Goal: Information Seeking & Learning: Find specific fact

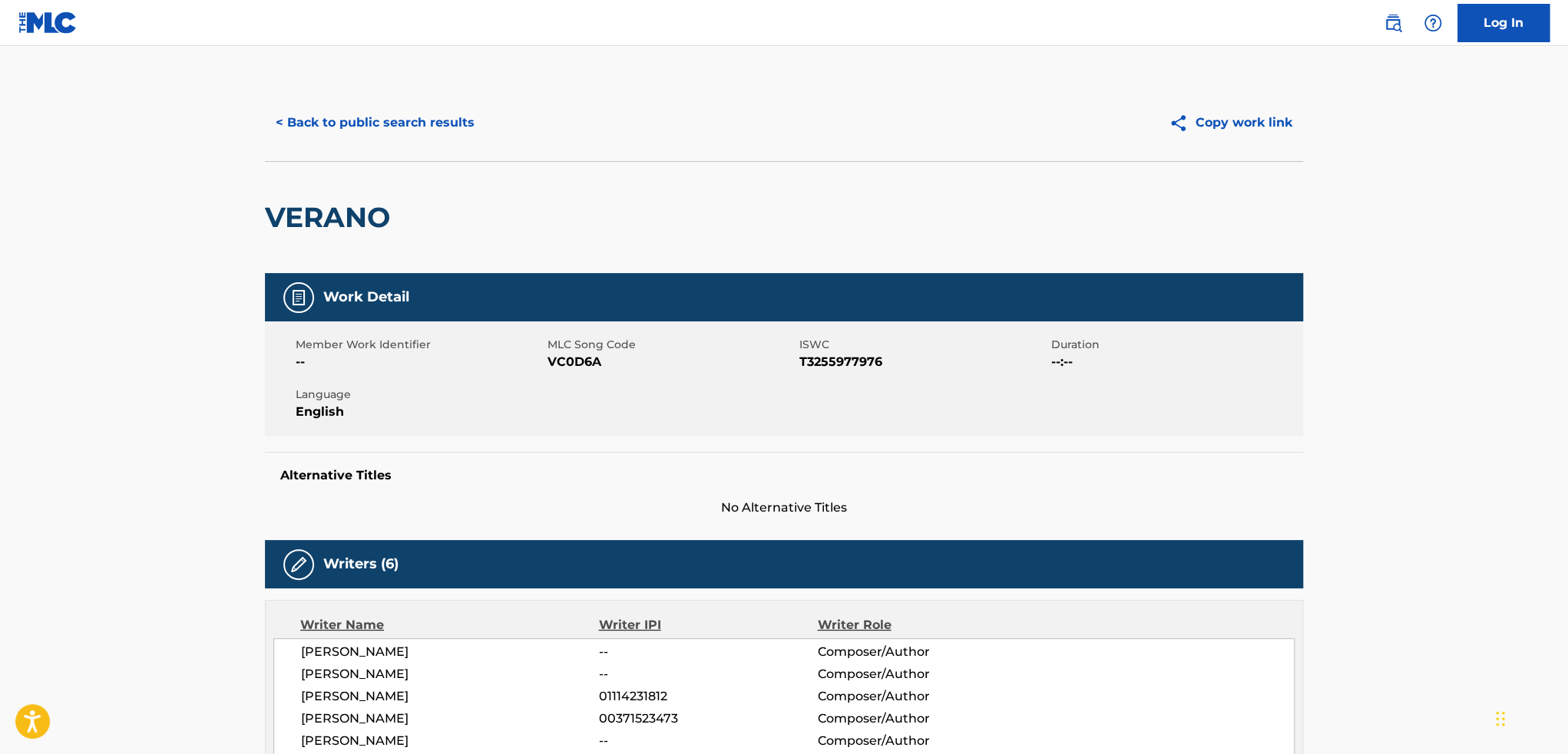
click at [433, 119] on button "< Back to public search results" at bounding box center [375, 123] width 220 height 38
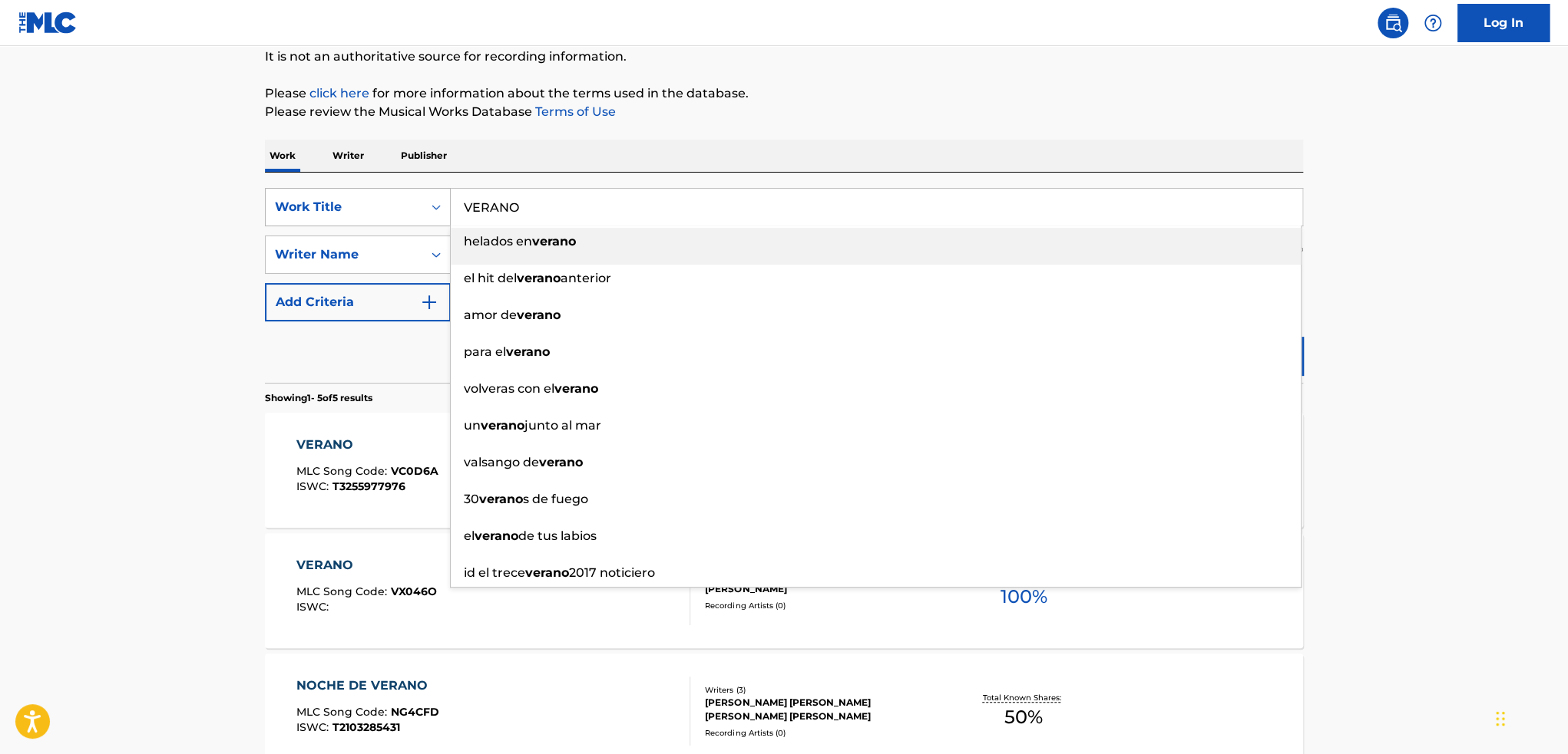
drag, startPoint x: 665, startPoint y: 215, endPoint x: 358, endPoint y: 210, distance: 307.0
click at [358, 210] on div "SearchWithCriteria204e9e19-c138-4be2-bd26-4daadc29de48 Work Title VERANO helado…" at bounding box center [784, 207] width 1038 height 38
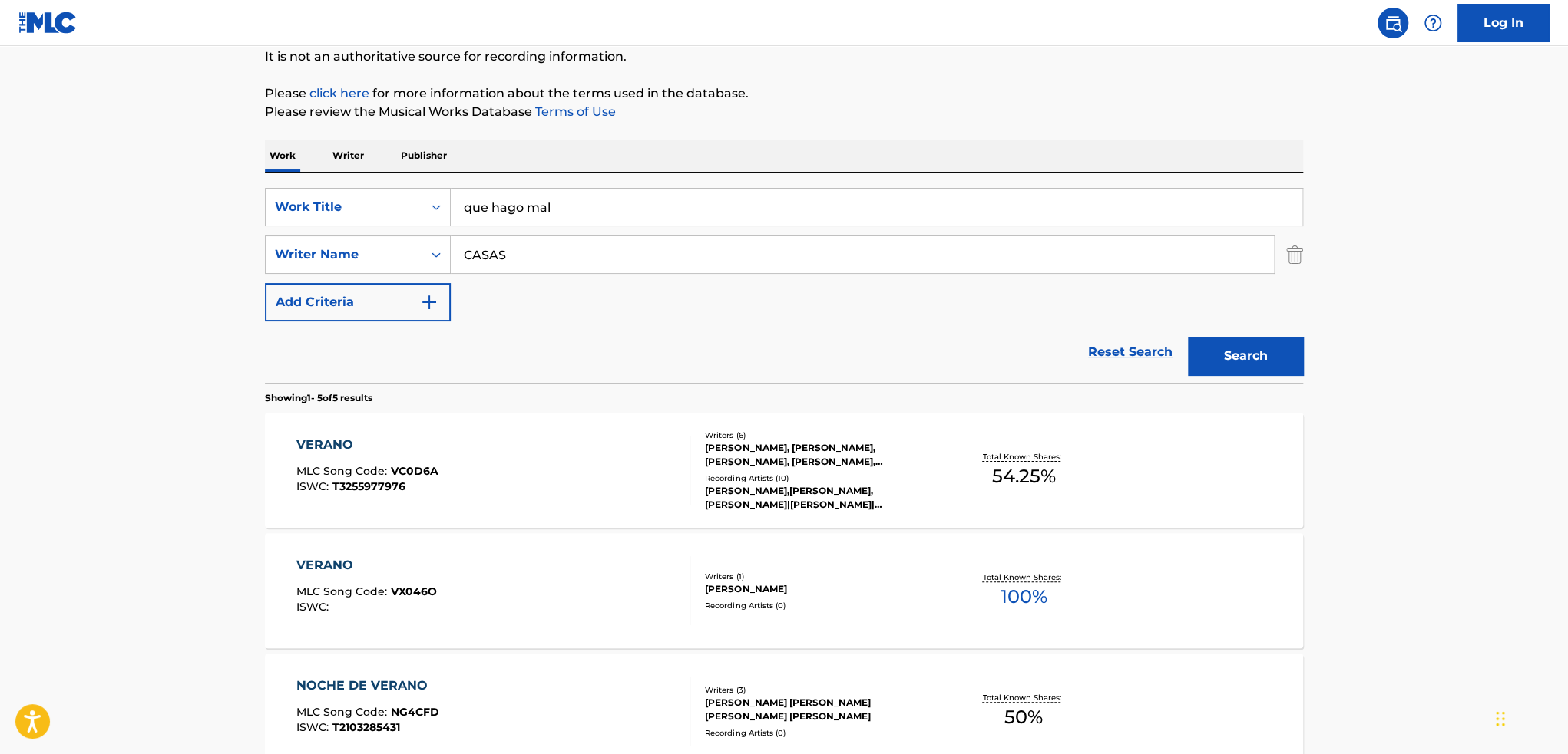
type input "que hago mal"
click at [1232, 351] on button "Search" at bounding box center [1245, 356] width 115 height 38
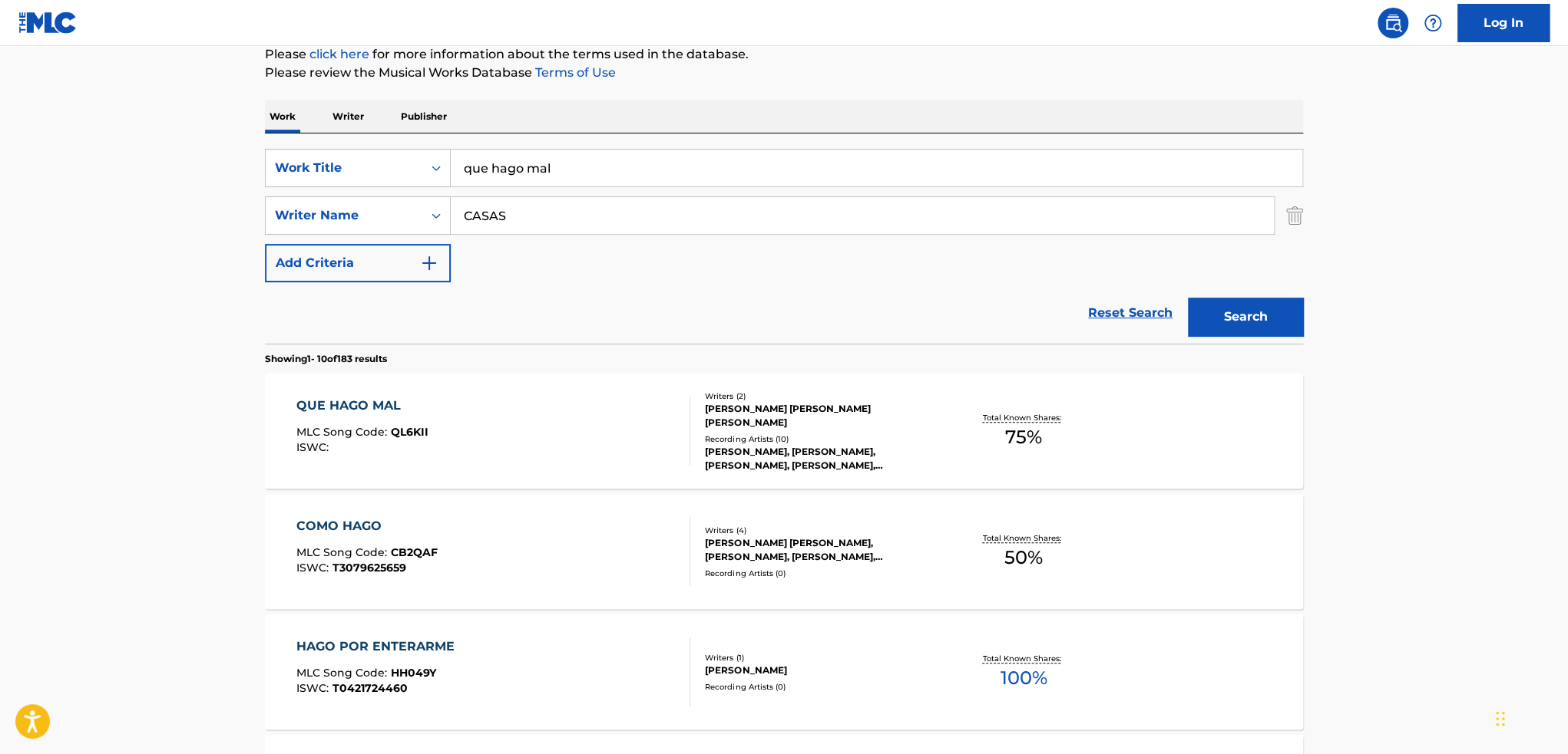
scroll to position [230, 0]
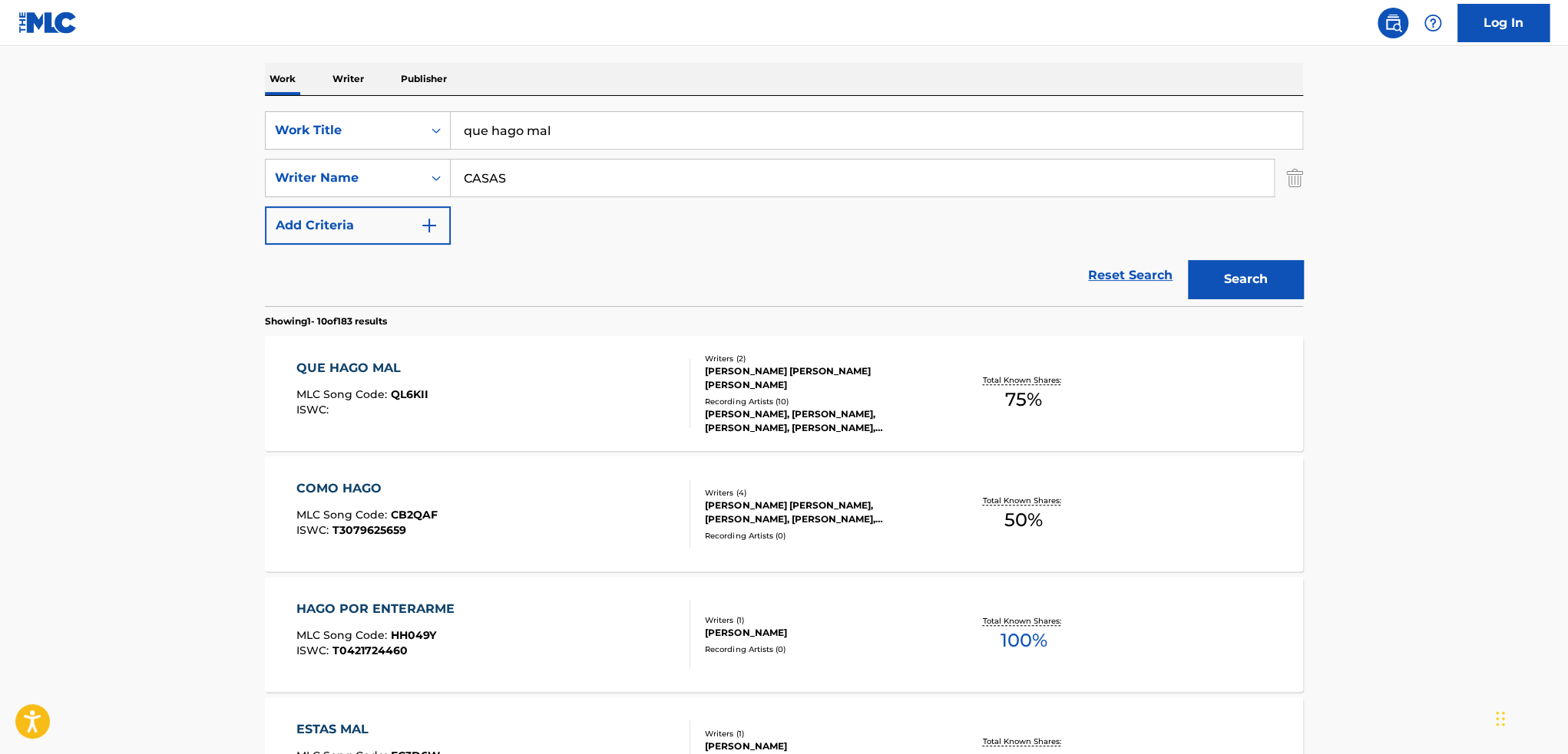
click at [1082, 408] on div "Total Known Shares: 75 %" at bounding box center [1023, 394] width 173 height 47
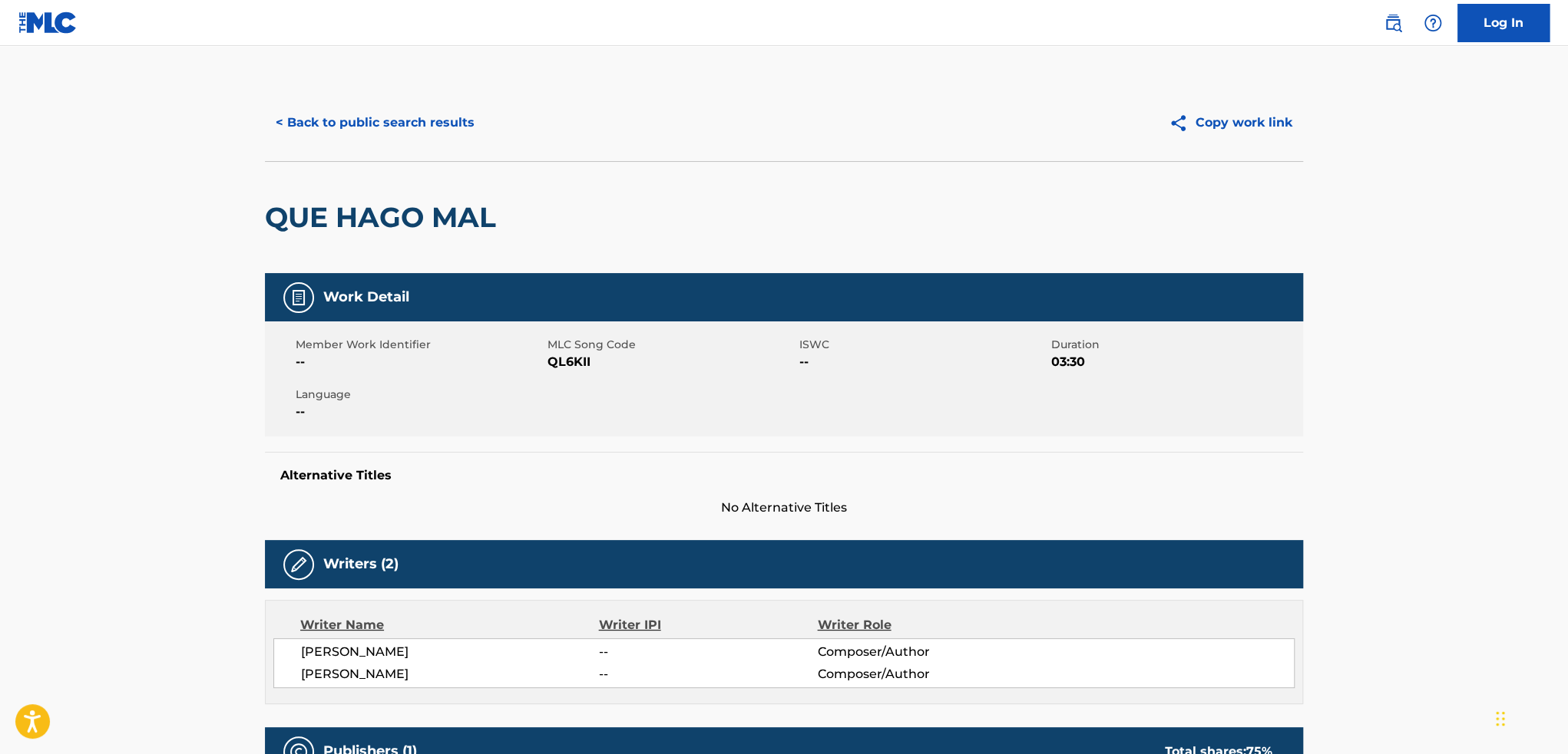
drag, startPoint x: 363, startPoint y: 95, endPoint x: 365, endPoint y: 125, distance: 30.1
click at [363, 95] on div "< Back to public search results Copy work link" at bounding box center [784, 123] width 1038 height 77
click at [365, 131] on button "< Back to public search results" at bounding box center [375, 123] width 220 height 38
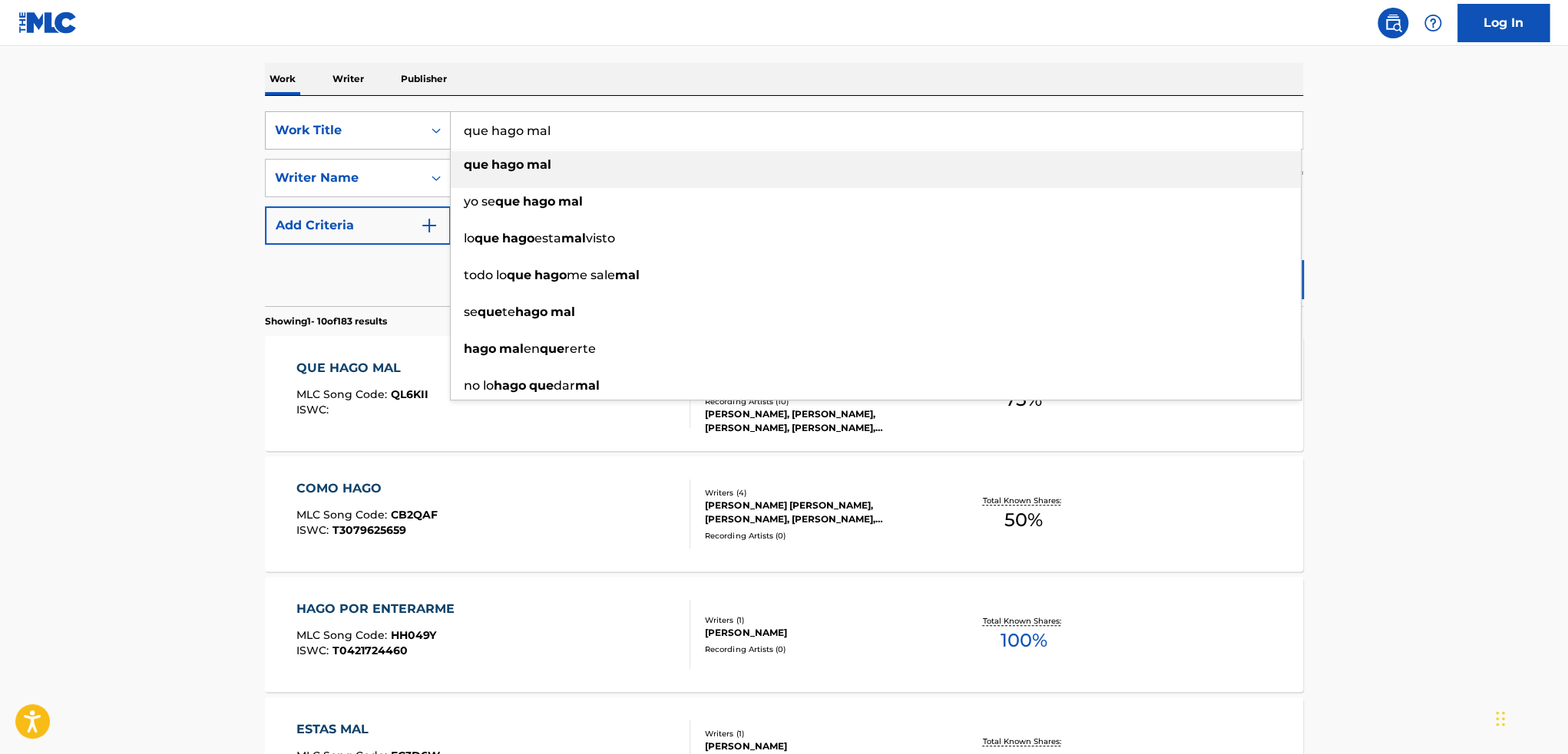
drag, startPoint x: 590, startPoint y: 139, endPoint x: 406, endPoint y: 144, distance: 184.1
click at [411, 144] on div "SearchWithCriteria204e9e19-c138-4be2-bd26-4daadc29de48 Work Title que hago mal …" at bounding box center [784, 131] width 1038 height 38
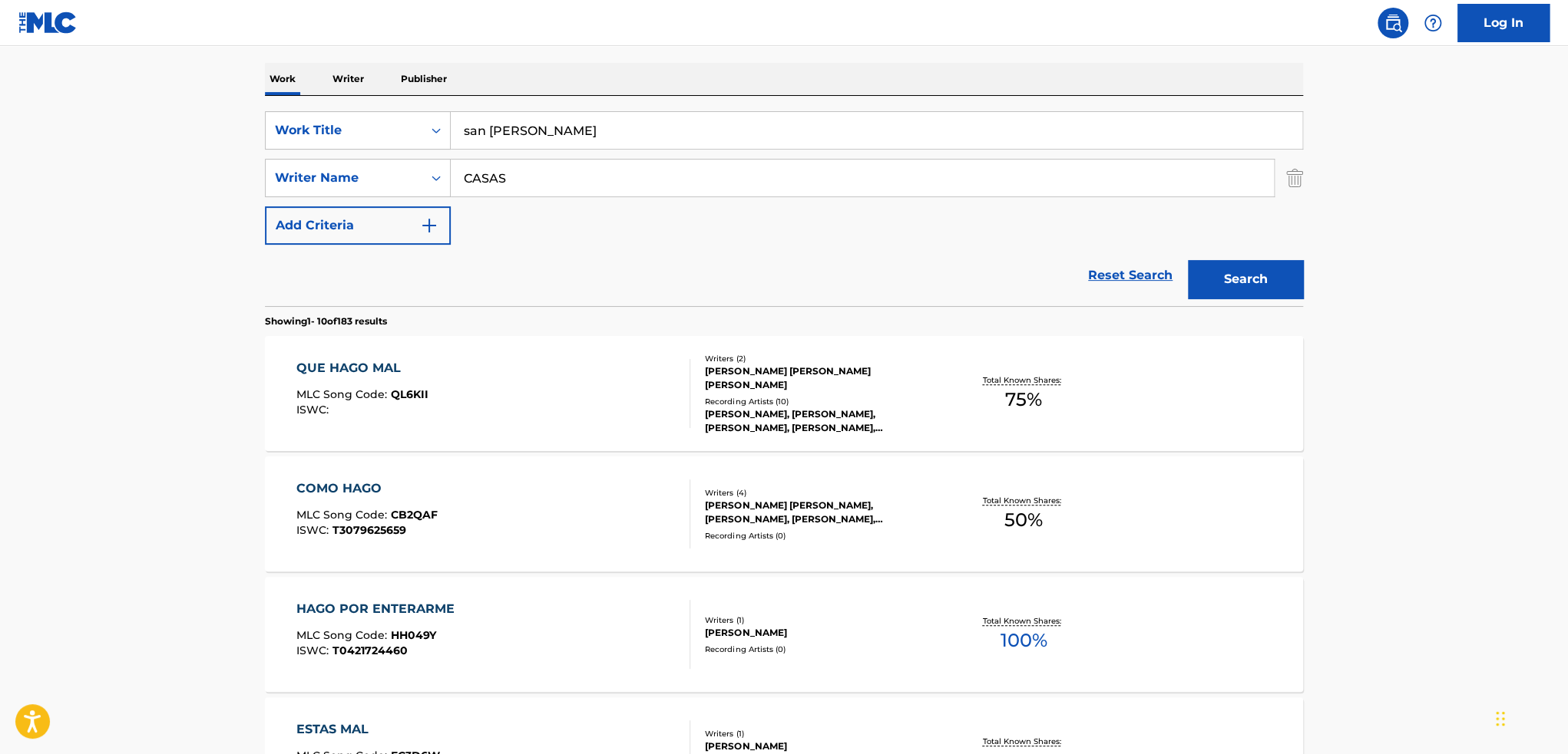
type input "san [PERSON_NAME]"
click at [1221, 276] on button "Search" at bounding box center [1245, 279] width 115 height 38
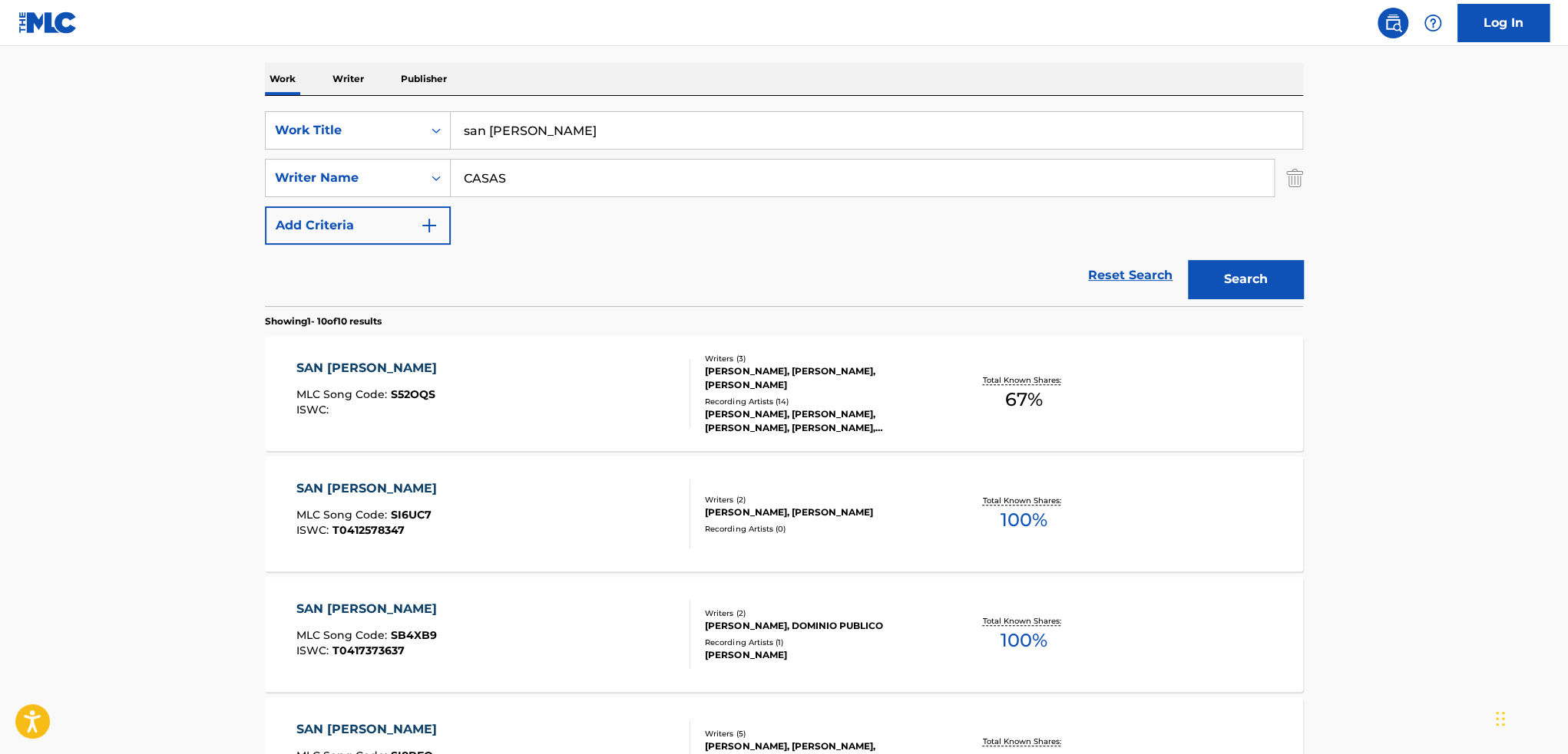
click at [824, 392] on div "Writers ( 3 ) [PERSON_NAME], [PERSON_NAME], [PERSON_NAME] Recording Artists ( 1…" at bounding box center [813, 394] width 247 height 82
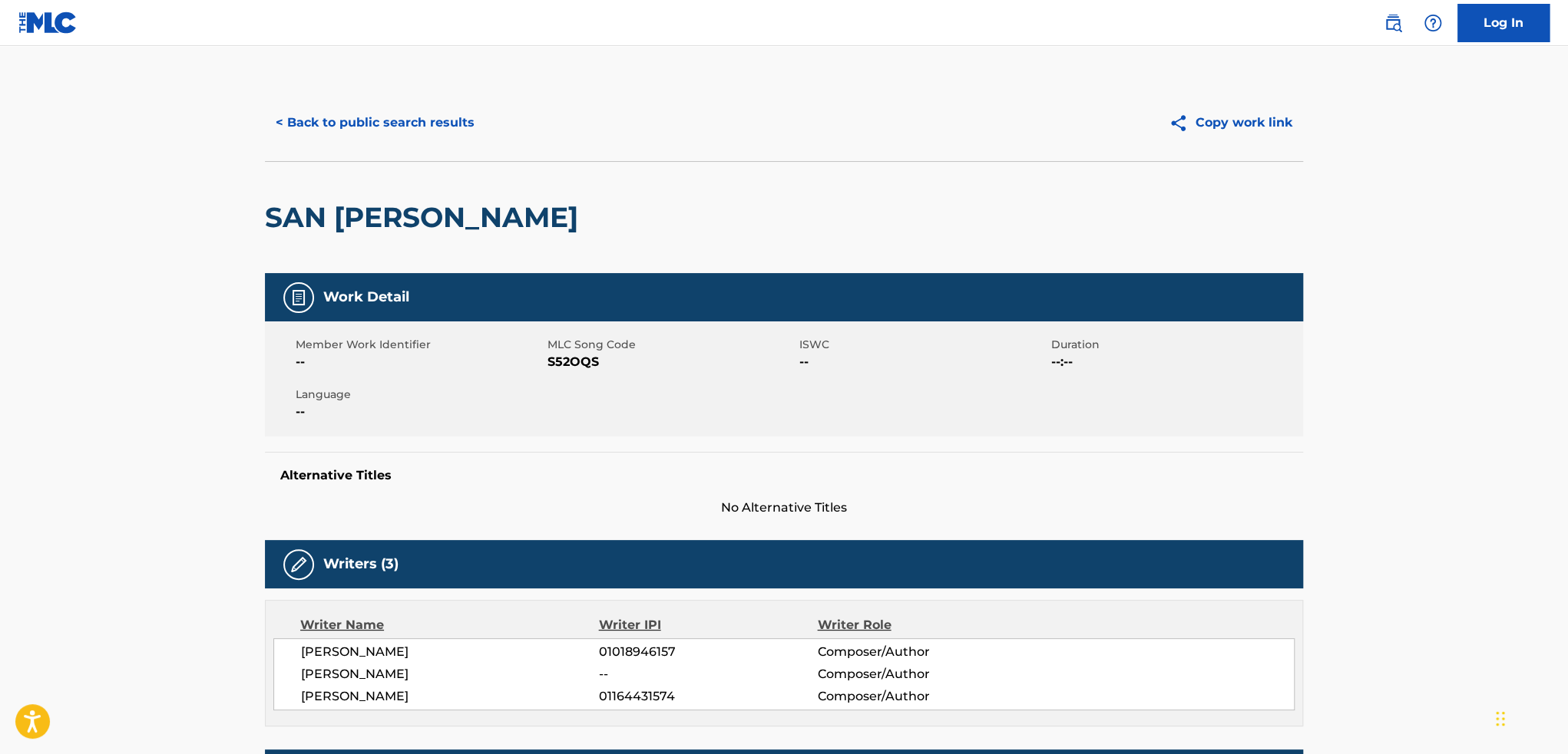
click at [319, 103] on div "< Back to public search results Copy work link" at bounding box center [784, 123] width 1038 height 77
click at [327, 123] on button "< Back to public search results" at bounding box center [375, 123] width 220 height 38
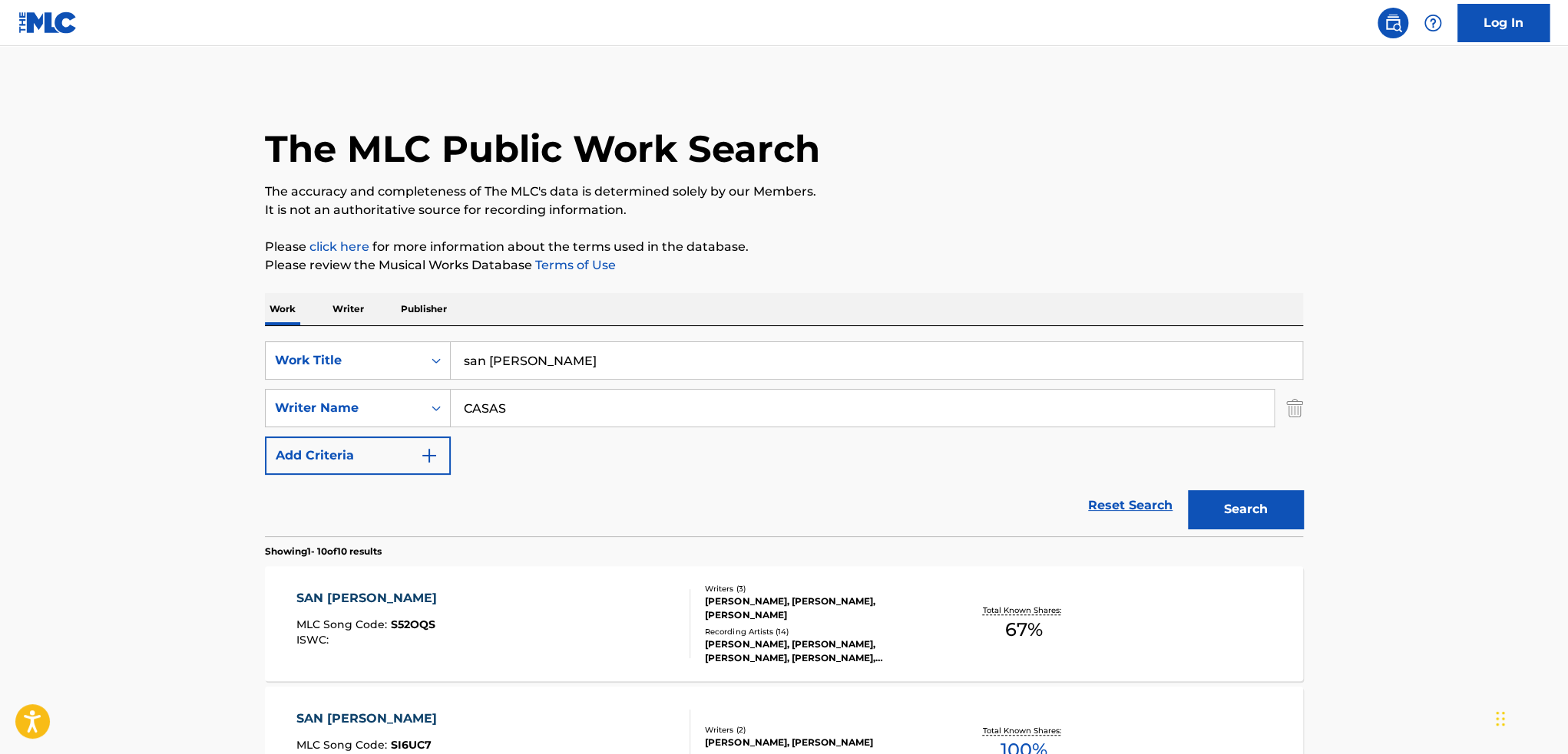
click at [528, 349] on input "san [PERSON_NAME]" at bounding box center [877, 361] width 851 height 37
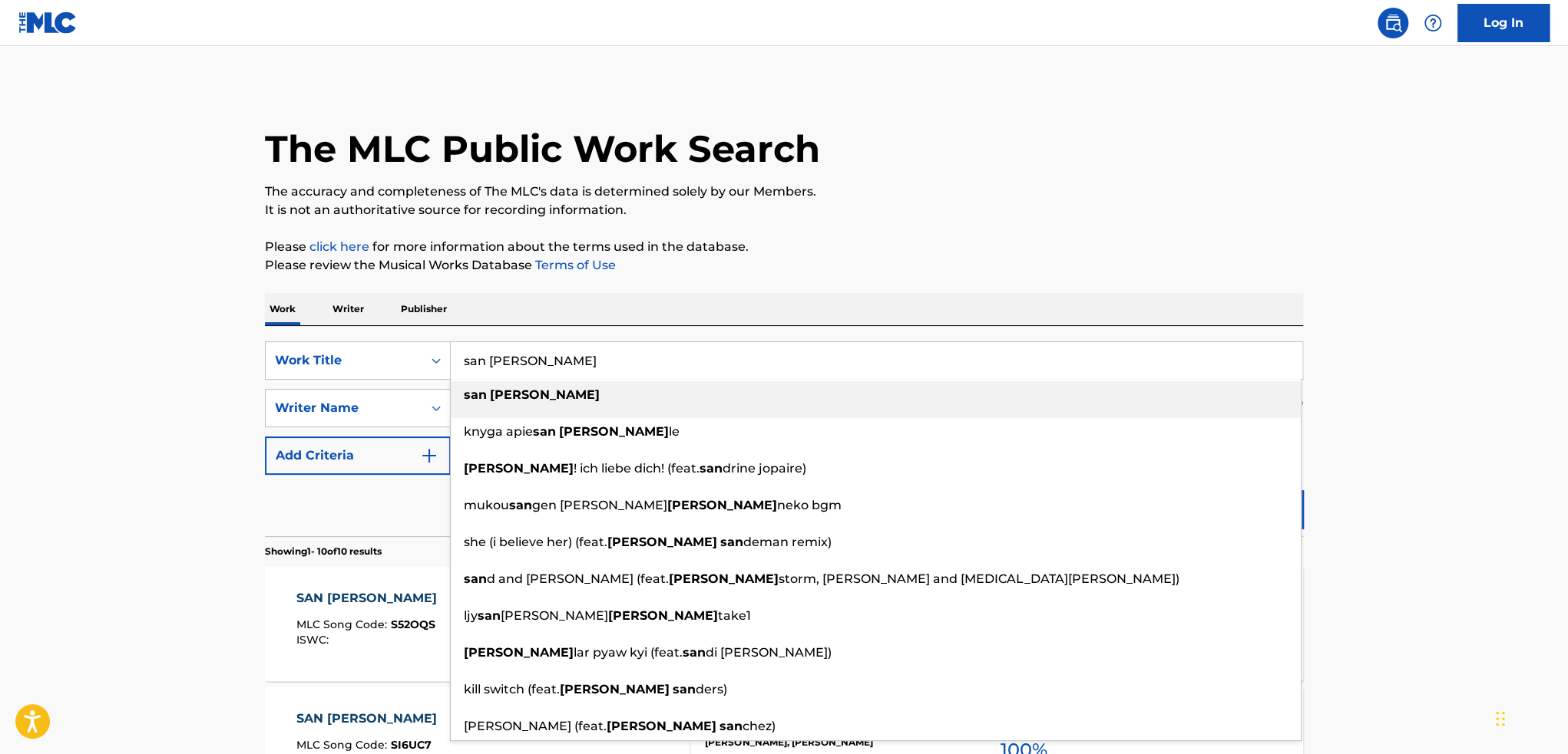
click at [535, 358] on input "san [PERSON_NAME]" at bounding box center [877, 361] width 851 height 37
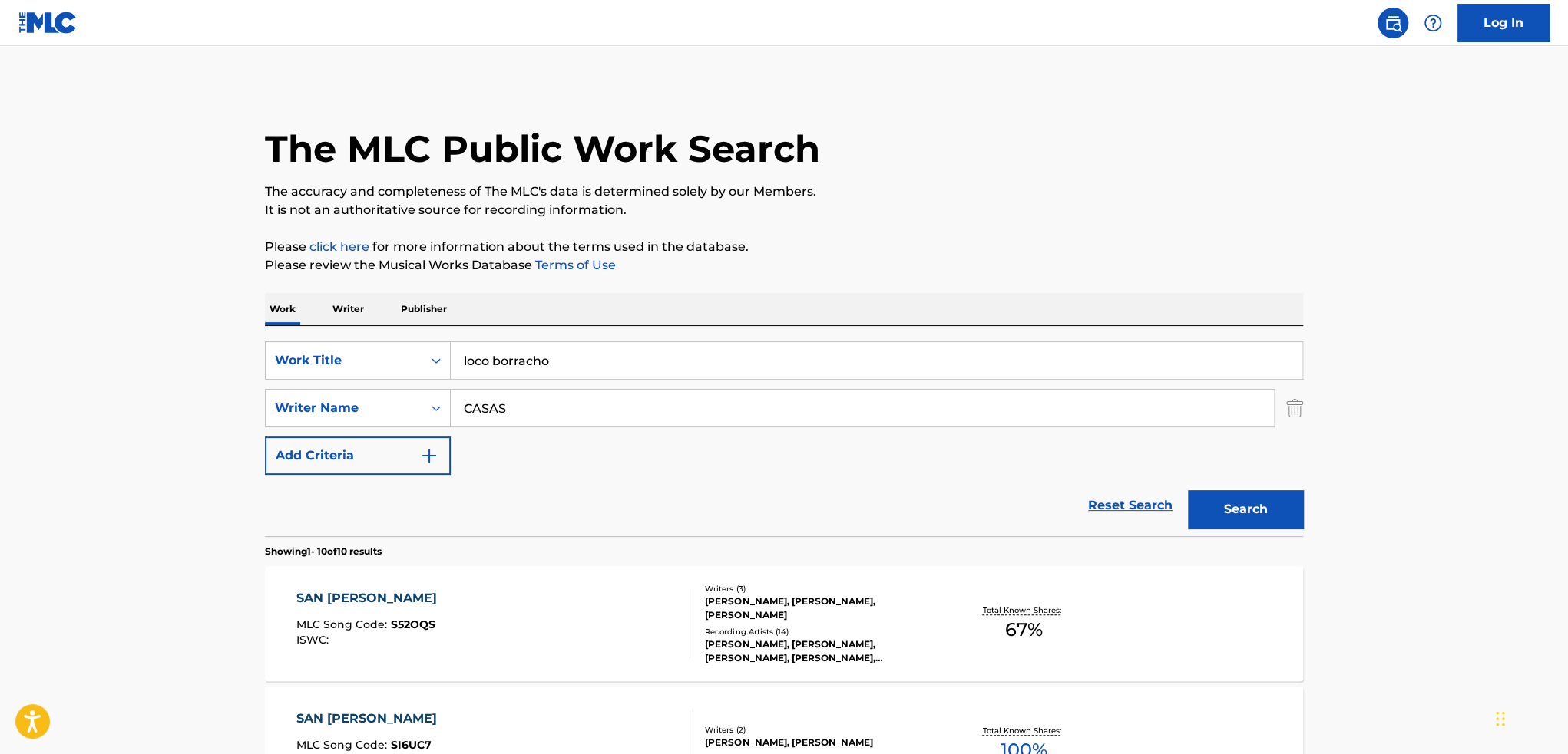
type input "loco borracho"
click at [1232, 513] on button "Search" at bounding box center [1245, 510] width 115 height 38
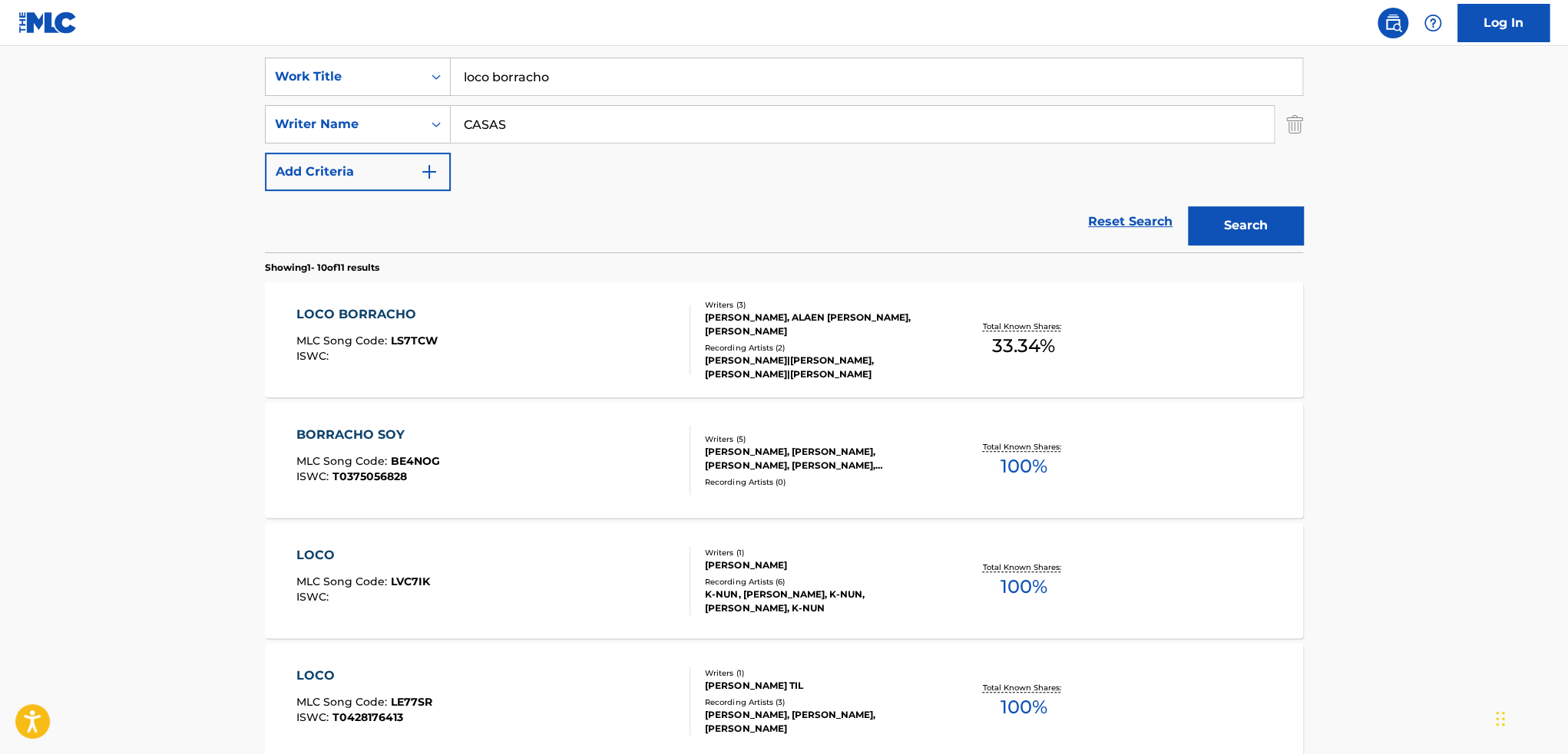
scroll to position [307, 0]
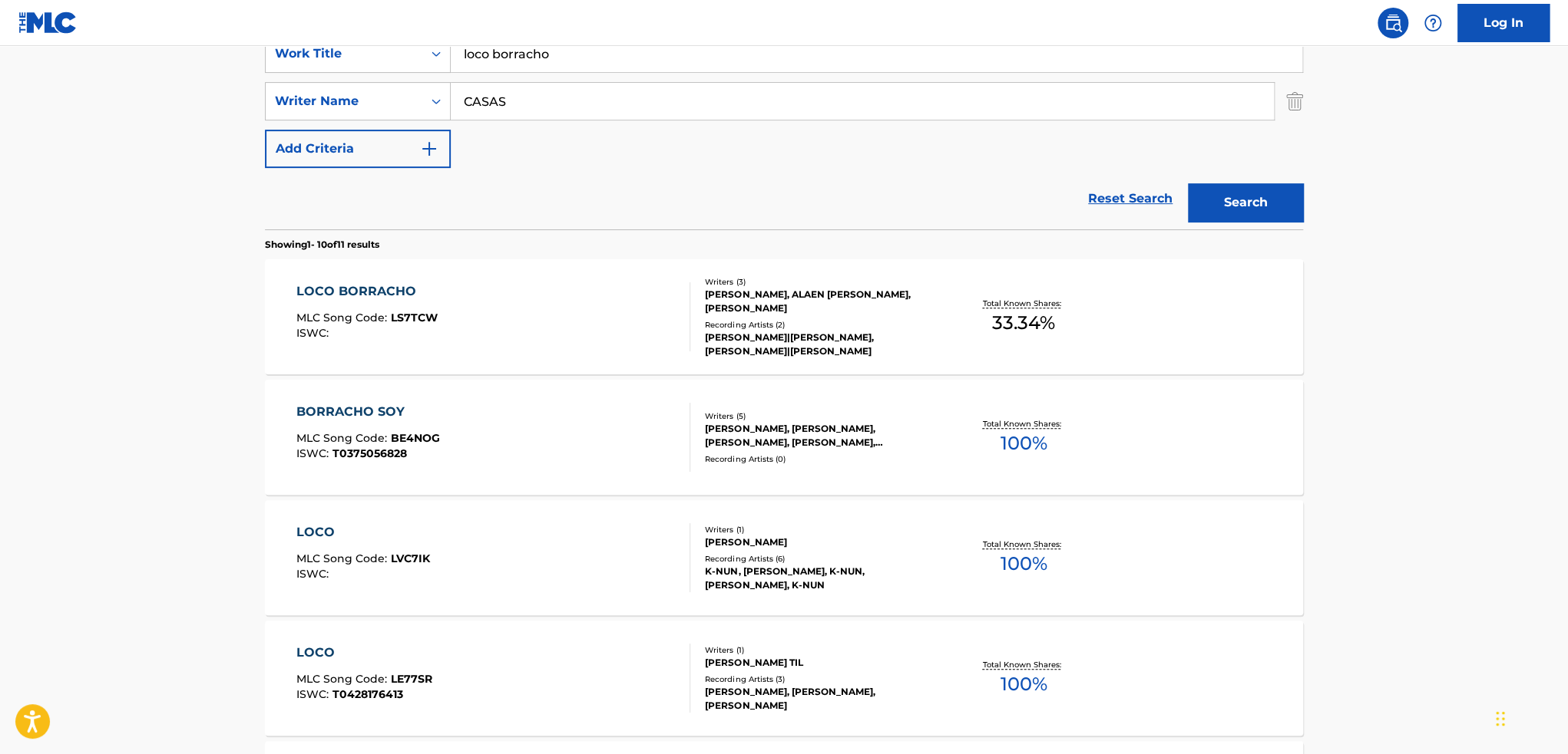
click at [846, 309] on div "[PERSON_NAME], ALAEN [PERSON_NAME], [PERSON_NAME]" at bounding box center [820, 302] width 232 height 28
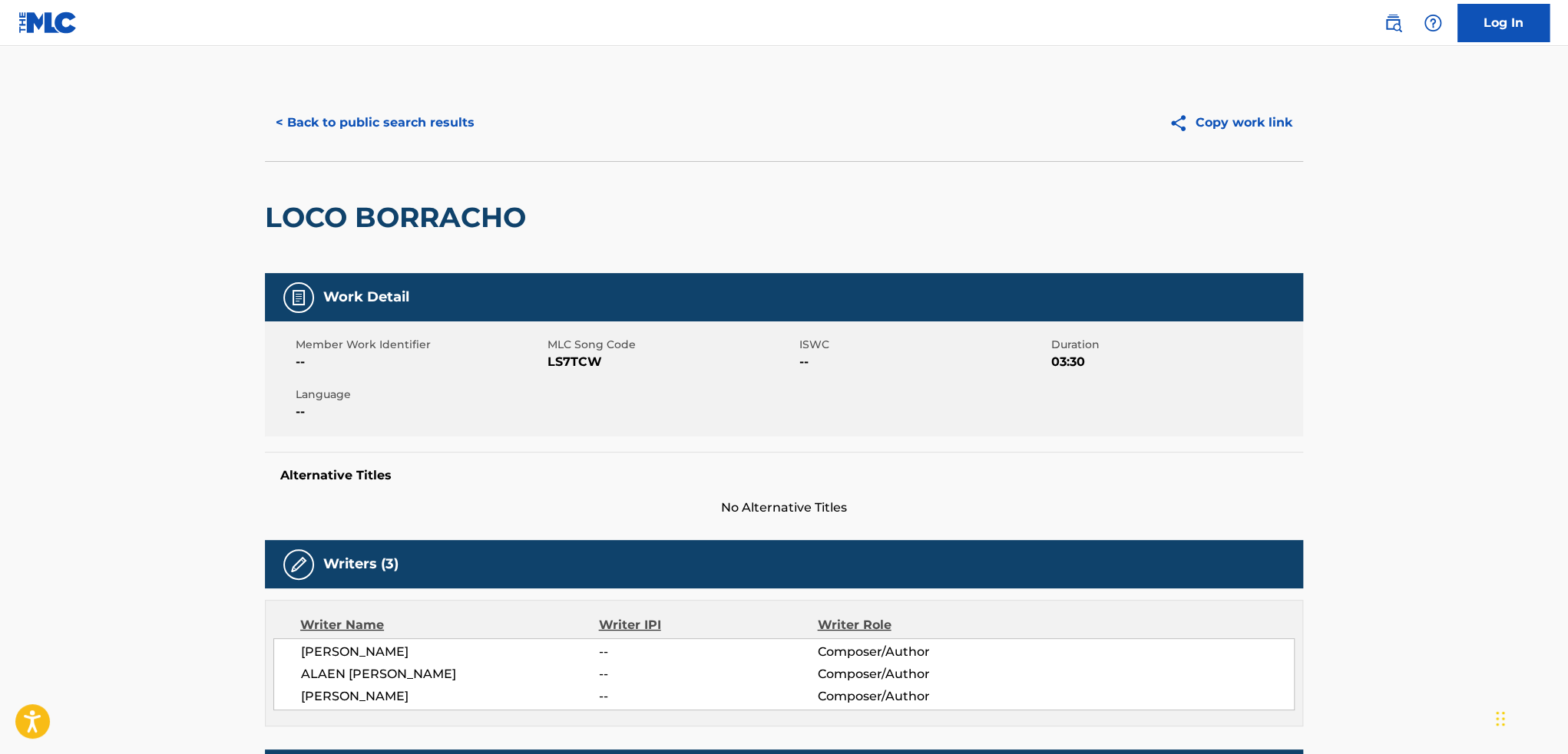
click at [356, 112] on button "< Back to public search results" at bounding box center [375, 123] width 220 height 38
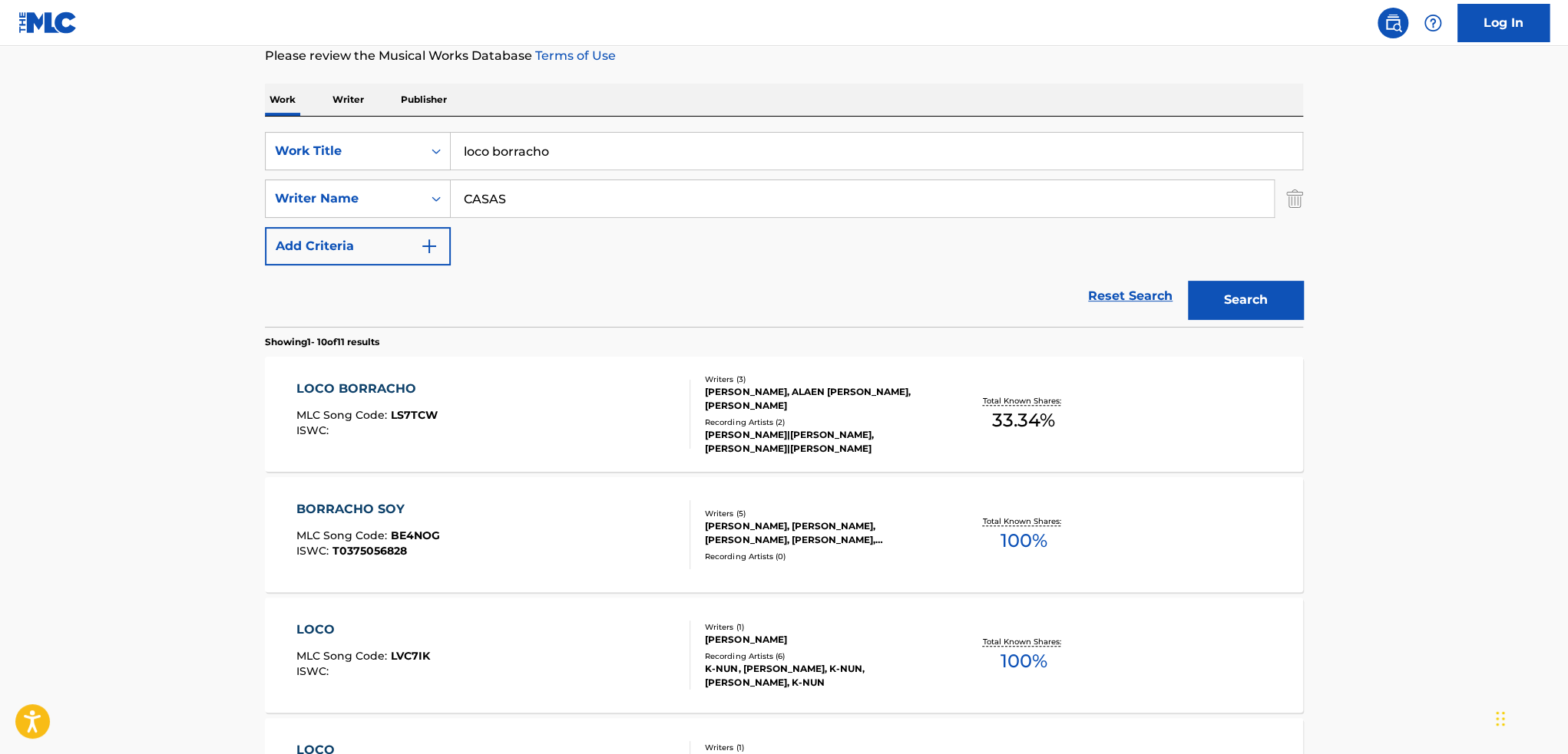
scroll to position [154, 0]
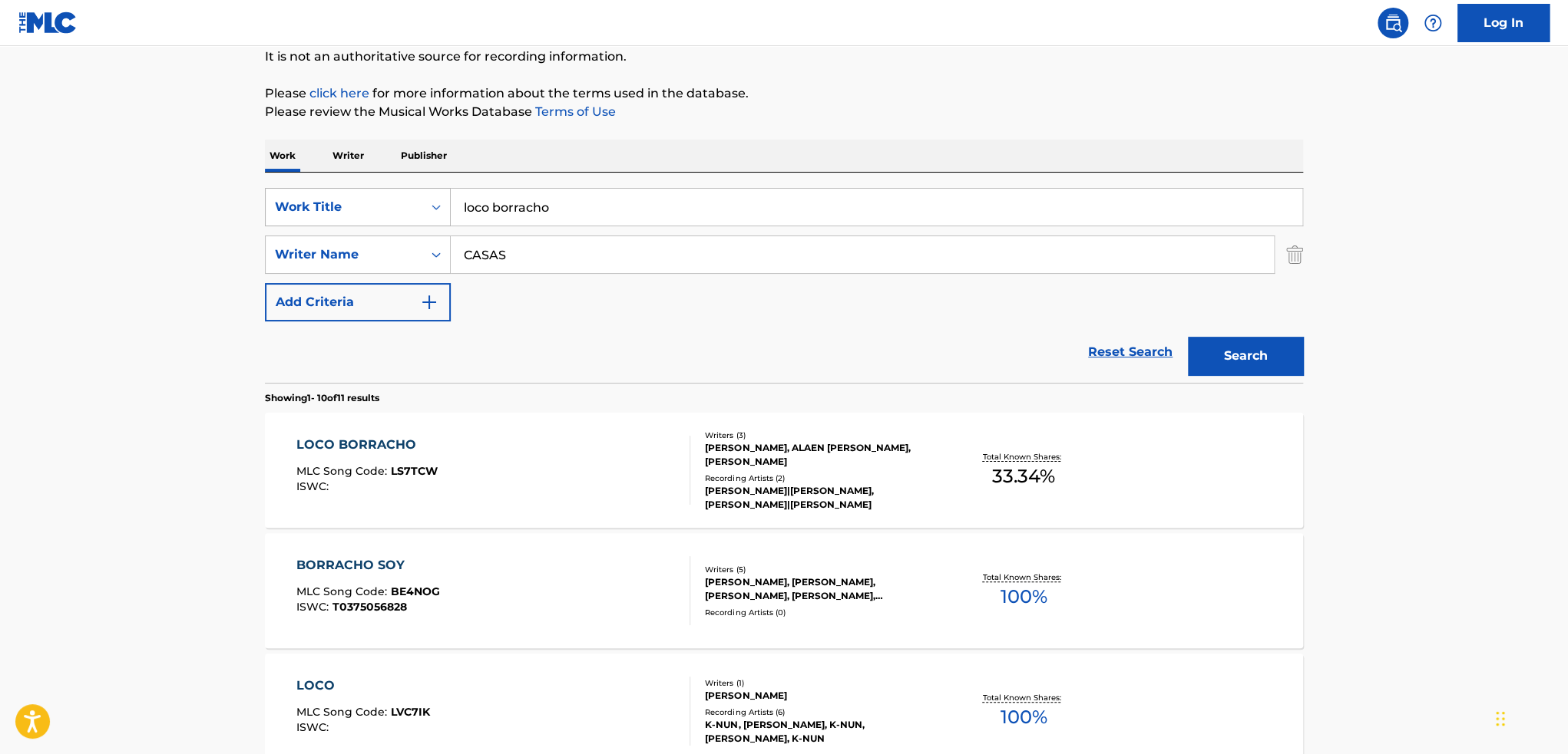
drag, startPoint x: 602, startPoint y: 202, endPoint x: 372, endPoint y: 195, distance: 230.1
click at [372, 195] on div "SearchWithCriteria204e9e19-c138-4be2-bd26-4daadc29de48 Work Title loco borracho" at bounding box center [784, 207] width 1038 height 38
type input "acuario"
click at [1241, 358] on button "Search" at bounding box center [1245, 356] width 115 height 38
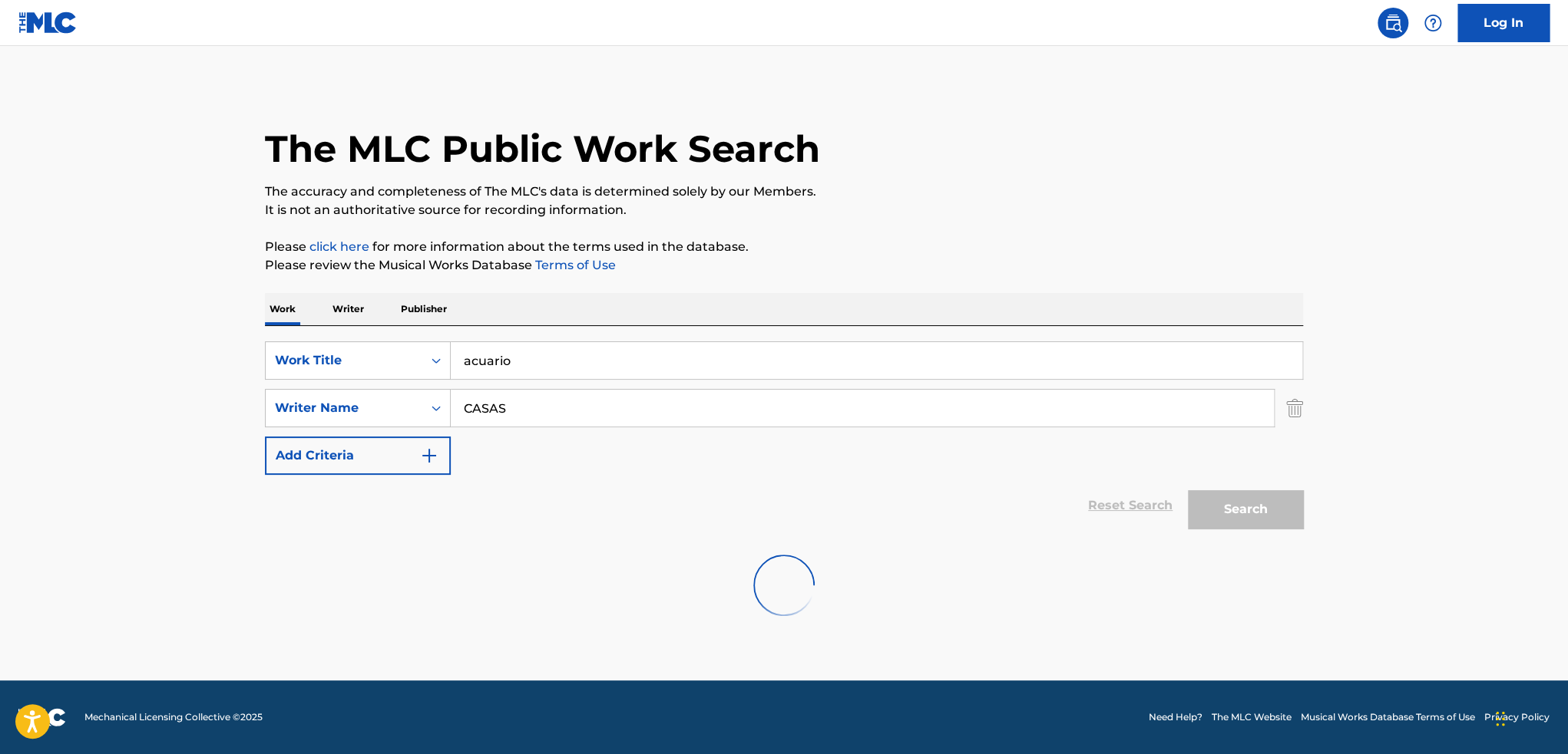
scroll to position [0, 0]
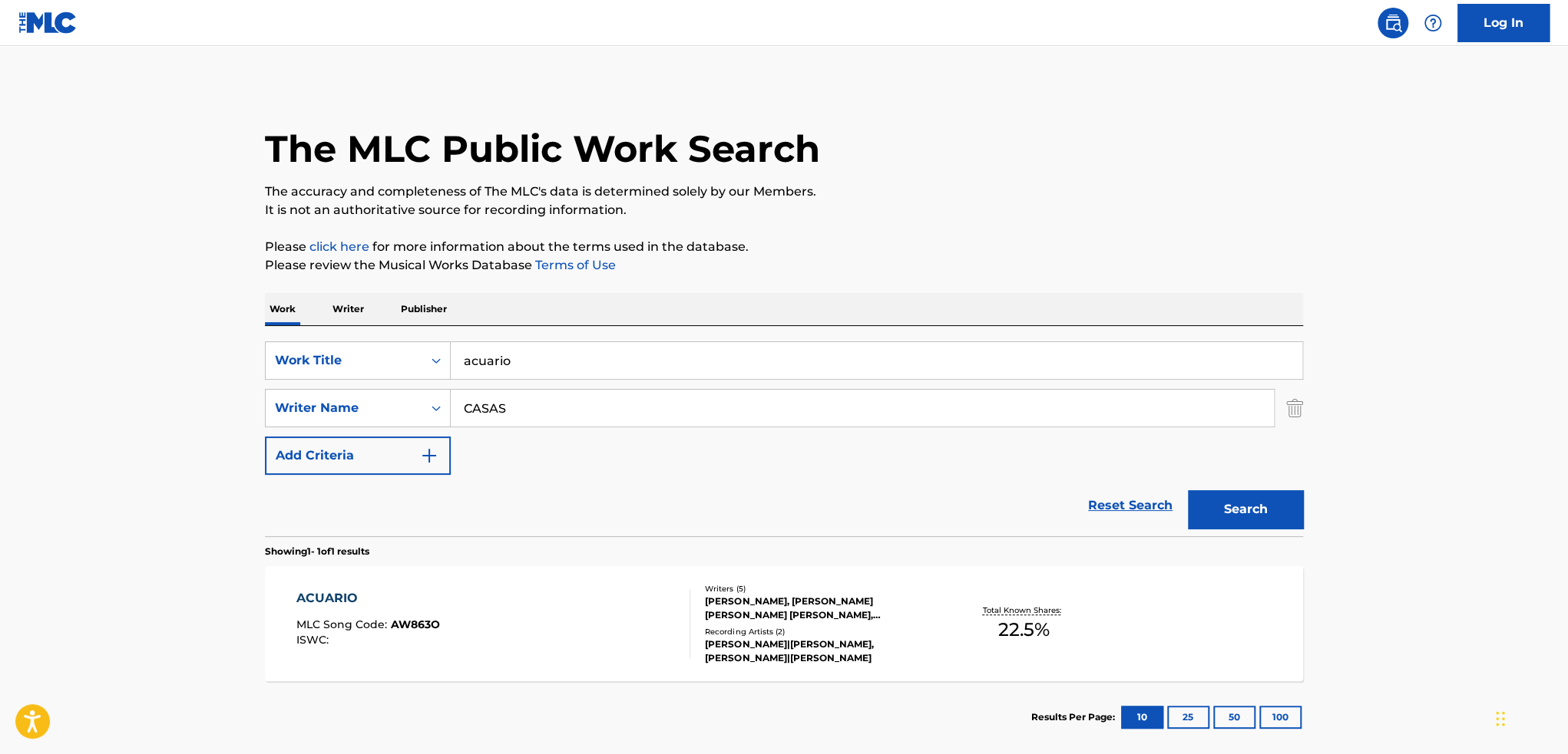
click at [903, 645] on div "[PERSON_NAME]|[PERSON_NAME], [PERSON_NAME]|[PERSON_NAME]" at bounding box center [820, 652] width 232 height 28
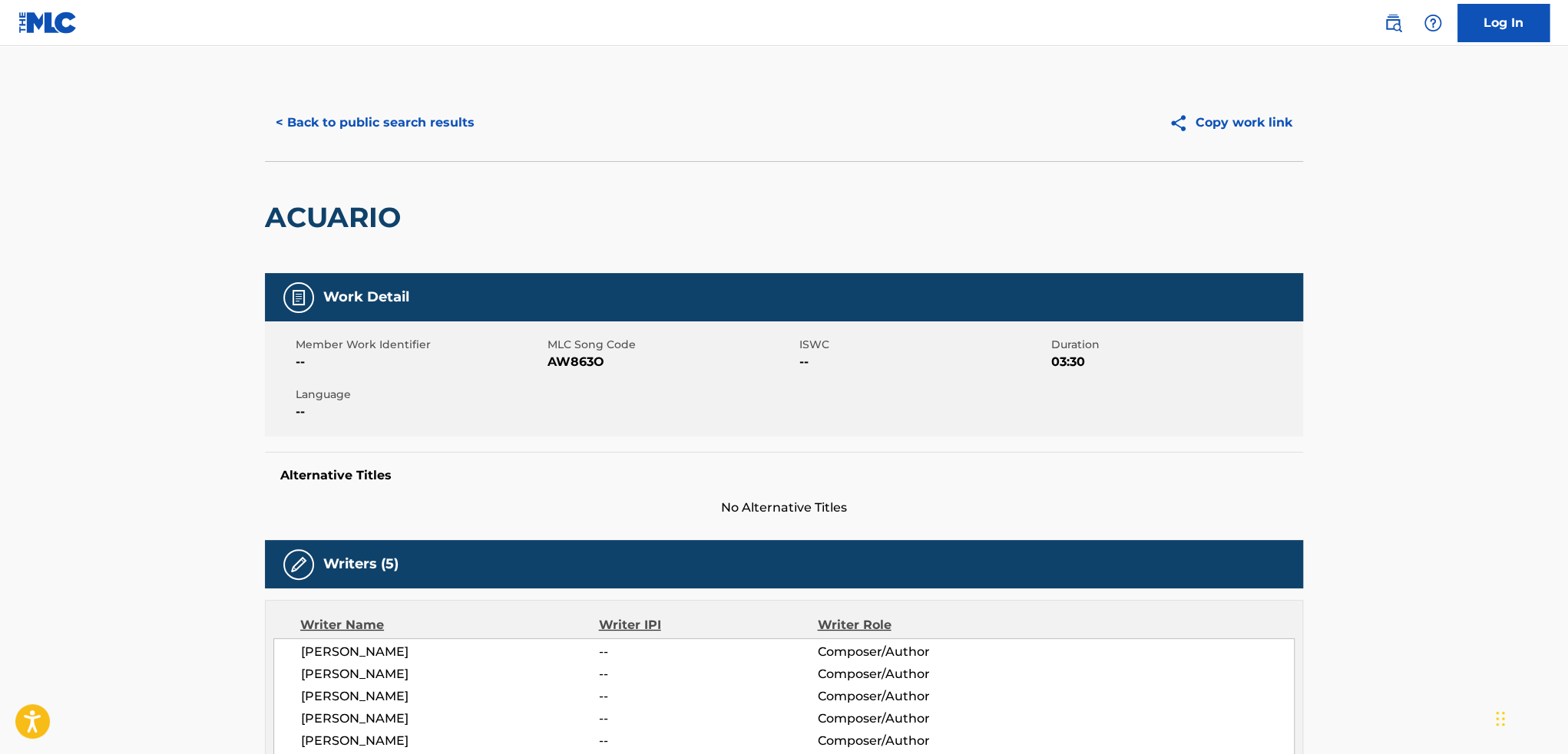
click at [436, 116] on button "< Back to public search results" at bounding box center [375, 123] width 220 height 38
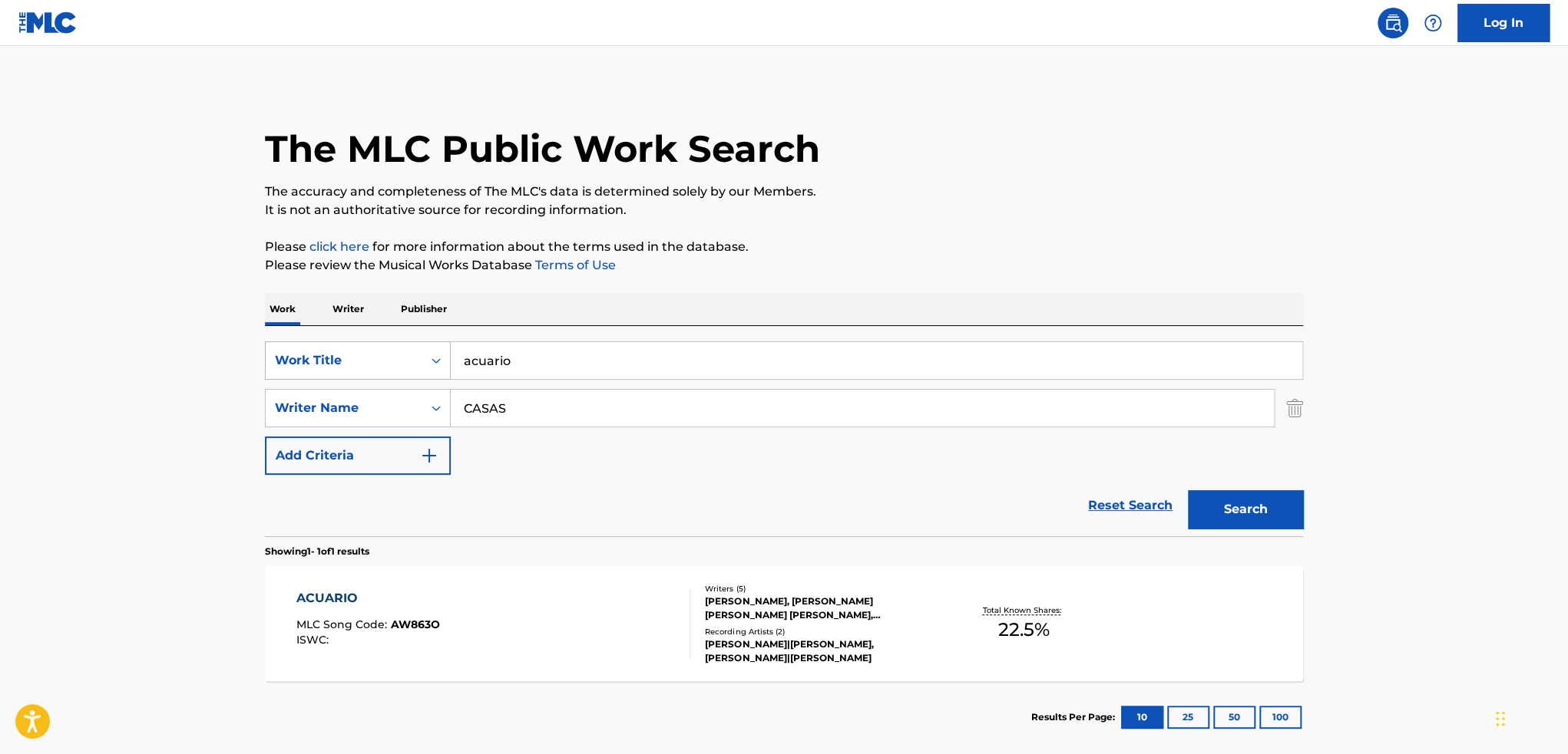
drag, startPoint x: 599, startPoint y: 367, endPoint x: 343, endPoint y: 372, distance: 256.0
click at [349, 372] on div "SearchWithCriteria204e9e19-c138-4be2-bd26-4daadc29de48 Work Title acuario" at bounding box center [784, 361] width 1038 height 38
type input "nostalgia"
click at [1271, 508] on button "Search" at bounding box center [1245, 510] width 115 height 38
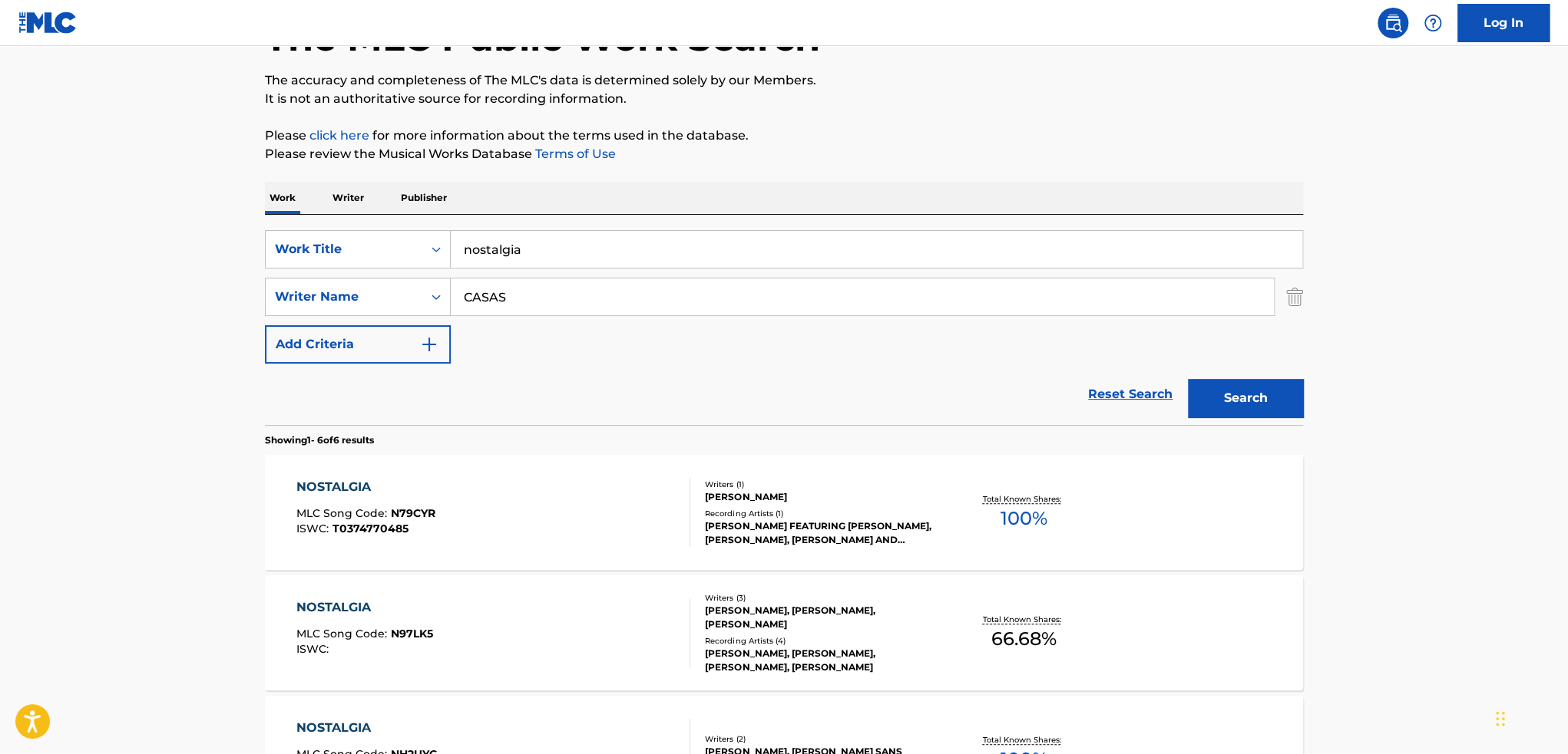
scroll to position [307, 0]
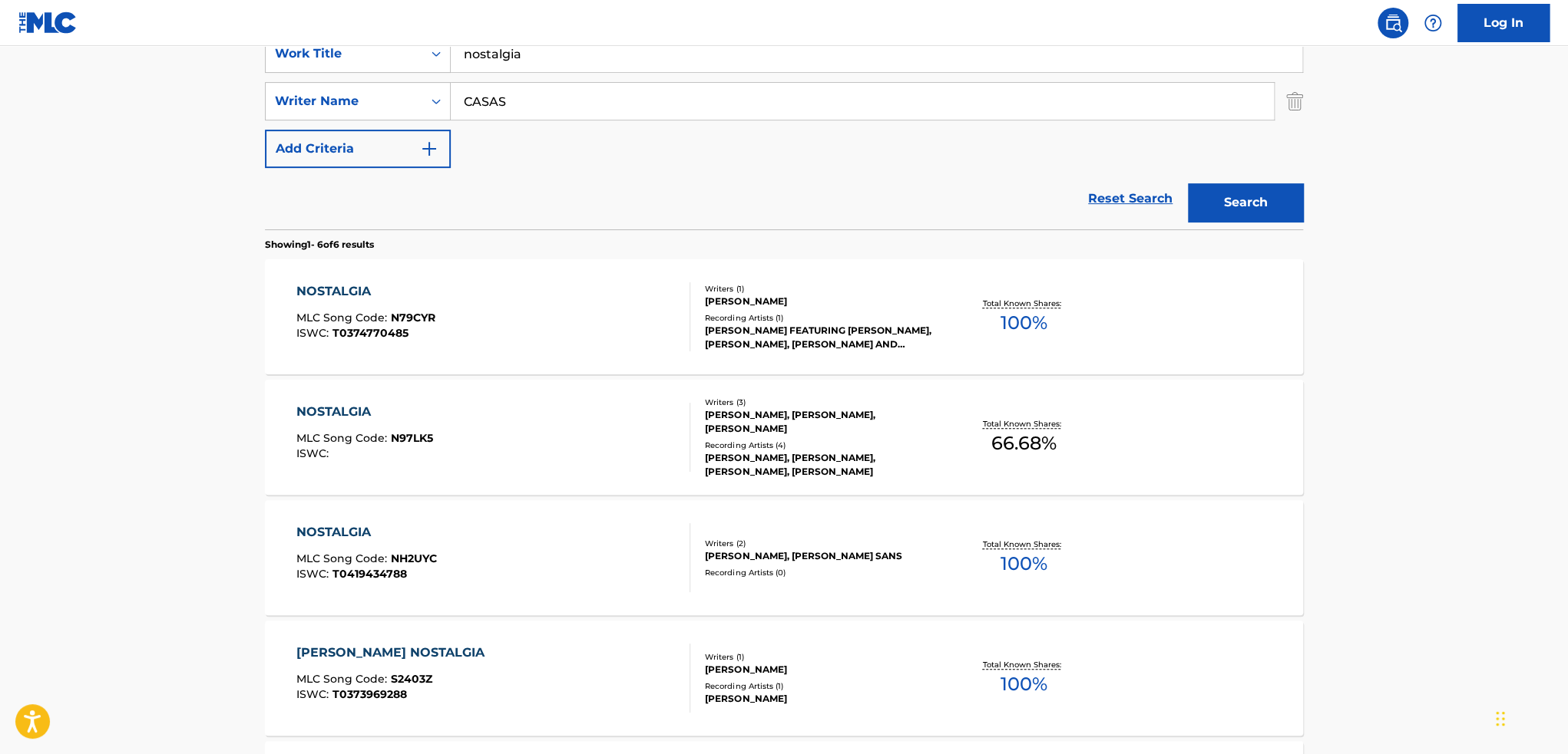
click at [799, 427] on div "[PERSON_NAME], [PERSON_NAME], [PERSON_NAME]" at bounding box center [820, 422] width 232 height 28
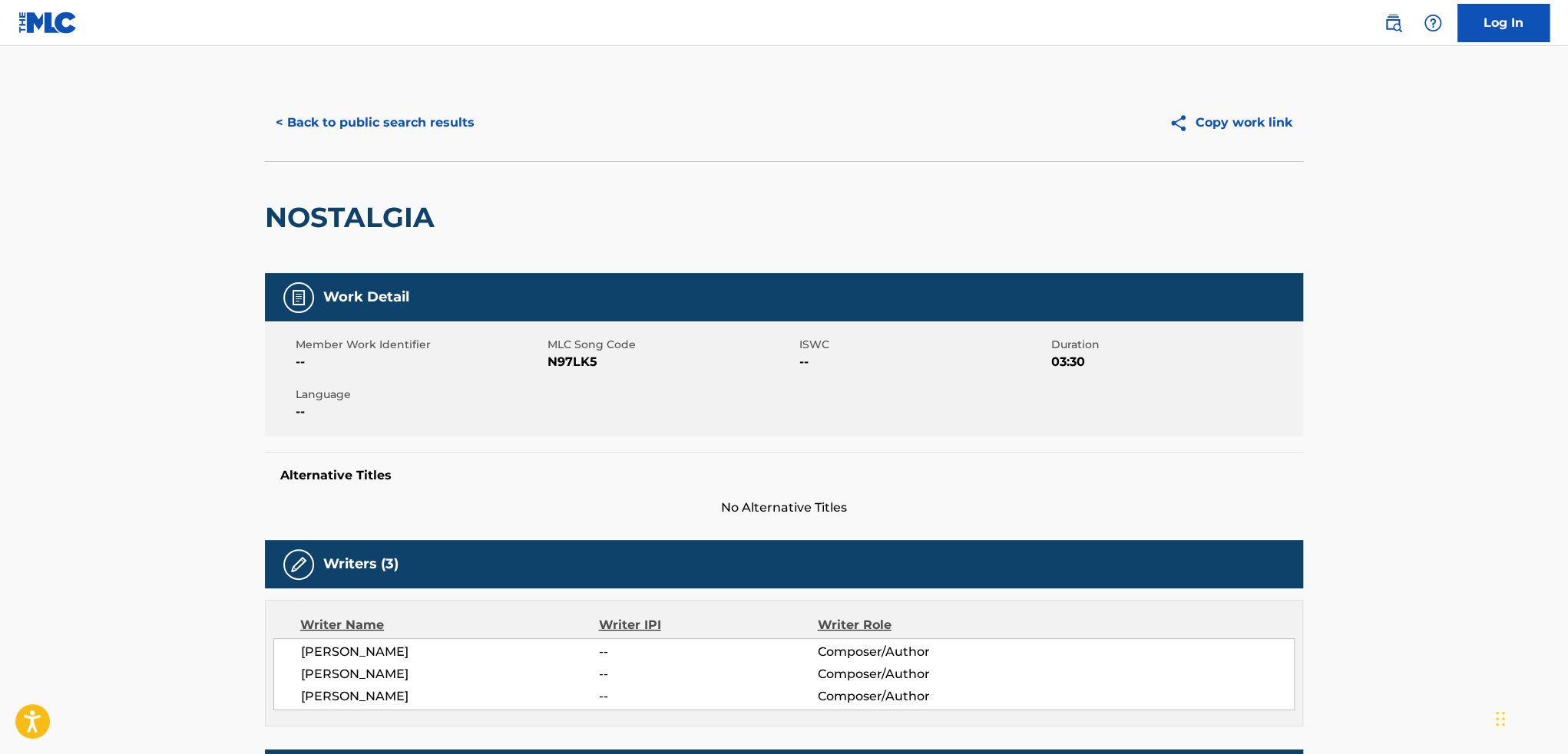
click at [457, 130] on button "< Back to public search results" at bounding box center [375, 123] width 220 height 38
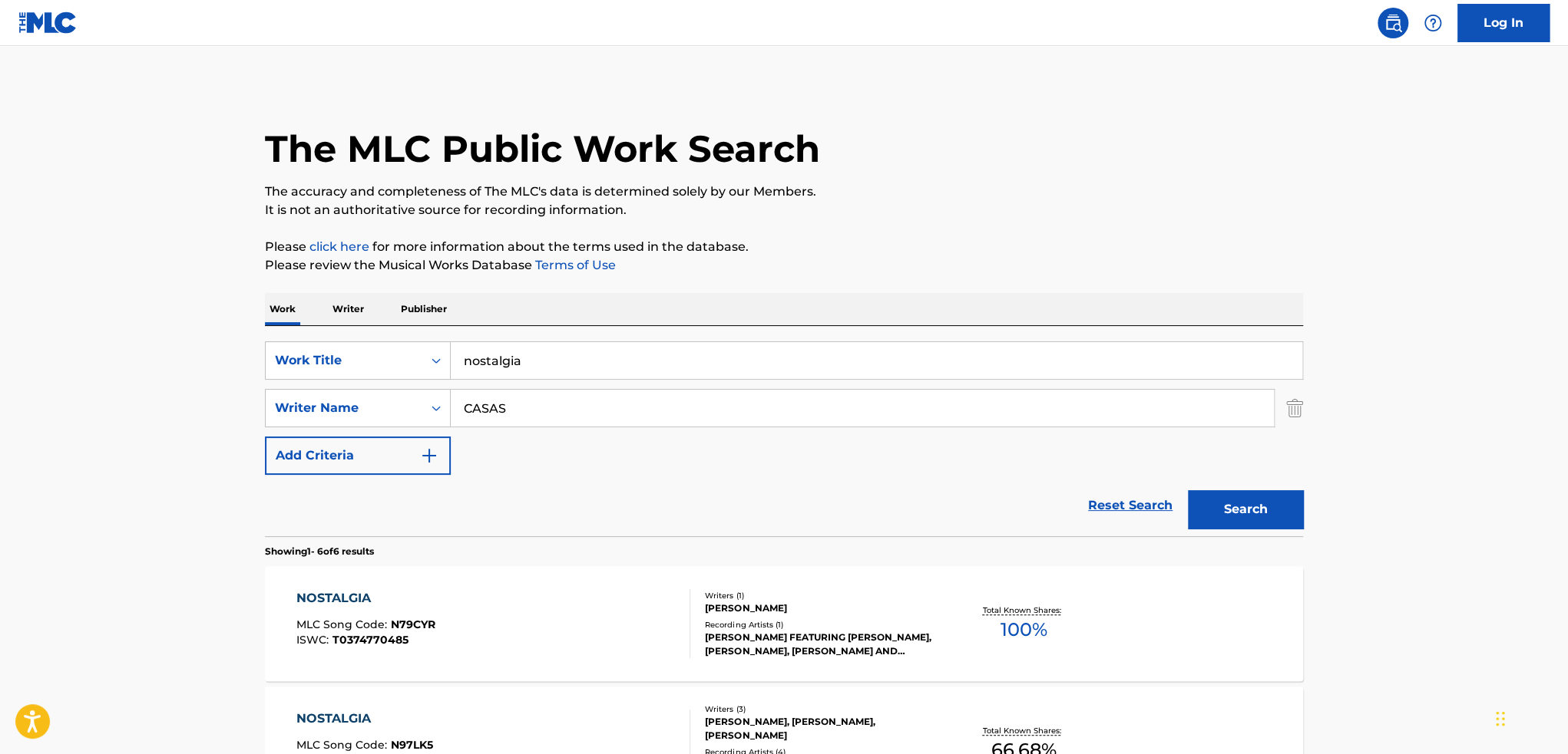
drag, startPoint x: 559, startPoint y: 371, endPoint x: 257, endPoint y: 353, distance: 302.5
click at [267, 357] on div "SearchWithCriteria204e9e19-c138-4be2-bd26-4daadc29de48 Work Title nostalgia" at bounding box center [784, 361] width 1038 height 38
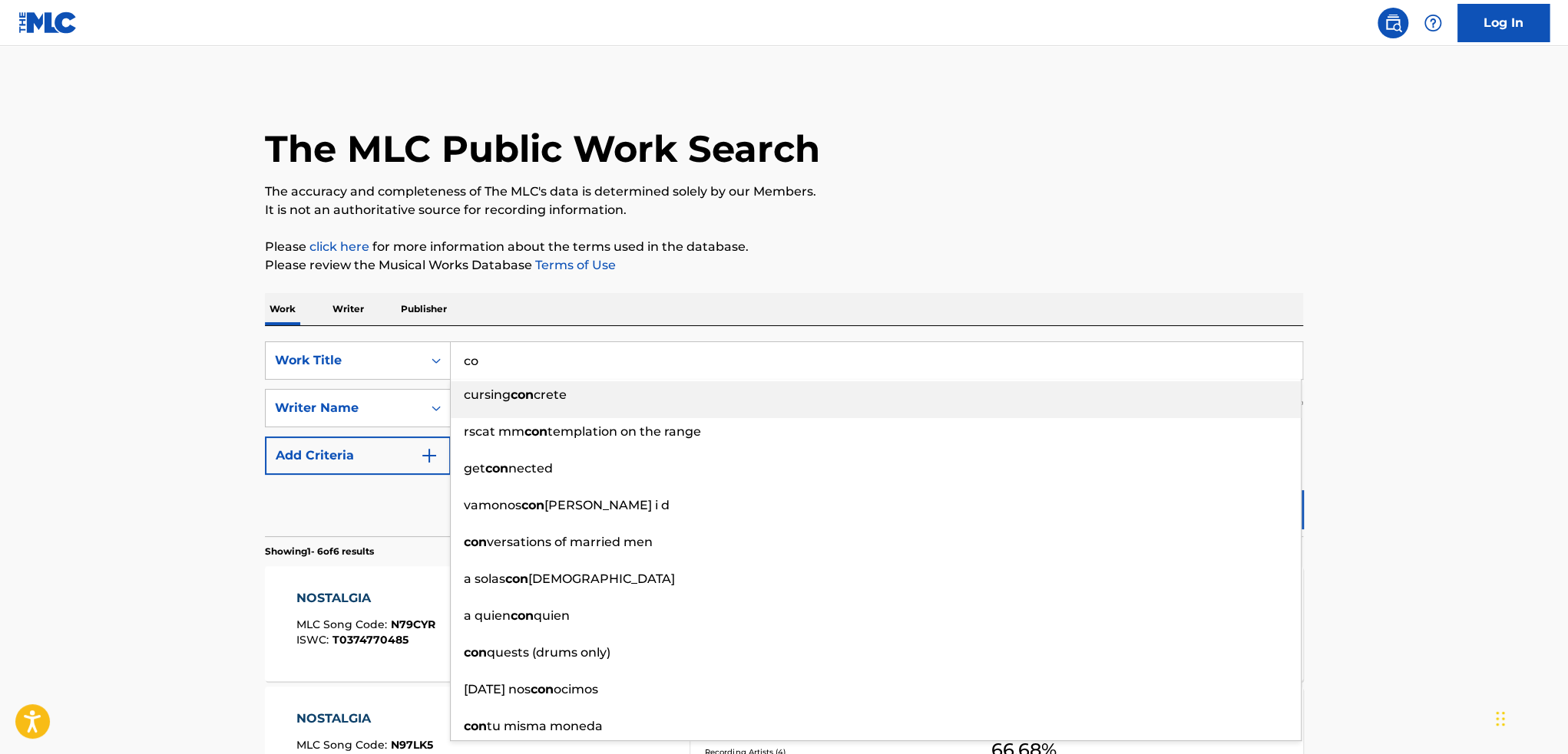
type input "c"
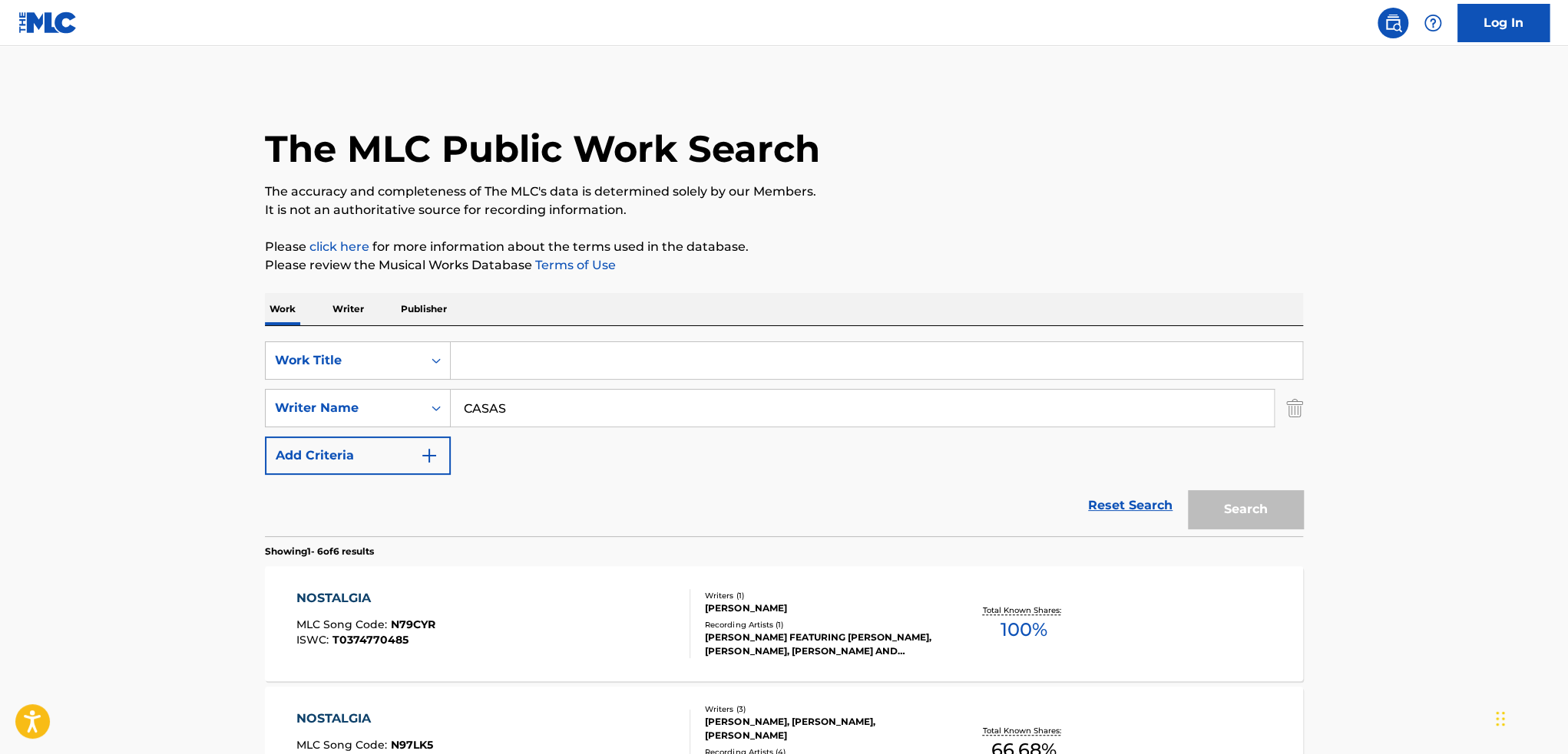
click at [506, 356] on input "Search Form" at bounding box center [877, 361] width 851 height 37
paste input "Himno de Mi Corazón [1]"
drag, startPoint x: 639, startPoint y: 363, endPoint x: 598, endPoint y: 362, distance: 41.0
click at [598, 362] on input "Himno de Mi Corazón [1]" at bounding box center [877, 361] width 851 height 37
type input "Himno de Mi Corazón"
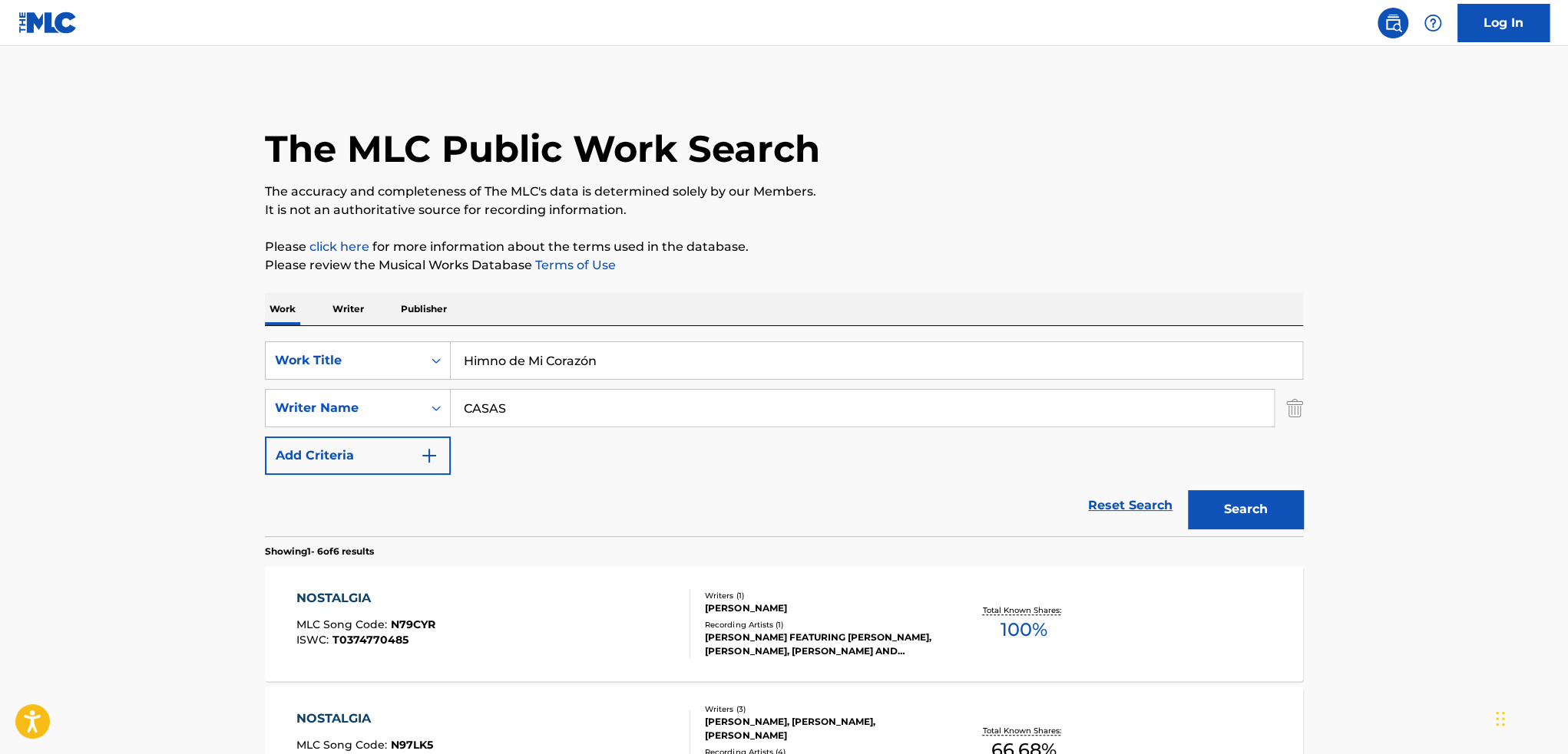
drag, startPoint x: 565, startPoint y: 405, endPoint x: 144, endPoint y: 357, distance: 423.7
click at [343, 408] on div "SearchWithCriteriadaeec725-a311-40d4-8f19-79a66df199d8 Writer Name CASAS" at bounding box center [784, 408] width 1038 height 38
drag, startPoint x: 554, startPoint y: 423, endPoint x: 556, endPoint y: 410, distance: 13.2
click at [554, 423] on input "Search Form" at bounding box center [862, 408] width 823 height 37
type input "[PERSON_NAME]"
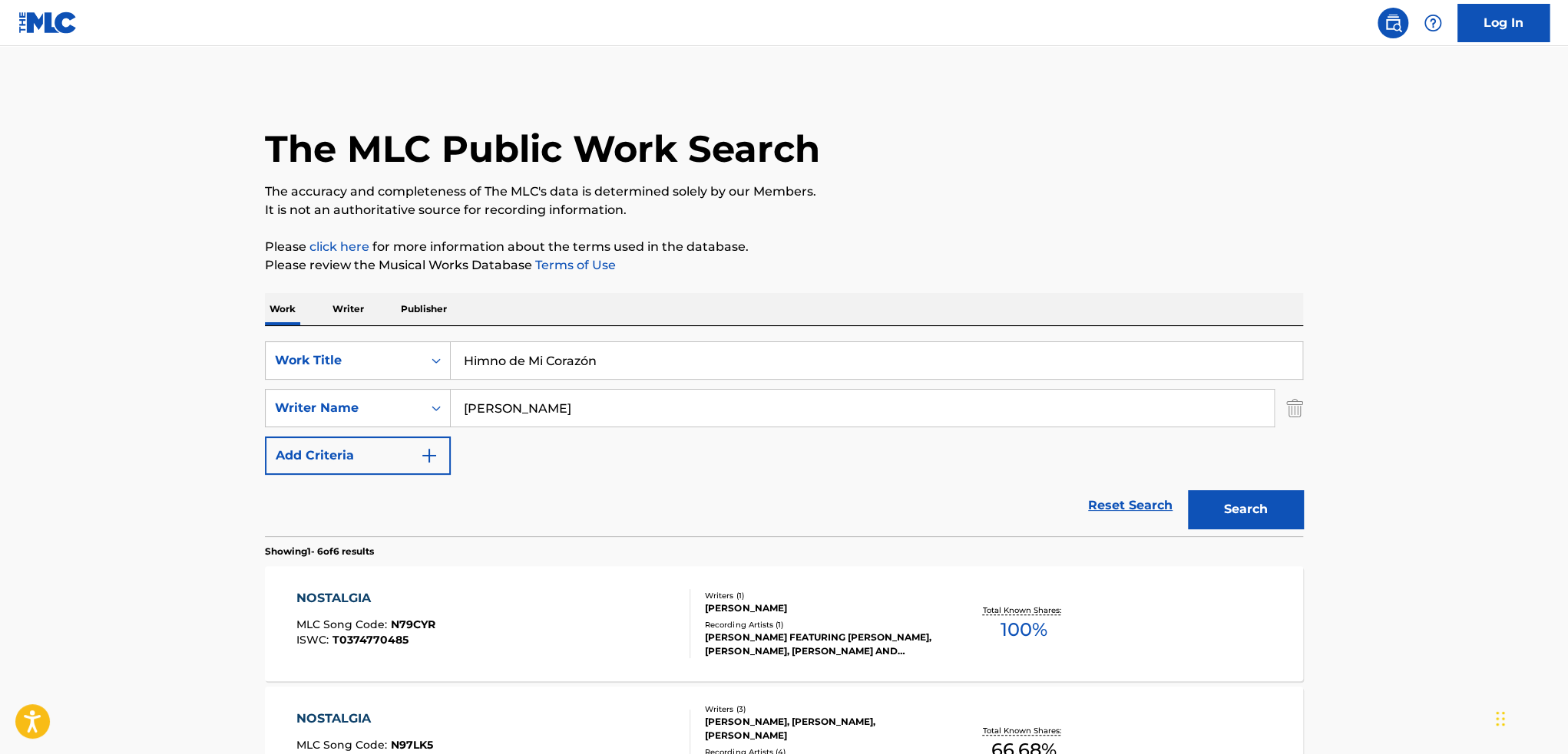
click at [1188, 491] on button "Search" at bounding box center [1245, 510] width 115 height 38
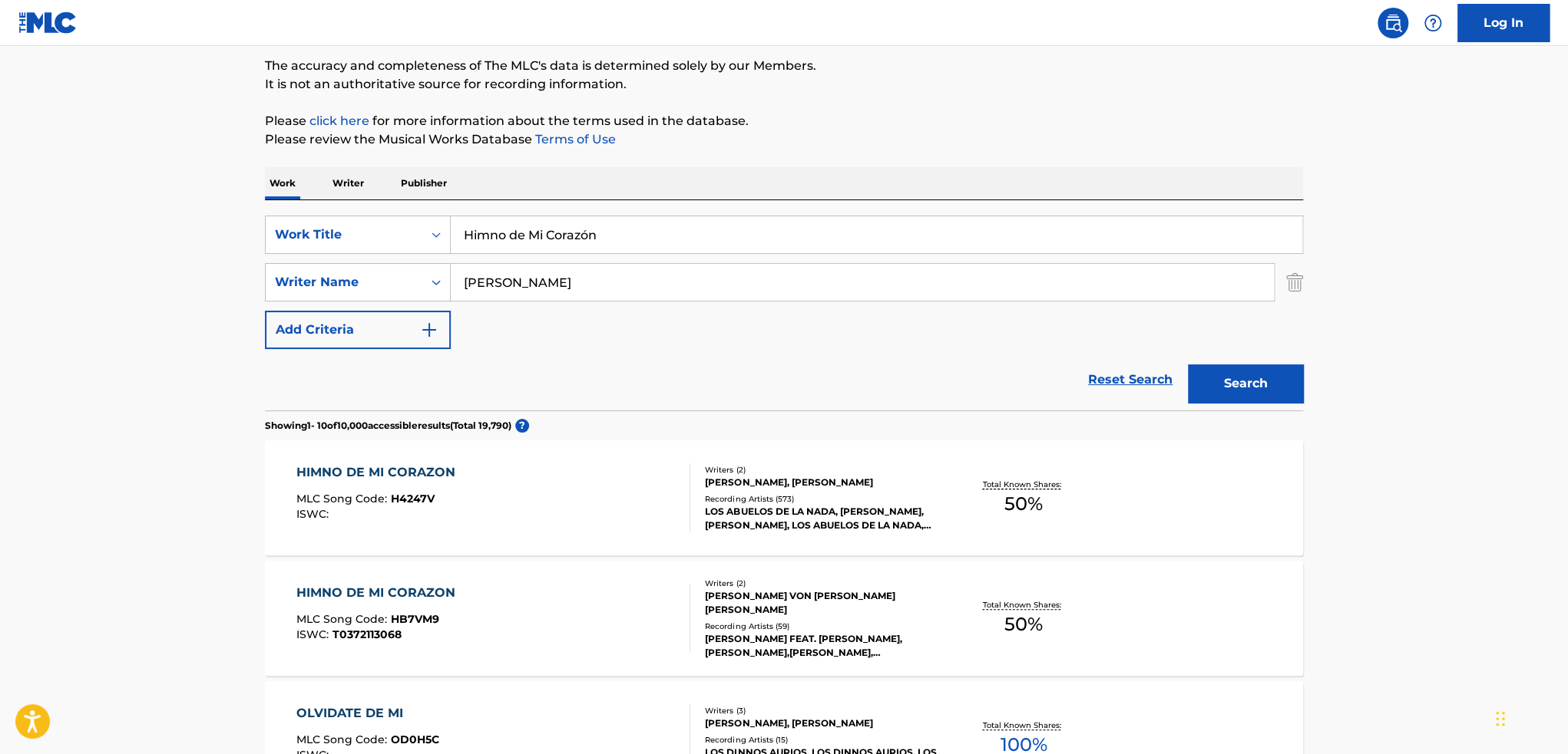
scroll to position [154, 0]
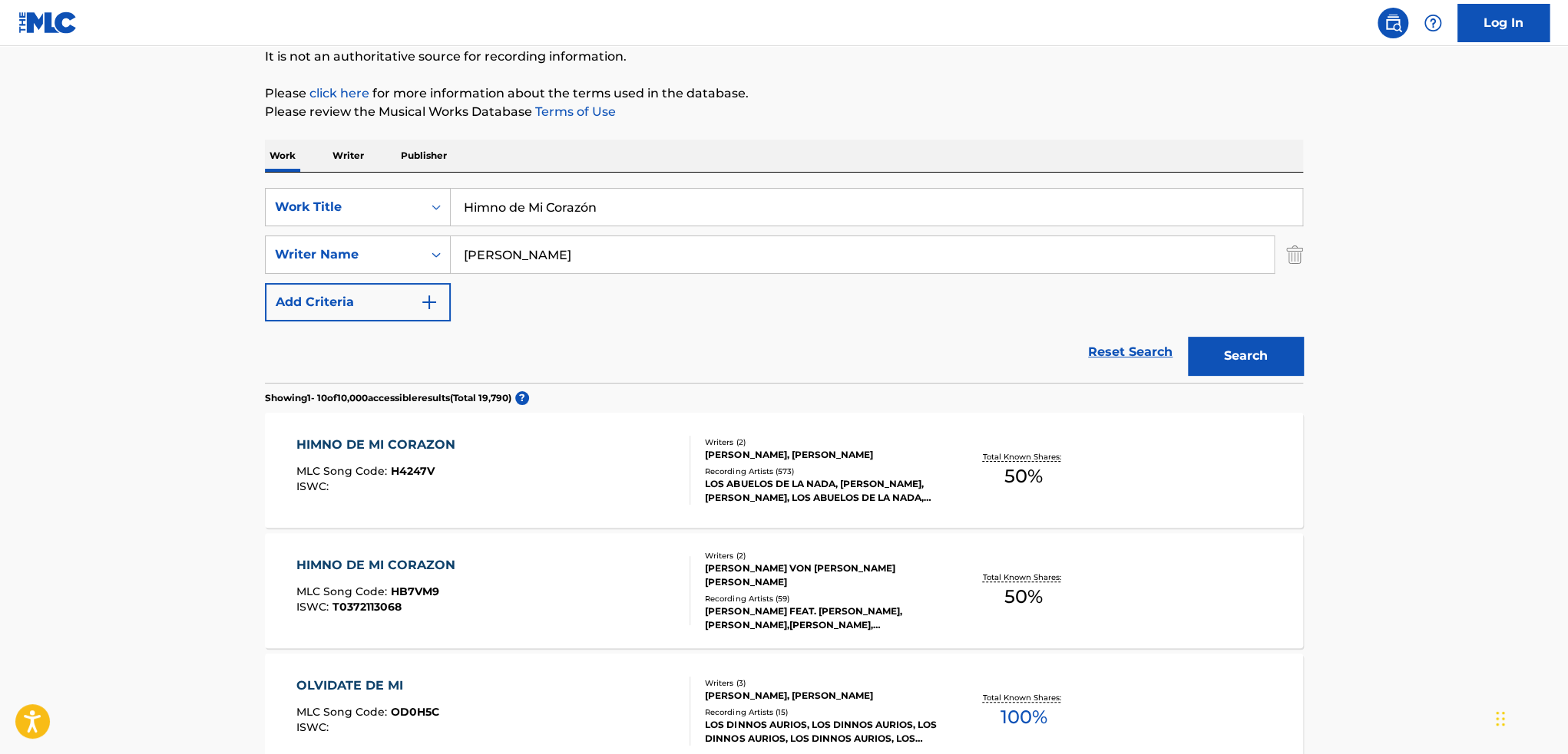
click at [566, 451] on div "HIMNO DE MI CORAZON MLC Song Code : H4247V ISWC :" at bounding box center [494, 471] width 395 height 69
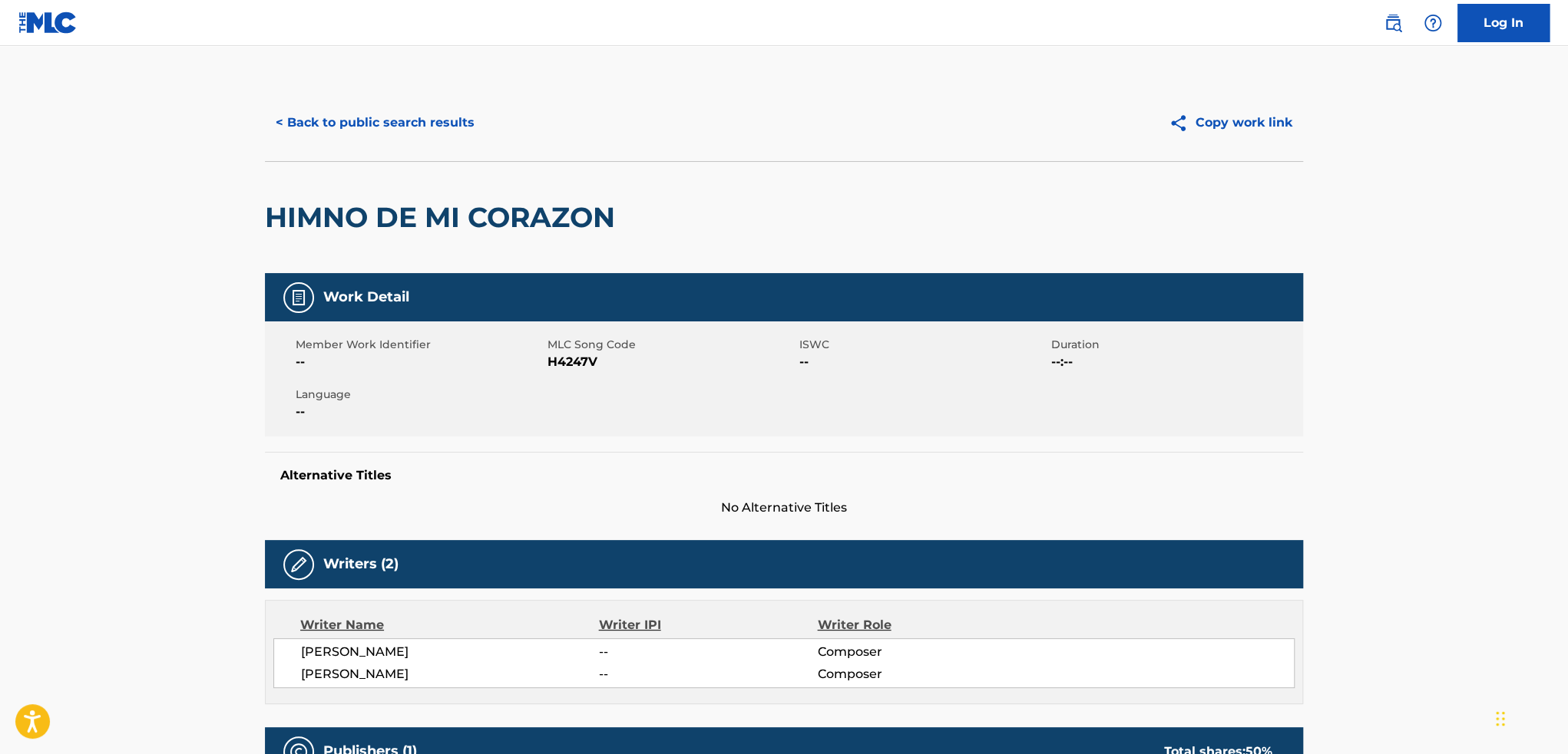
click at [582, 359] on span "H4247V" at bounding box center [671, 362] width 248 height 18
copy span "H4247V"
click at [367, 121] on button "< Back to public search results" at bounding box center [375, 123] width 220 height 38
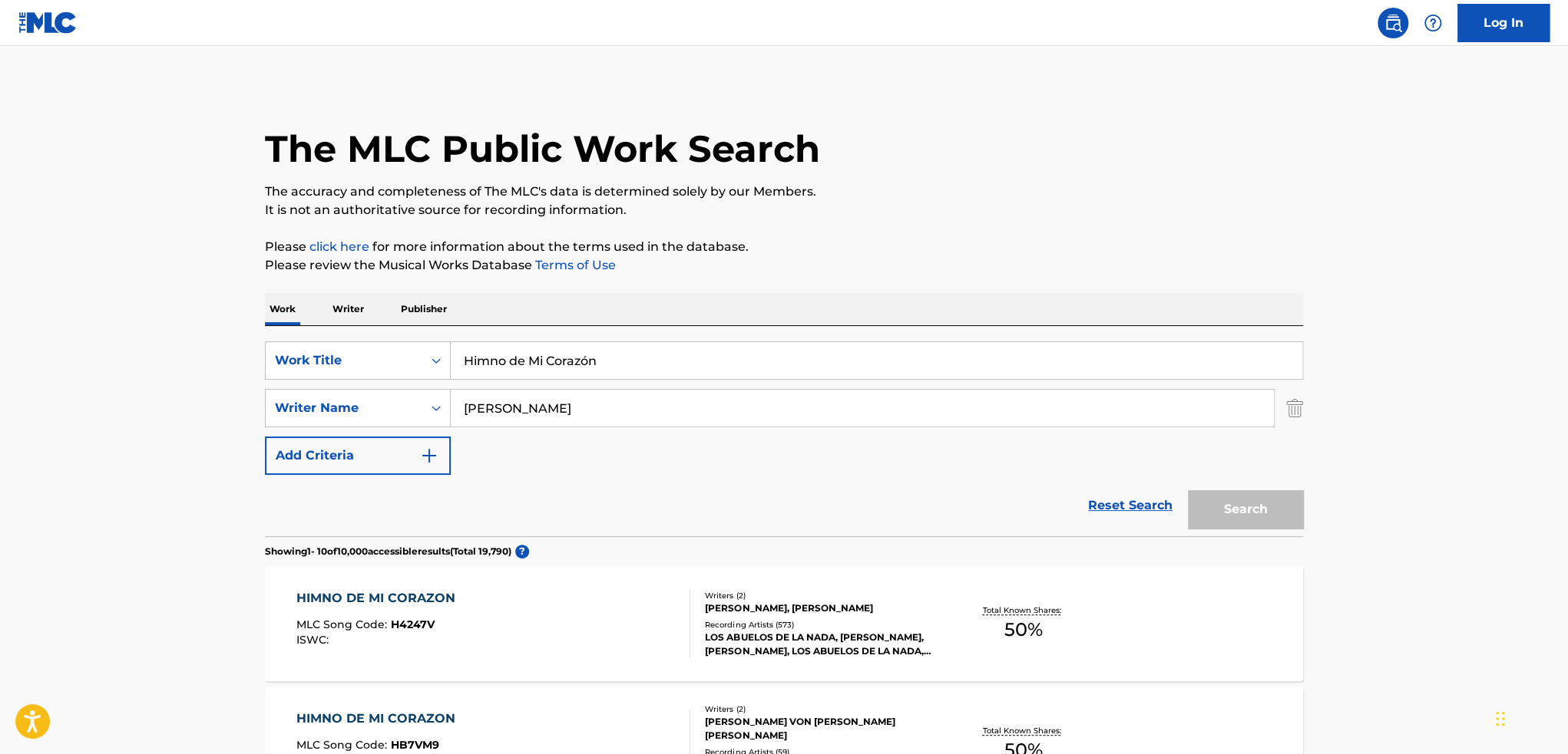
scroll to position [154, 0]
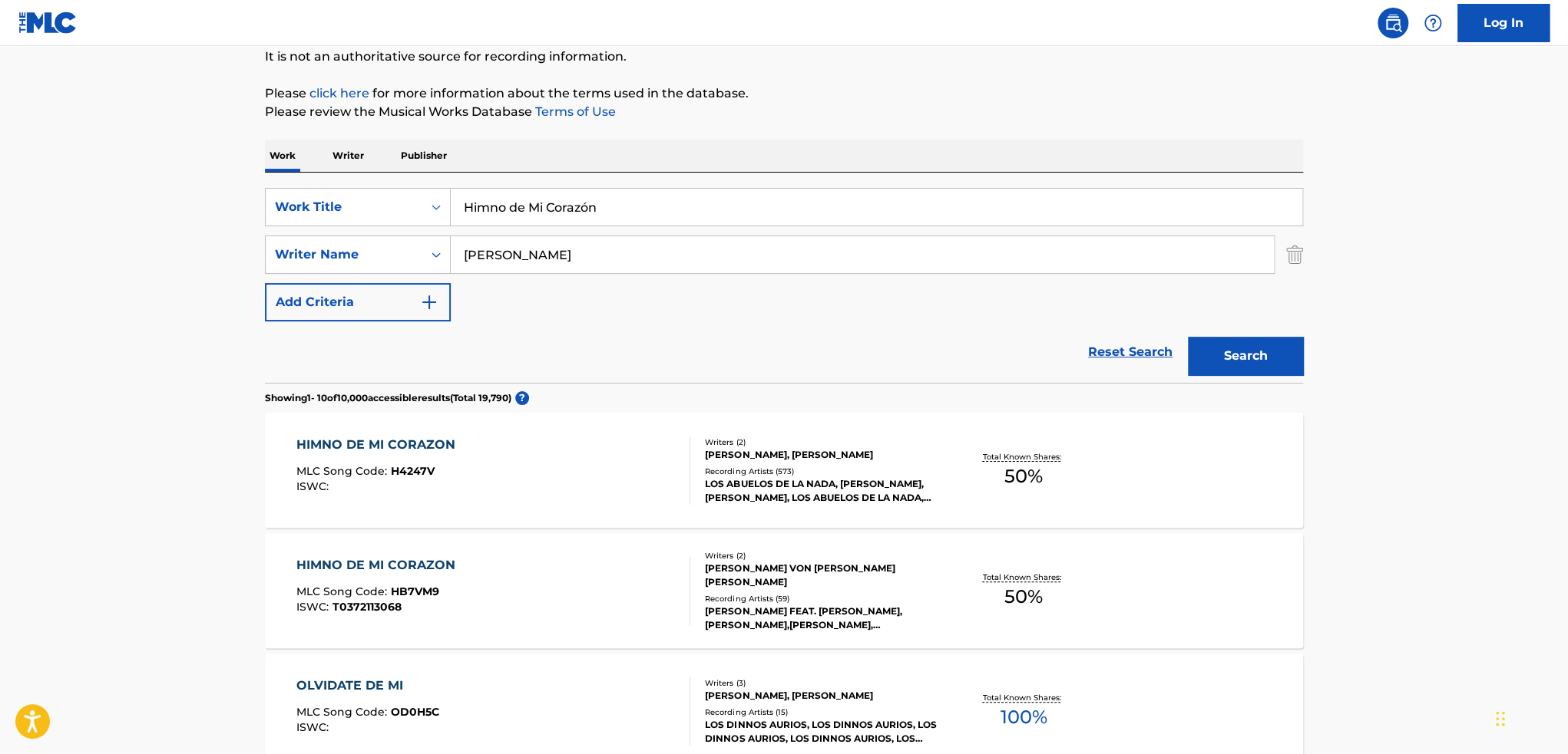
drag, startPoint x: 683, startPoint y: 210, endPoint x: 232, endPoint y: 194, distance: 451.3
click at [274, 199] on div "SearchWithCriteria204e9e19-c138-4be2-bd26-4daadc29de48 Work Title Himno de Mi C…" at bounding box center [784, 207] width 1038 height 38
type input "ASI ES EL CALOR"
click at [1259, 367] on button "Search" at bounding box center [1245, 356] width 115 height 38
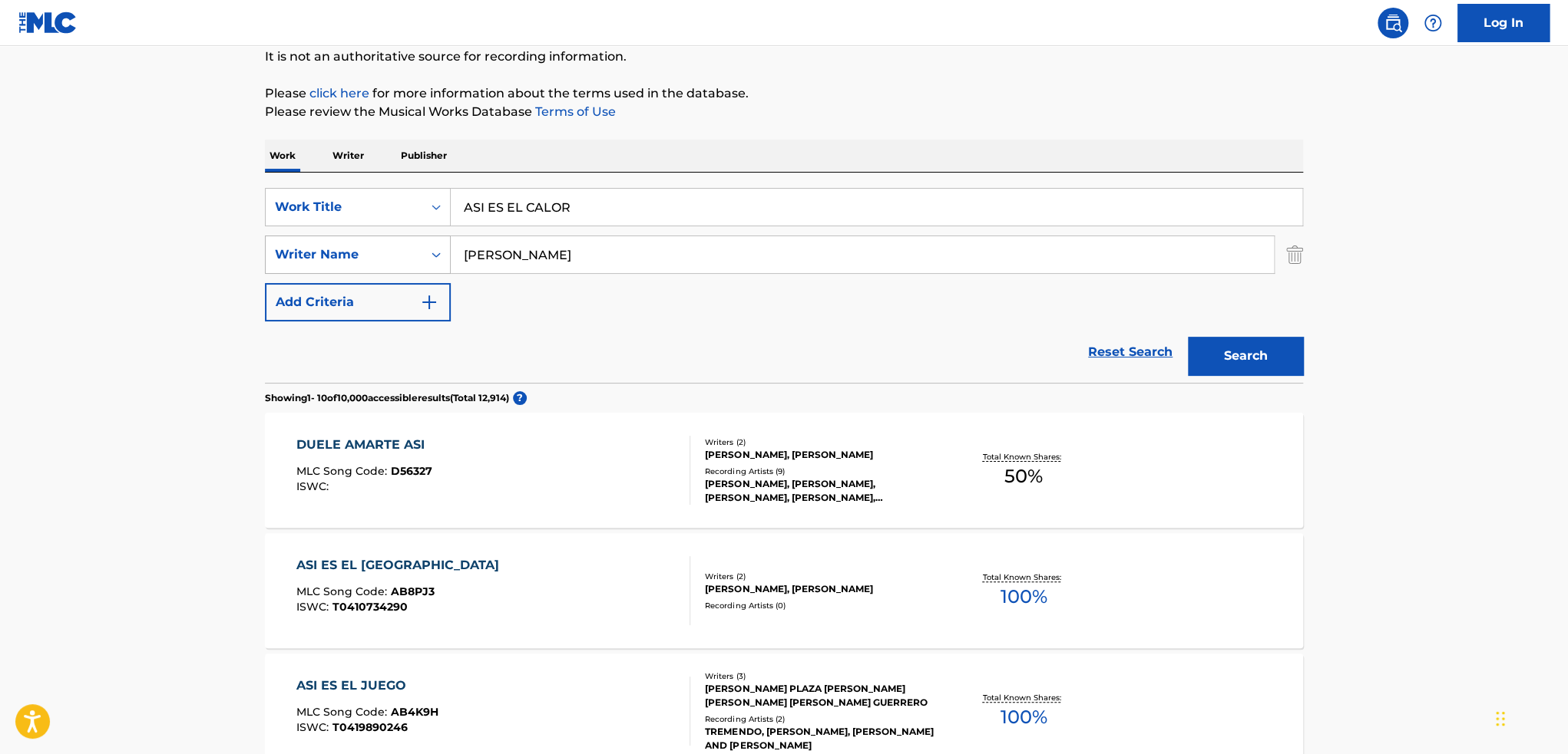
drag, startPoint x: 556, startPoint y: 263, endPoint x: 300, endPoint y: 248, distance: 256.4
click at [326, 255] on div "SearchWithCriteriadaeec725-a311-40d4-8f19-79a66df199d8 Writer Name [PERSON_NAME]" at bounding box center [784, 255] width 1038 height 38
type input "[PERSON_NAME]"
click at [1188, 337] on button "Search" at bounding box center [1245, 356] width 115 height 38
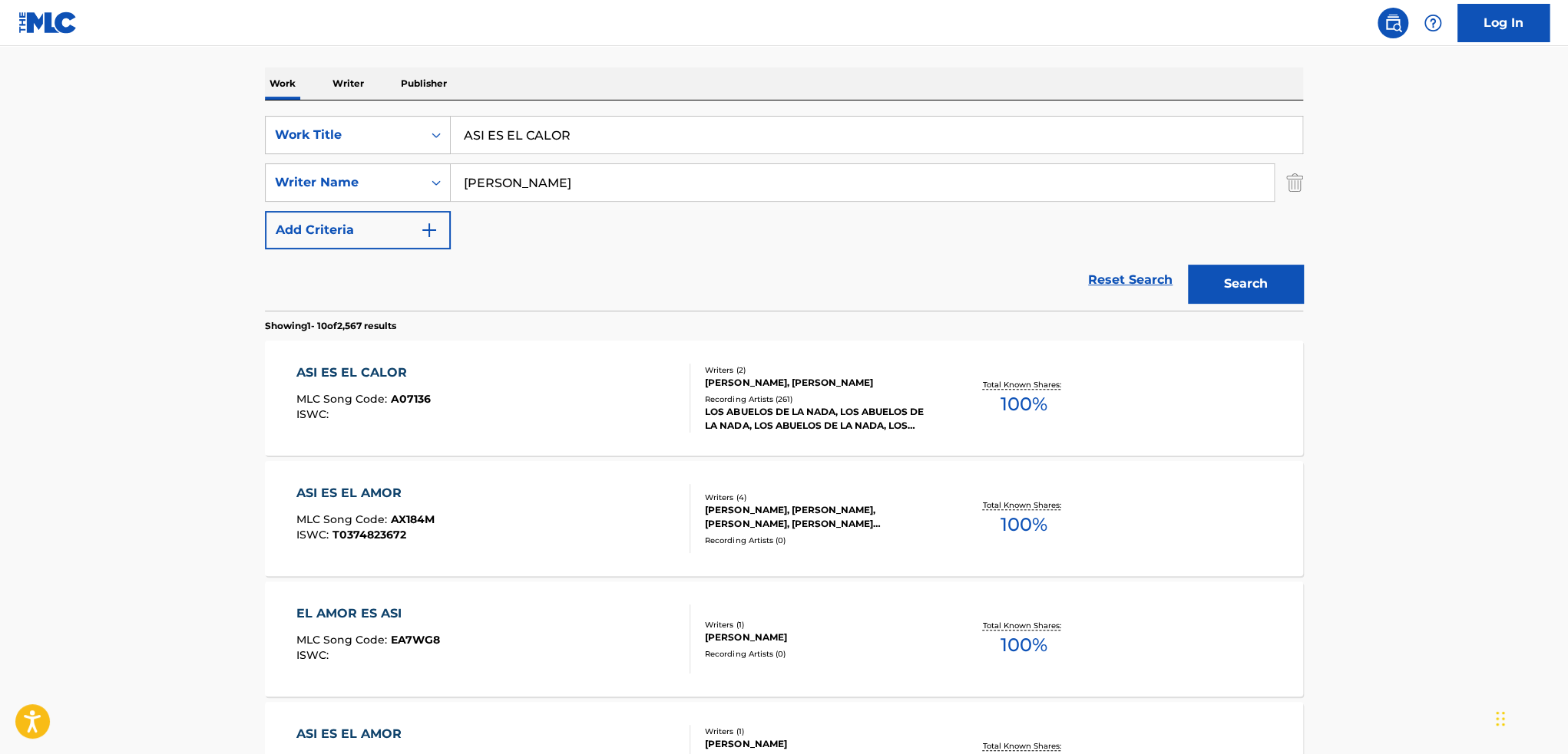
scroll to position [230, 0]
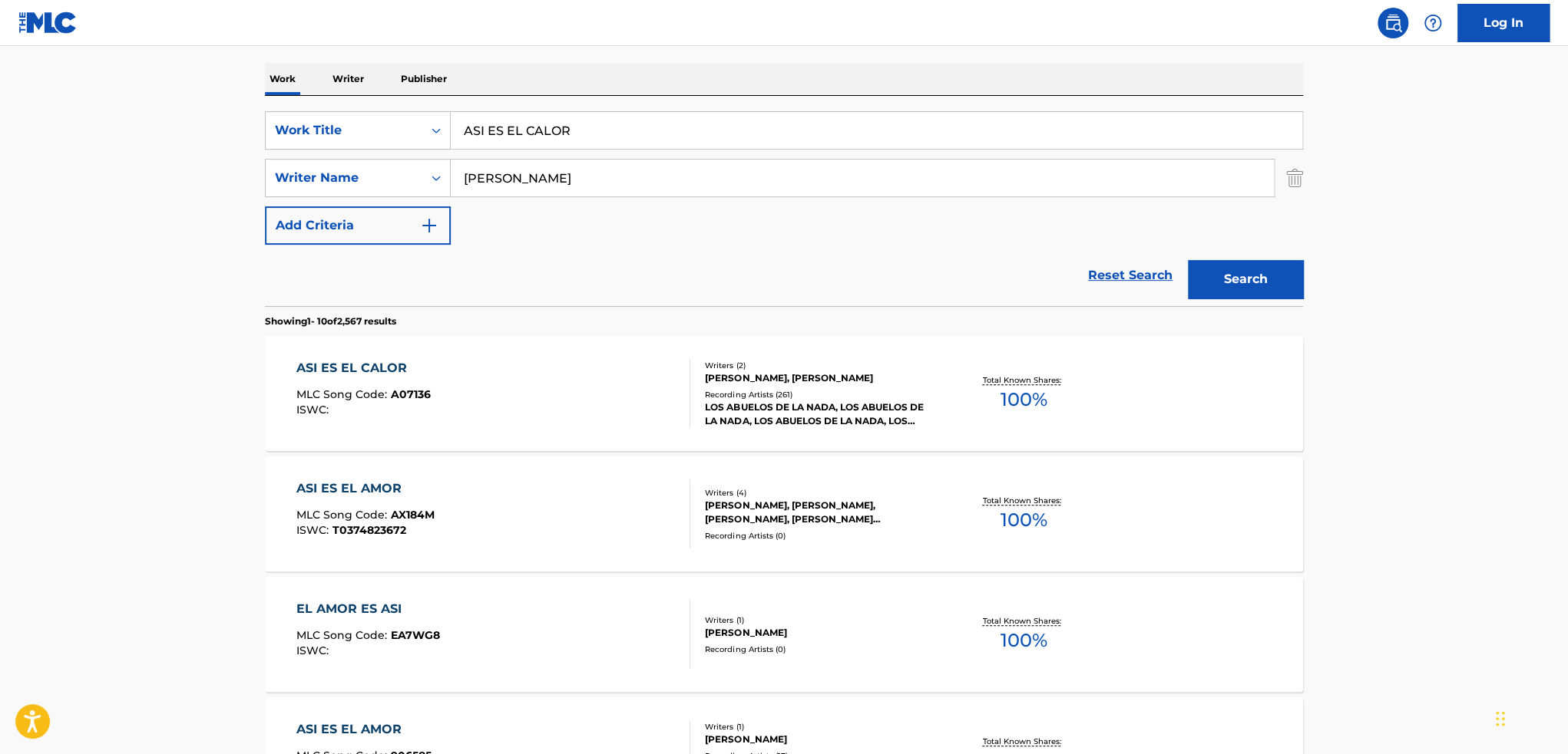
click at [861, 389] on div "Recording Artists ( 261 )" at bounding box center [820, 395] width 232 height 12
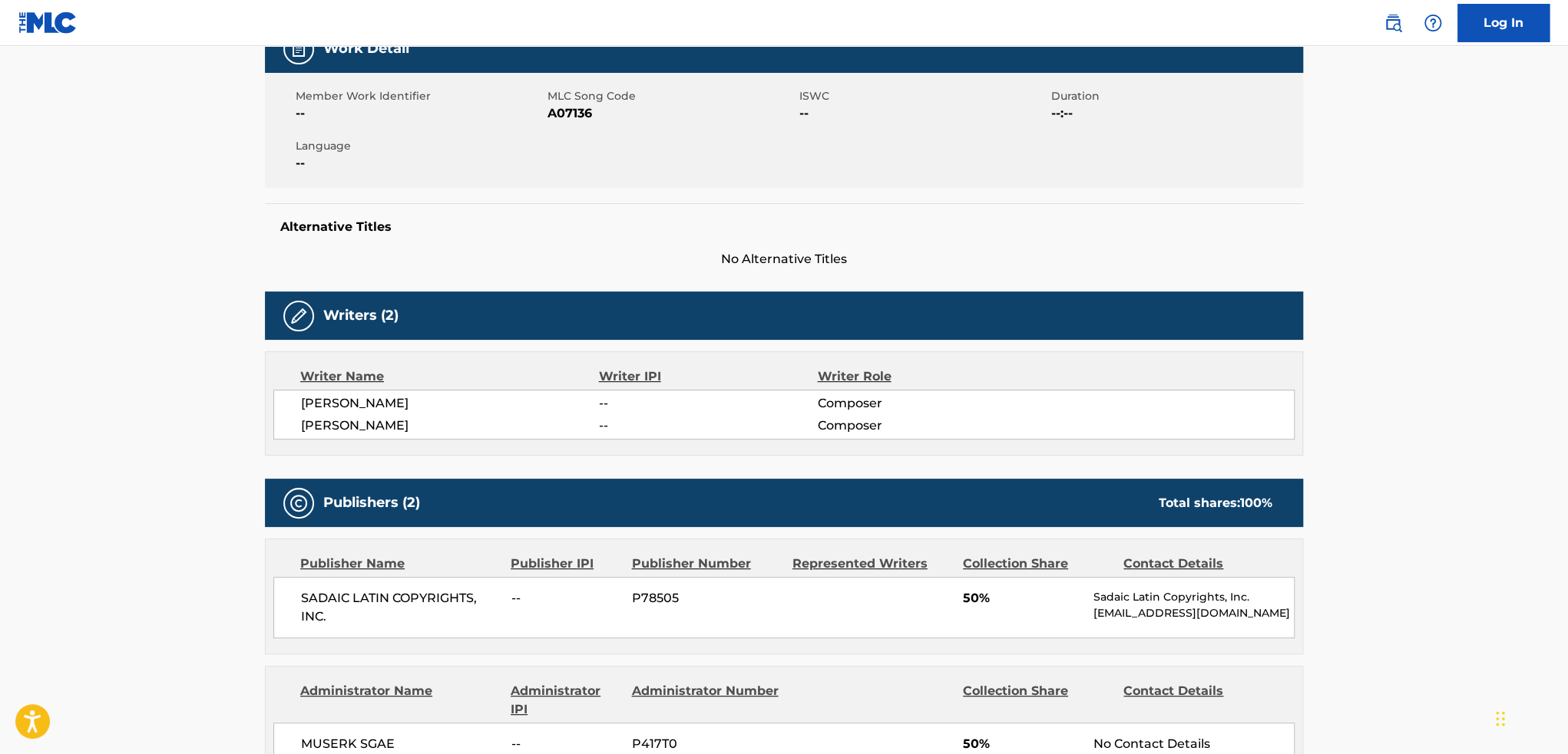
scroll to position [461, 0]
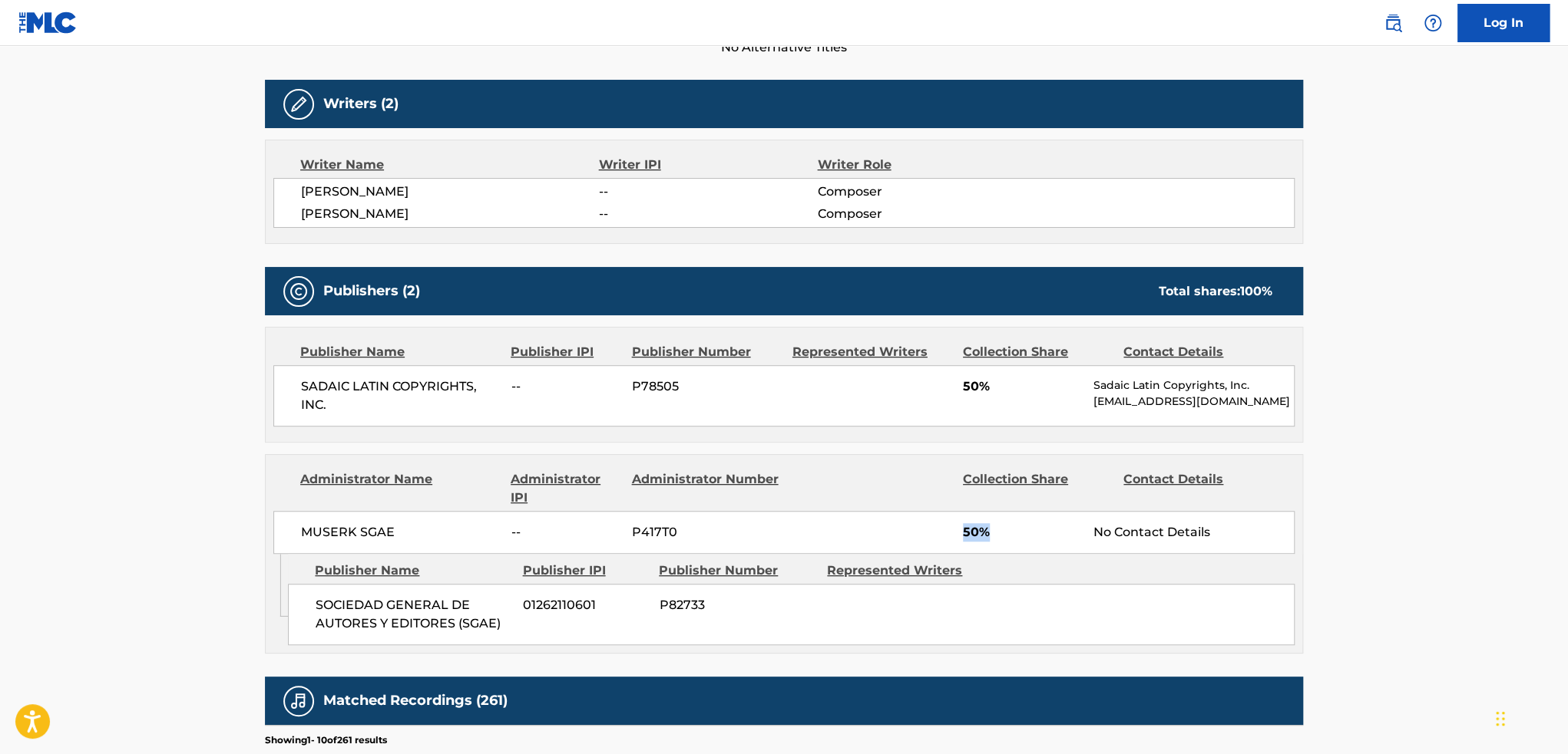
drag, startPoint x: 956, startPoint y: 533, endPoint x: 1008, endPoint y: 531, distance: 52.0
click at [1008, 531] on div "MUSERK SGAE -- P417T0 50% No Contact Details" at bounding box center [784, 533] width 1021 height 43
click at [1018, 529] on span "50%" at bounding box center [1022, 533] width 119 height 18
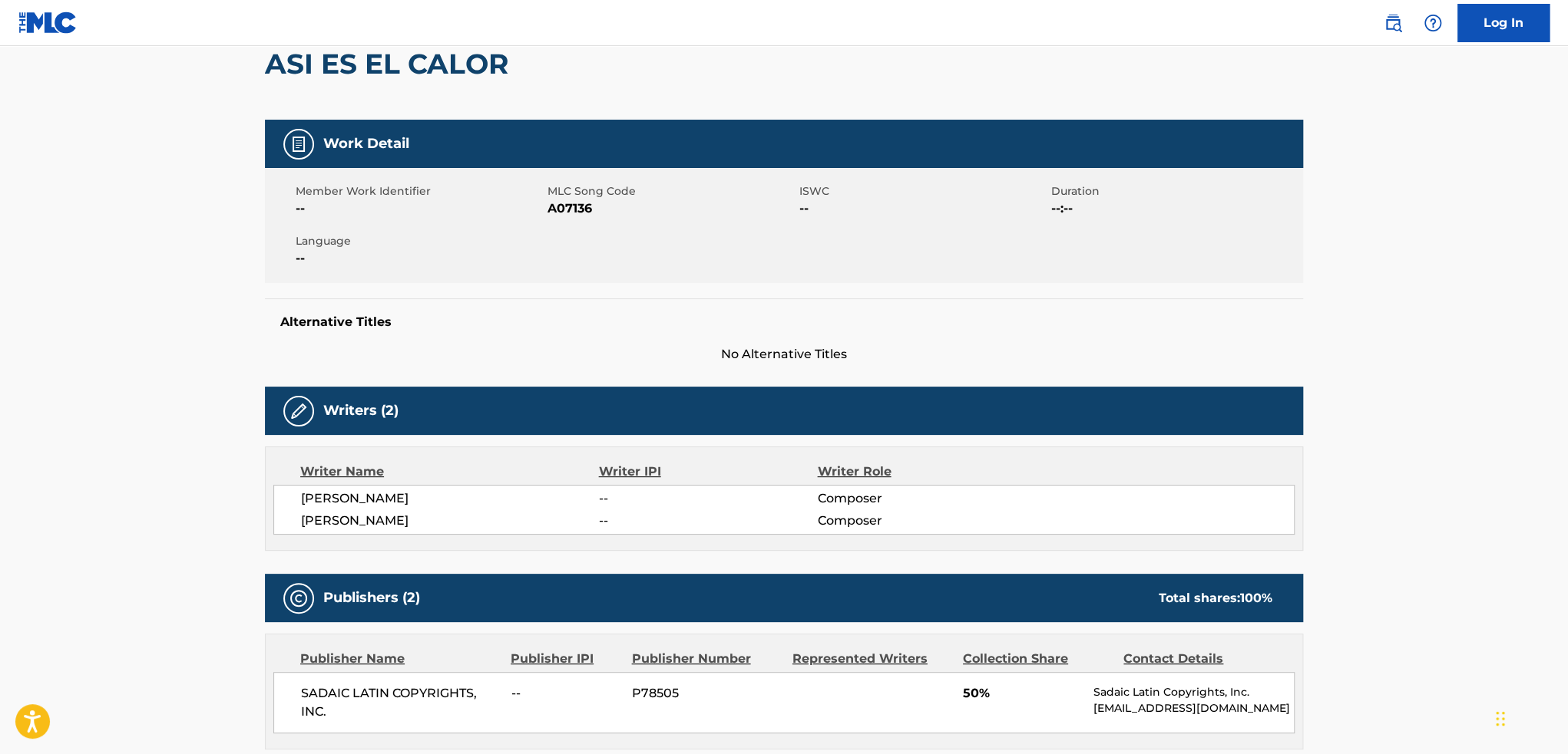
scroll to position [154, 0]
click at [569, 214] on span "A07136" at bounding box center [671, 209] width 248 height 18
copy span "A07136"
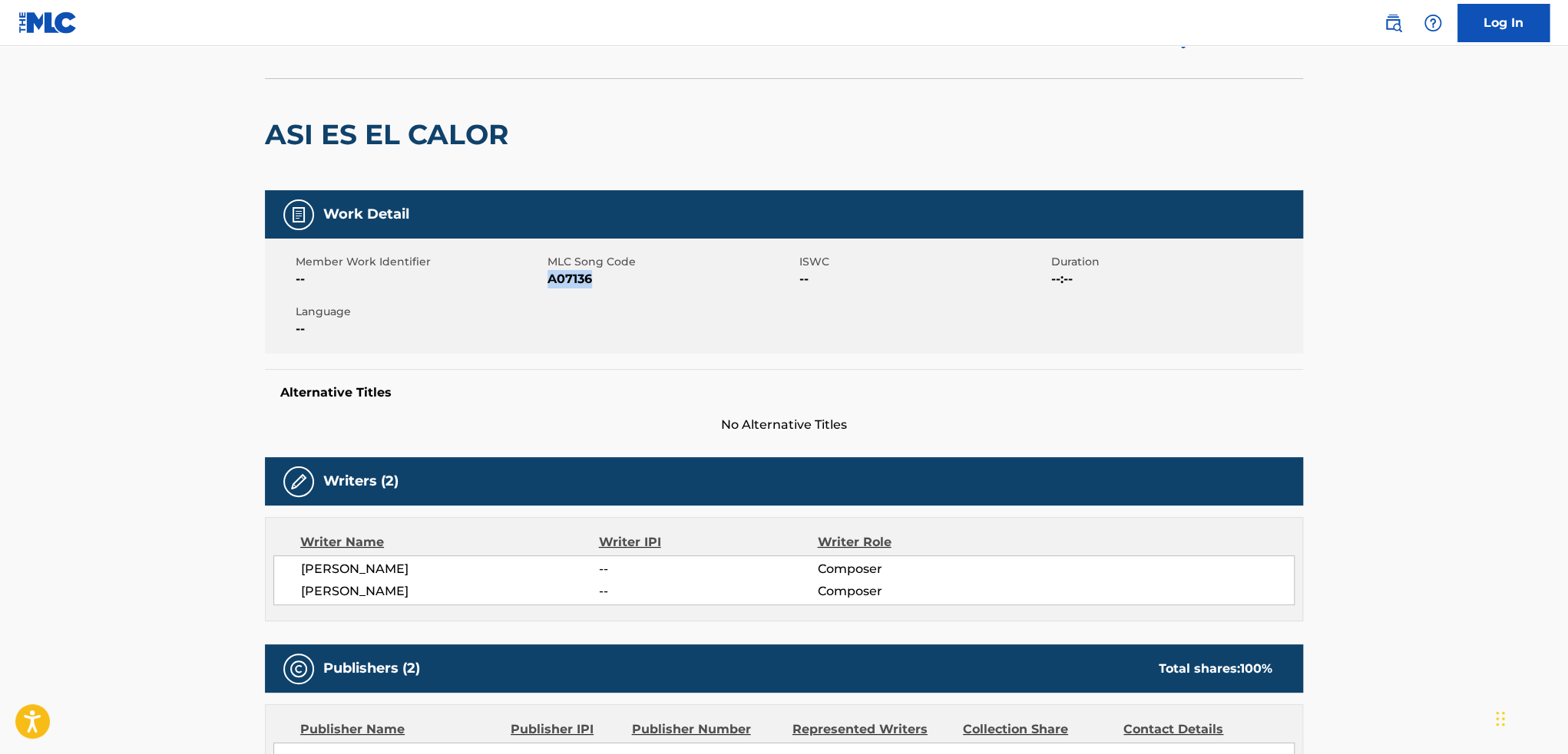
scroll to position [0, 0]
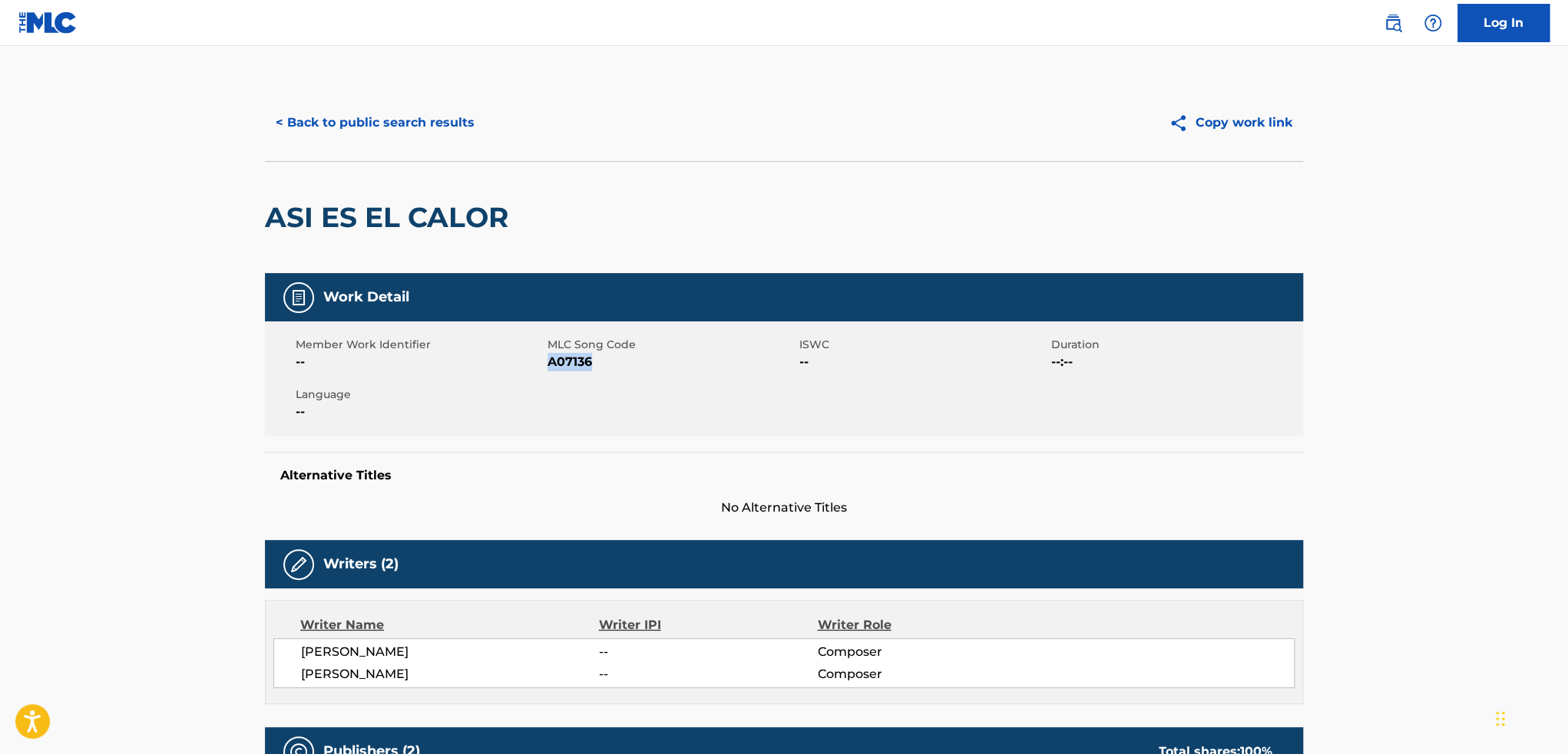
click at [570, 362] on span "A07136" at bounding box center [671, 362] width 248 height 18
click at [336, 121] on button "< Back to public search results" at bounding box center [375, 123] width 220 height 38
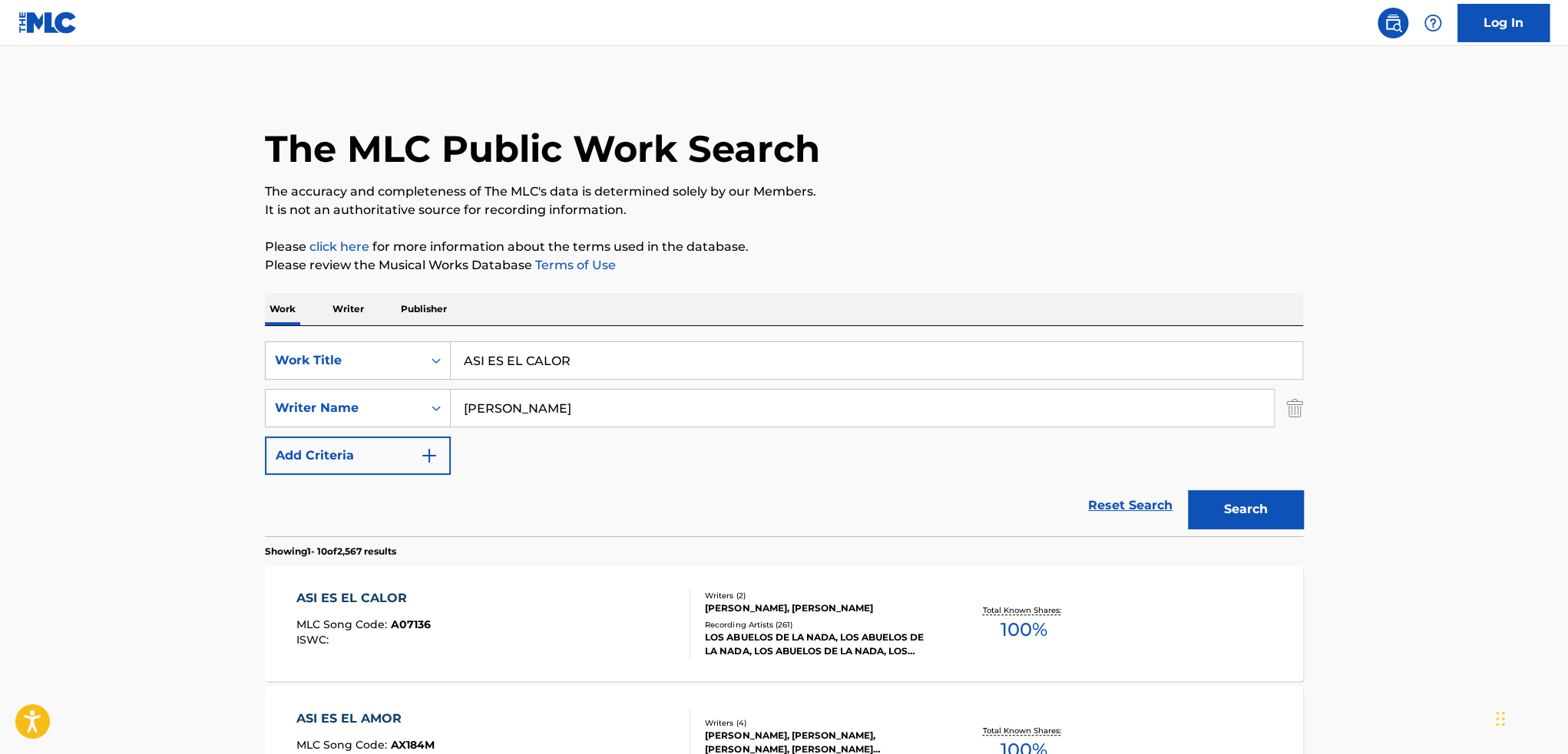
scroll to position [230, 0]
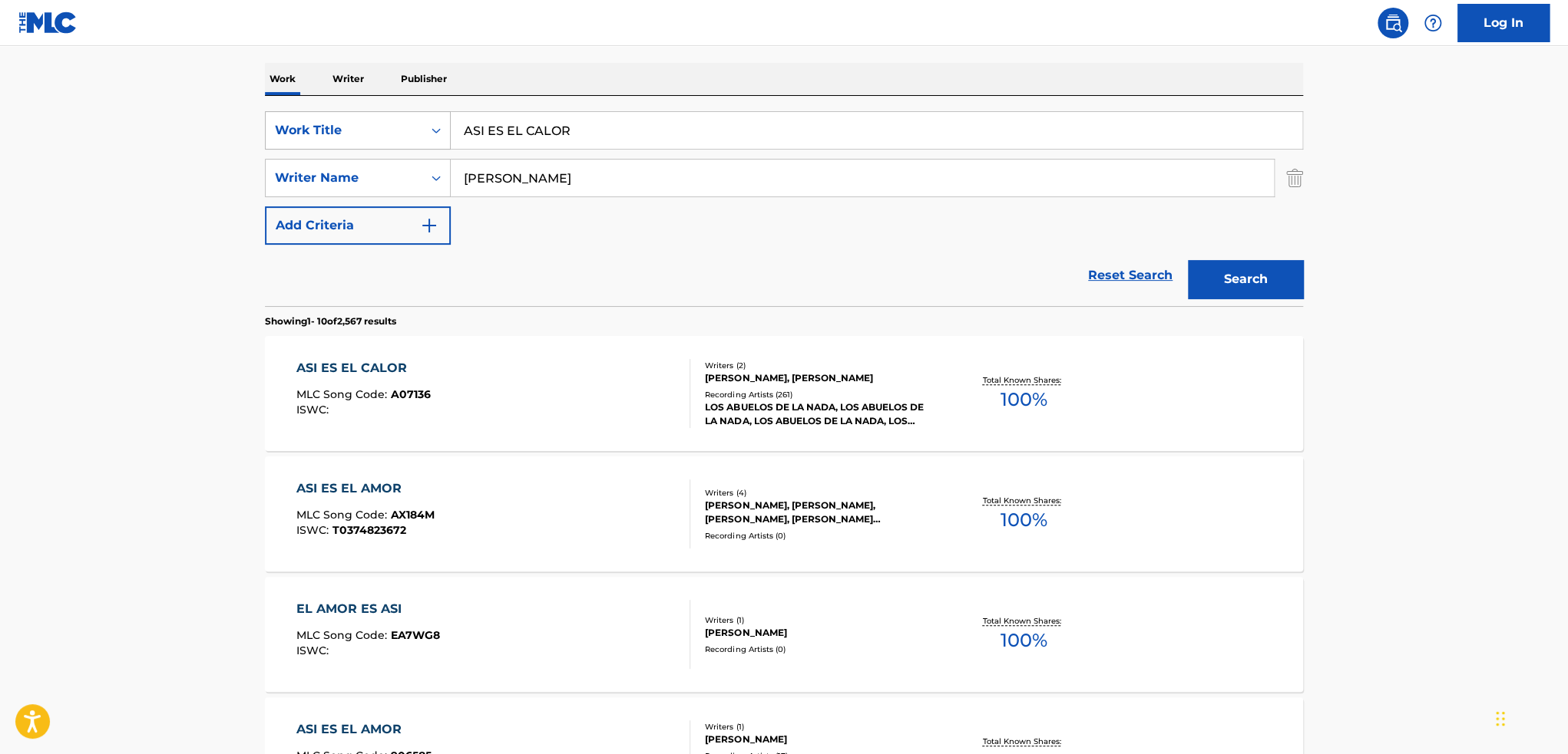
drag, startPoint x: 618, startPoint y: 128, endPoint x: 320, endPoint y: 128, distance: 298.0
click at [353, 128] on div "SearchWithCriteria204e9e19-c138-4be2-bd26-4daadc29de48 Work Title ASI ES EL CAL…" at bounding box center [784, 131] width 1038 height 38
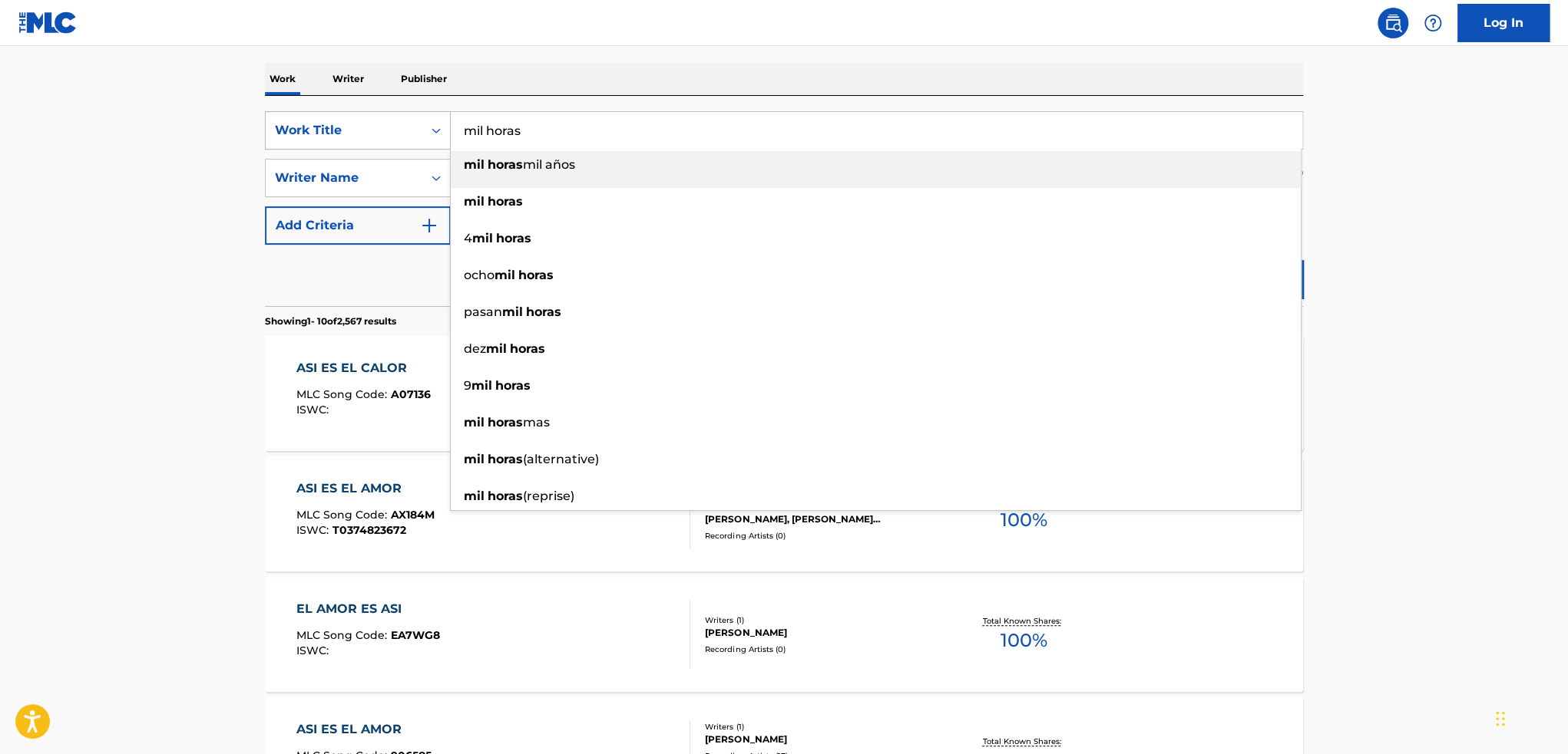
type input "mil horas"
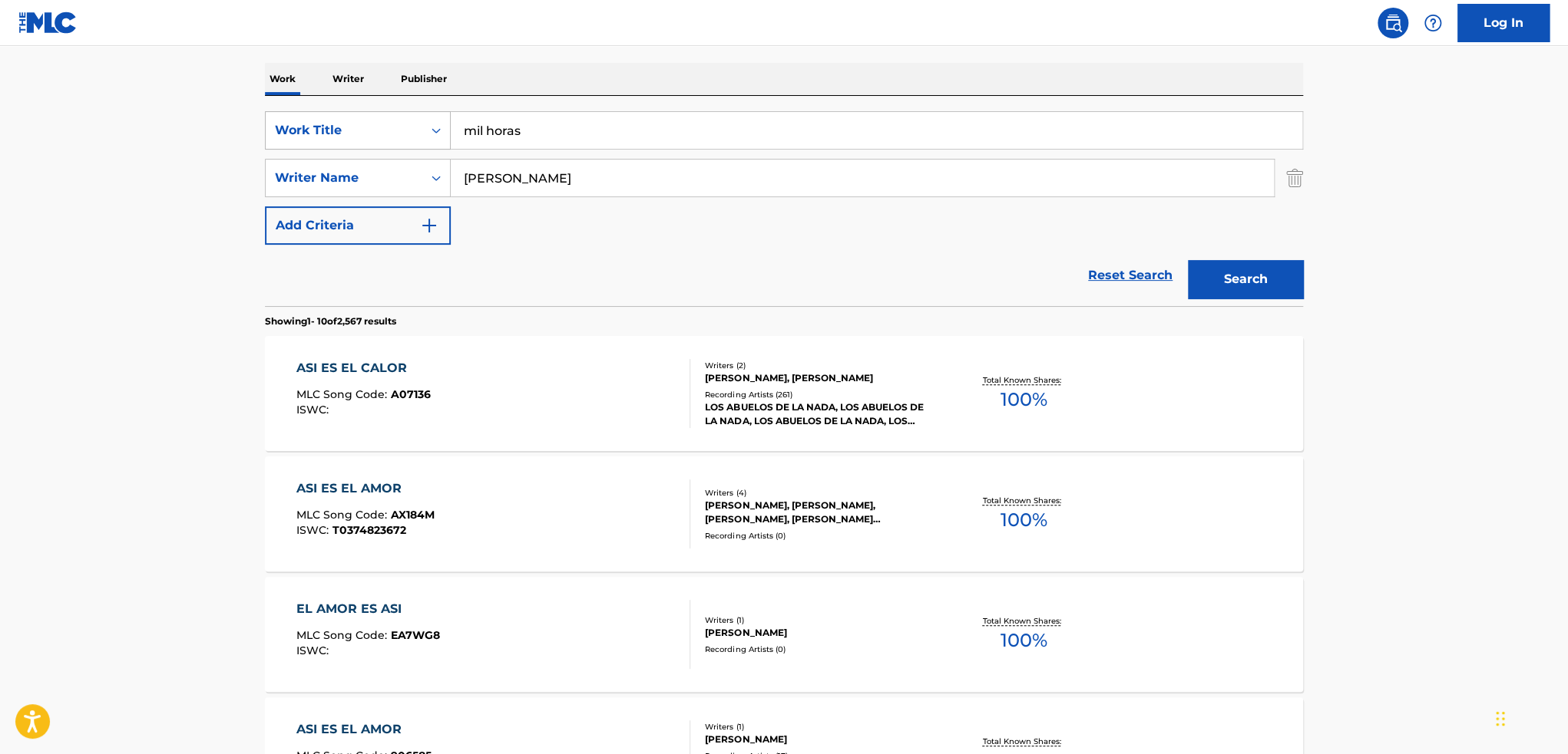
type input "[PERSON_NAME]"
click at [1188, 260] on button "Search" at bounding box center [1245, 279] width 115 height 38
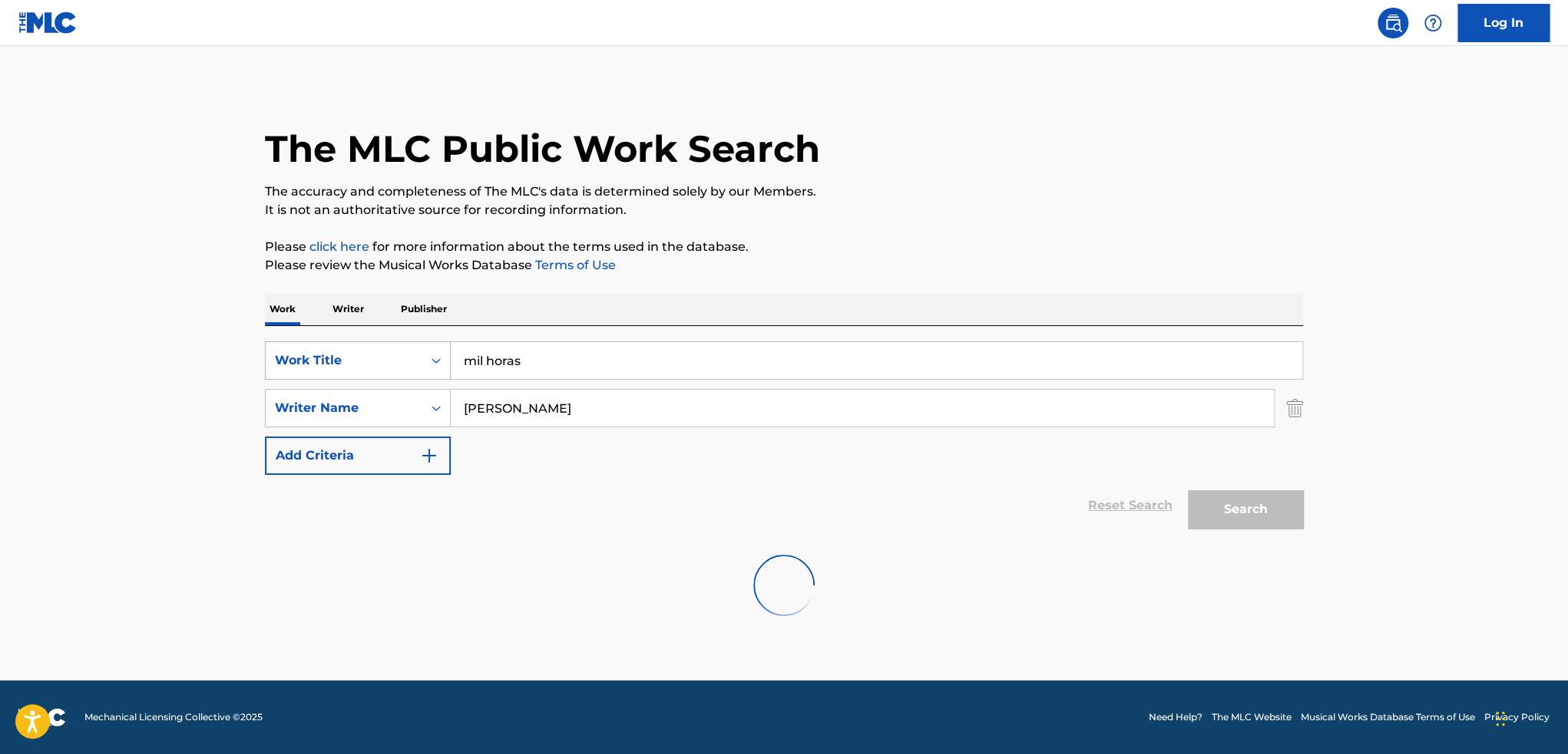
scroll to position [0, 0]
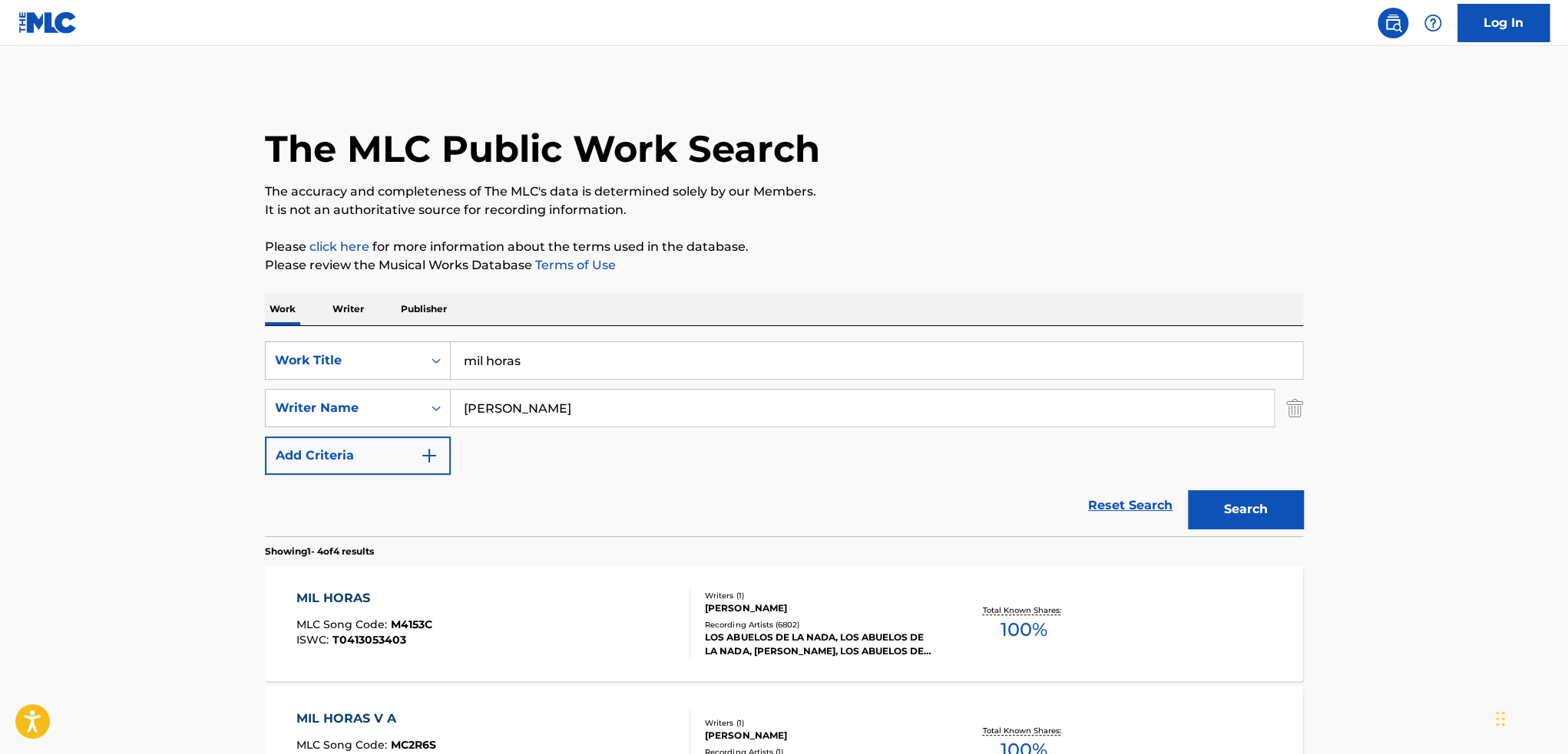
click at [890, 620] on div "Recording Artists ( 6802 )" at bounding box center [820, 625] width 232 height 12
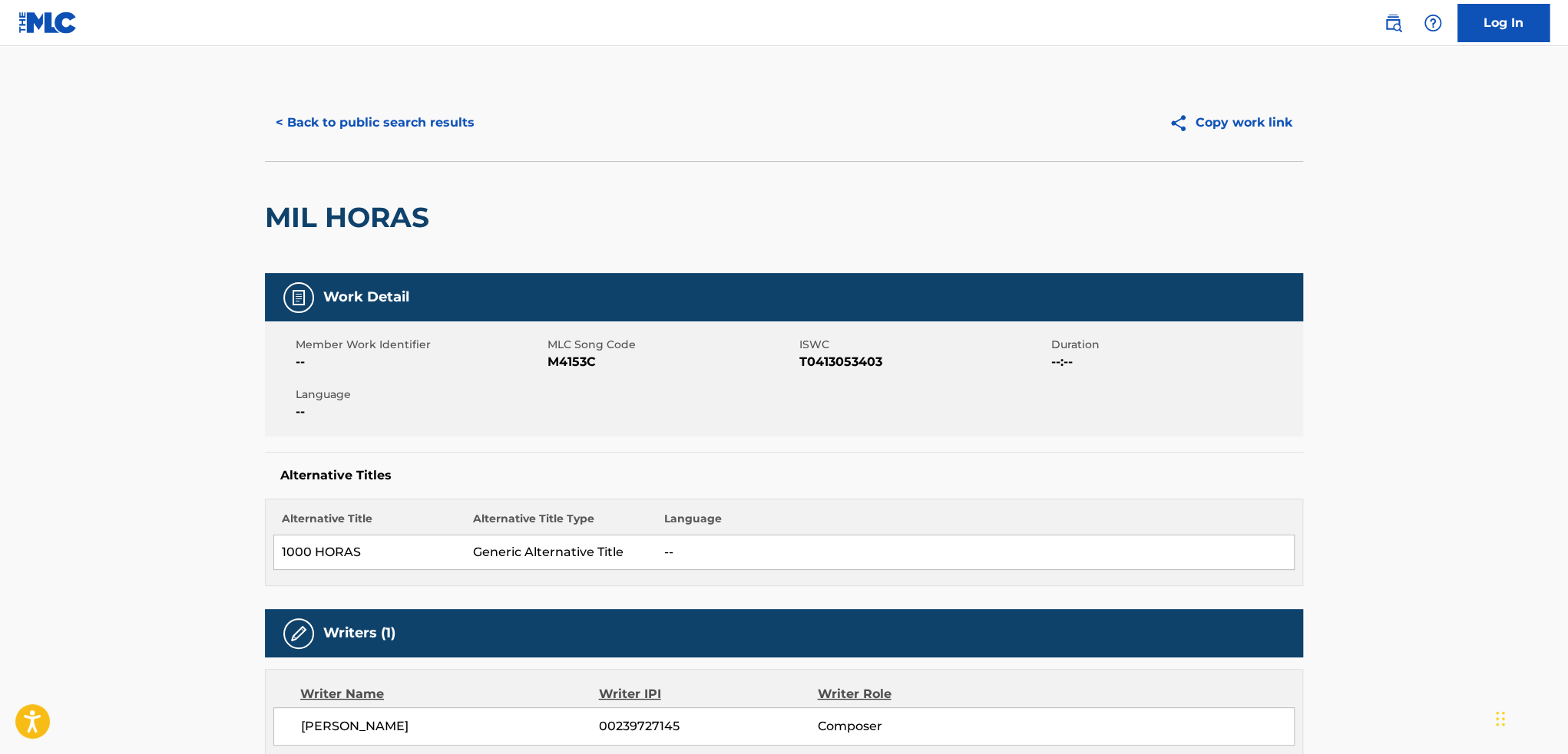
click at [576, 365] on span "M4153C" at bounding box center [671, 362] width 248 height 18
copy span "M4153C"
click at [413, 116] on button "< Back to public search results" at bounding box center [375, 123] width 220 height 38
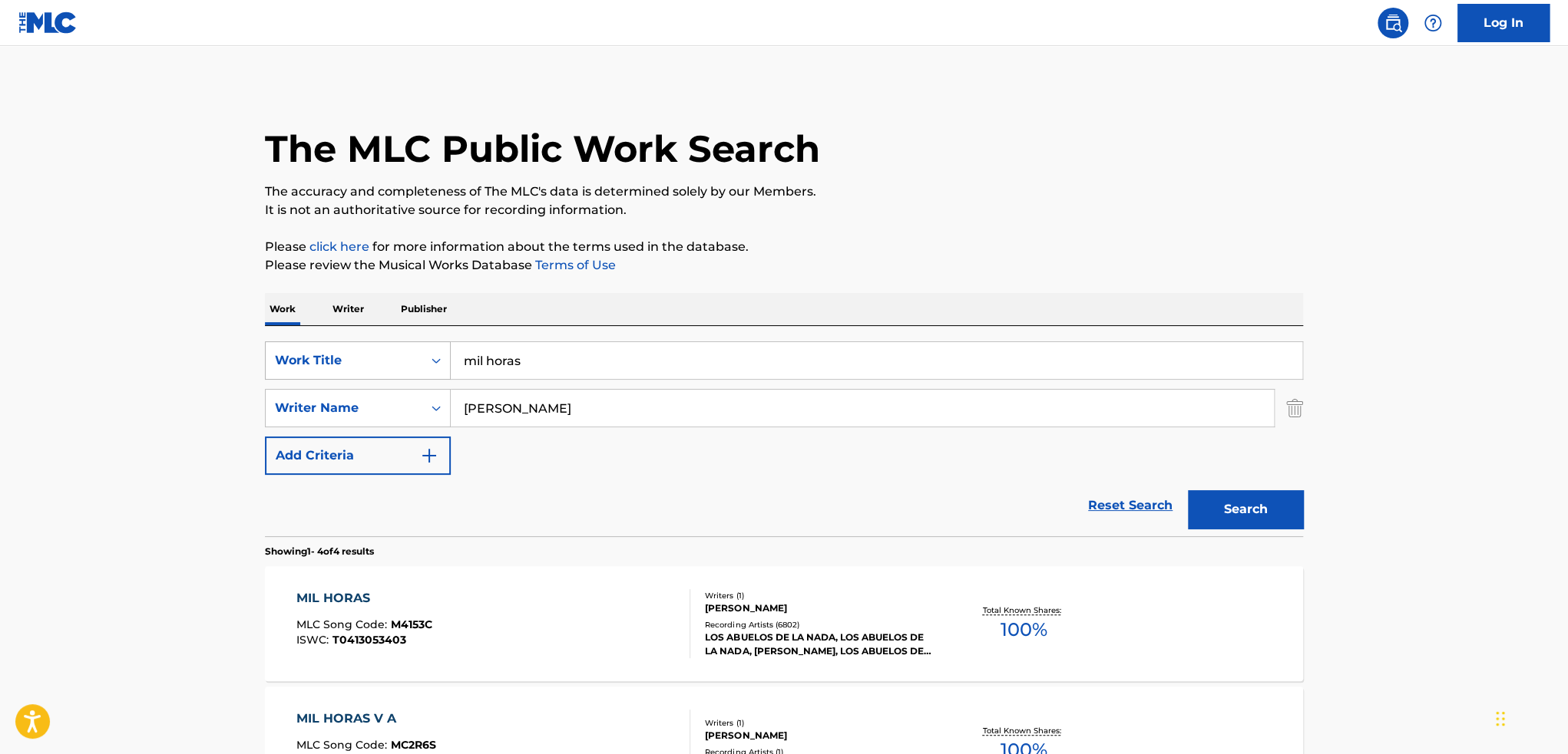
drag, startPoint x: 578, startPoint y: 364, endPoint x: 375, endPoint y: 379, distance: 203.6
click at [375, 379] on div "SearchWithCriteria204e9e19-c138-4be2-bd26-4daadc29de48 Work Title mil horas" at bounding box center [784, 361] width 1038 height 38
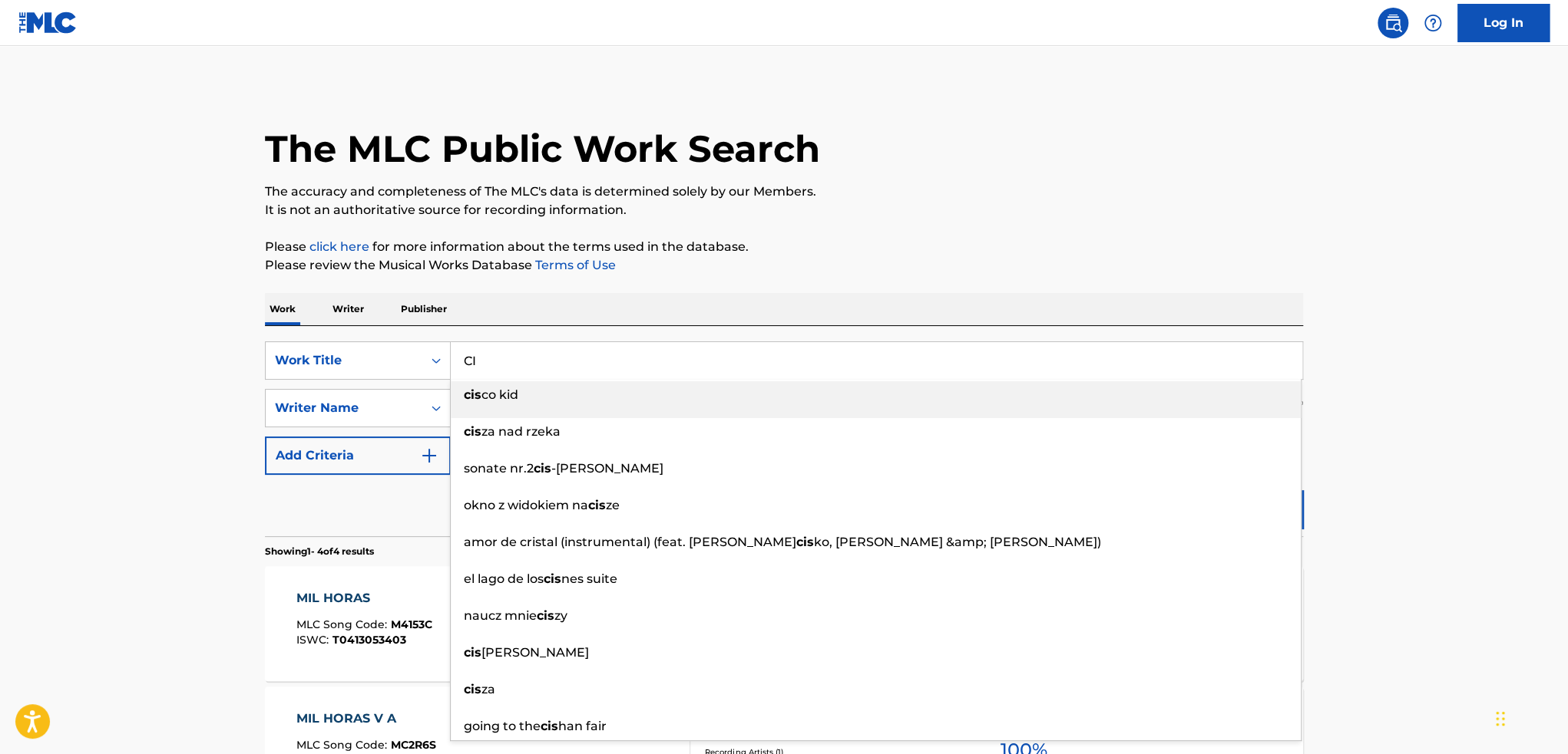
type input "C"
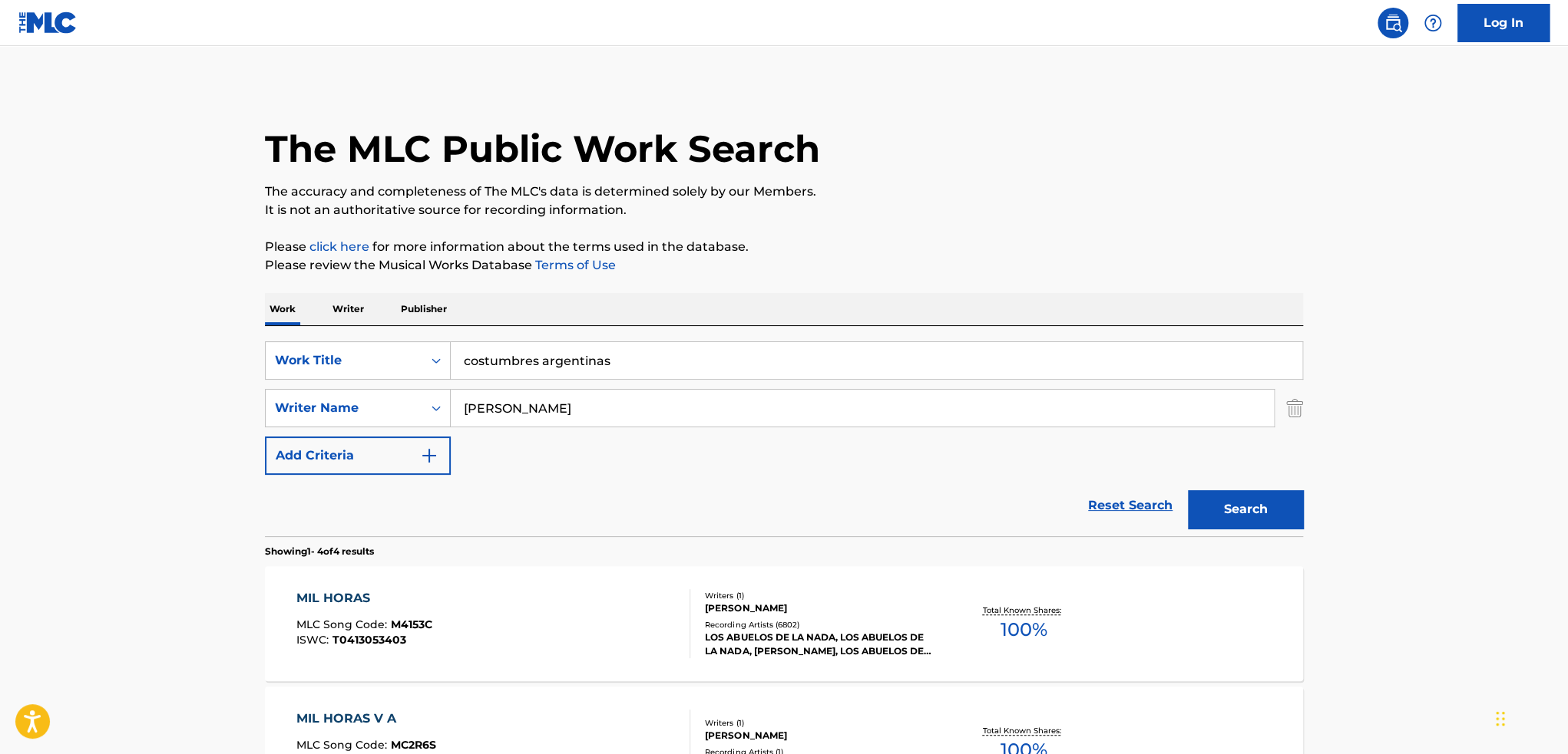
type input "costumbres argentinas"
click at [1241, 509] on button "Search" at bounding box center [1245, 510] width 115 height 38
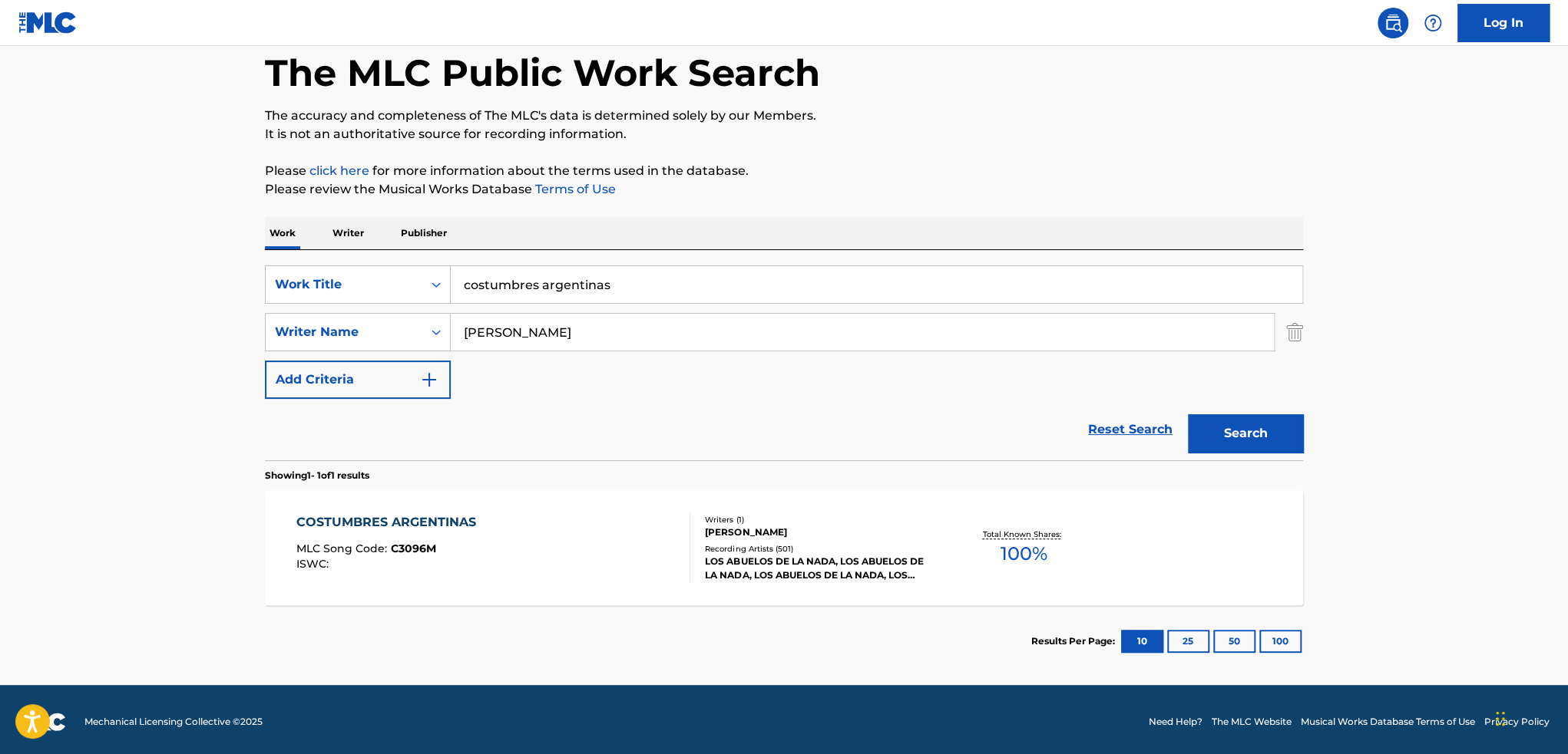
scroll to position [80, 0]
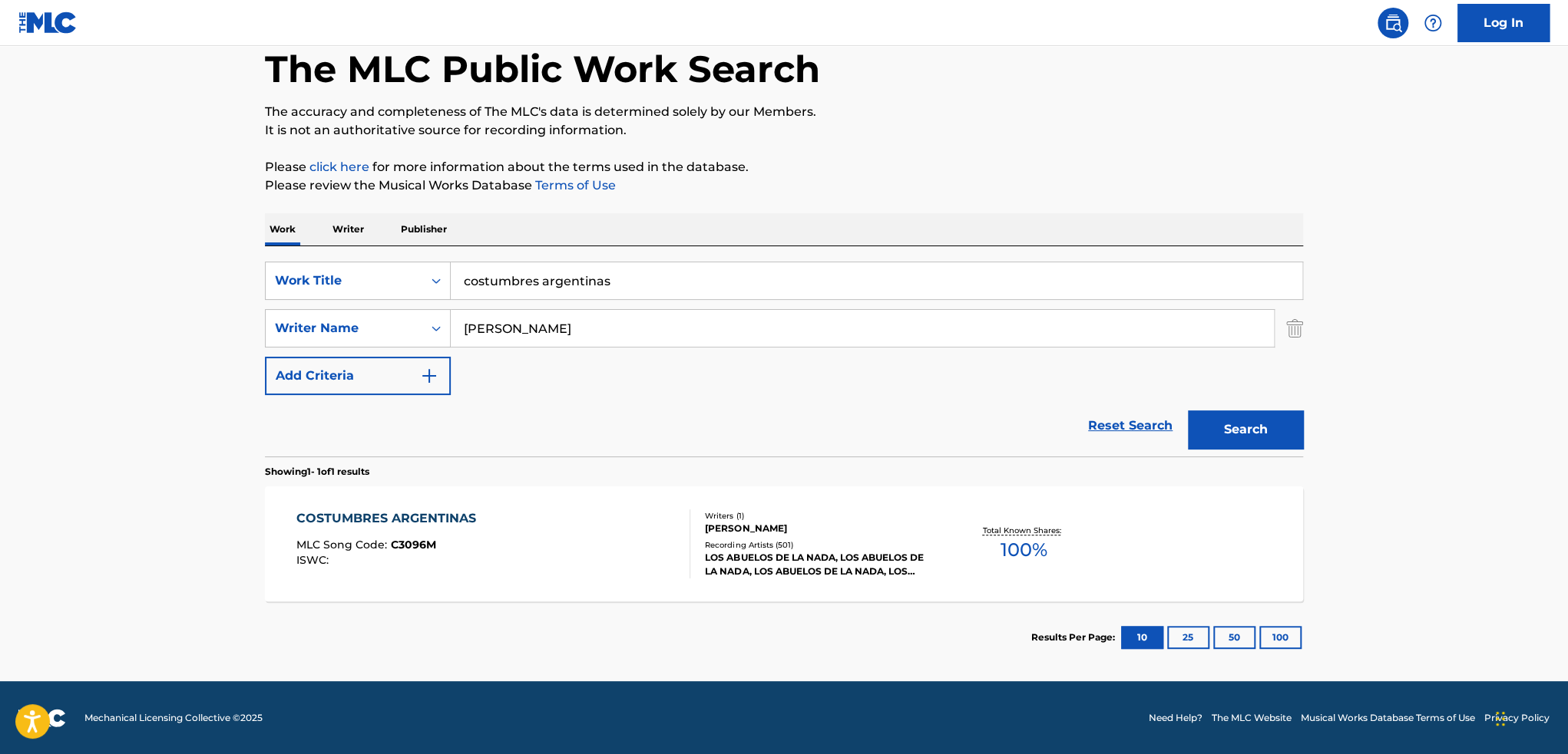
click at [883, 540] on div "Recording Artists ( 501 )" at bounding box center [820, 545] width 232 height 12
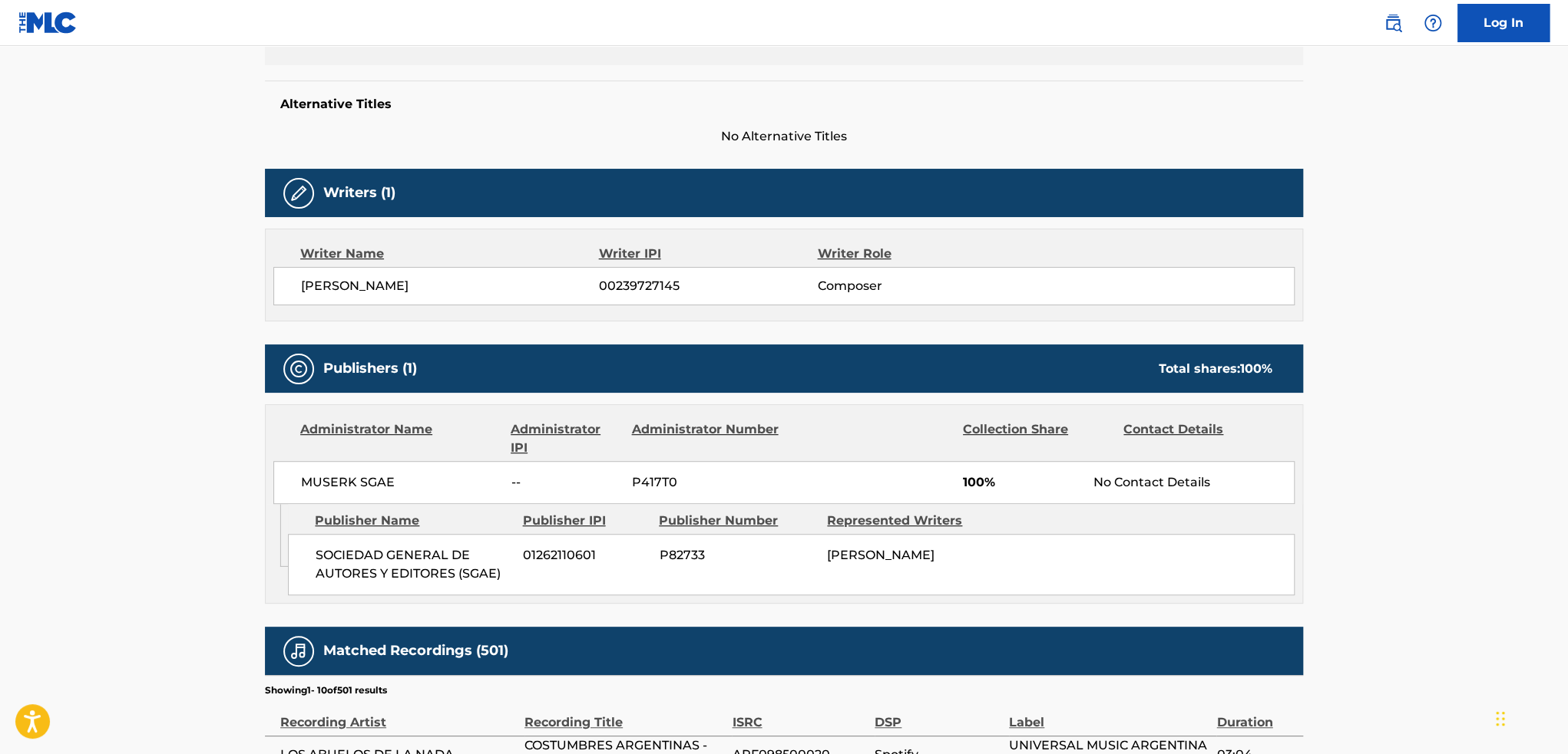
scroll to position [154, 0]
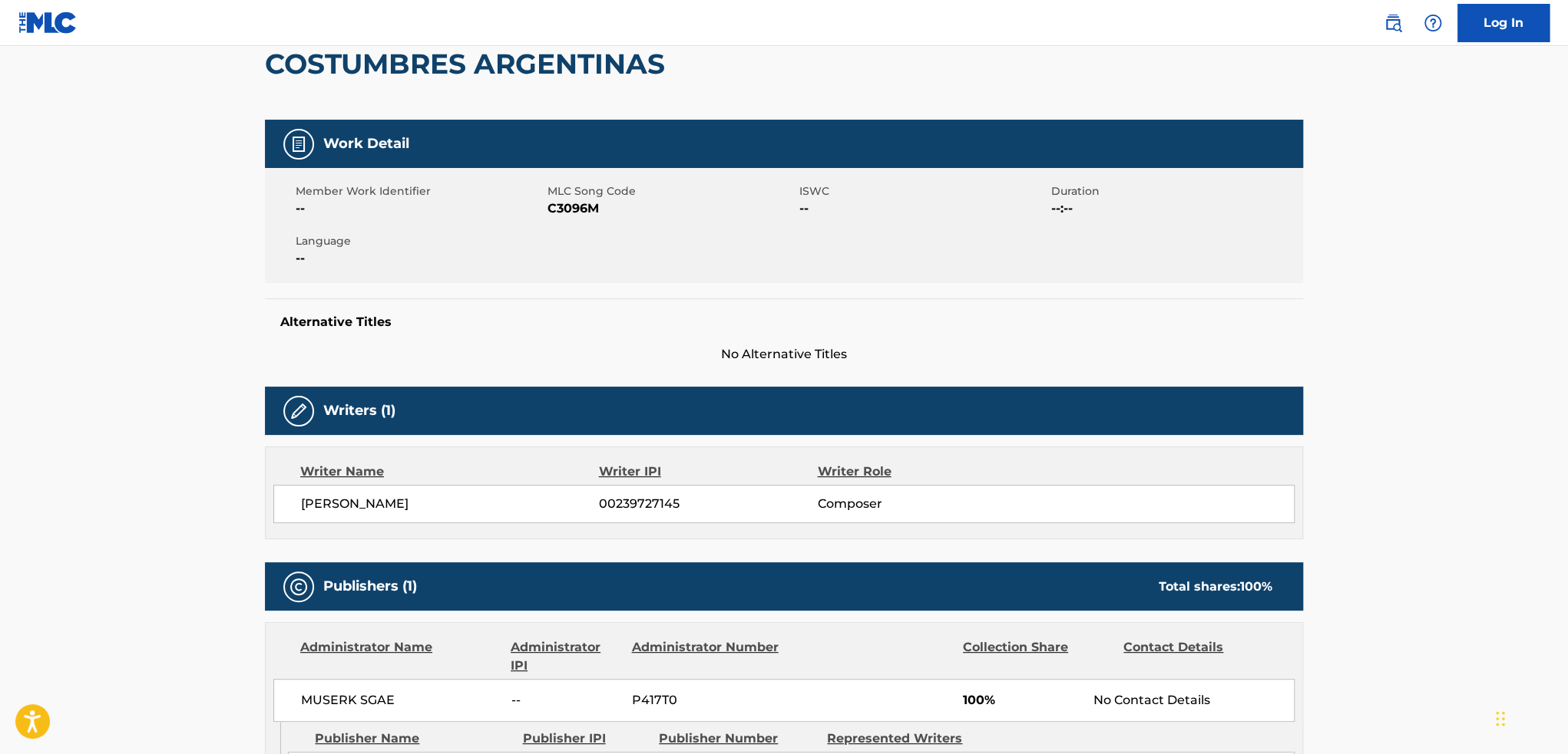
click at [573, 202] on span "C3096M" at bounding box center [671, 209] width 248 height 18
copy span "C3096M"
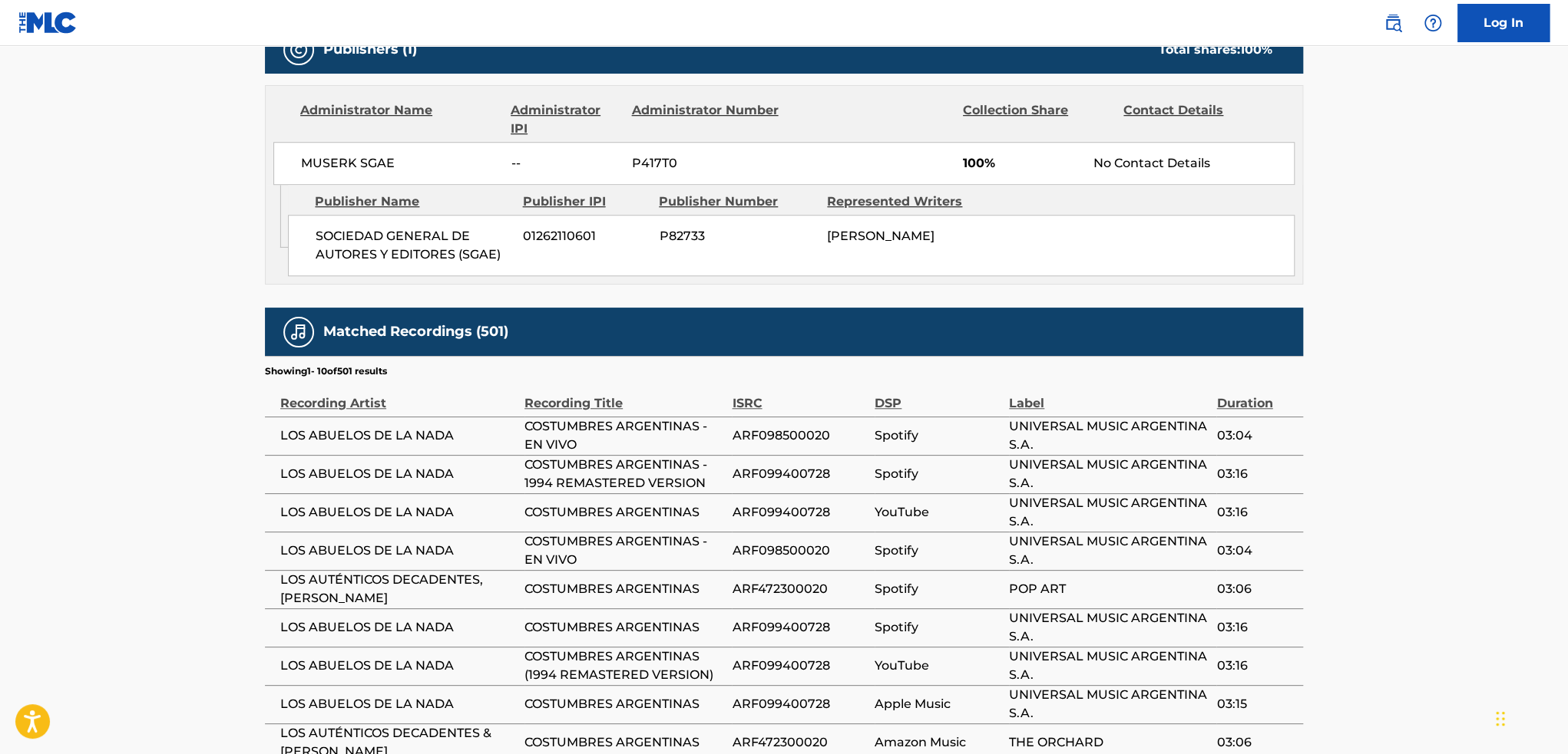
scroll to position [461, 0]
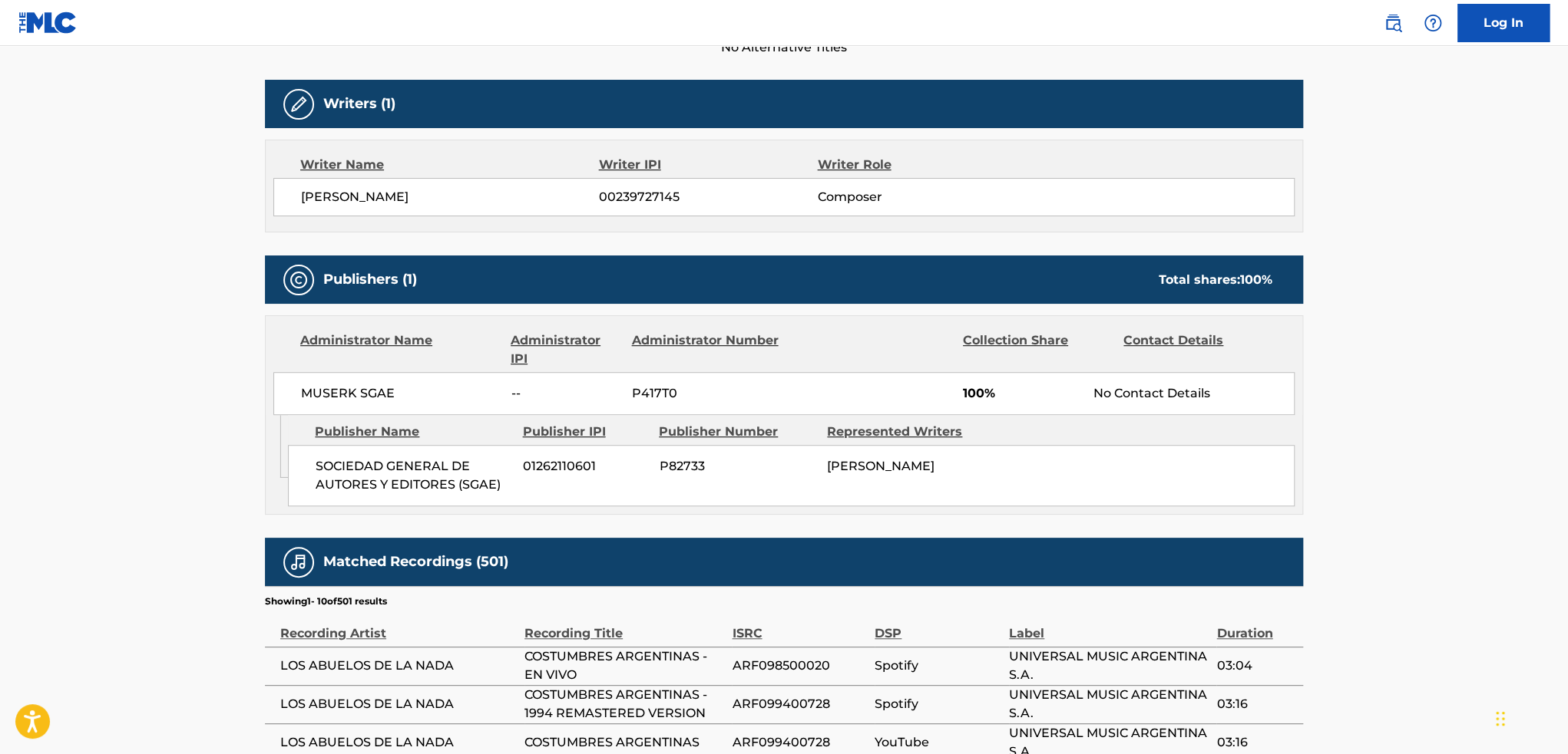
click at [203, 498] on main "< Back to public search results Copy work link COSTUMBRES ARGENTINAS Work Detai…" at bounding box center [784, 348] width 1568 height 1525
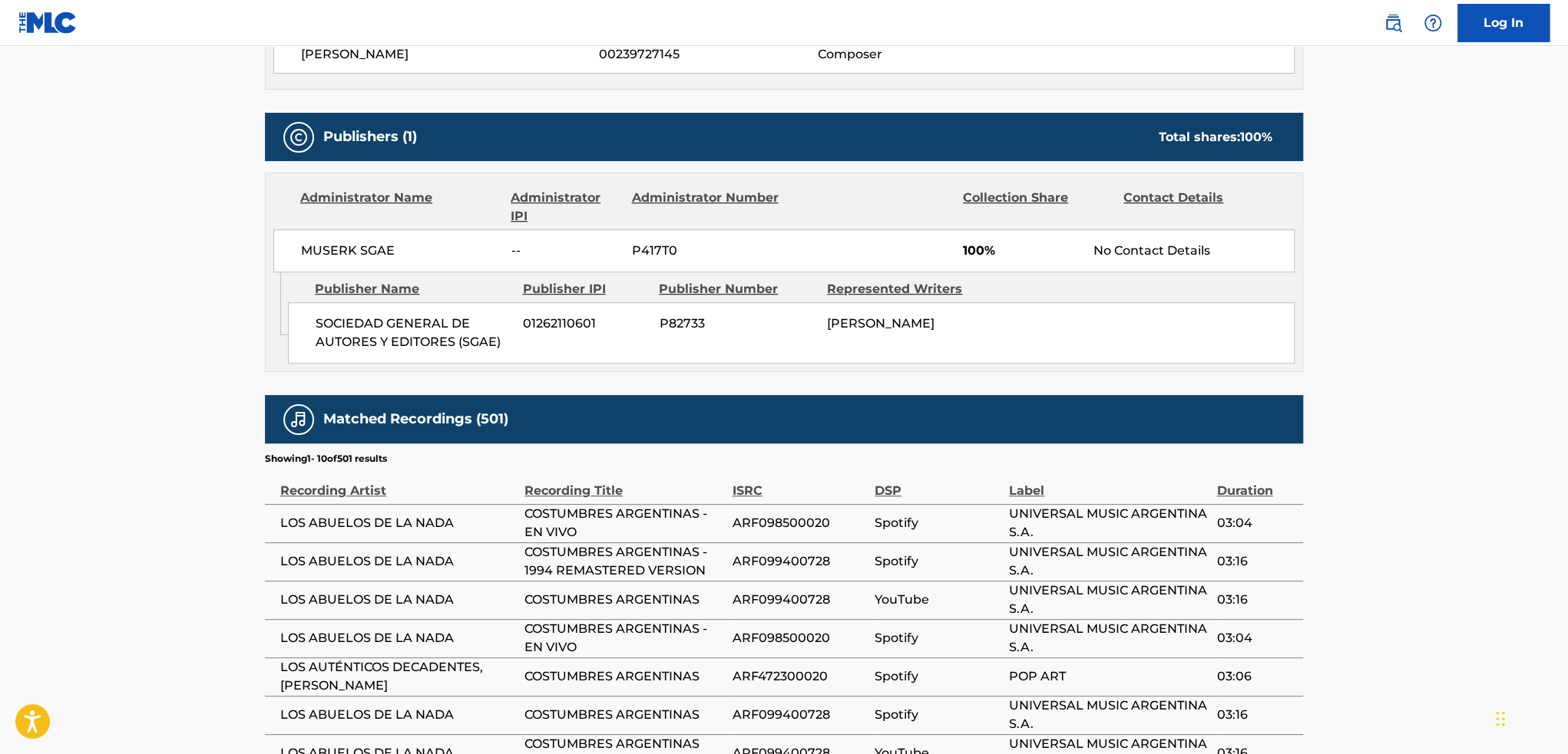
scroll to position [614, 0]
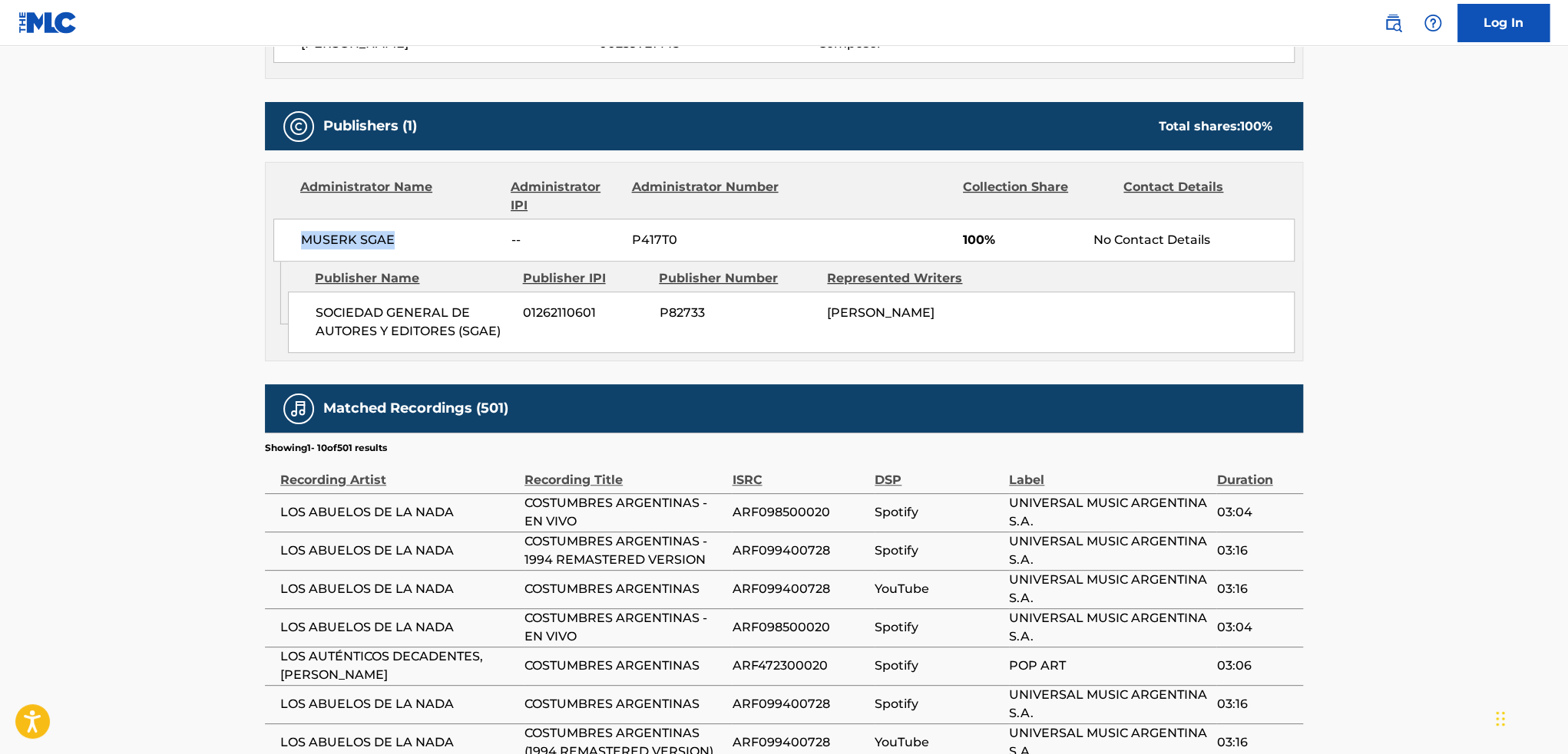
drag, startPoint x: 301, startPoint y: 243, endPoint x: 471, endPoint y: 243, distance: 170.0
click at [471, 243] on span "MUSERK SGAE" at bounding box center [400, 240] width 199 height 18
click at [295, 252] on div "MUSERK SGAE -- P417T0 100% No Contact Details" at bounding box center [784, 240] width 1021 height 43
drag, startPoint x: 299, startPoint y: 241, endPoint x: 429, endPoint y: 243, distance: 130.0
click at [429, 243] on div "MUSERK SGAE -- P417T0 100% No Contact Details" at bounding box center [784, 240] width 1021 height 43
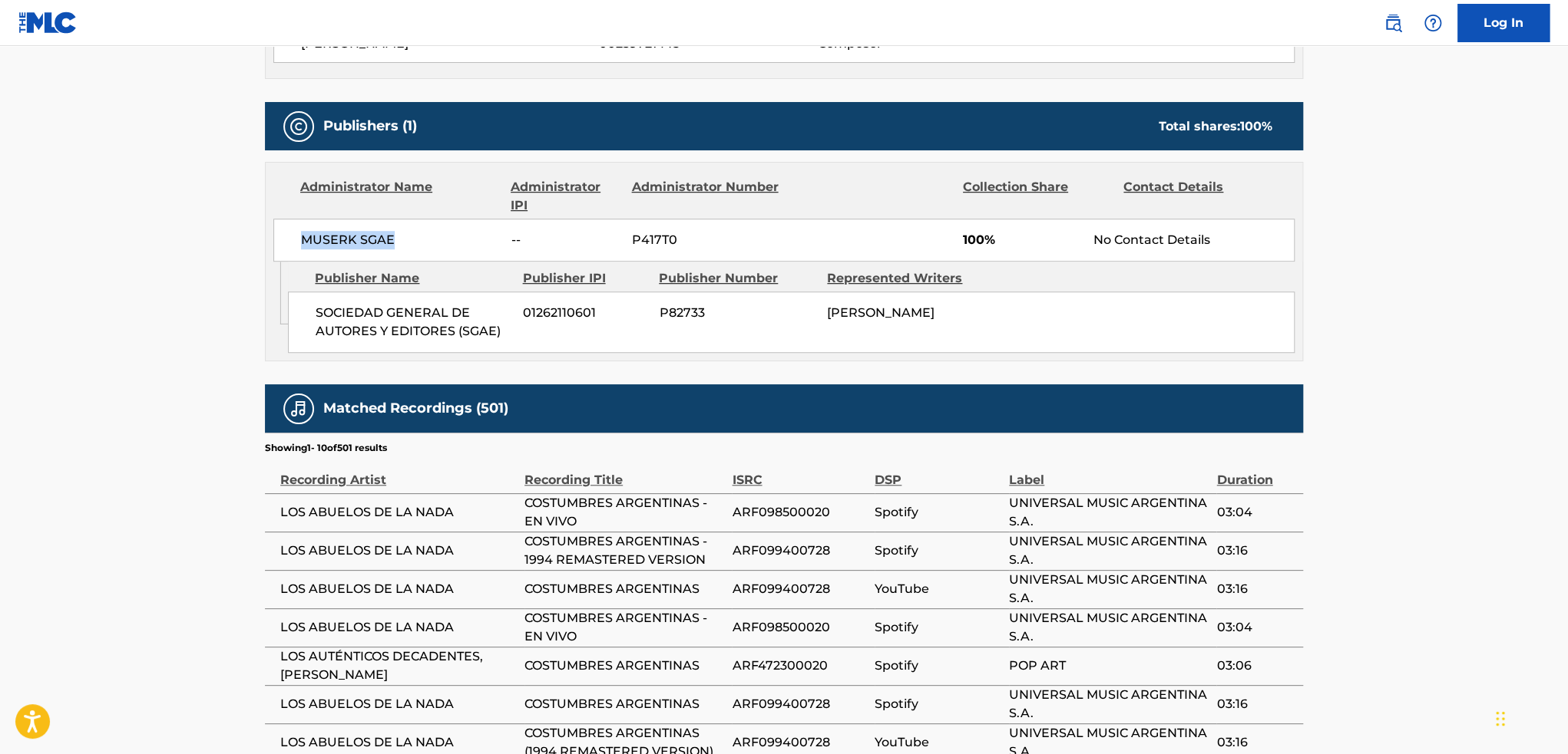
click at [340, 235] on span "MUSERK SGAE" at bounding box center [400, 240] width 199 height 18
drag, startPoint x: 303, startPoint y: 237, endPoint x: 484, endPoint y: 243, distance: 181.1
click at [484, 243] on span "MUSERK SGAE" at bounding box center [400, 240] width 199 height 18
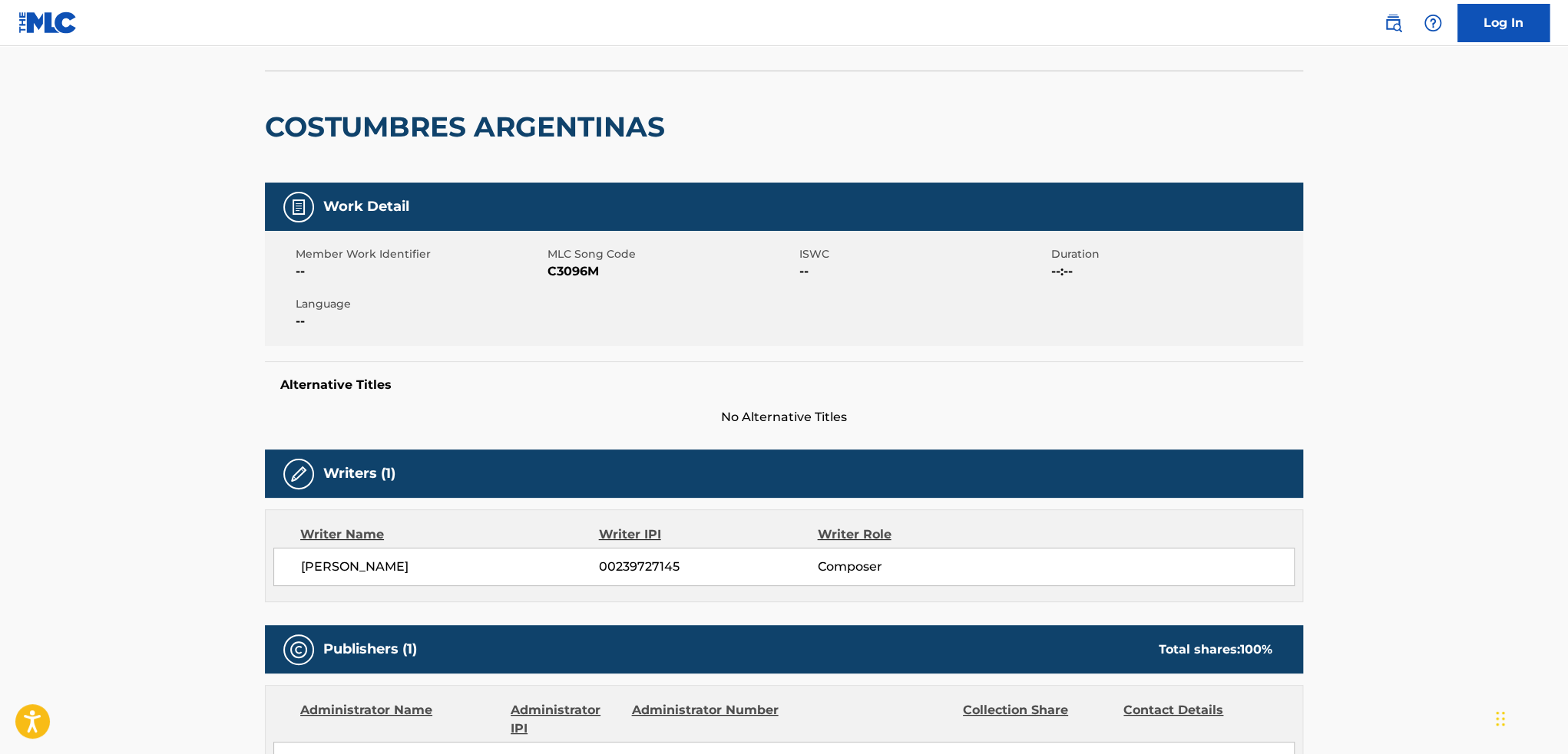
scroll to position [77, 0]
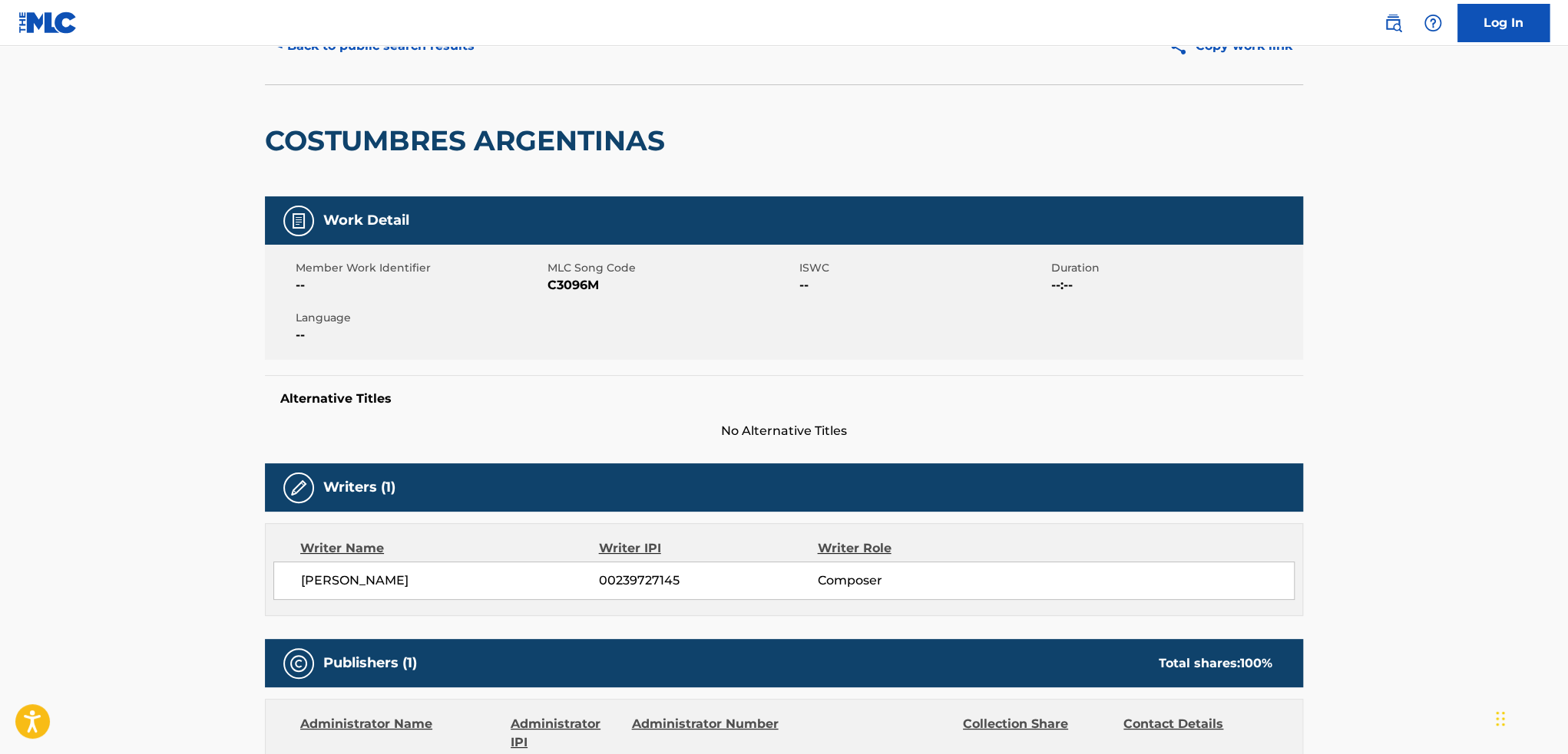
click at [576, 286] on span "C3096M" at bounding box center [671, 286] width 248 height 18
copy span "C3096M"
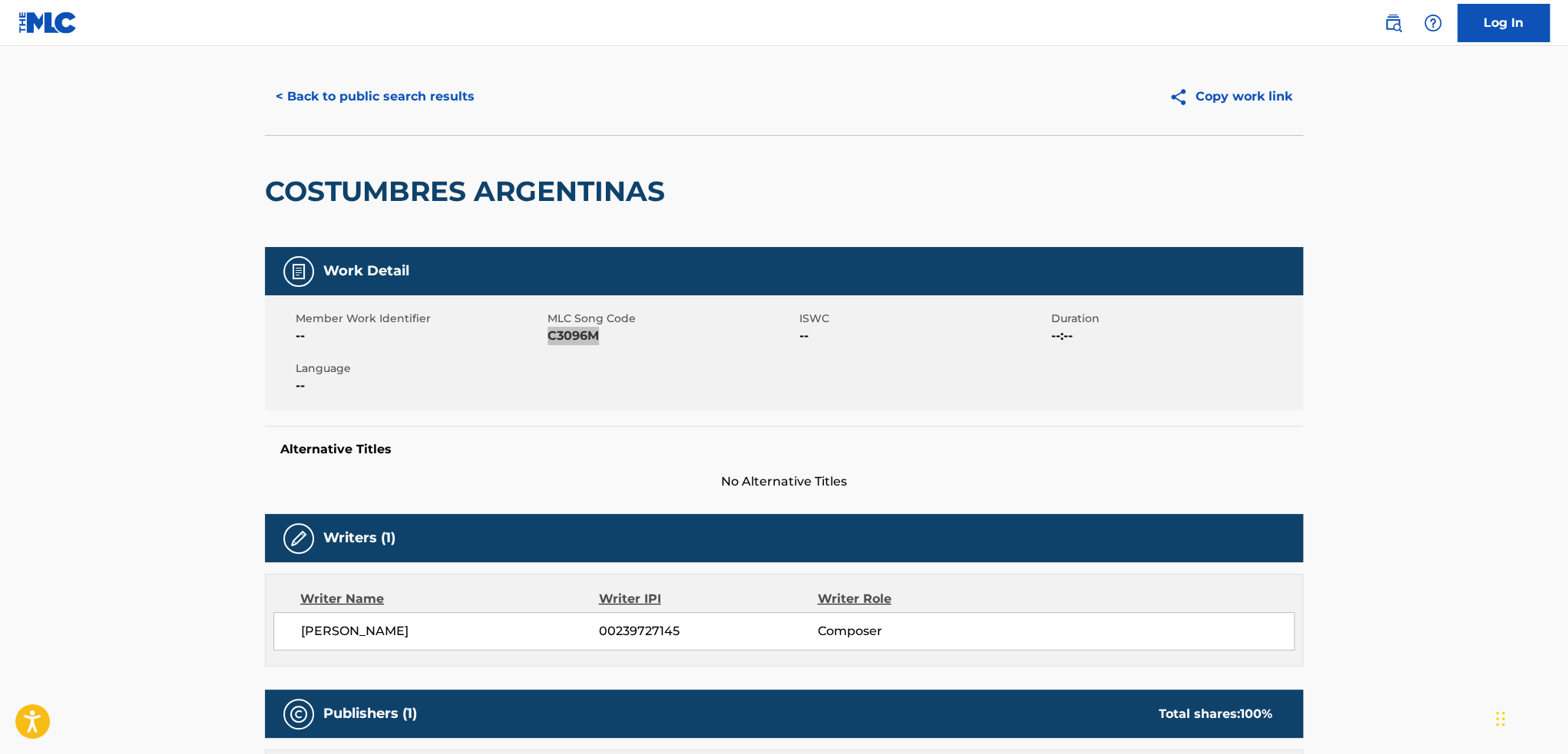
scroll to position [0, 0]
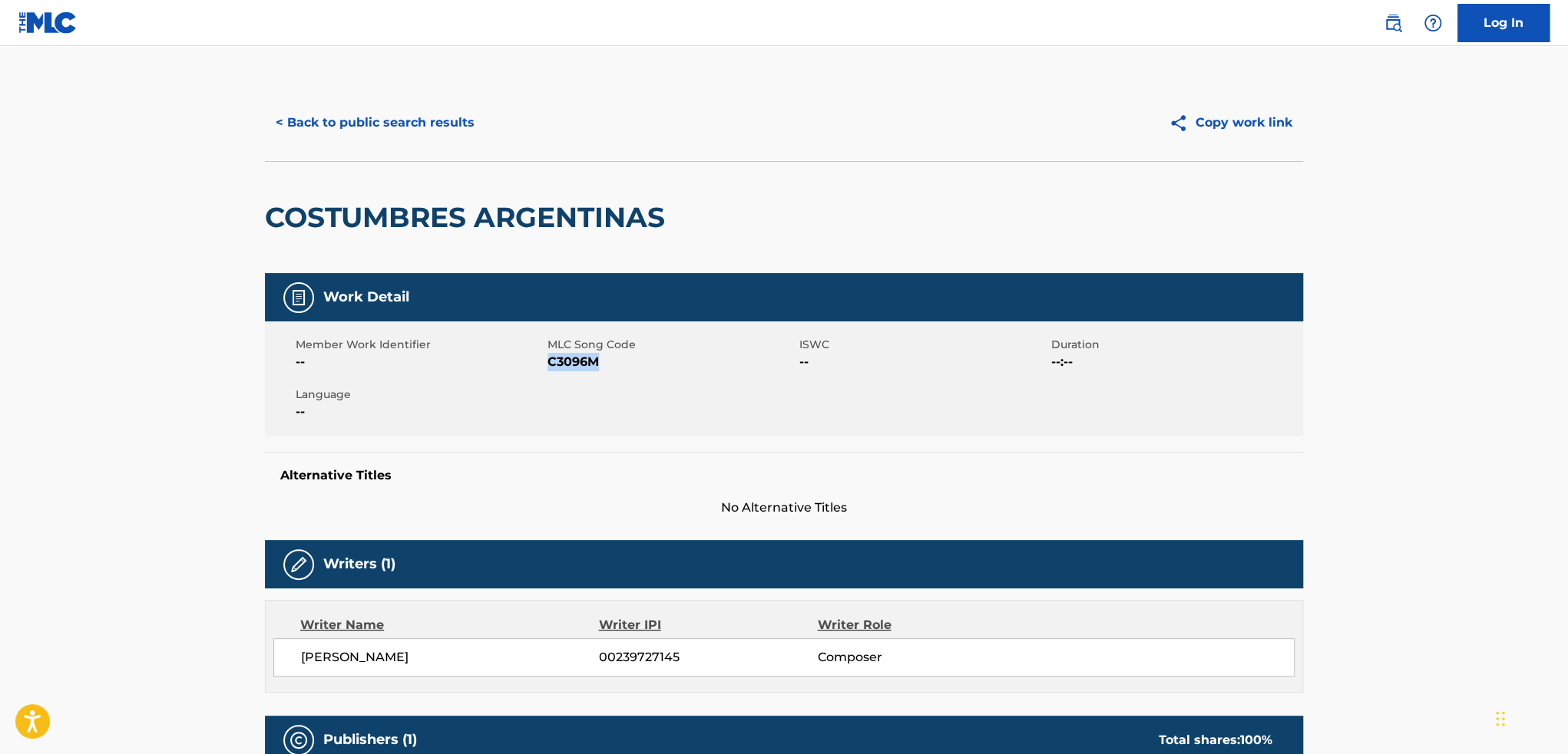
click at [350, 105] on button "< Back to public search results" at bounding box center [375, 123] width 220 height 38
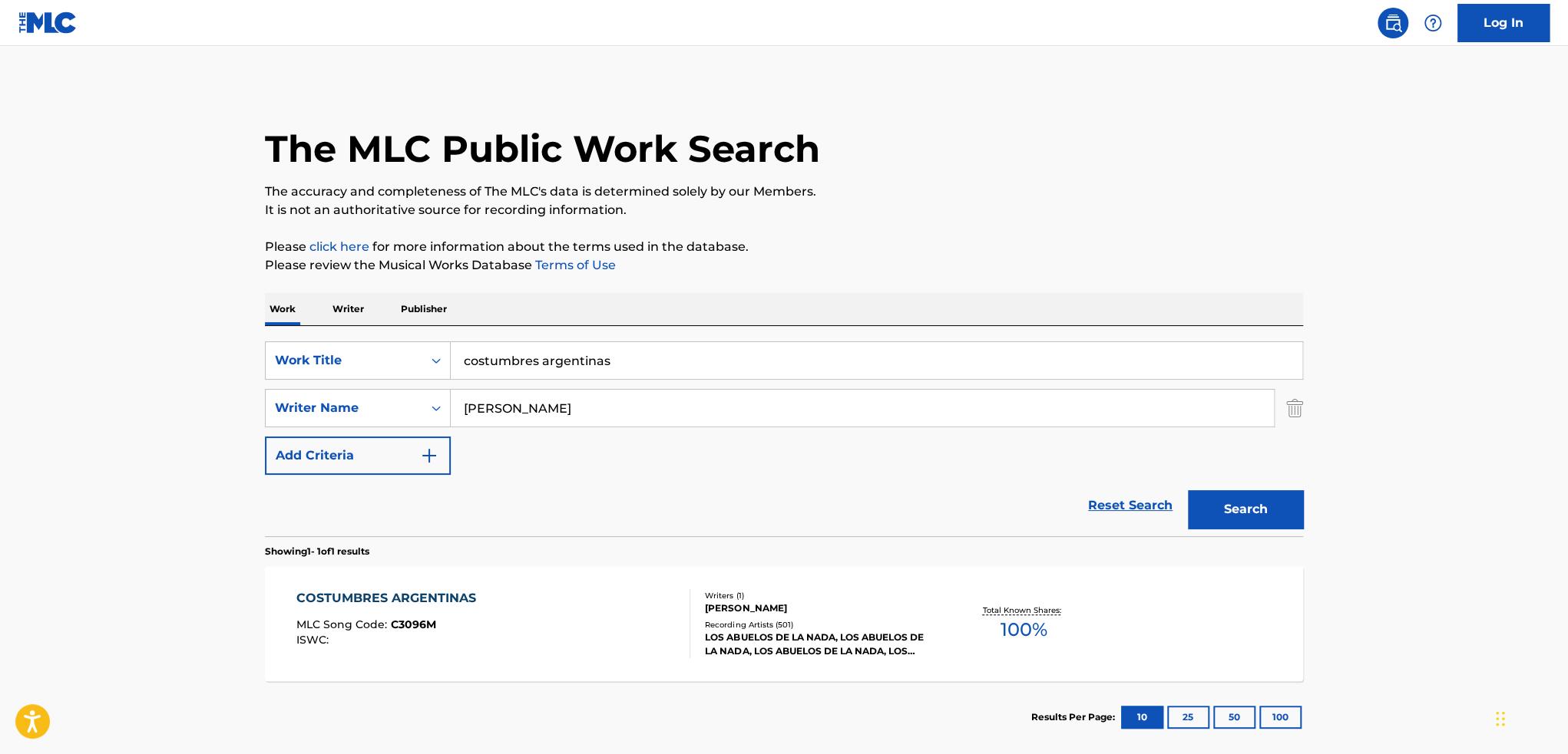
click at [641, 363] on input "costumbres argentinas" at bounding box center [877, 361] width 851 height 37
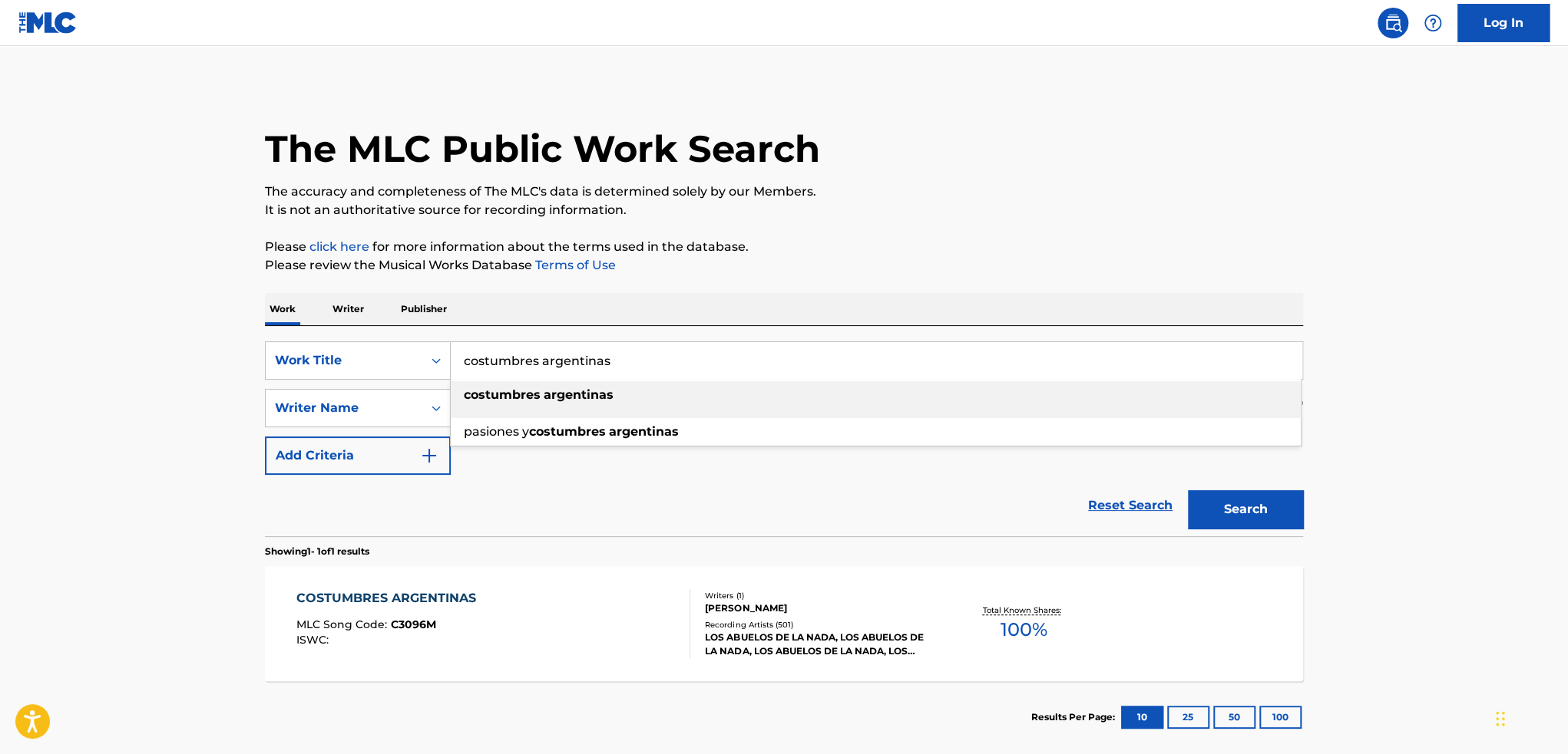
click at [641, 363] on input "costumbres argentinas" at bounding box center [877, 361] width 851 height 37
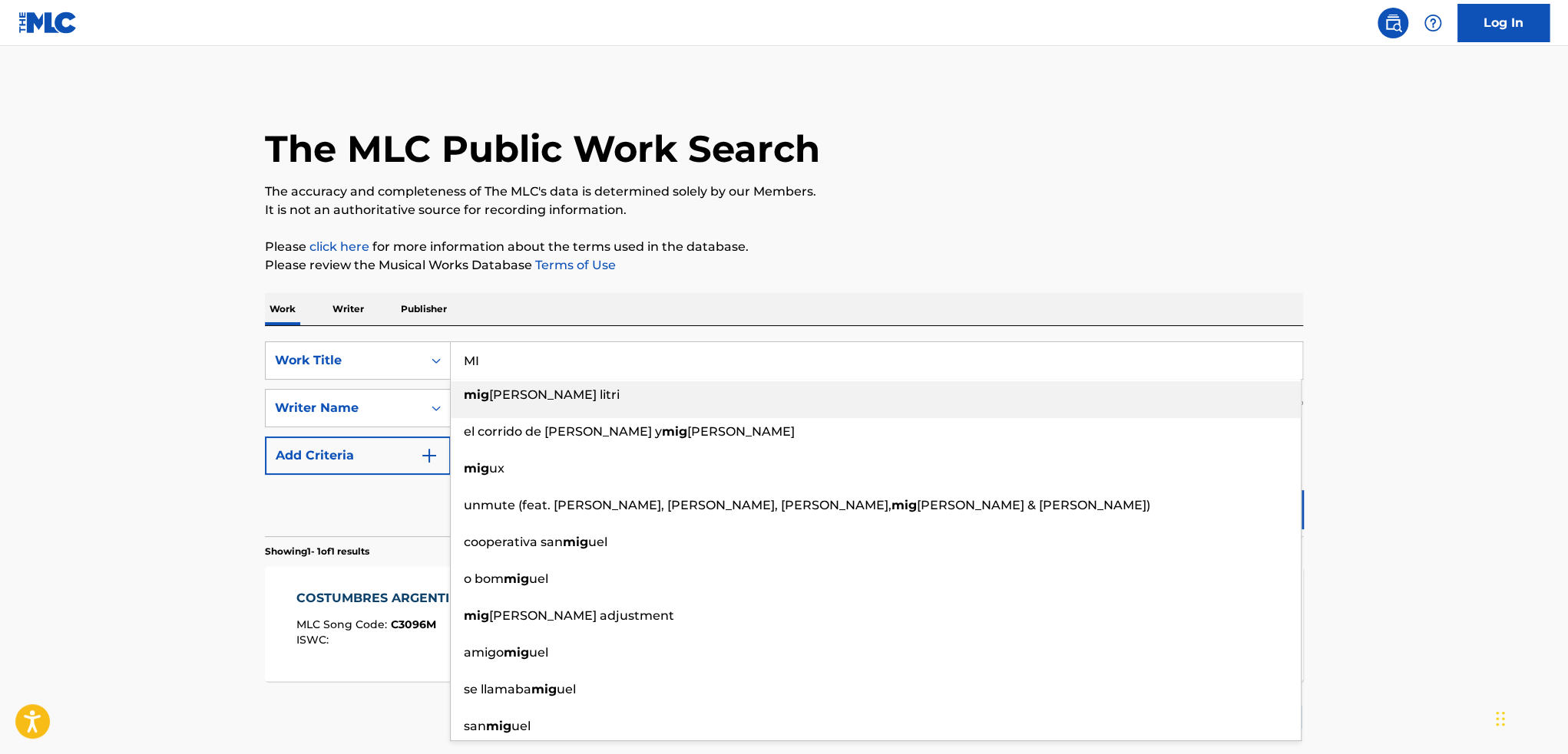
type input "M"
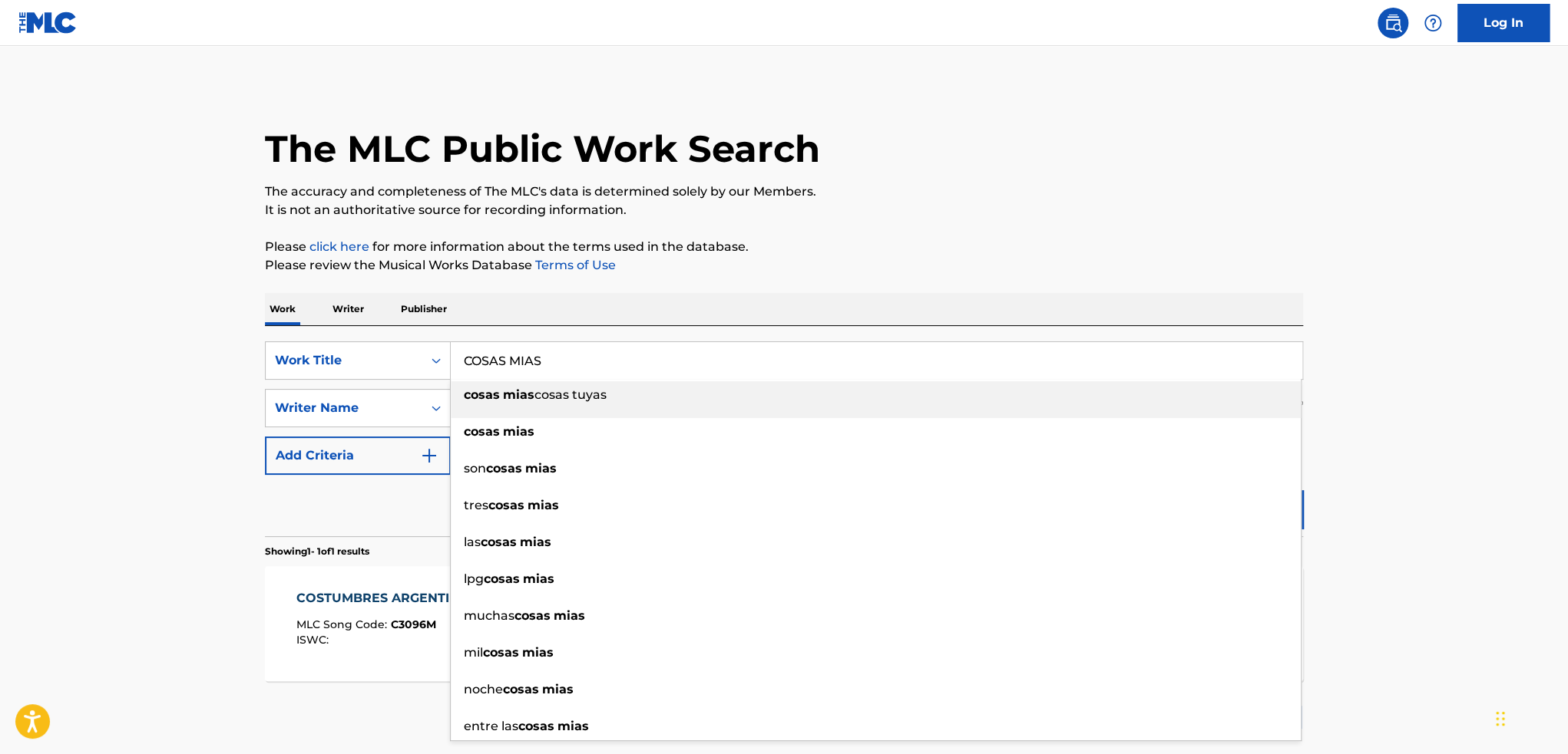
type input "COSAS MIAS"
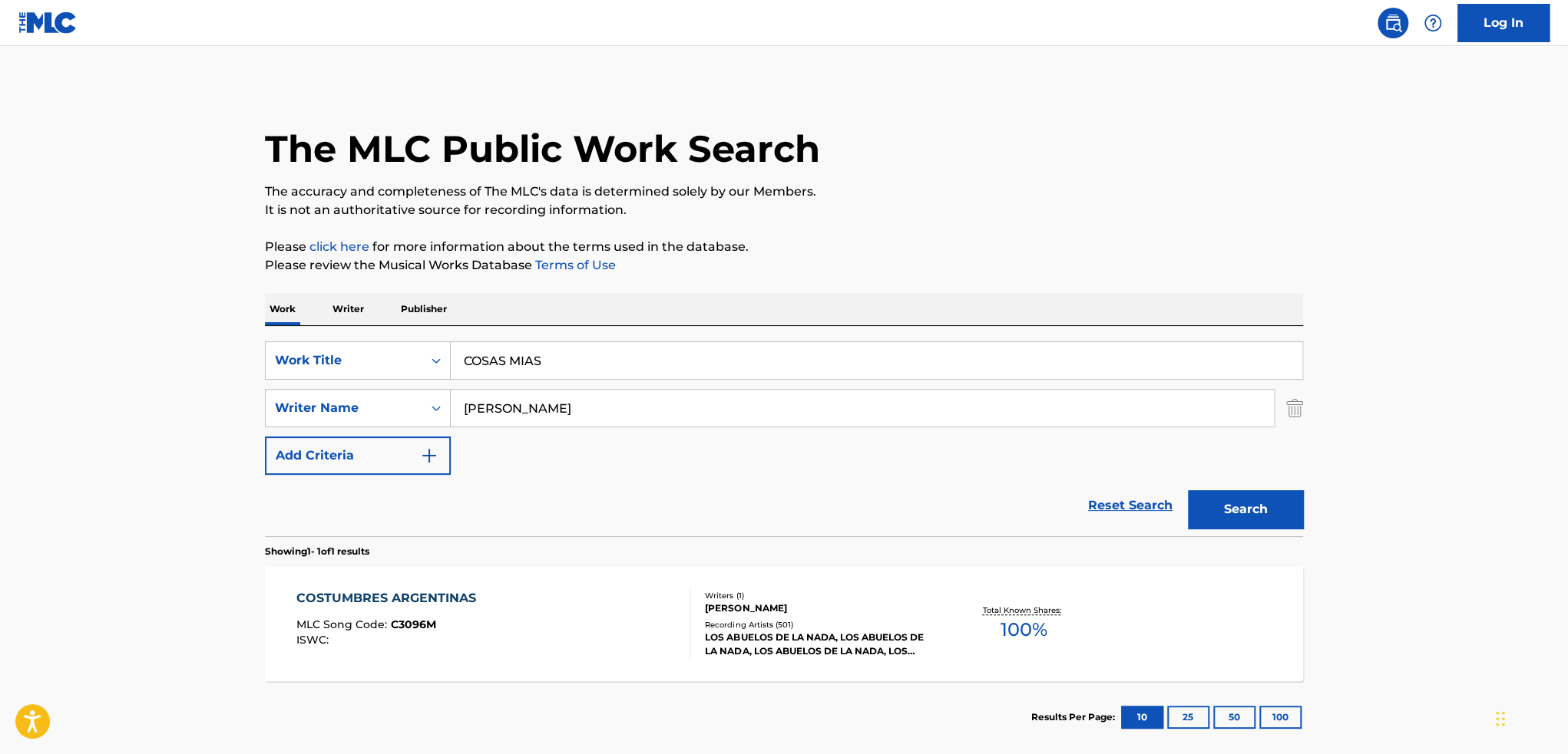
click at [1188, 491] on button "Search" at bounding box center [1245, 510] width 115 height 38
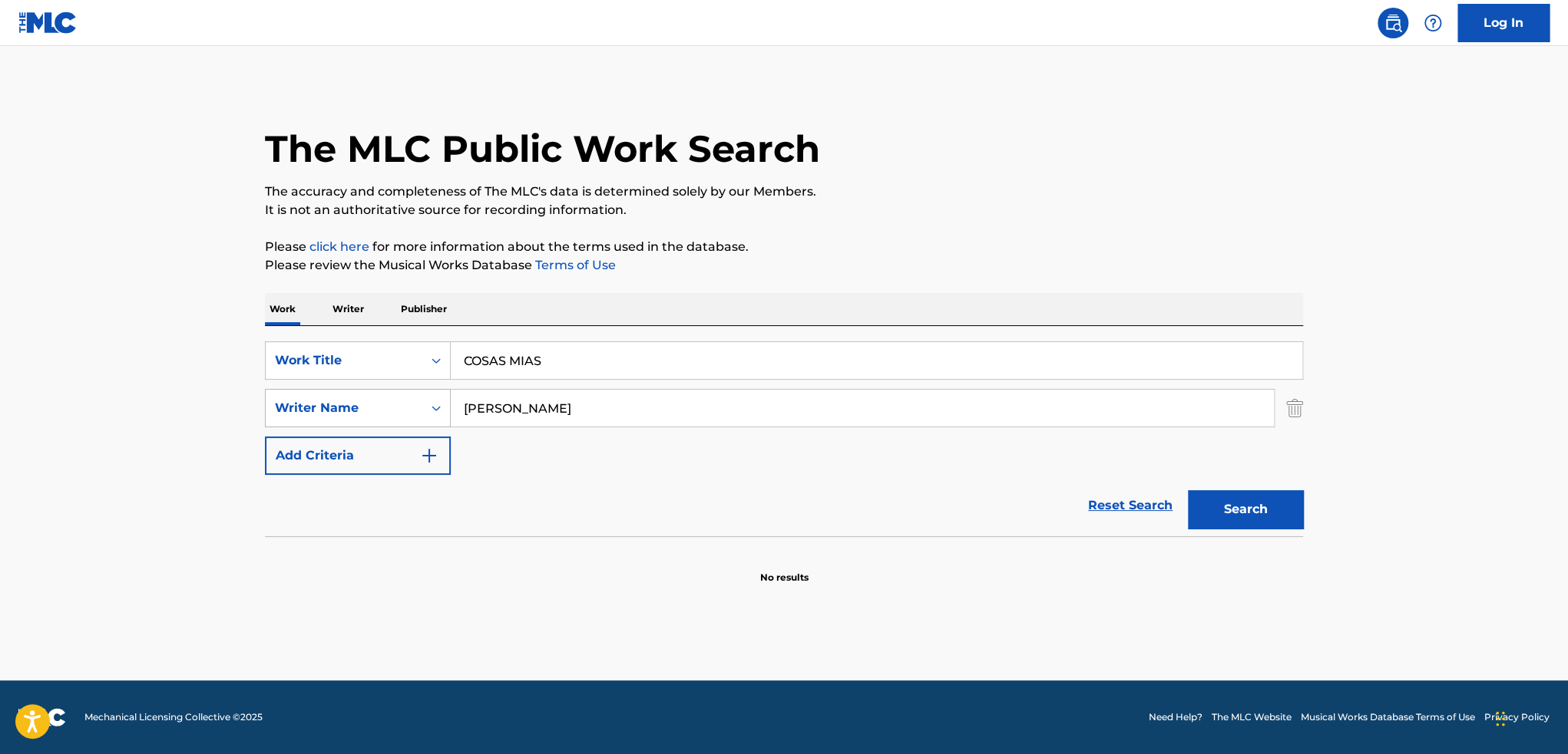
drag, startPoint x: 660, startPoint y: 411, endPoint x: 448, endPoint y: 414, distance: 212.0
click at [448, 414] on div "SearchWithCriteriadaeec725-a311-40d4-8f19-79a66df199d8 Writer Name [PERSON_NAME]" at bounding box center [784, 408] width 1038 height 38
type input "[PERSON_NAME]"
click at [1188, 491] on button "Search" at bounding box center [1245, 510] width 115 height 38
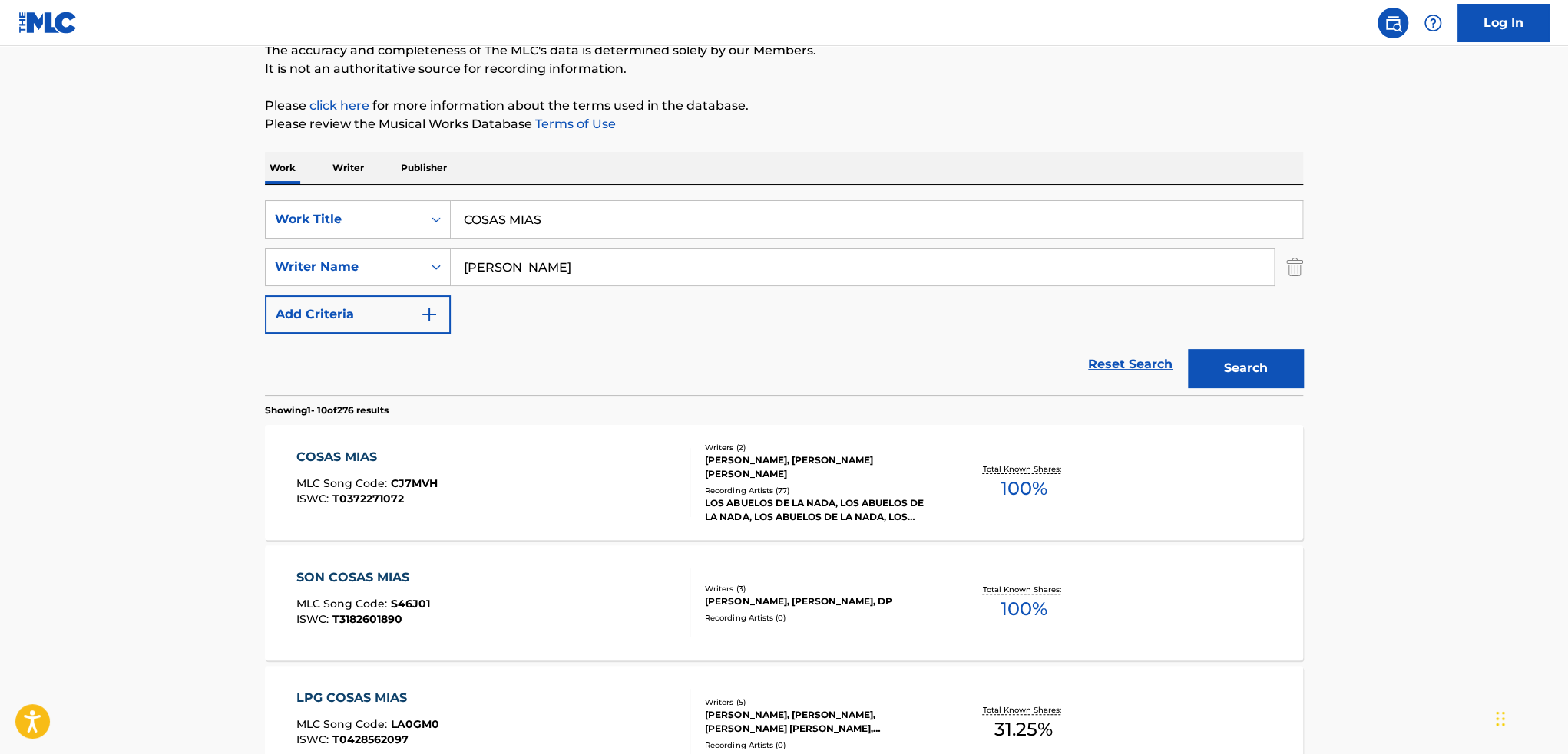
scroll to position [154, 0]
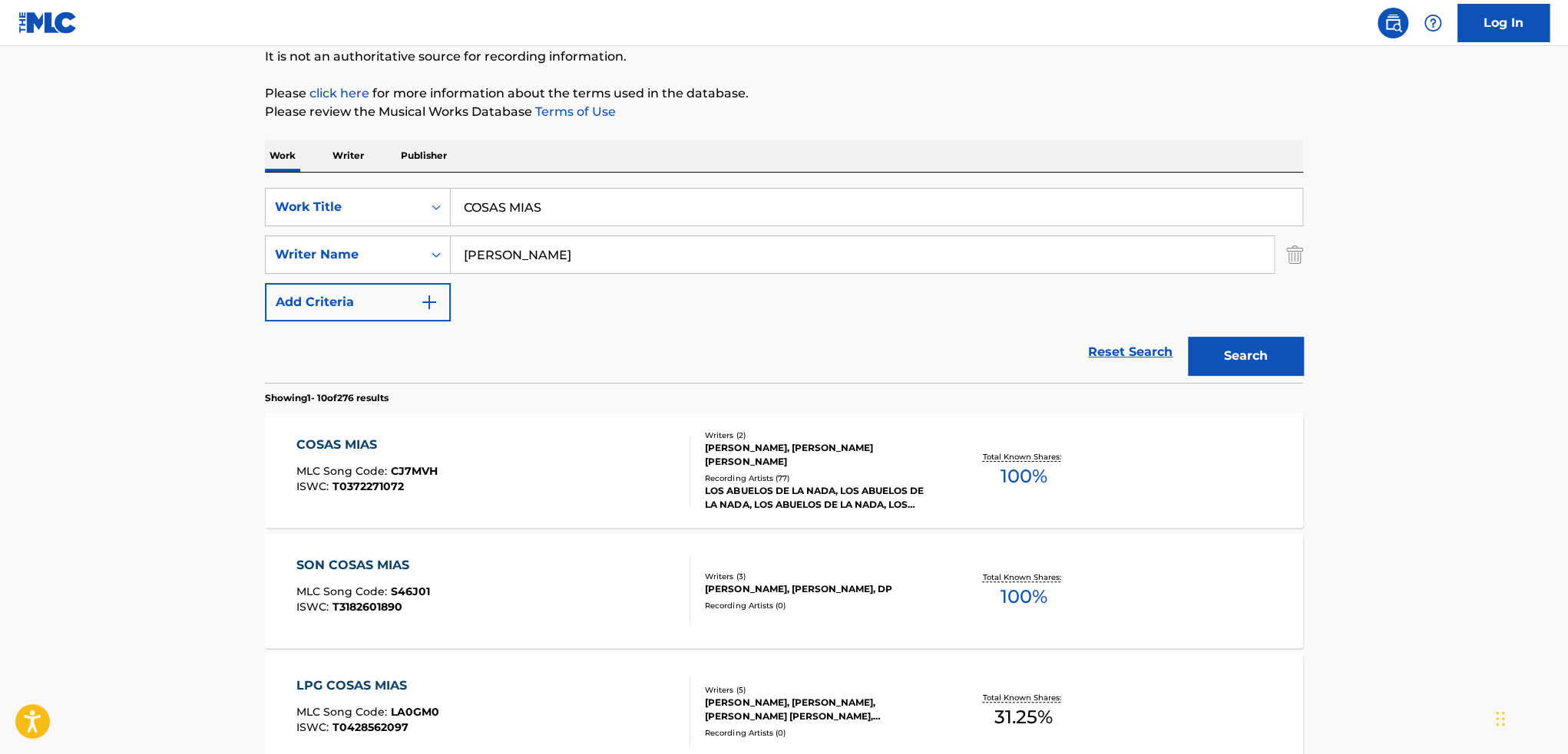
click at [854, 468] on div "[PERSON_NAME], [PERSON_NAME] [PERSON_NAME]" at bounding box center [820, 455] width 232 height 28
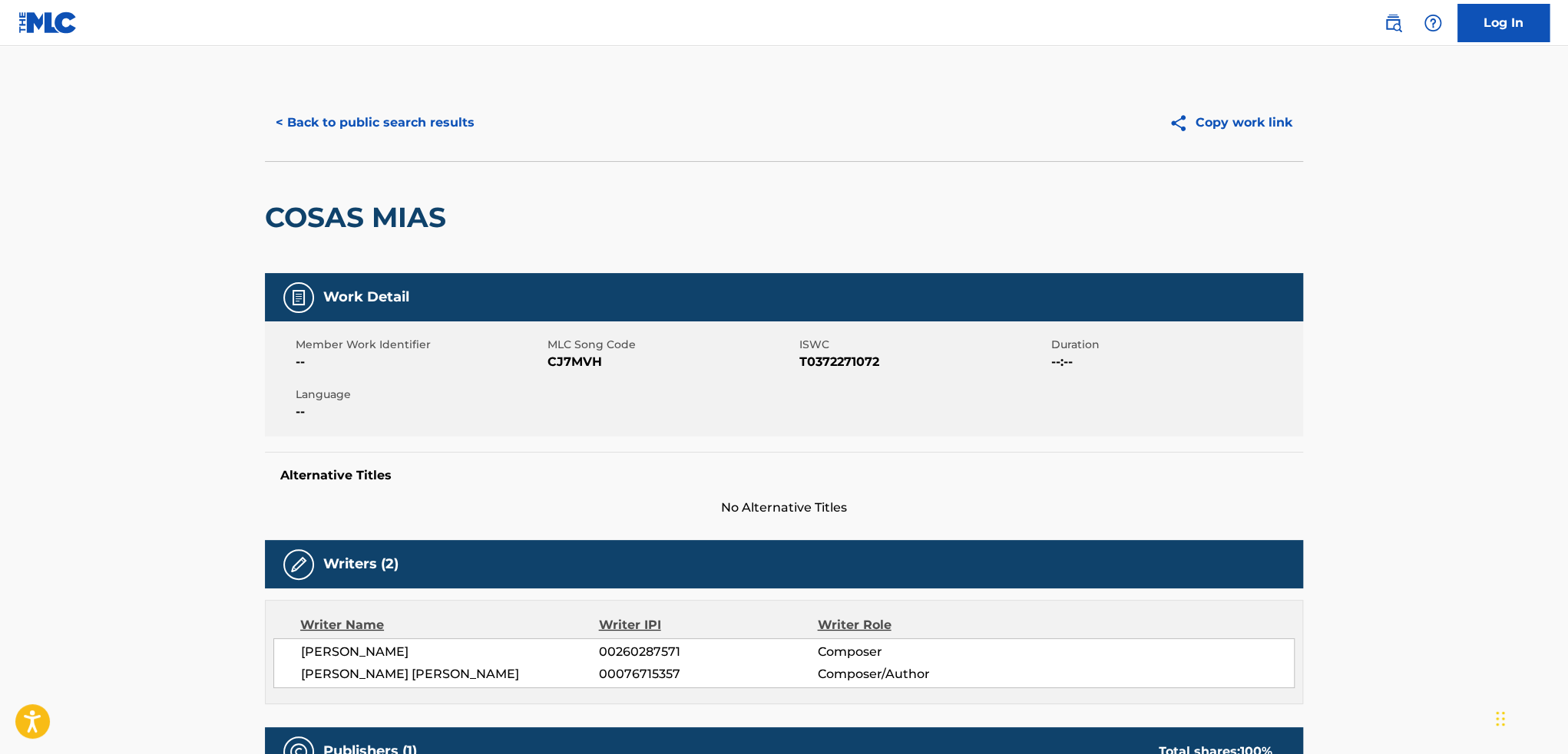
click at [585, 362] on span "CJ7MVH" at bounding box center [671, 362] width 248 height 18
copy span "CJ7MVH"
click at [443, 111] on button "< Back to public search results" at bounding box center [375, 123] width 220 height 38
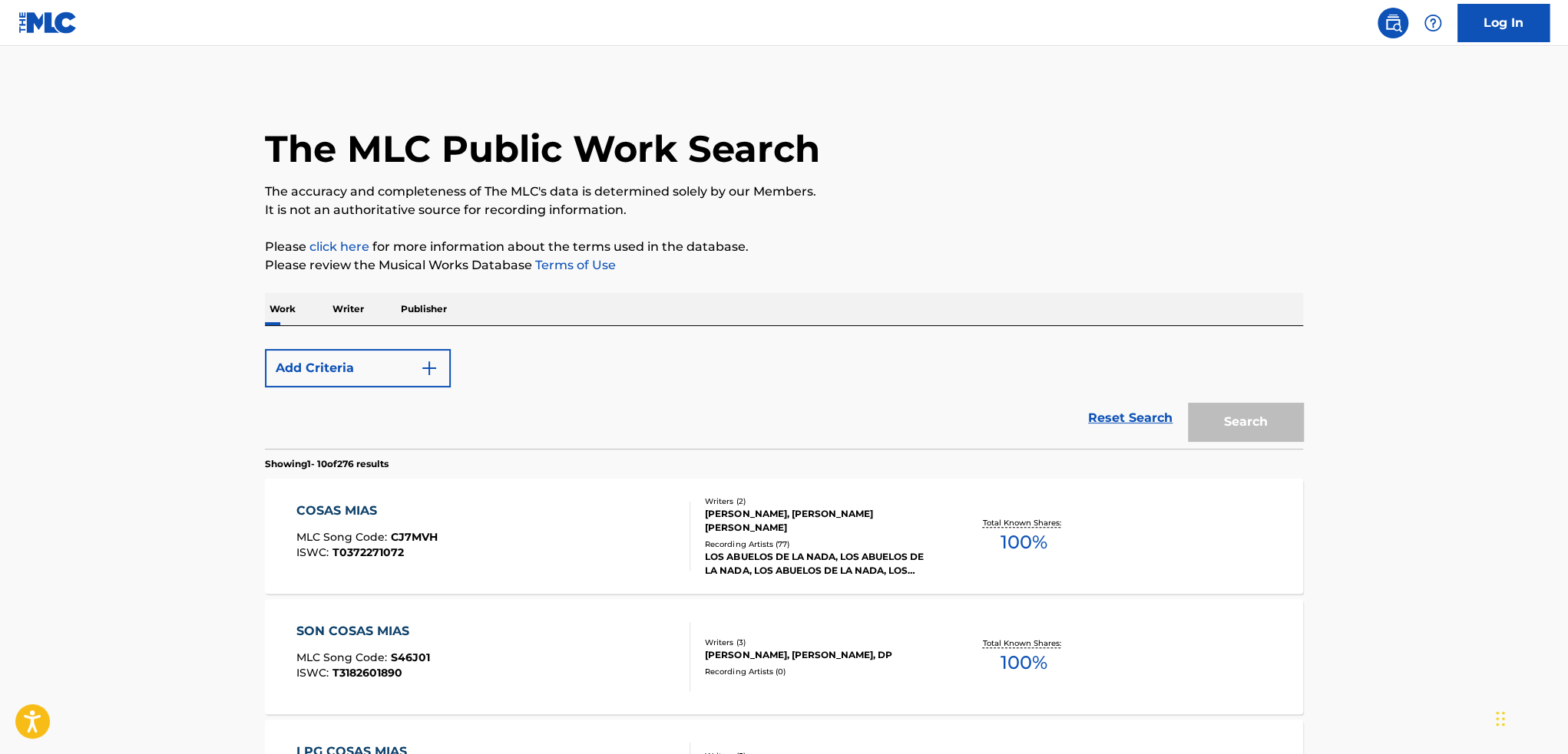
scroll to position [154, 0]
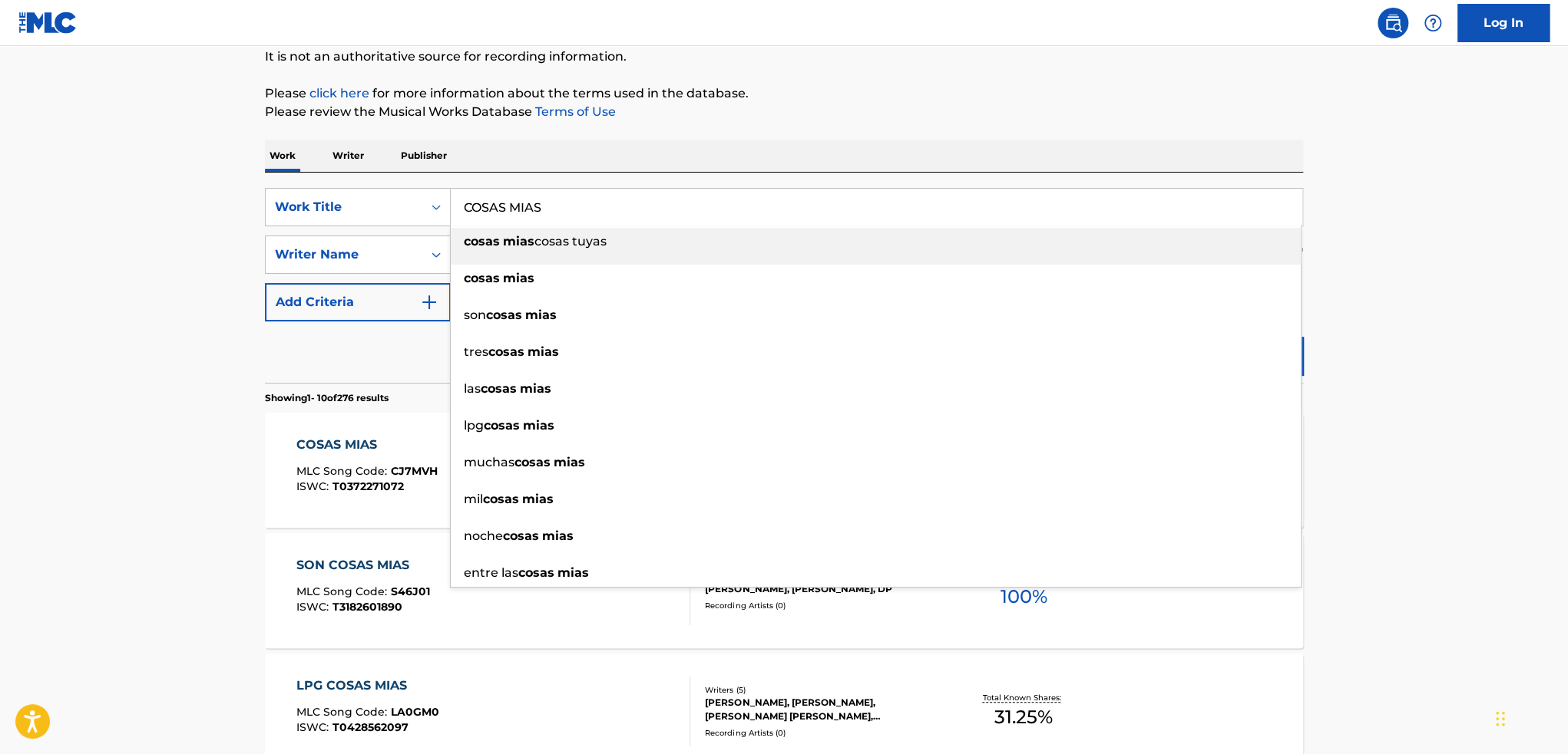
drag, startPoint x: 682, startPoint y: 212, endPoint x: 246, endPoint y: 159, distance: 439.2
click at [370, 215] on div "SearchWithCriteria204e9e19-c138-4be2-bd26-4daadc29de48 Work Title COSAS MIAS co…" at bounding box center [784, 207] width 1038 height 38
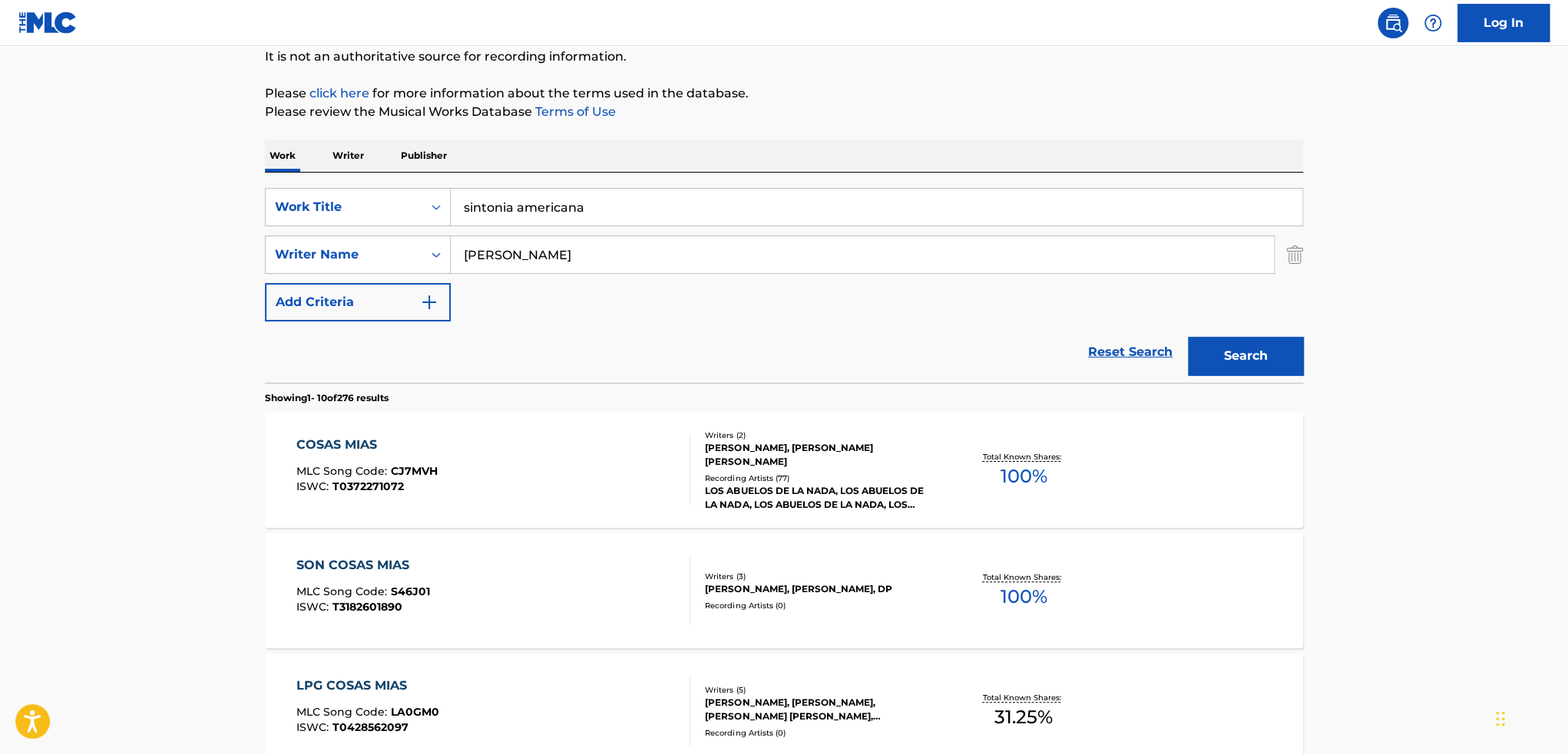
type input "sintonia americana"
click at [1228, 354] on button "Search" at bounding box center [1245, 356] width 115 height 38
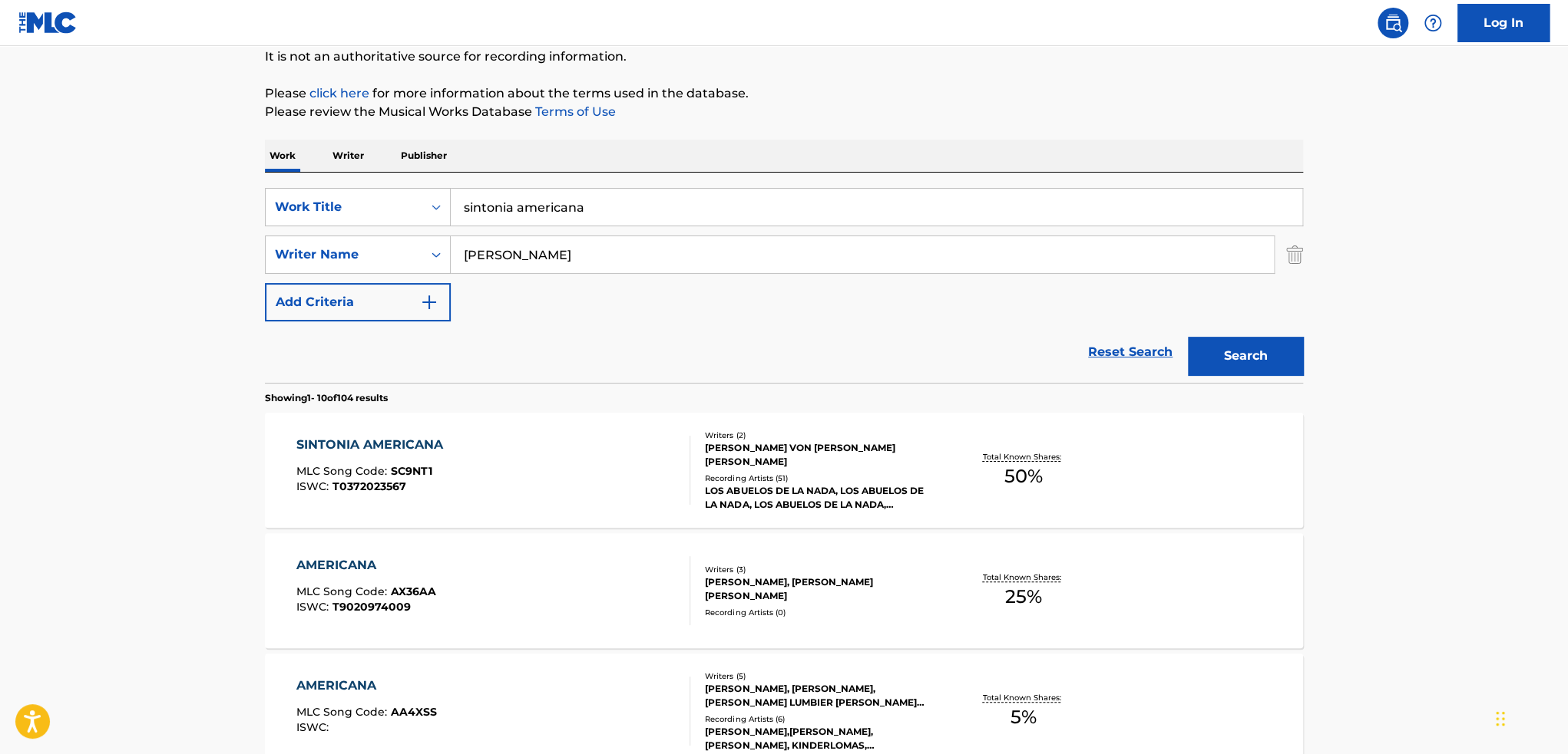
click at [878, 455] on div "[PERSON_NAME] VON [PERSON_NAME] [PERSON_NAME]" at bounding box center [820, 455] width 232 height 28
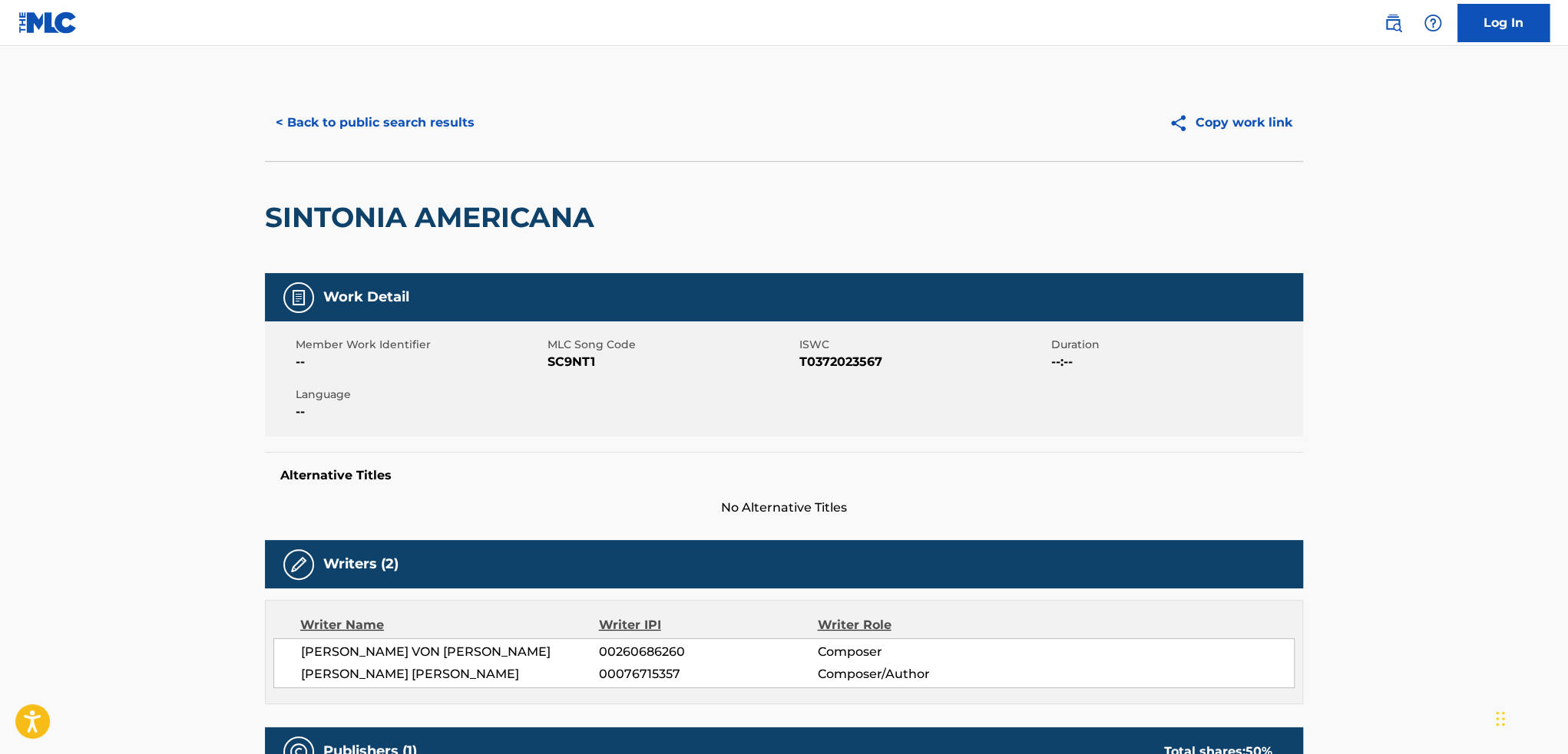
click at [409, 119] on button "< Back to public search results" at bounding box center [375, 123] width 220 height 38
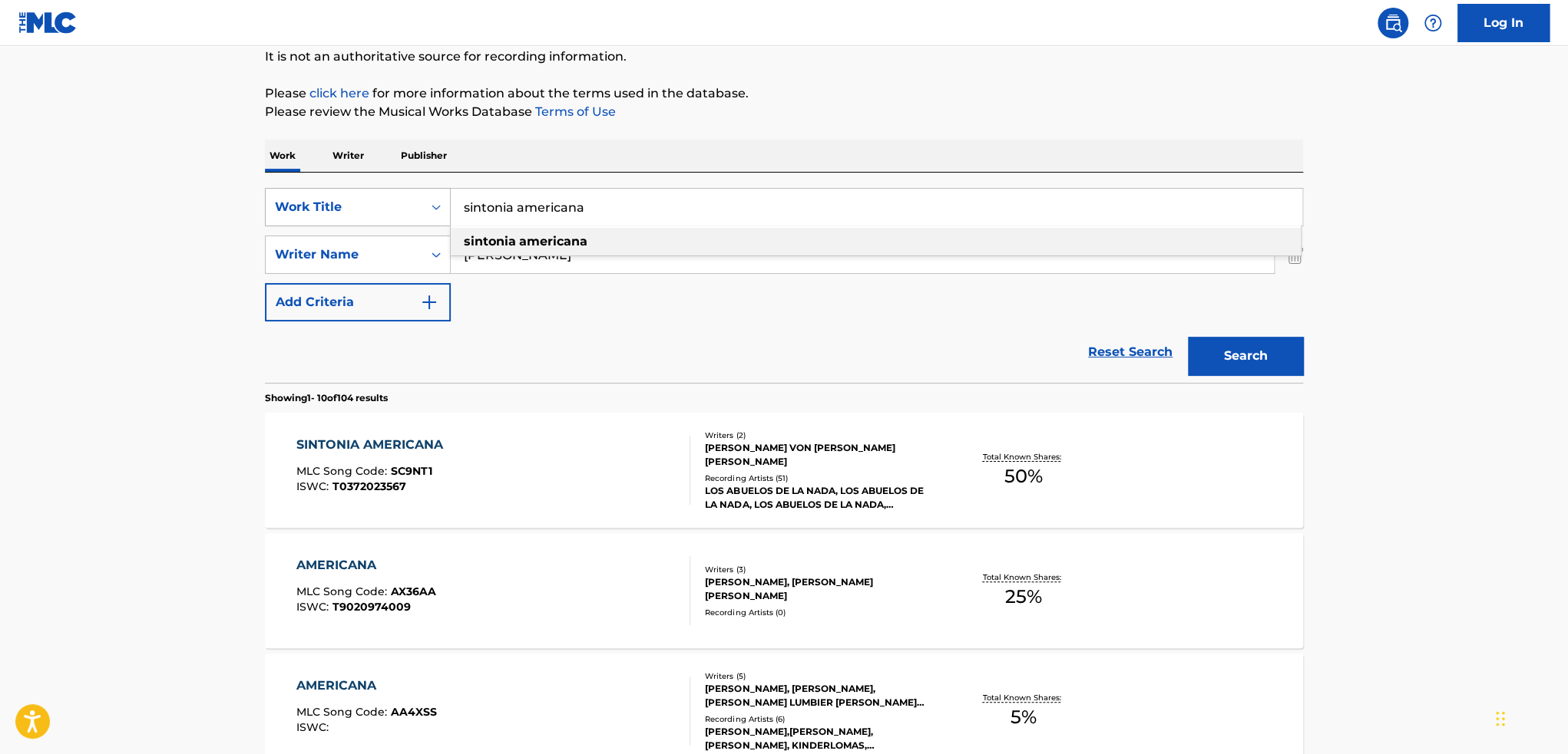
drag, startPoint x: 705, startPoint y: 202, endPoint x: 380, endPoint y: 210, distance: 325.1
click at [380, 210] on div "SearchWithCriteria204e9e19-c138-4be2-bd26-4daadc29de48 Work Title sintonia amer…" at bounding box center [784, 207] width 1038 height 38
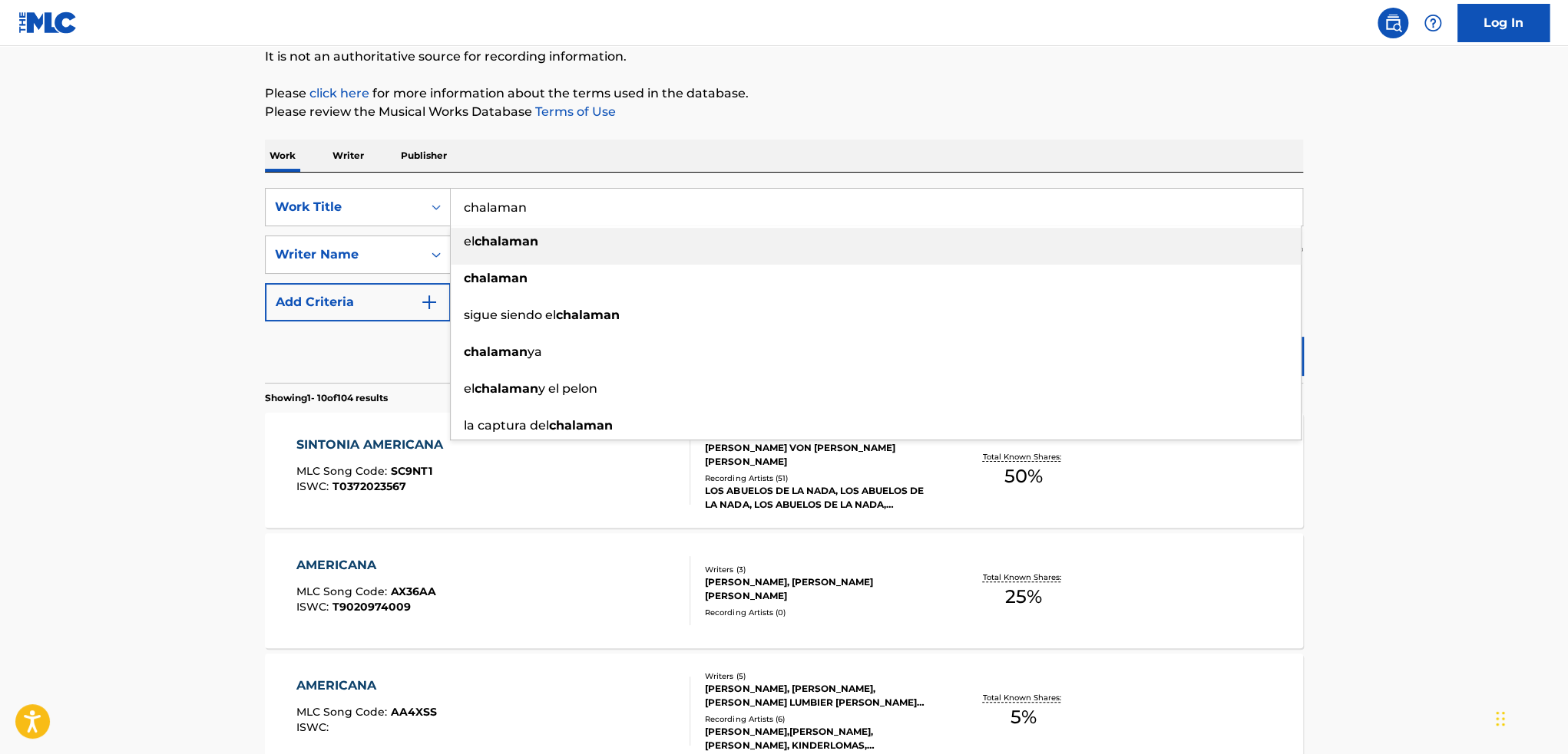
type input "chalaman"
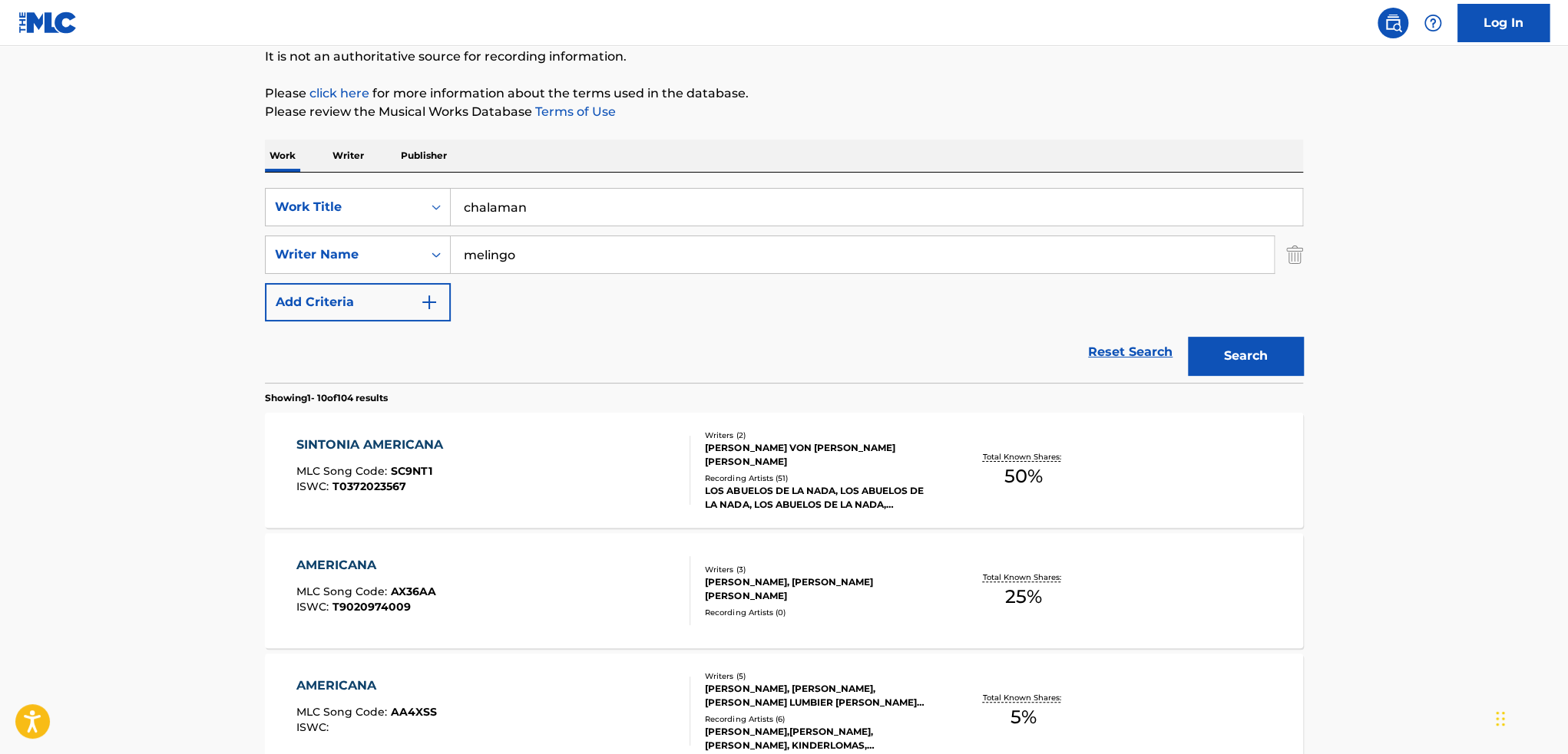
type input "melingo"
click at [1188, 337] on button "Search" at bounding box center [1245, 356] width 115 height 38
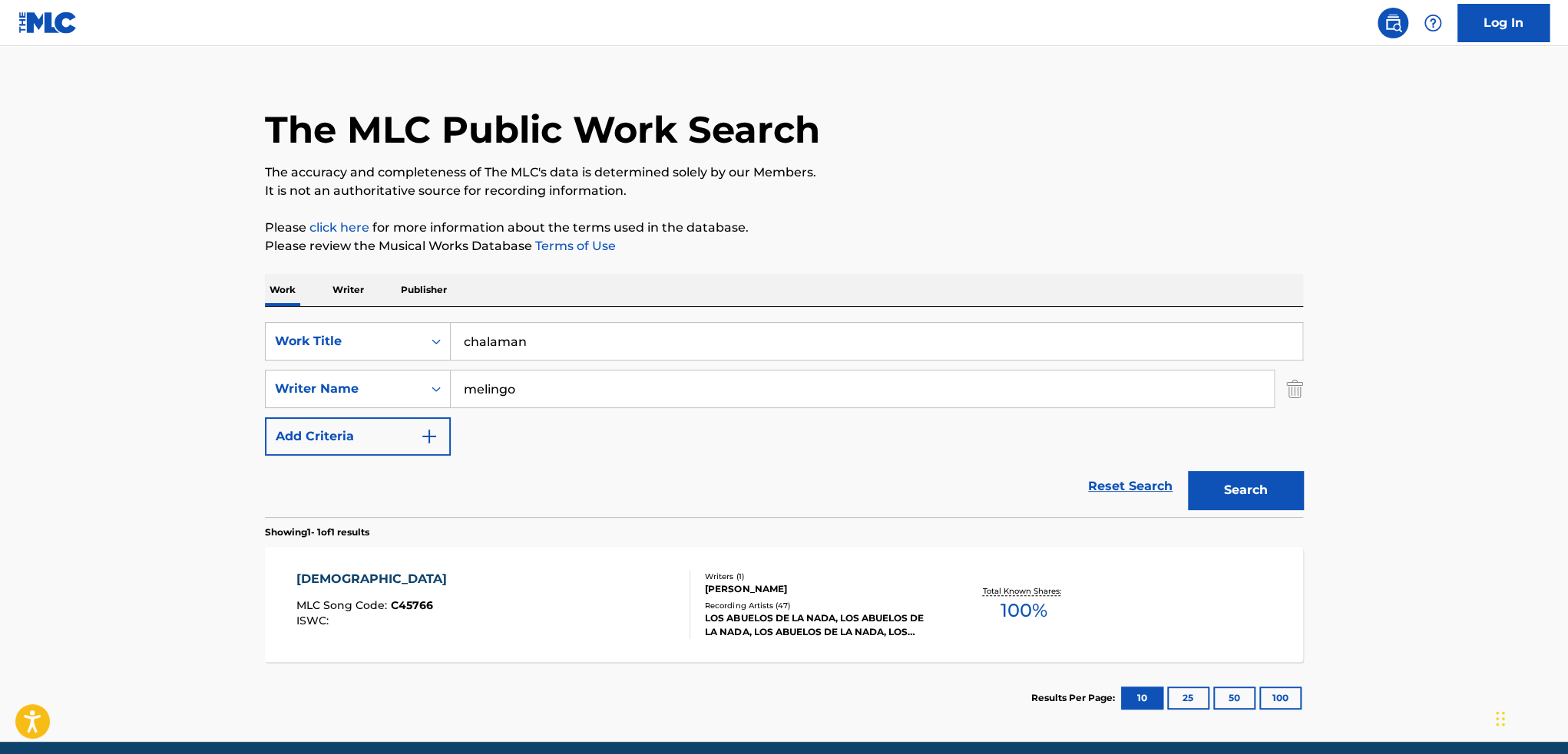
scroll to position [77, 0]
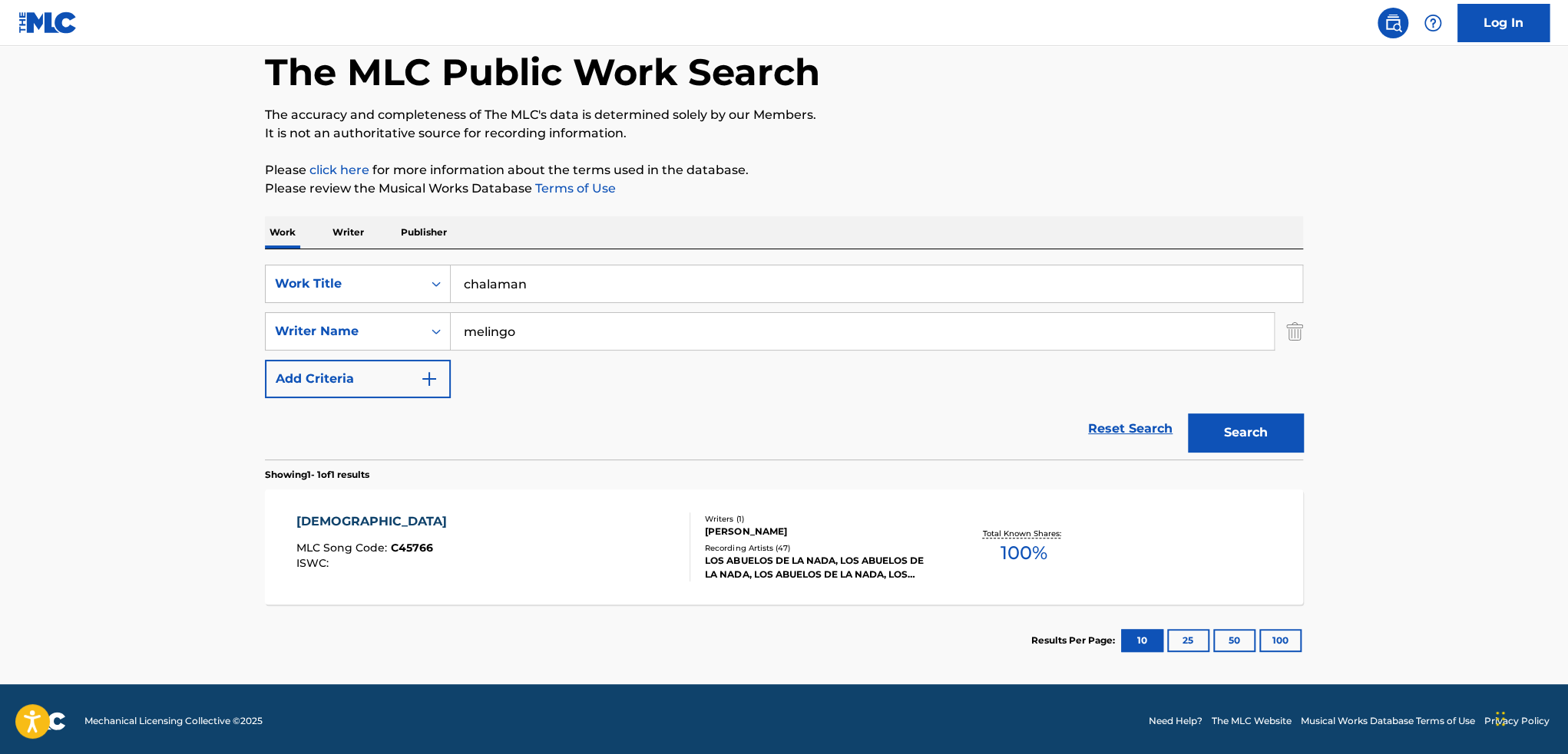
click at [860, 530] on div "[PERSON_NAME]" at bounding box center [820, 532] width 232 height 14
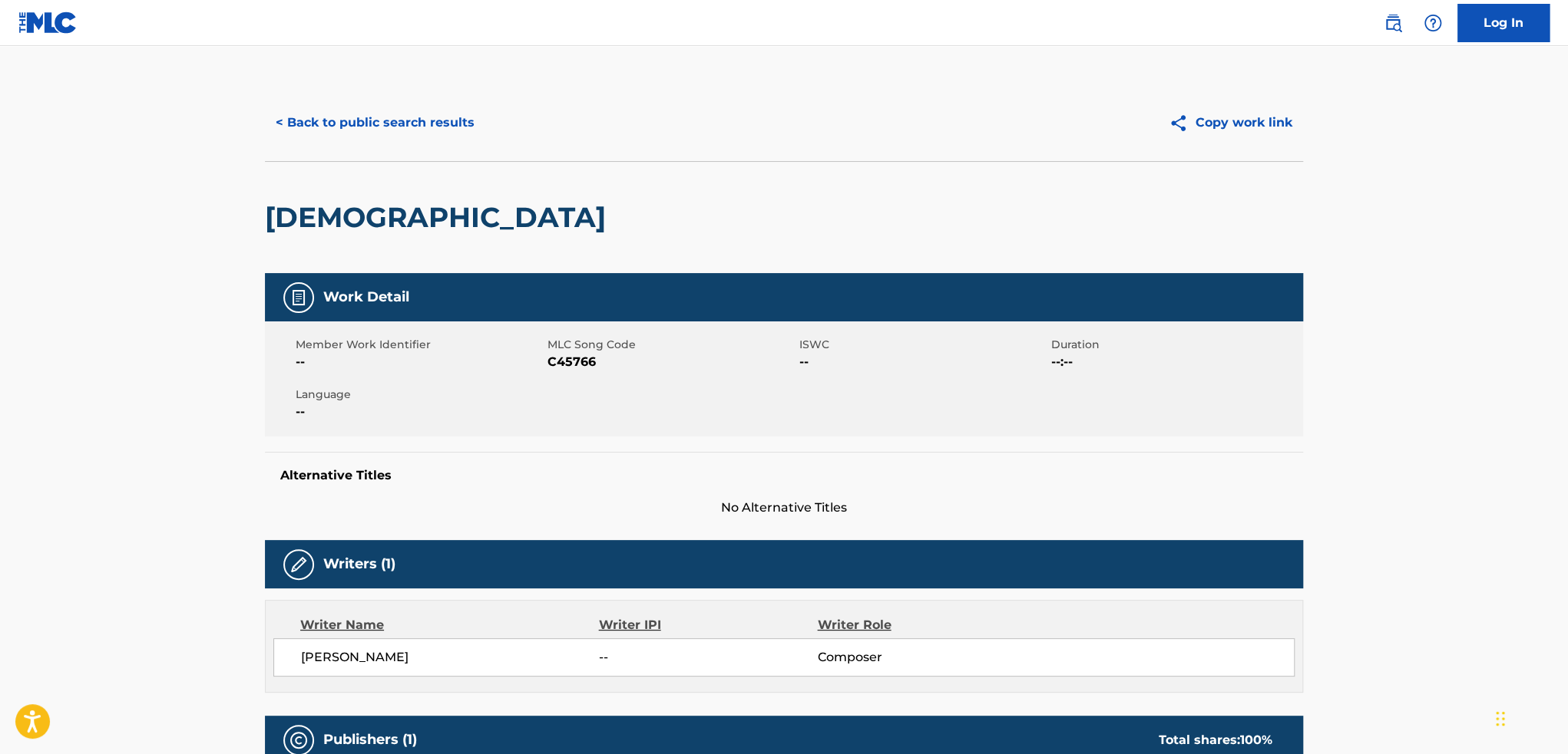
click at [562, 356] on span "C45766" at bounding box center [671, 362] width 248 height 18
copy span "C45766"
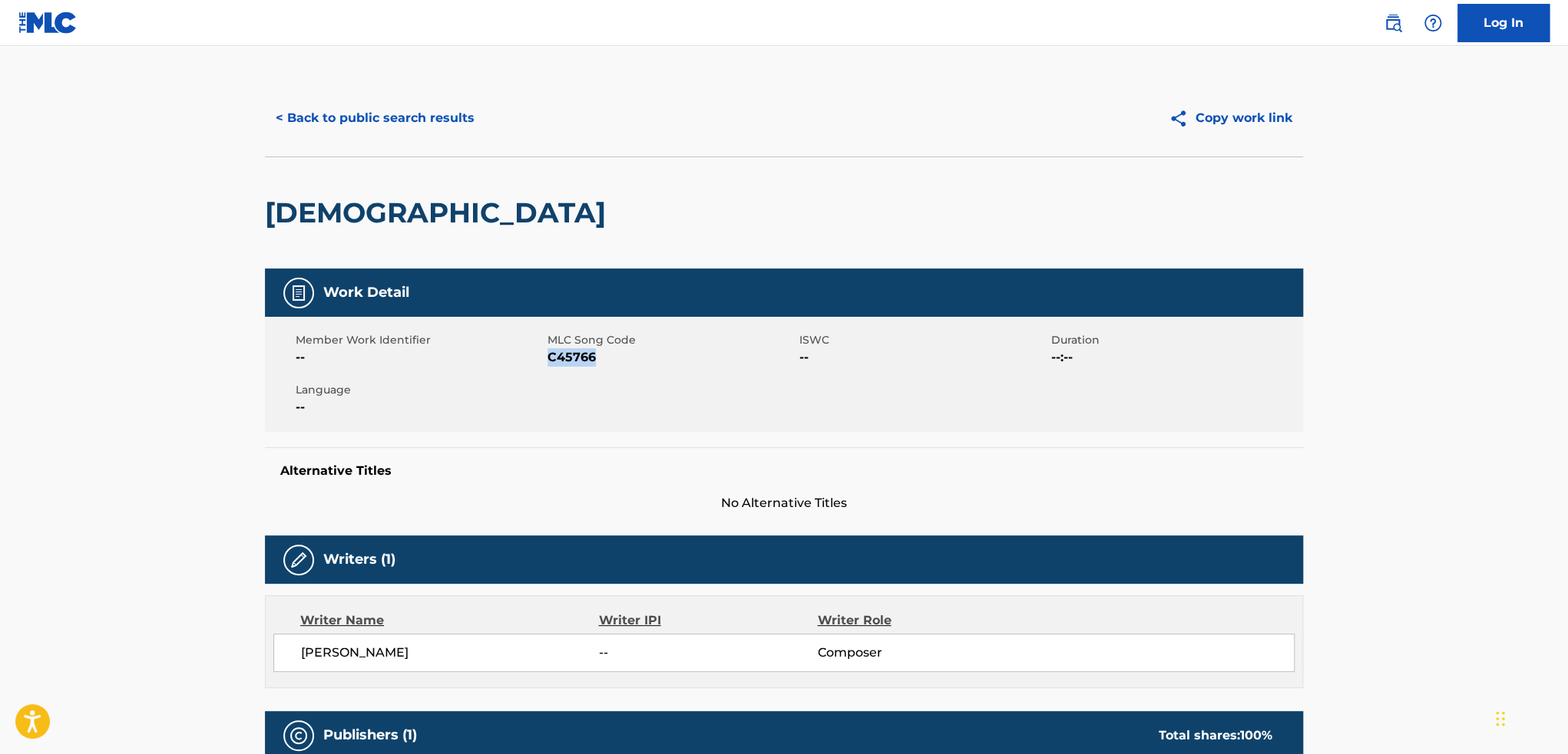
scroll to position [384, 0]
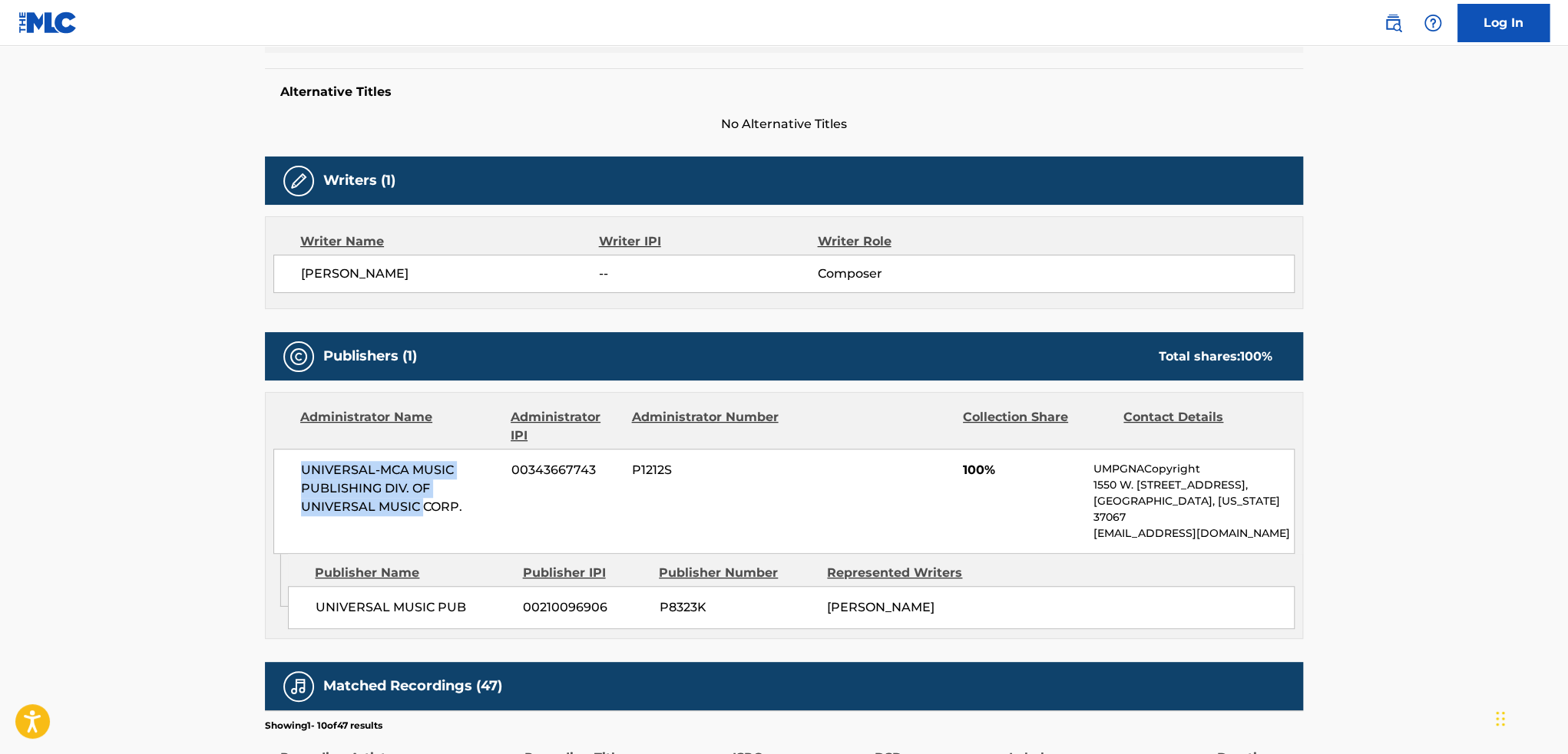
drag, startPoint x: 280, startPoint y: 475, endPoint x: 424, endPoint y: 518, distance: 150.3
click at [424, 518] on div "UNIVERSAL-MCA MUSIC PUBLISHING DIV. OF UNIVERSAL MUSIC CORP. 00343667743 P1212S…" at bounding box center [784, 501] width 1021 height 105
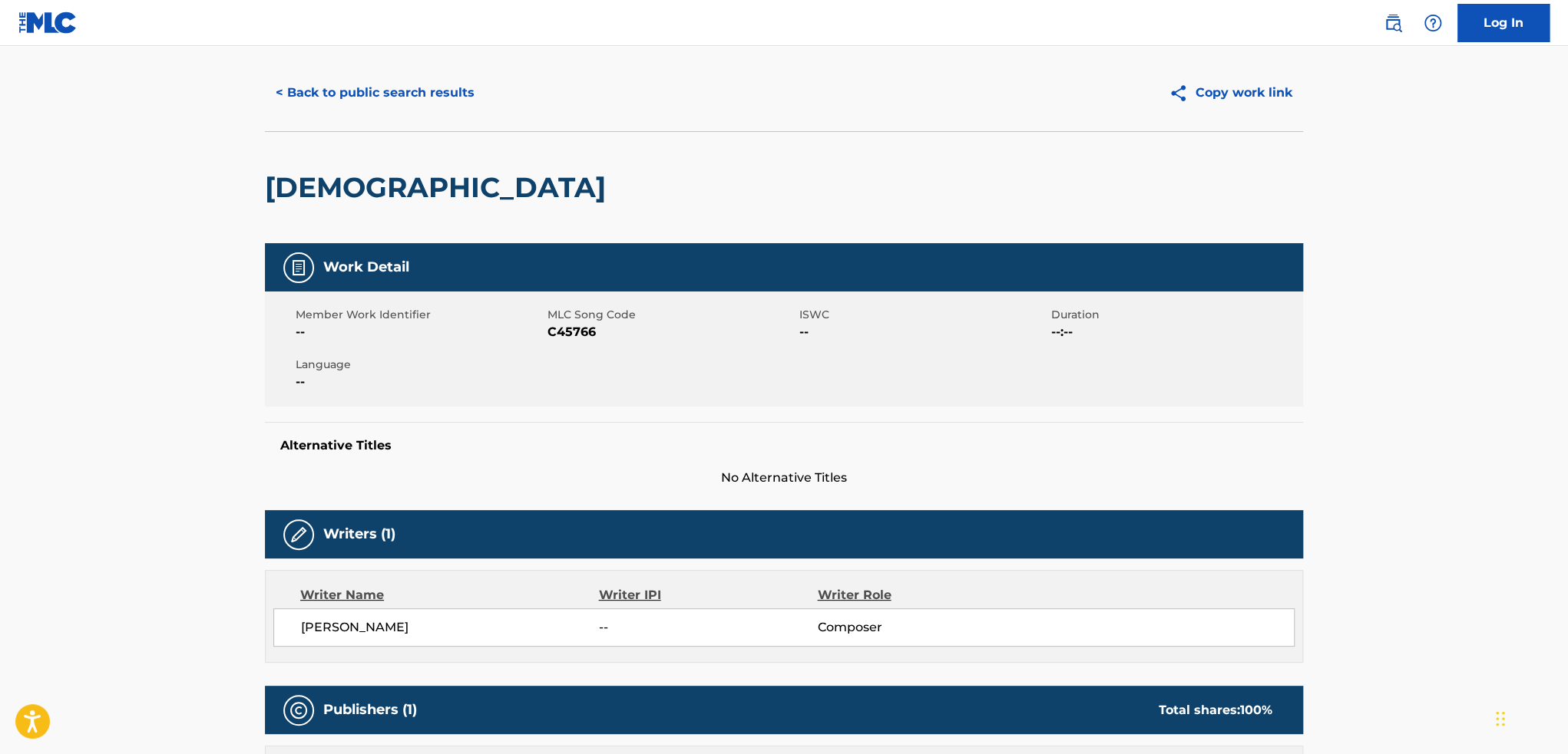
scroll to position [0, 0]
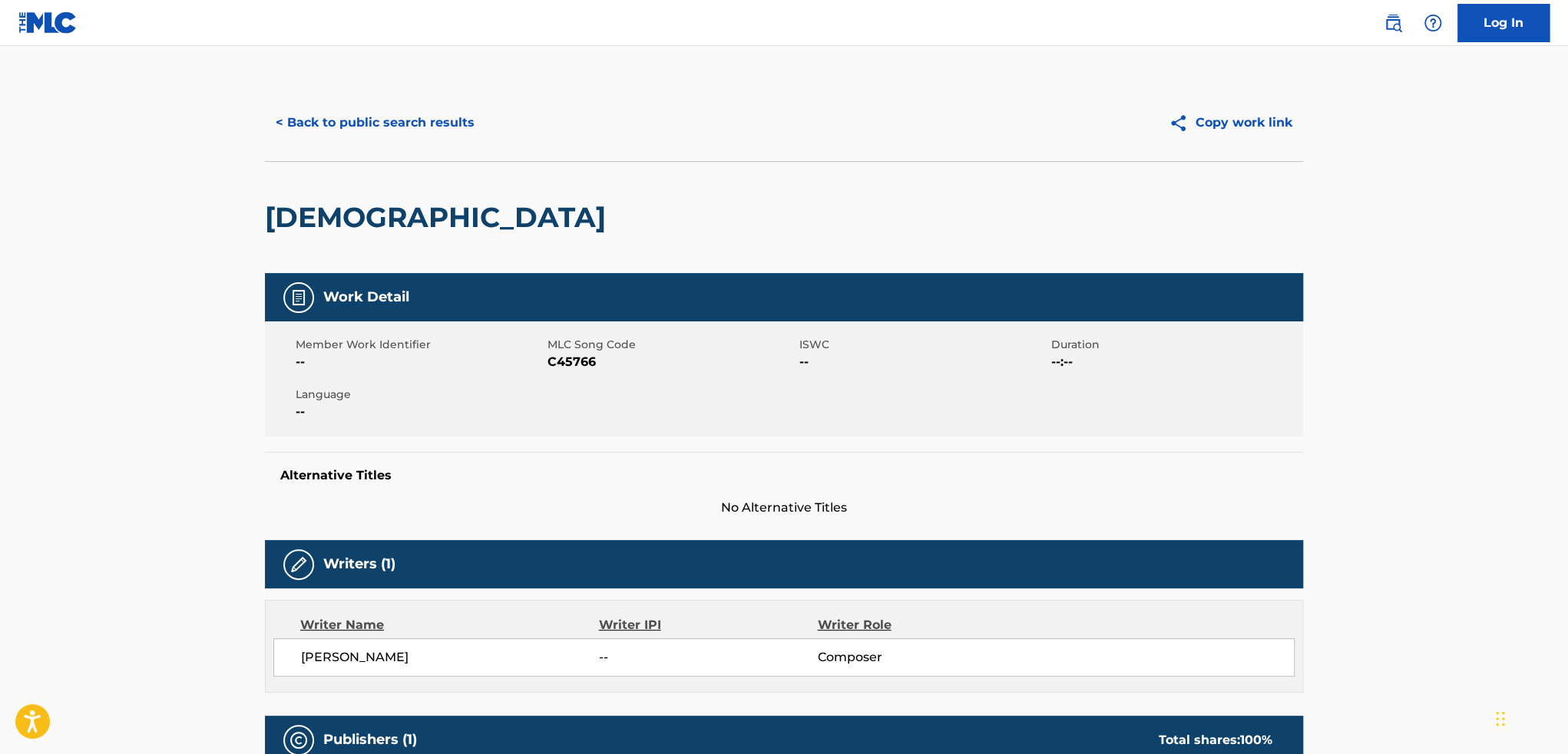
click at [405, 131] on button "< Back to public search results" at bounding box center [375, 123] width 220 height 38
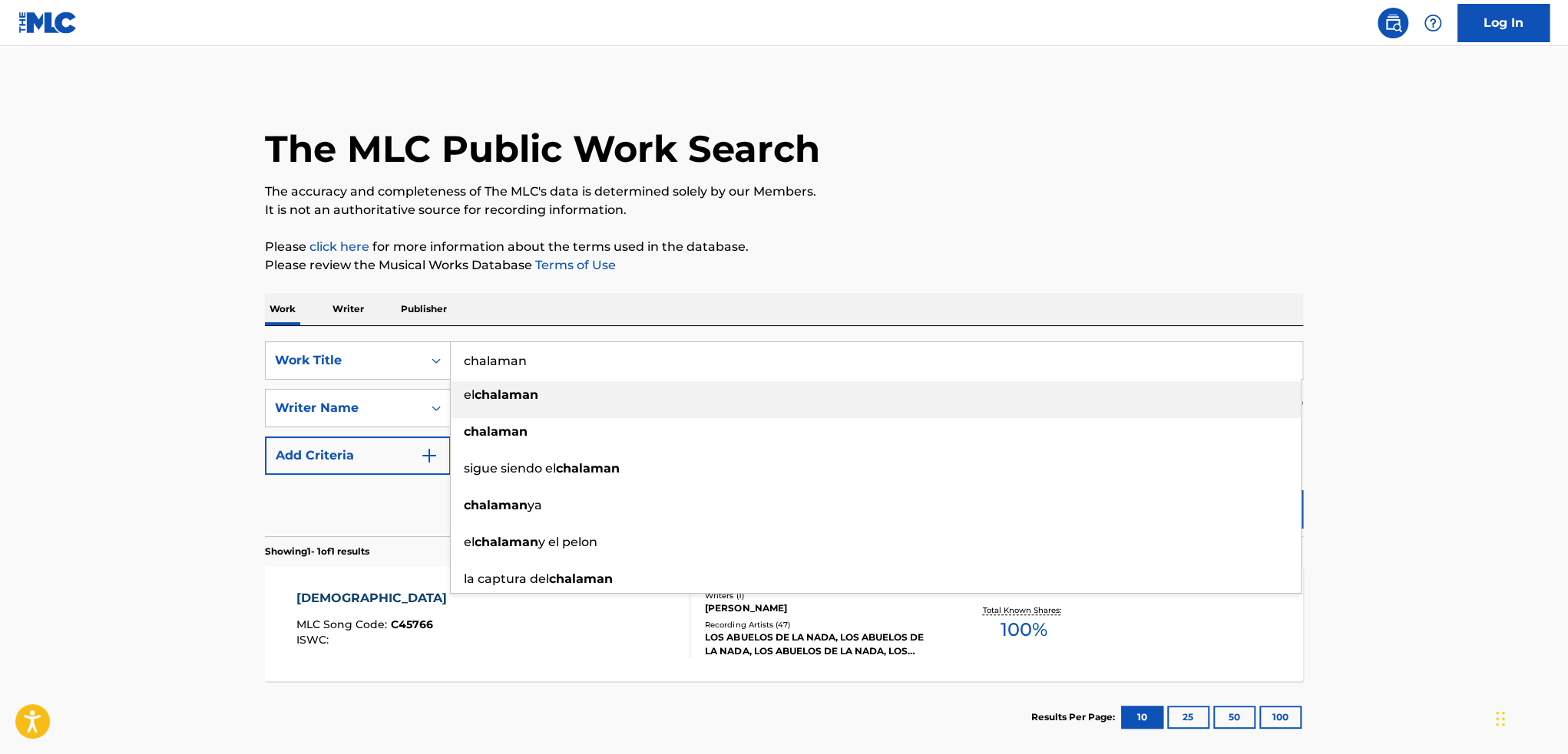
drag, startPoint x: 697, startPoint y: 356, endPoint x: 376, endPoint y: 322, distance: 322.8
click at [399, 343] on div "SearchWithCriteria204e9e19-c138-4be2-bd26-4daadc29de48 Work Title chalaman el c…" at bounding box center [784, 361] width 1038 height 38
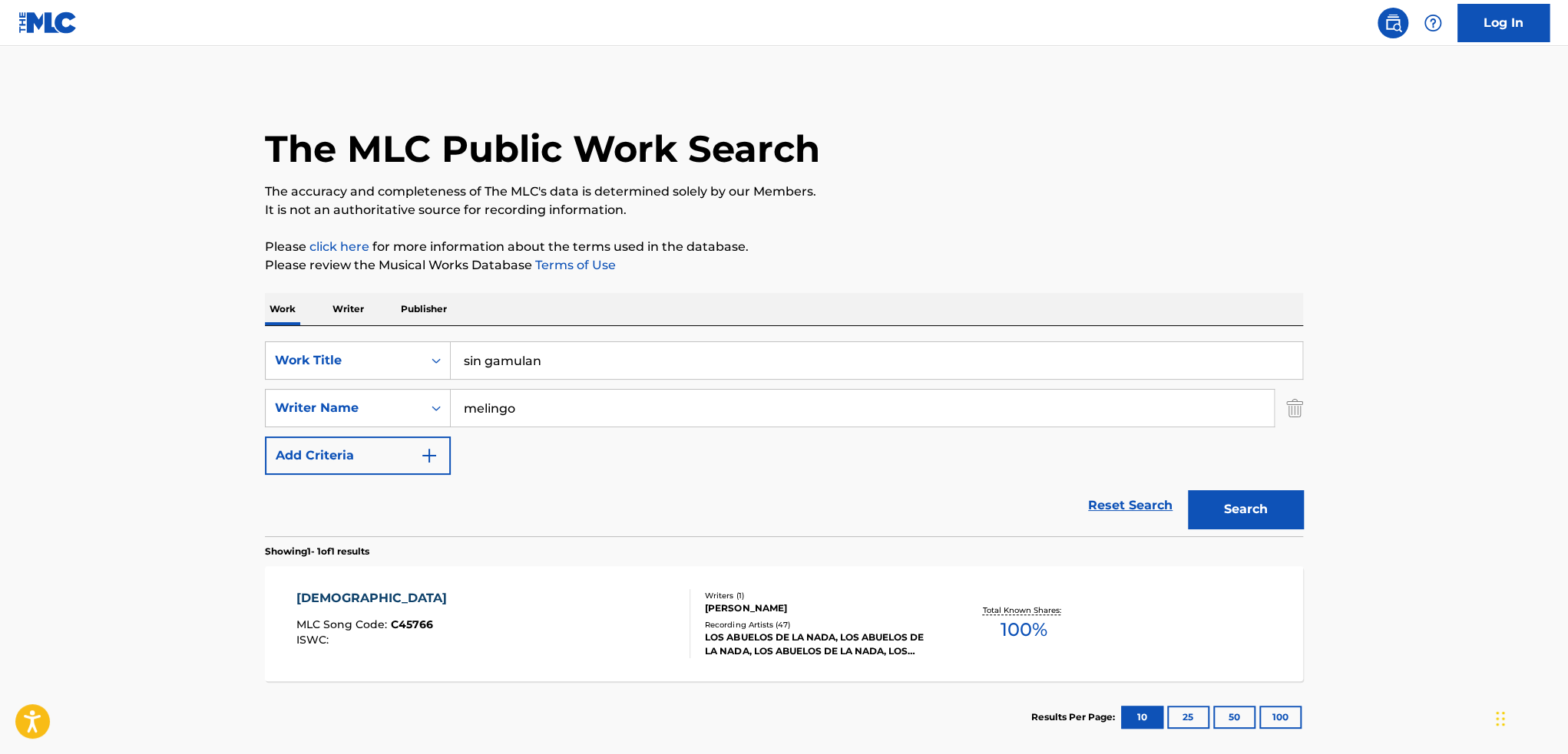
type input "sin gamulan"
click at [1264, 498] on button "Search" at bounding box center [1245, 510] width 115 height 38
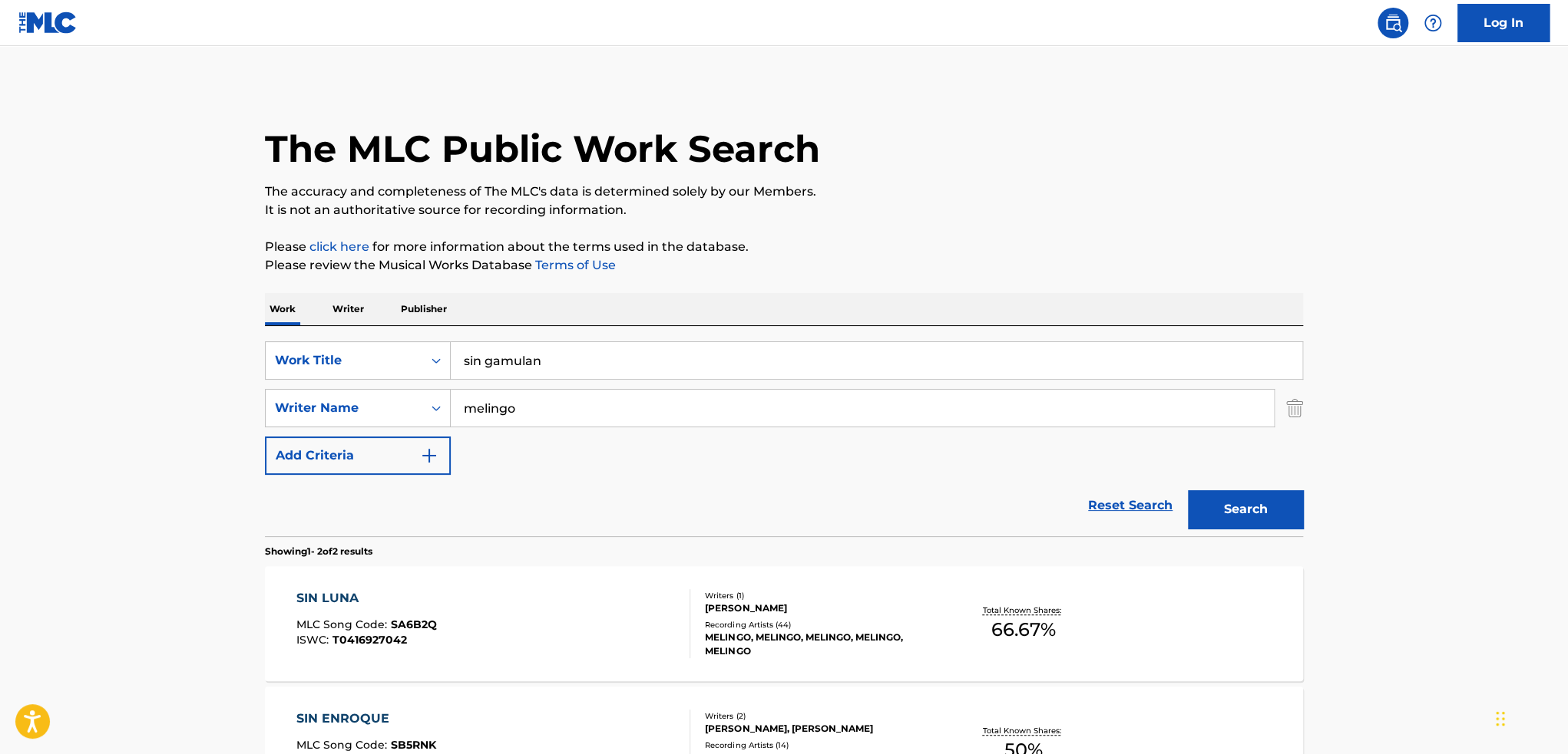
click at [545, 427] on div "melingo" at bounding box center [863, 408] width 824 height 38
drag, startPoint x: 546, startPoint y: 420, endPoint x: 155, endPoint y: 349, distance: 397.4
click at [326, 405] on div "SearchWithCriteriadaeec725-a311-40d4-8f19-79a66df199d8 Writer Name [PERSON_NAME]" at bounding box center [784, 408] width 1038 height 38
type input "[PERSON_NAME]"
click at [1188, 491] on button "Search" at bounding box center [1245, 510] width 115 height 38
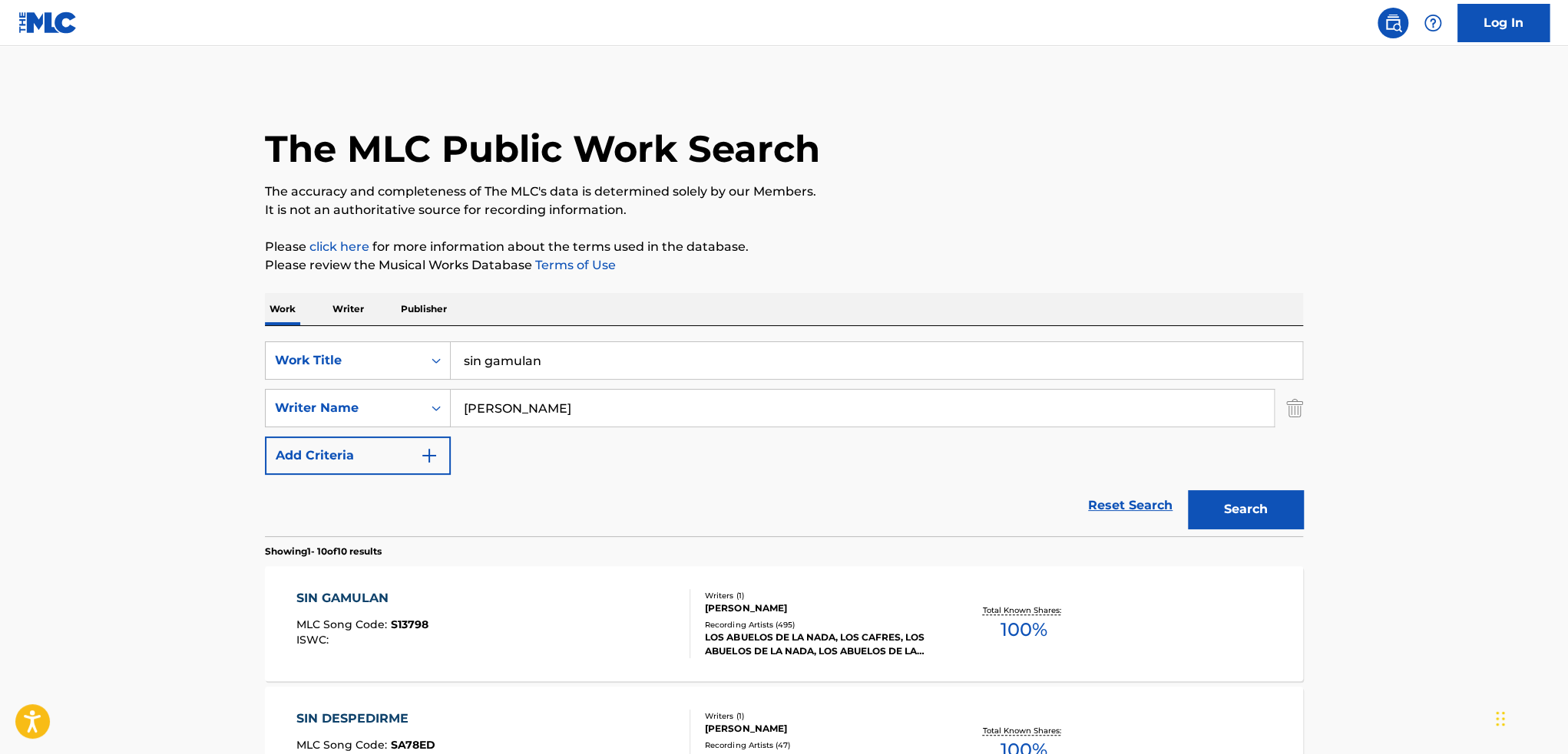
click at [905, 604] on div "[PERSON_NAME]" at bounding box center [820, 609] width 232 height 14
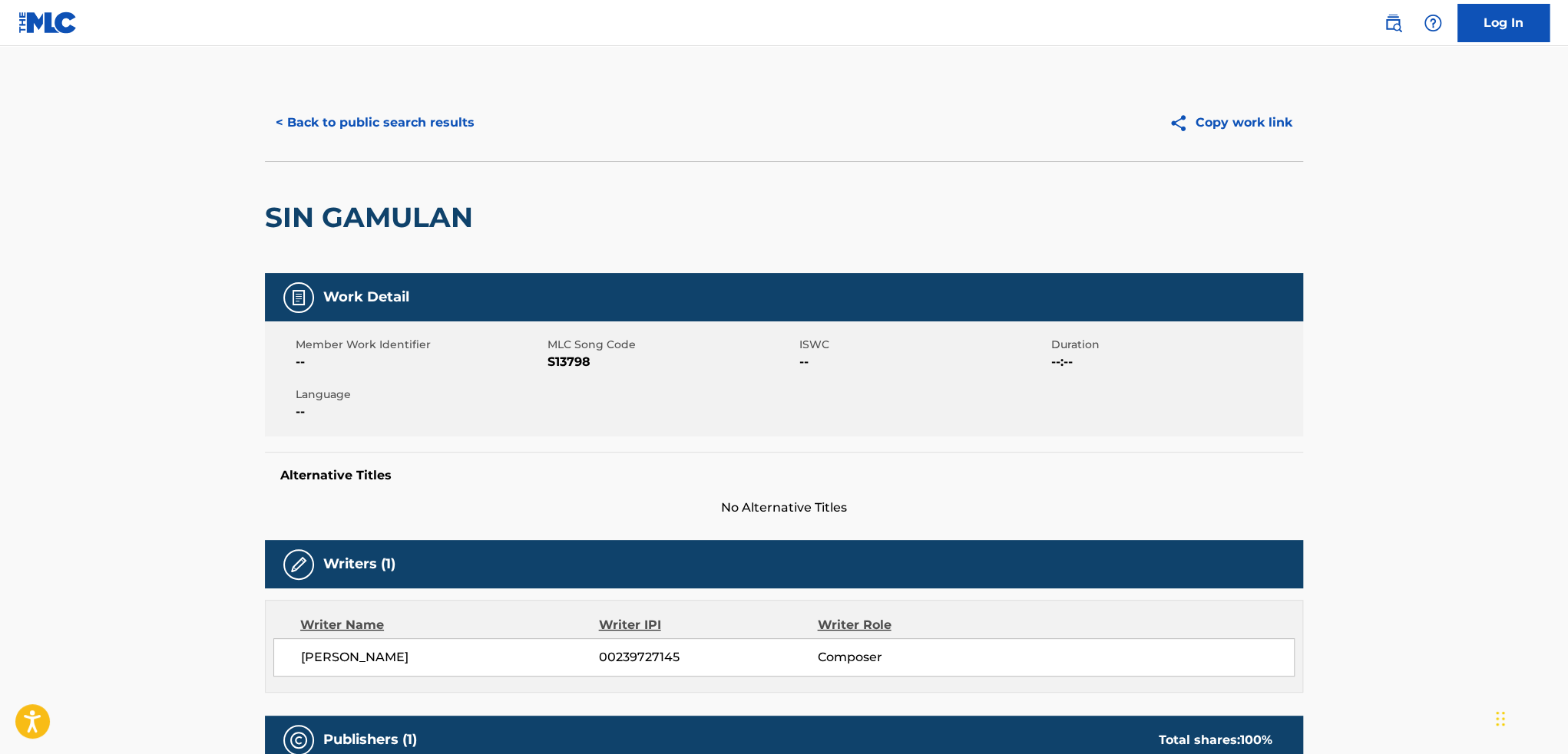
click at [582, 358] on span "S13798" at bounding box center [671, 362] width 248 height 18
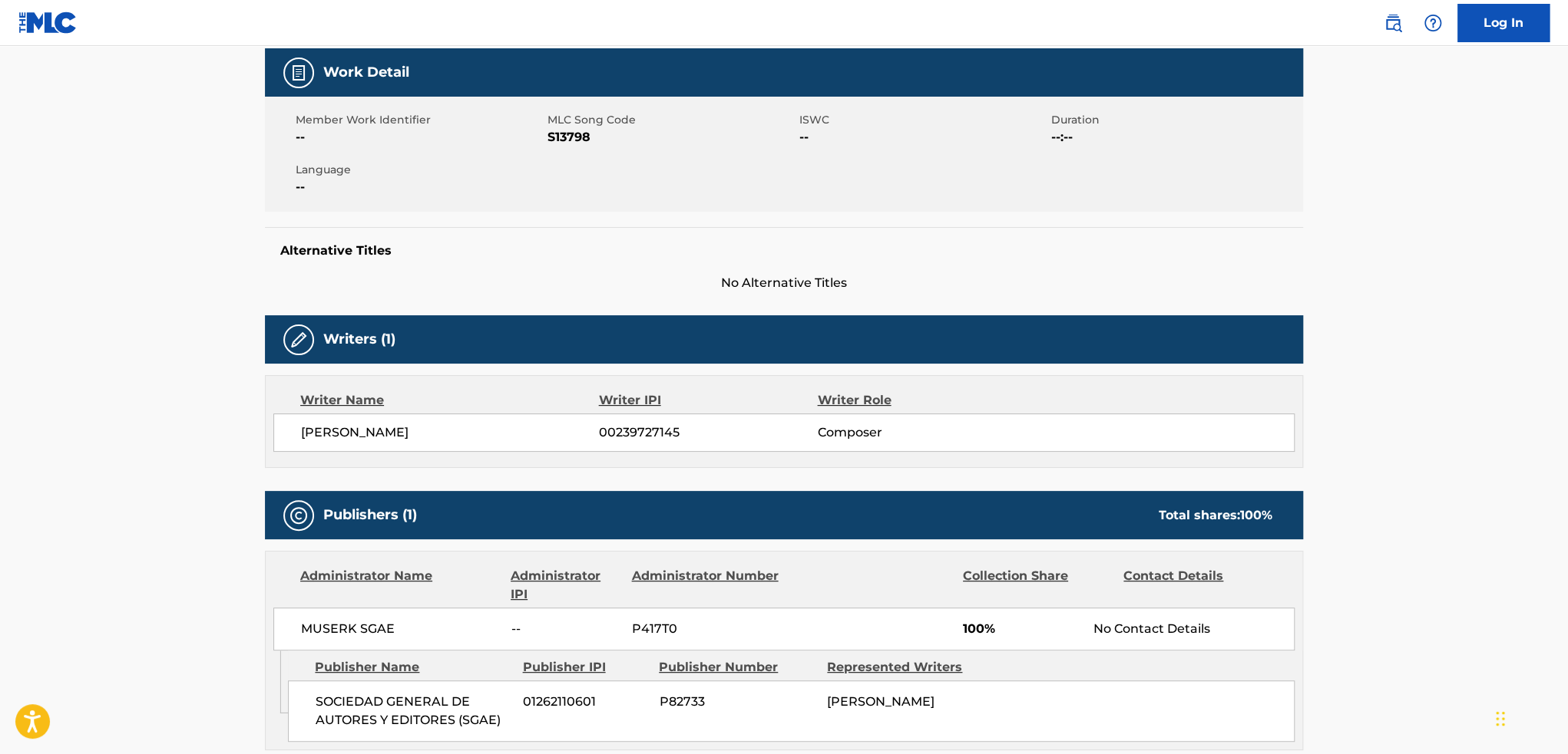
scroll to position [230, 0]
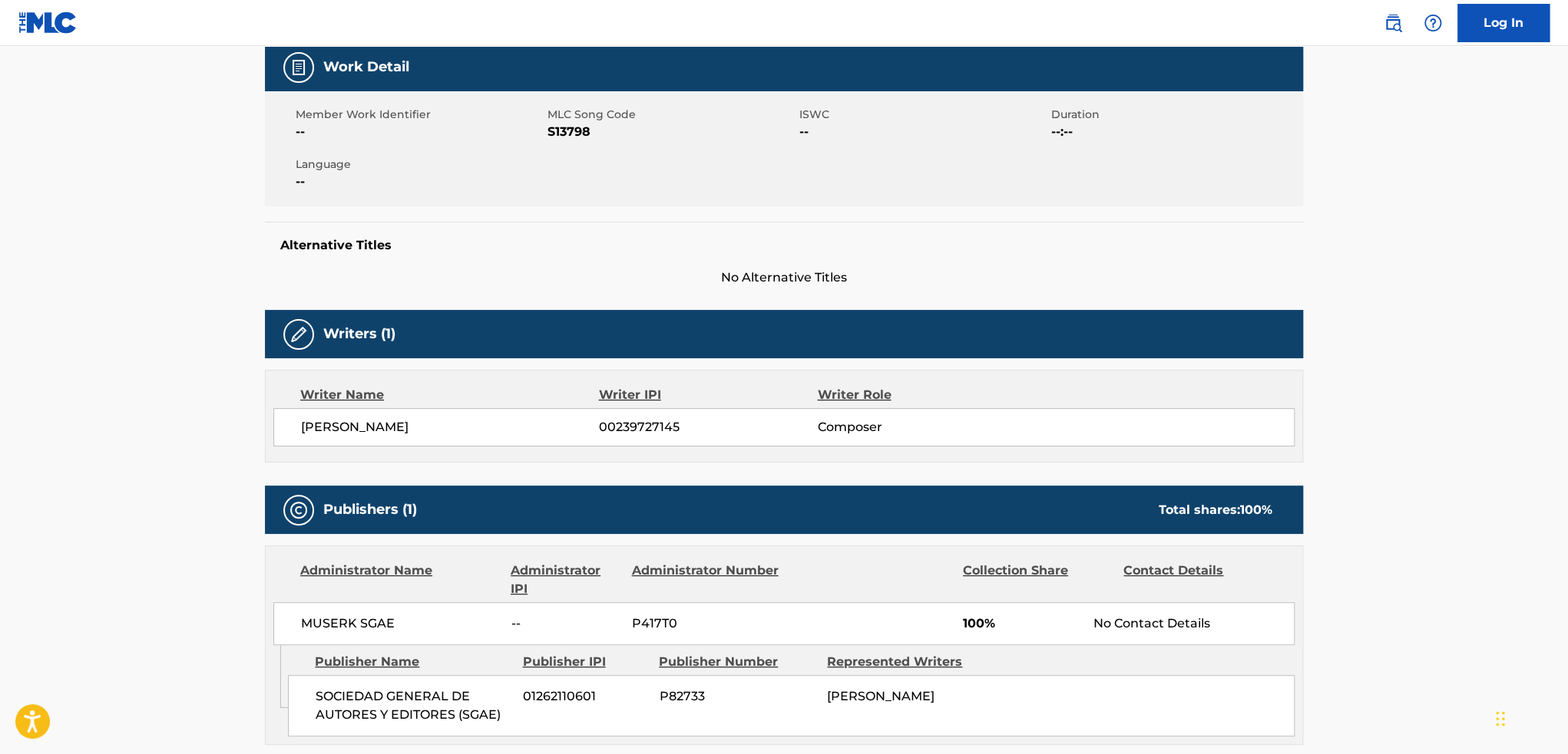
click at [587, 130] on span "S13798" at bounding box center [671, 132] width 248 height 18
copy span "S13798"
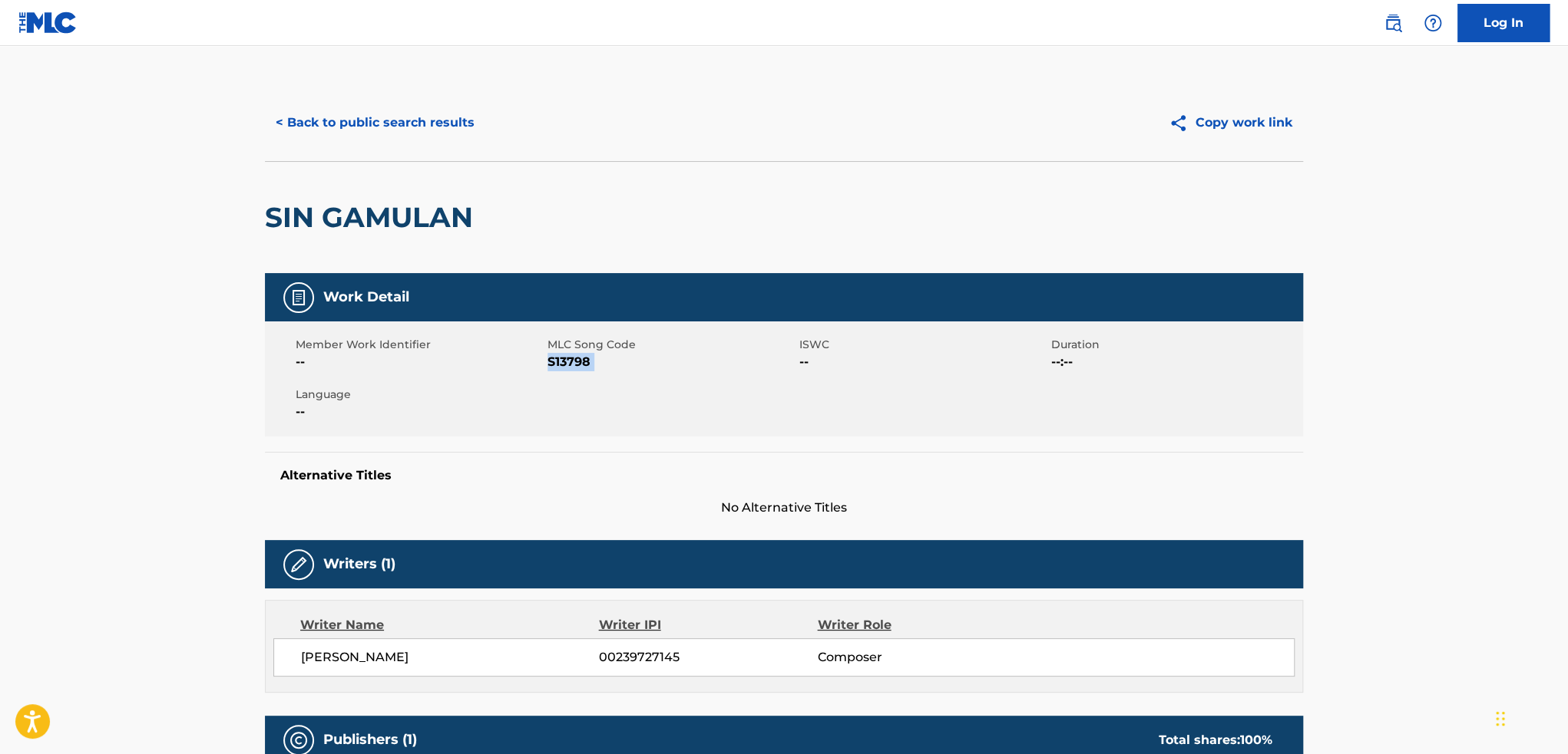
click at [327, 118] on button "< Back to public search results" at bounding box center [375, 123] width 220 height 38
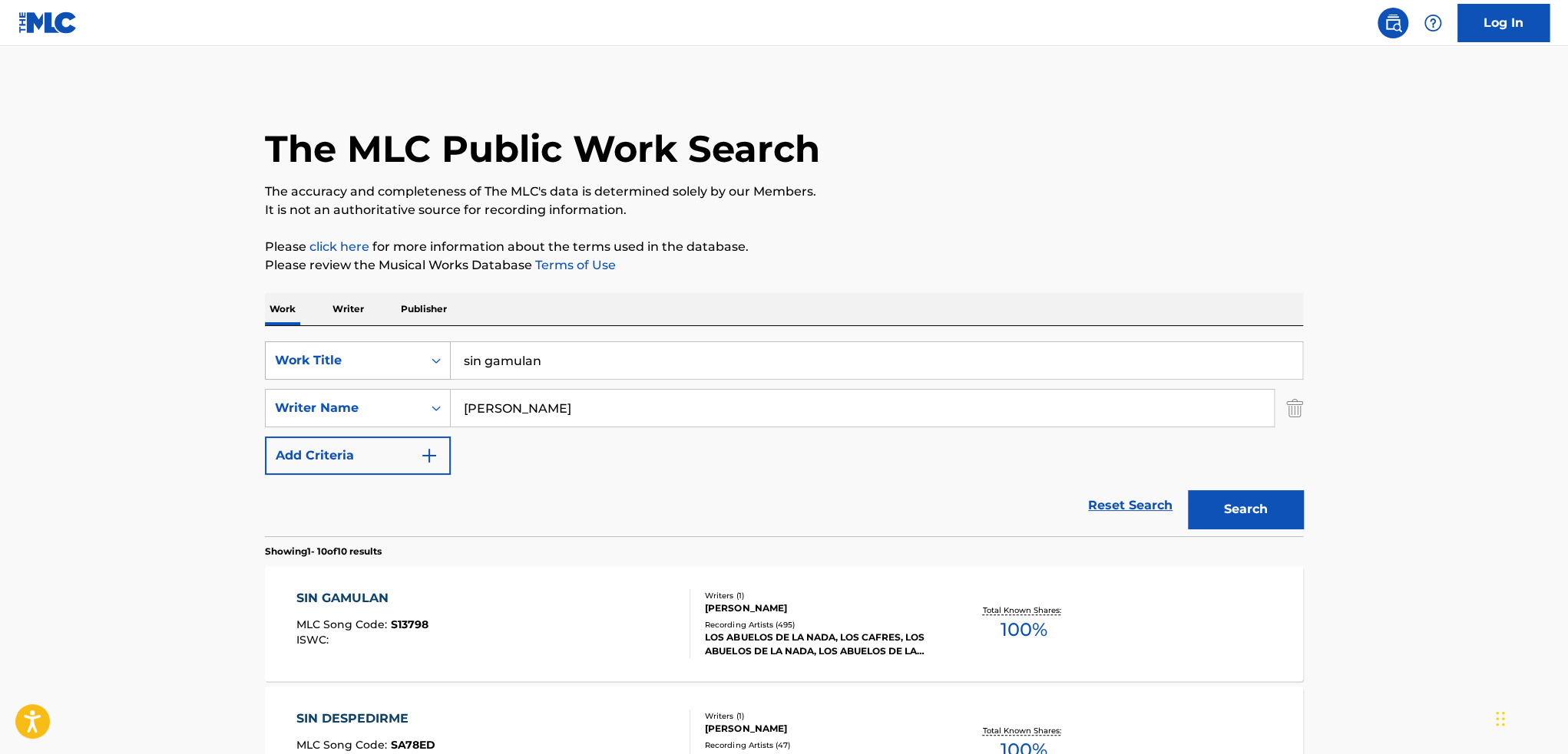
drag, startPoint x: 595, startPoint y: 364, endPoint x: 402, endPoint y: 364, distance: 193.0
click at [402, 364] on div "SearchWithCriteria204e9e19-c138-4be2-bd26-4daadc29de48 Work Title sin gamulan" at bounding box center [784, 361] width 1038 height 38
paste input "[DATE] por la Madrugada [1]"
type input "[DATE] por la madrugada"
drag, startPoint x: 630, startPoint y: 414, endPoint x: 52, endPoint y: 359, distance: 580.6
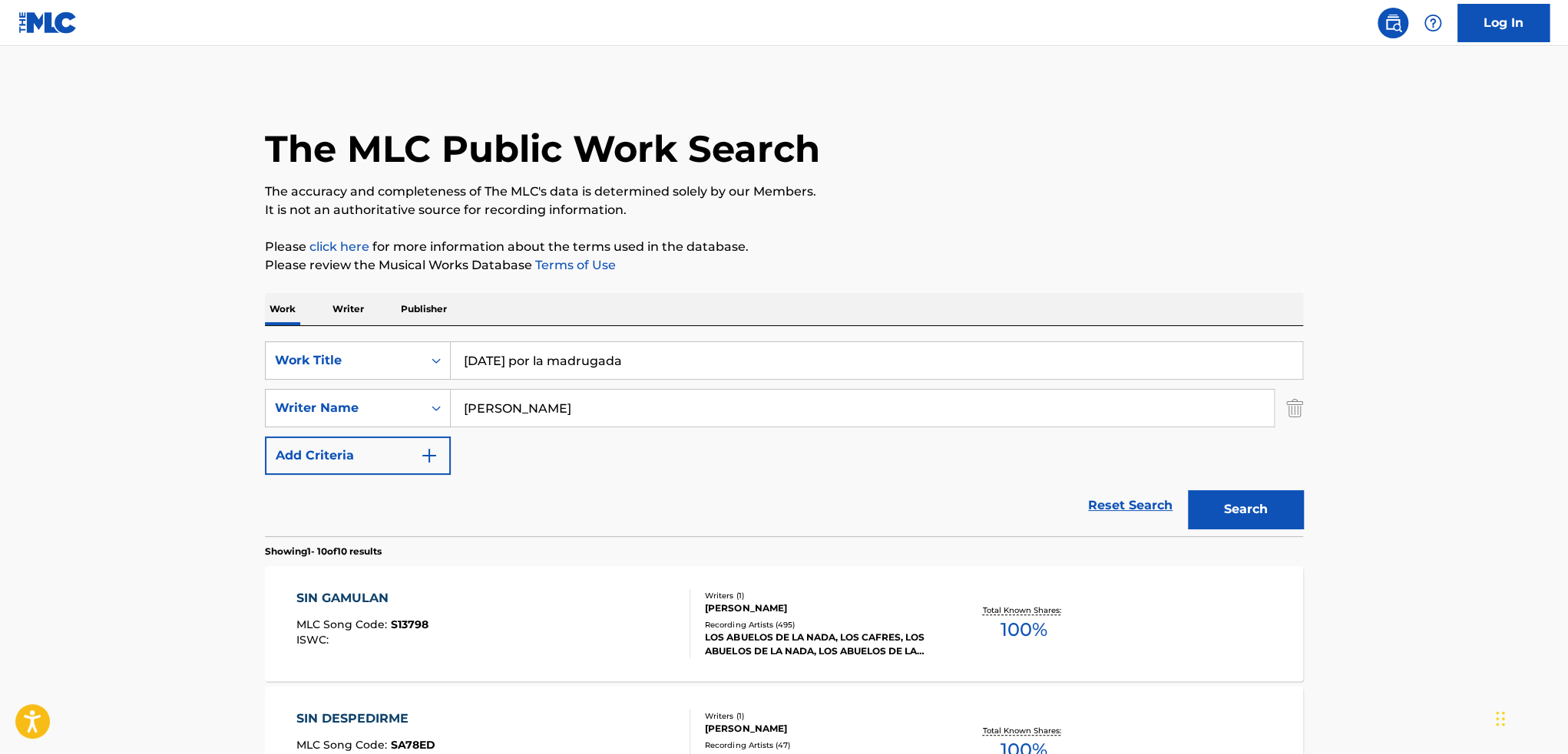
click at [277, 398] on div "SearchWithCriteriadaeec725-a311-40d4-8f19-79a66df199d8 Writer Name [PERSON_NAME]" at bounding box center [784, 408] width 1038 height 38
click at [1235, 494] on button "Search" at bounding box center [1245, 510] width 115 height 38
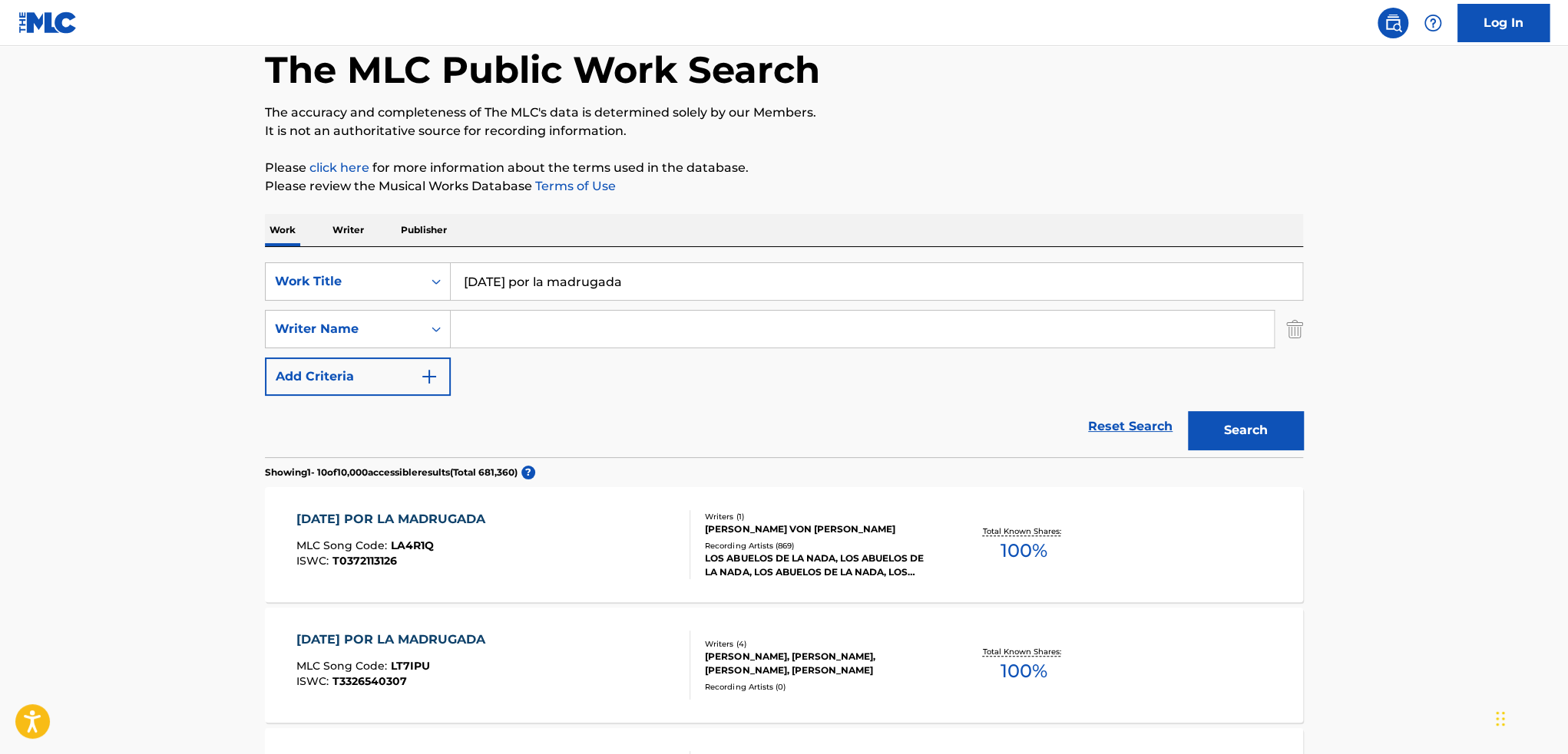
scroll to position [154, 0]
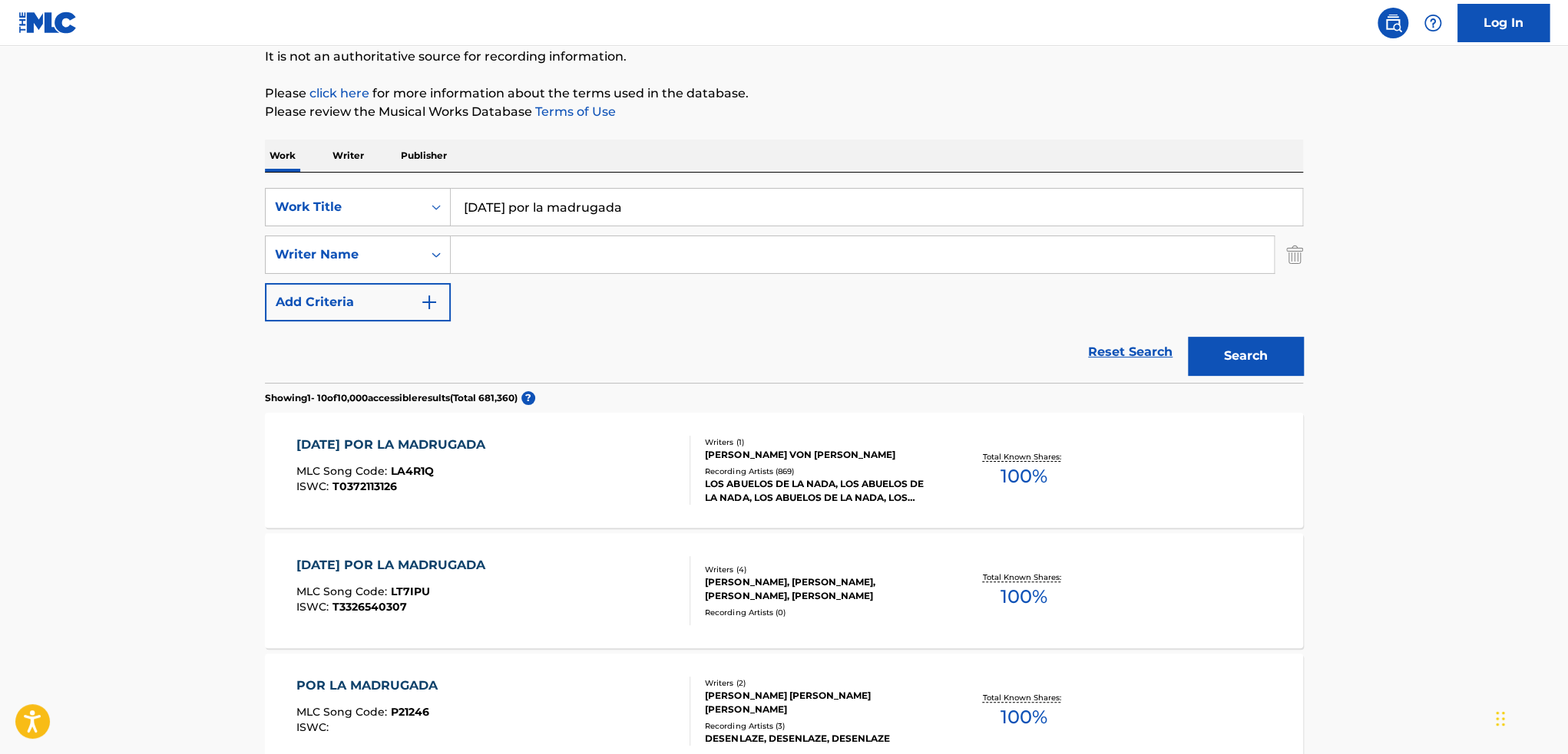
click at [786, 463] on div "Writers ( 1 ) [PERSON_NAME] VON [PERSON_NAME] Recording Artists ( 869 ) LOS ABU…" at bounding box center [813, 471] width 247 height 68
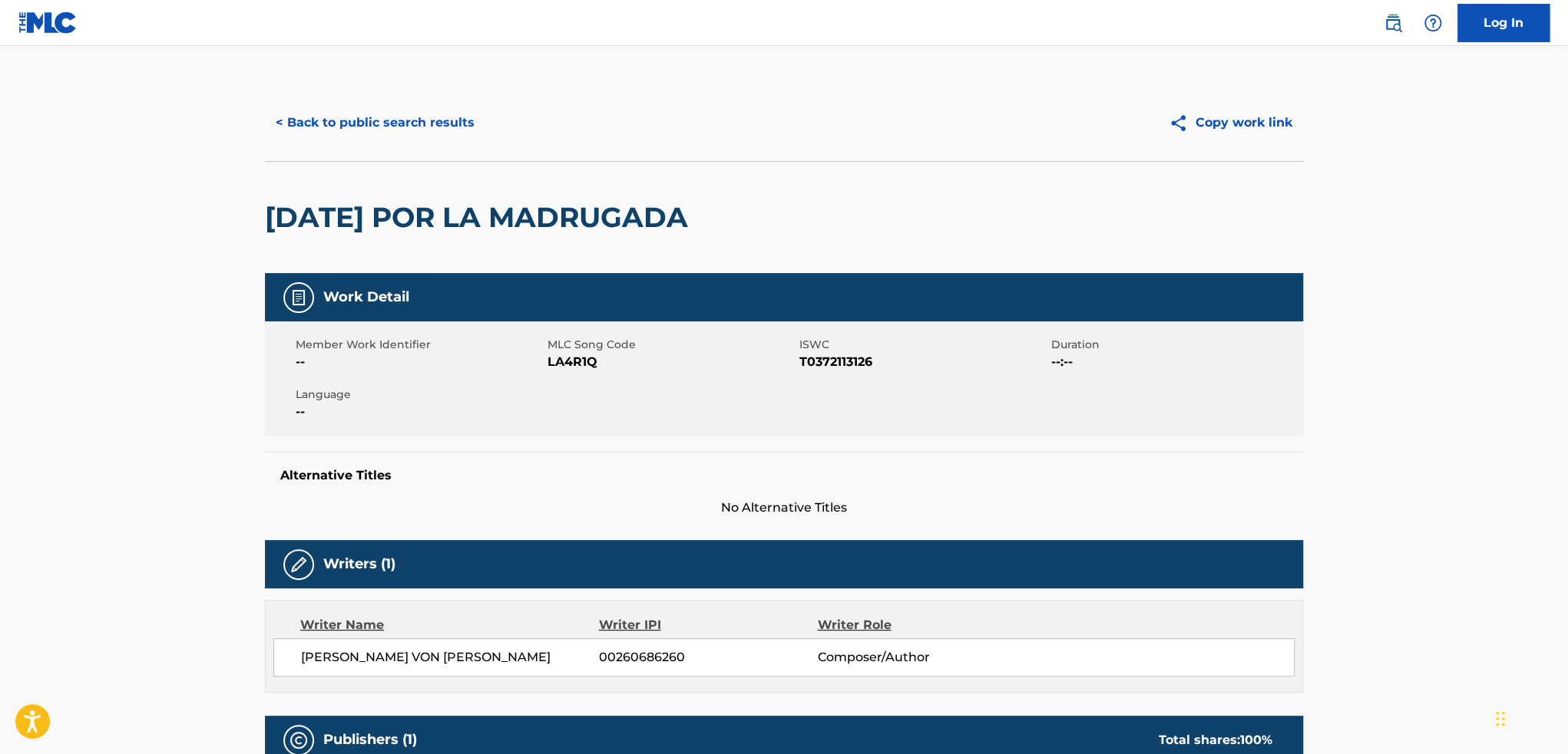
click at [446, 131] on button "< Back to public search results" at bounding box center [375, 123] width 220 height 38
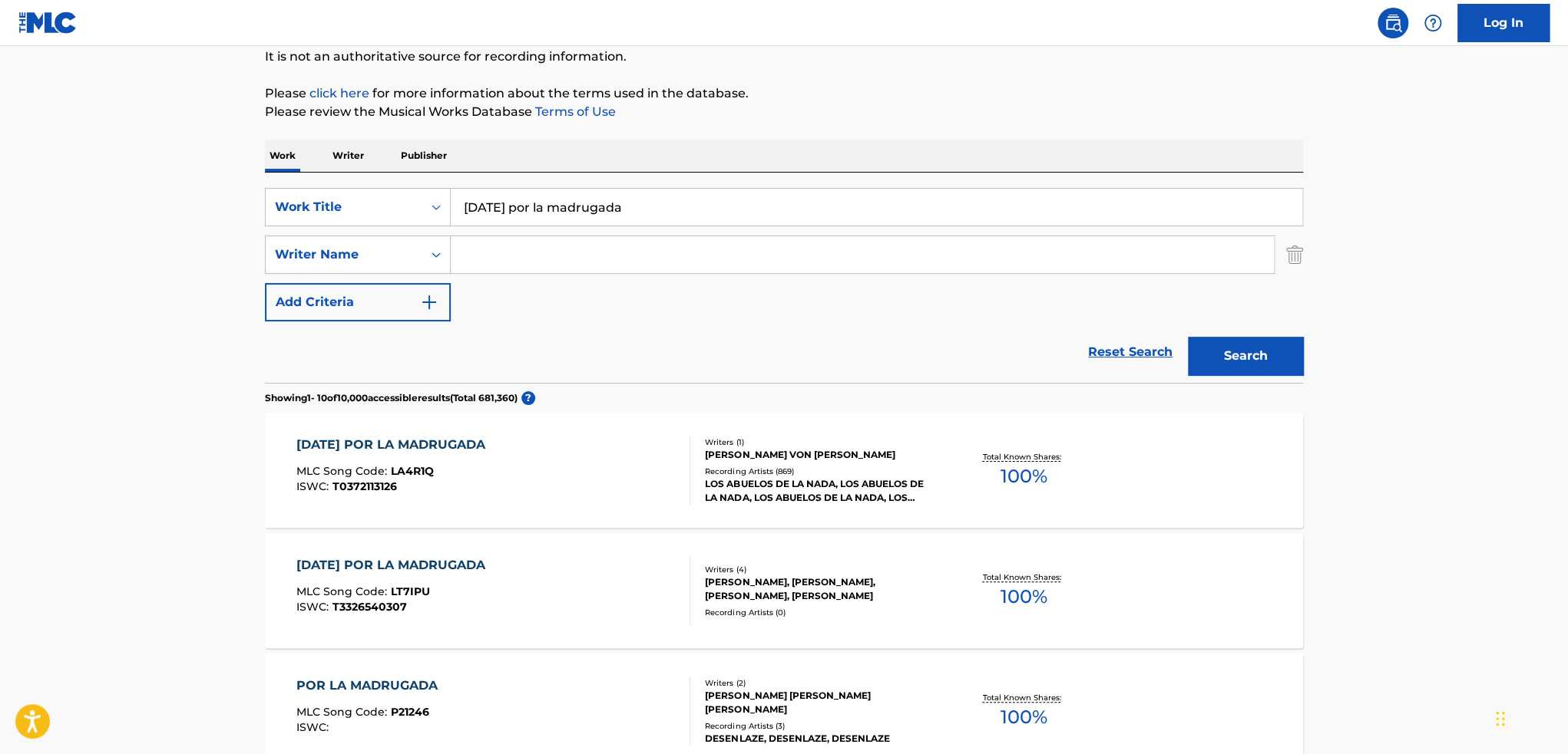
click at [749, 207] on input "[DATE] por la madrugada" at bounding box center [877, 207] width 851 height 37
paste input "Tristeza de la Ciudad [1]"
type input "tristeza de la ciudad"
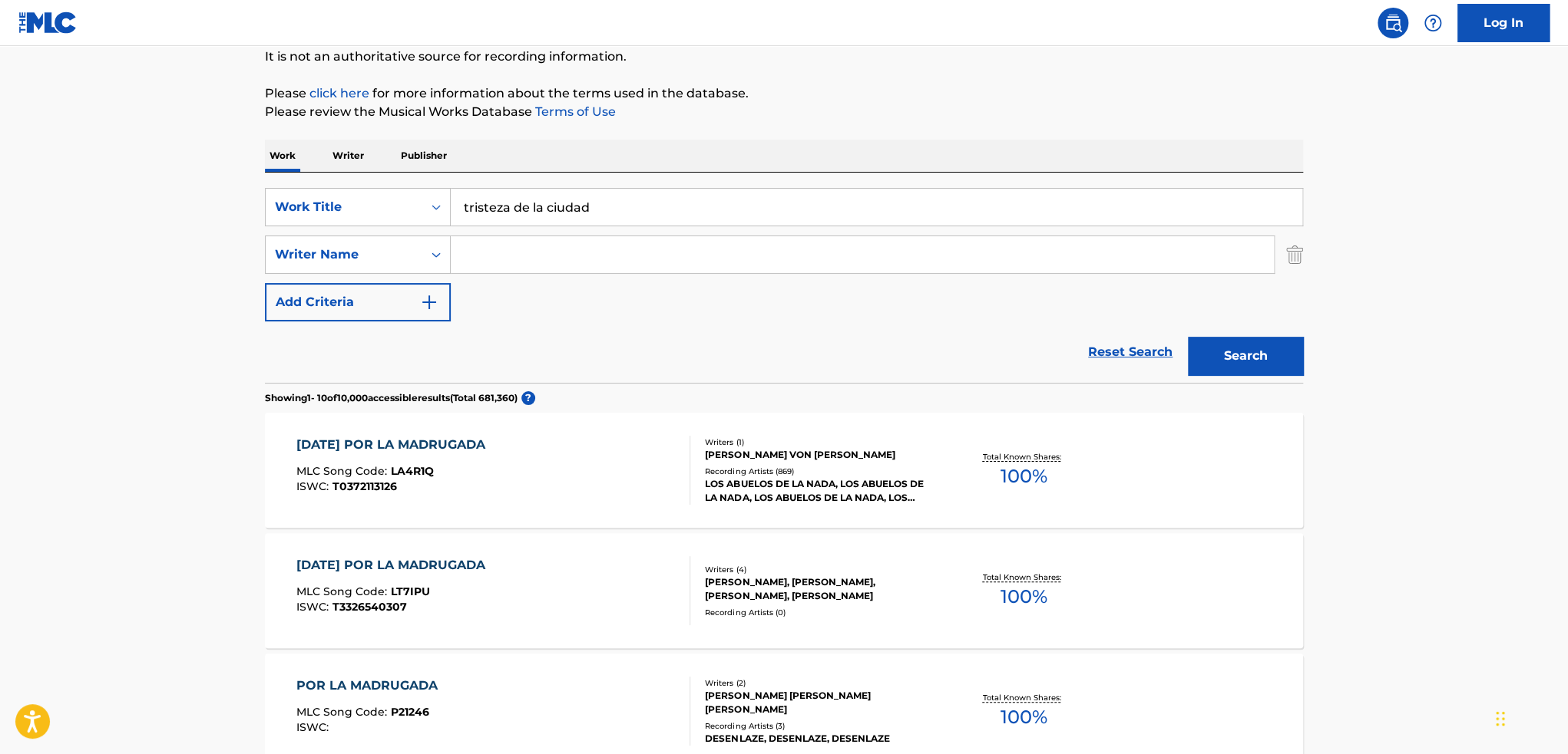
click at [1256, 349] on button "Search" at bounding box center [1245, 356] width 115 height 38
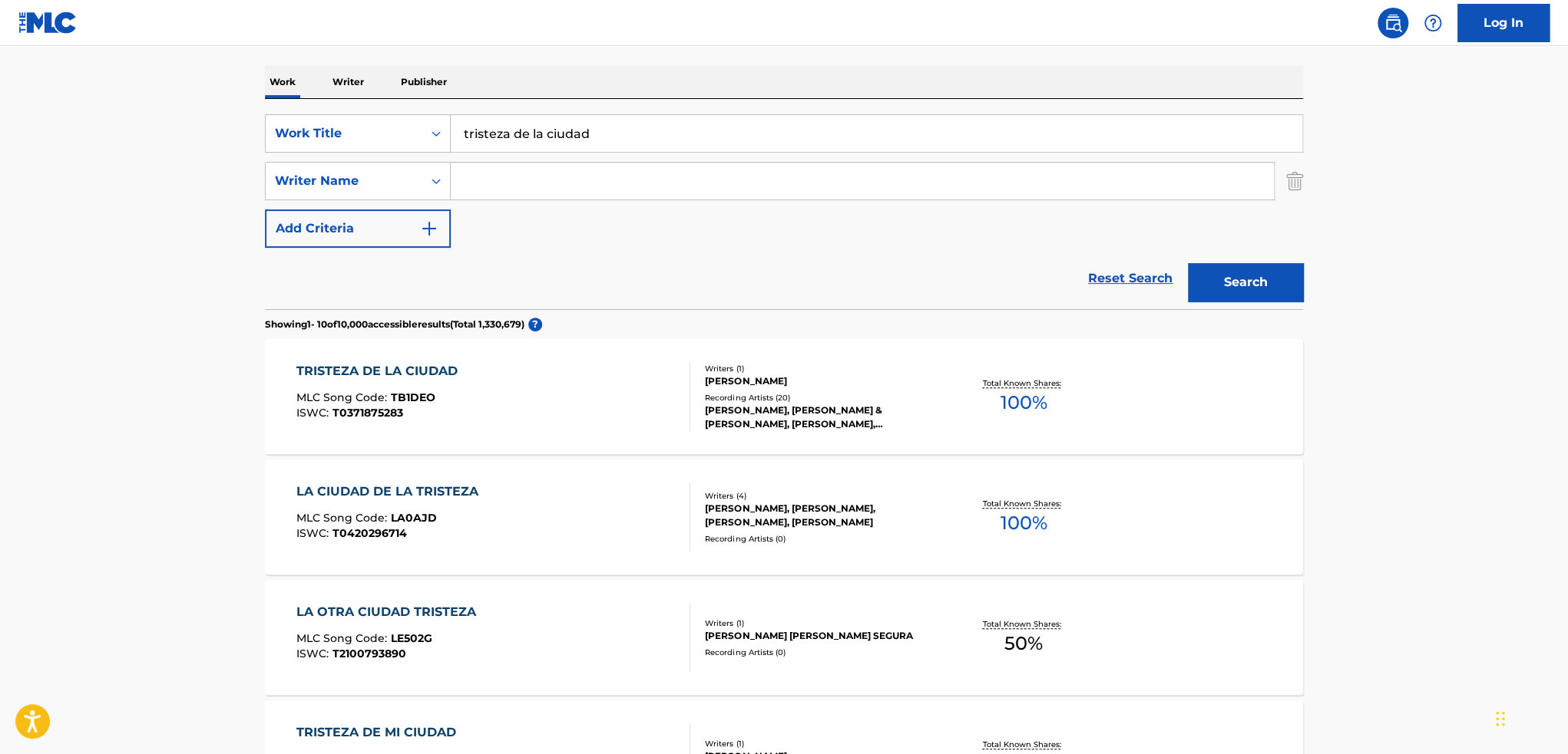
scroll to position [230, 0]
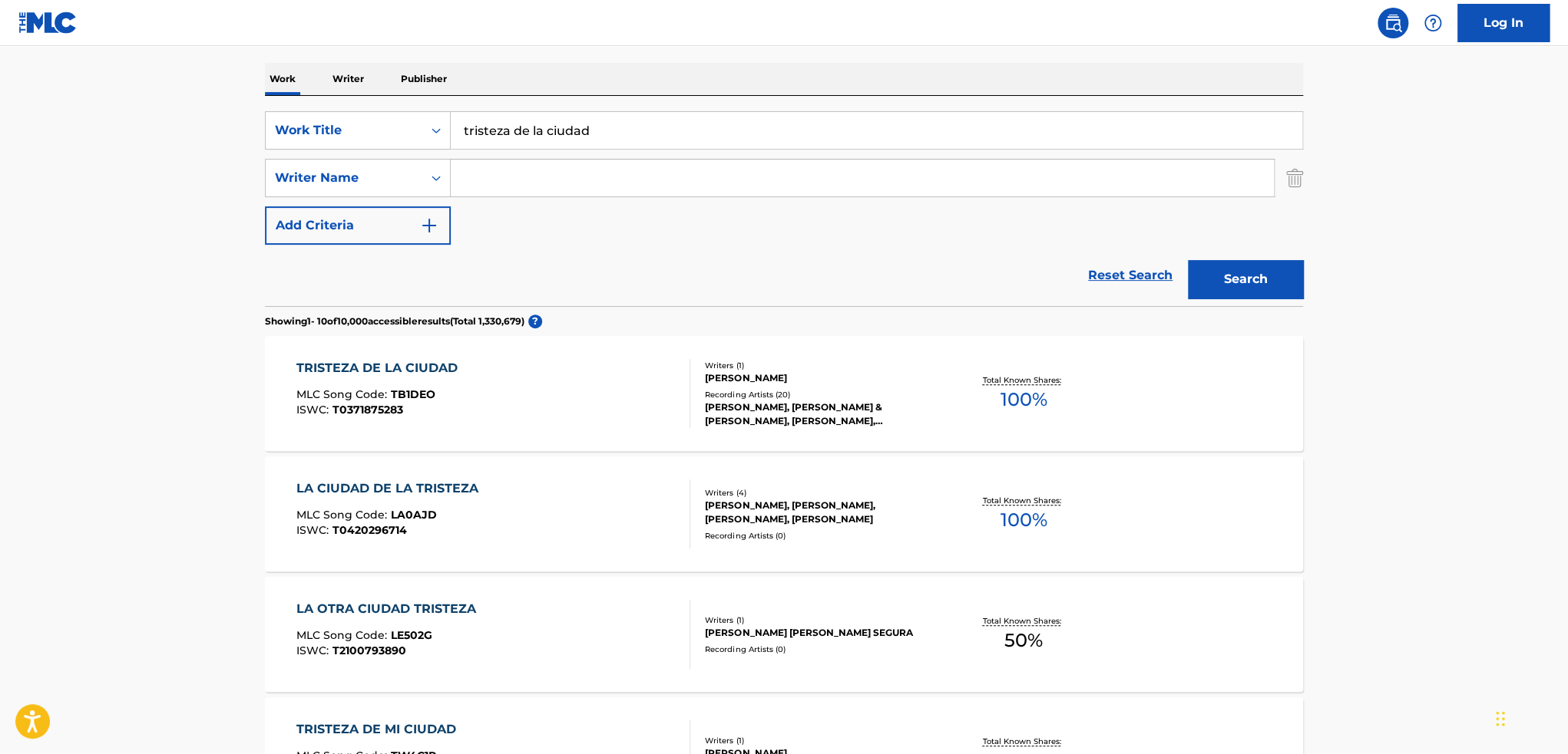
click at [854, 411] on div "[PERSON_NAME], [PERSON_NAME] & [PERSON_NAME], [PERSON_NAME],[PERSON_NAME],[PERS…" at bounding box center [820, 415] width 232 height 28
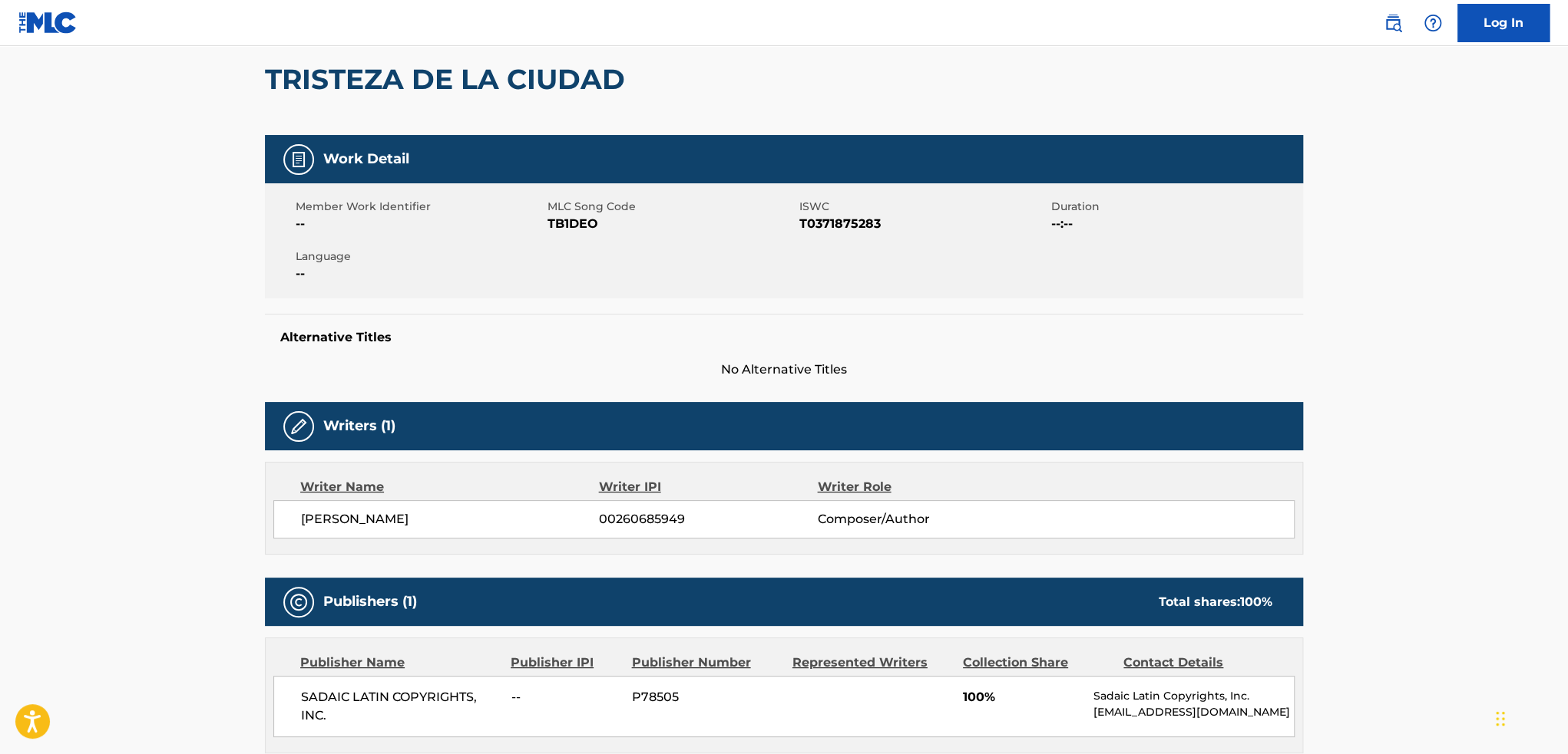
scroll to position [154, 0]
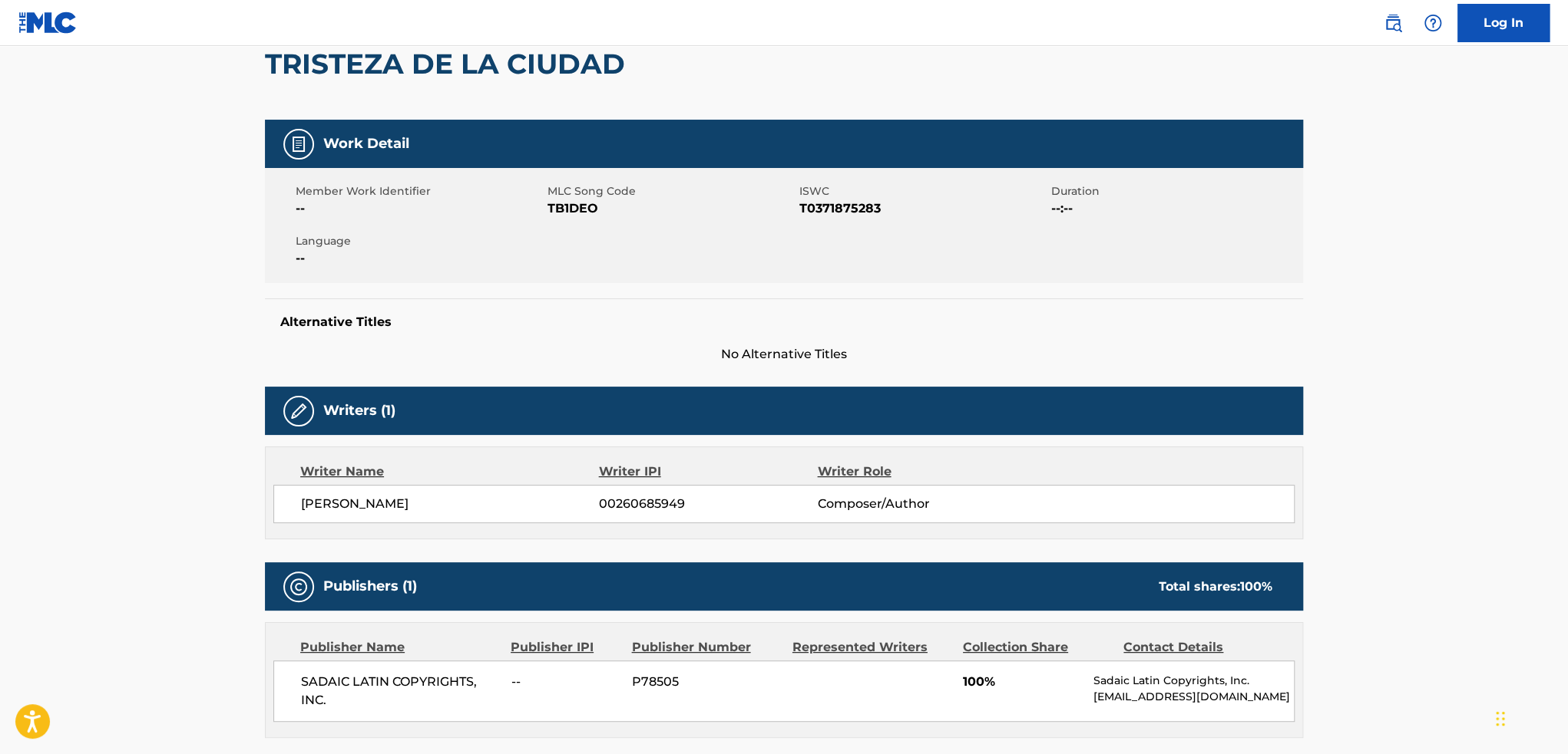
click at [562, 211] on span "TB1DEO" at bounding box center [671, 209] width 248 height 18
click at [569, 206] on span "TB1DEO" at bounding box center [671, 209] width 248 height 18
copy span "TB1DEO"
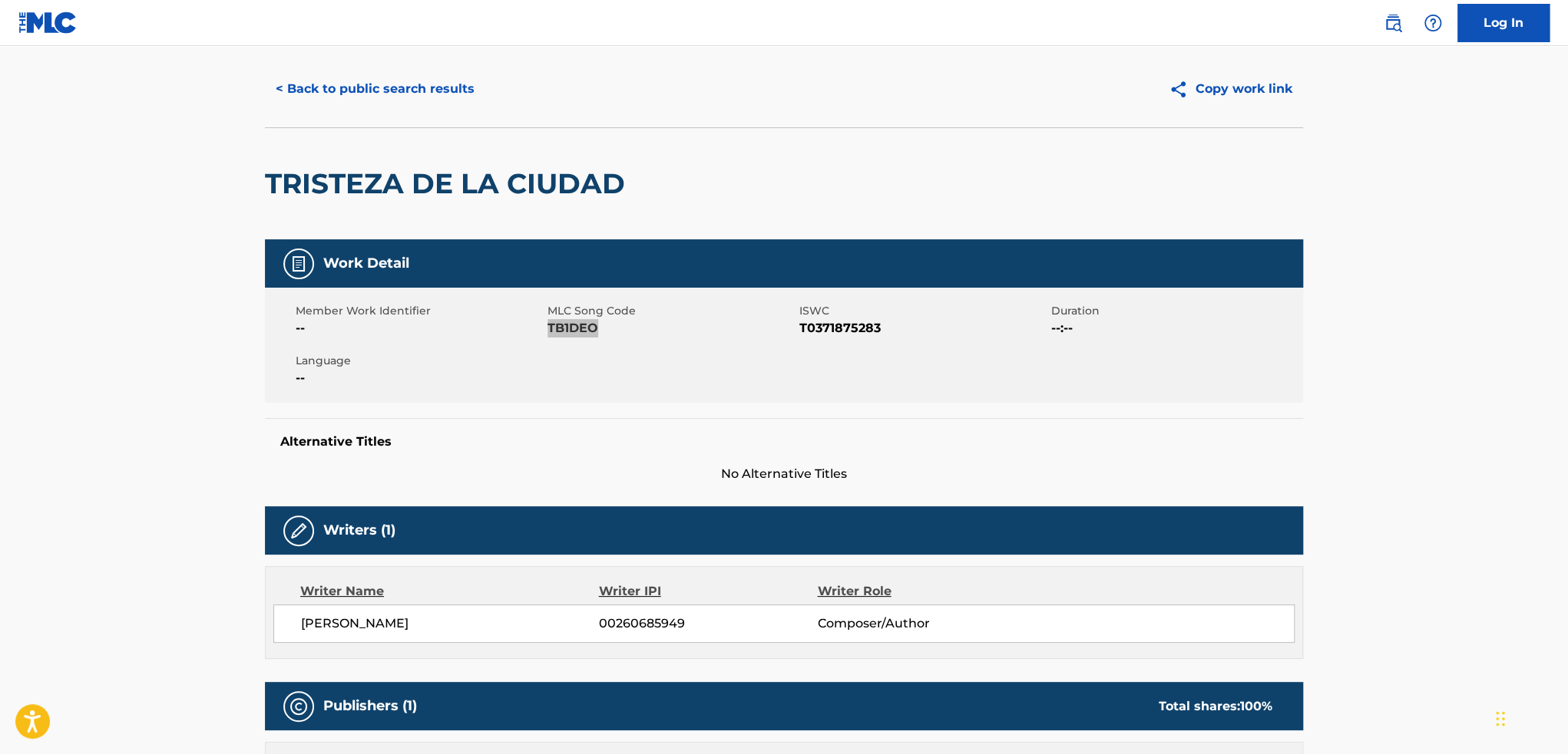
scroll to position [0, 0]
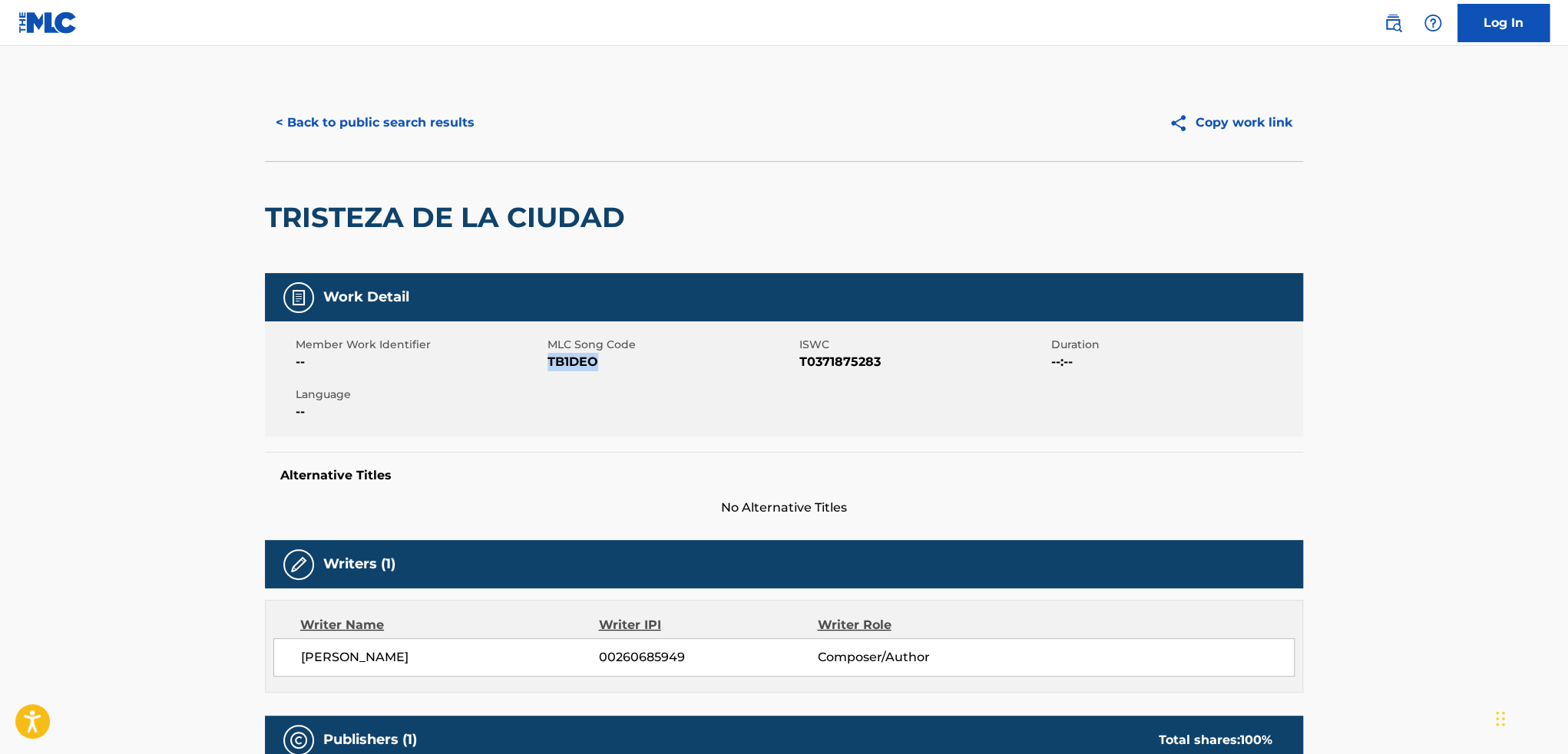
click at [364, 122] on button "< Back to public search results" at bounding box center [375, 123] width 220 height 38
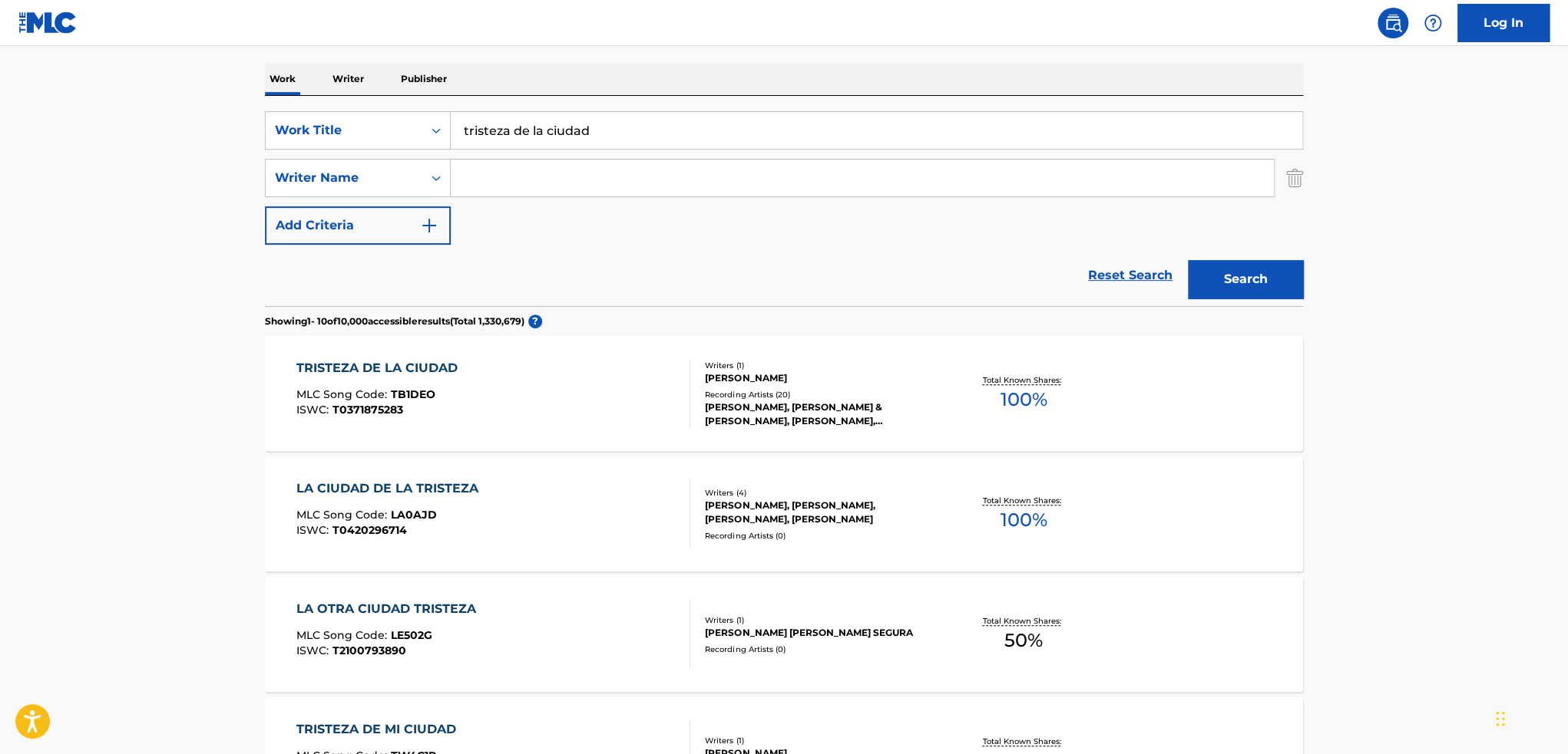
click at [728, 142] on input "tristeza de la ciudad" at bounding box center [877, 131] width 851 height 37
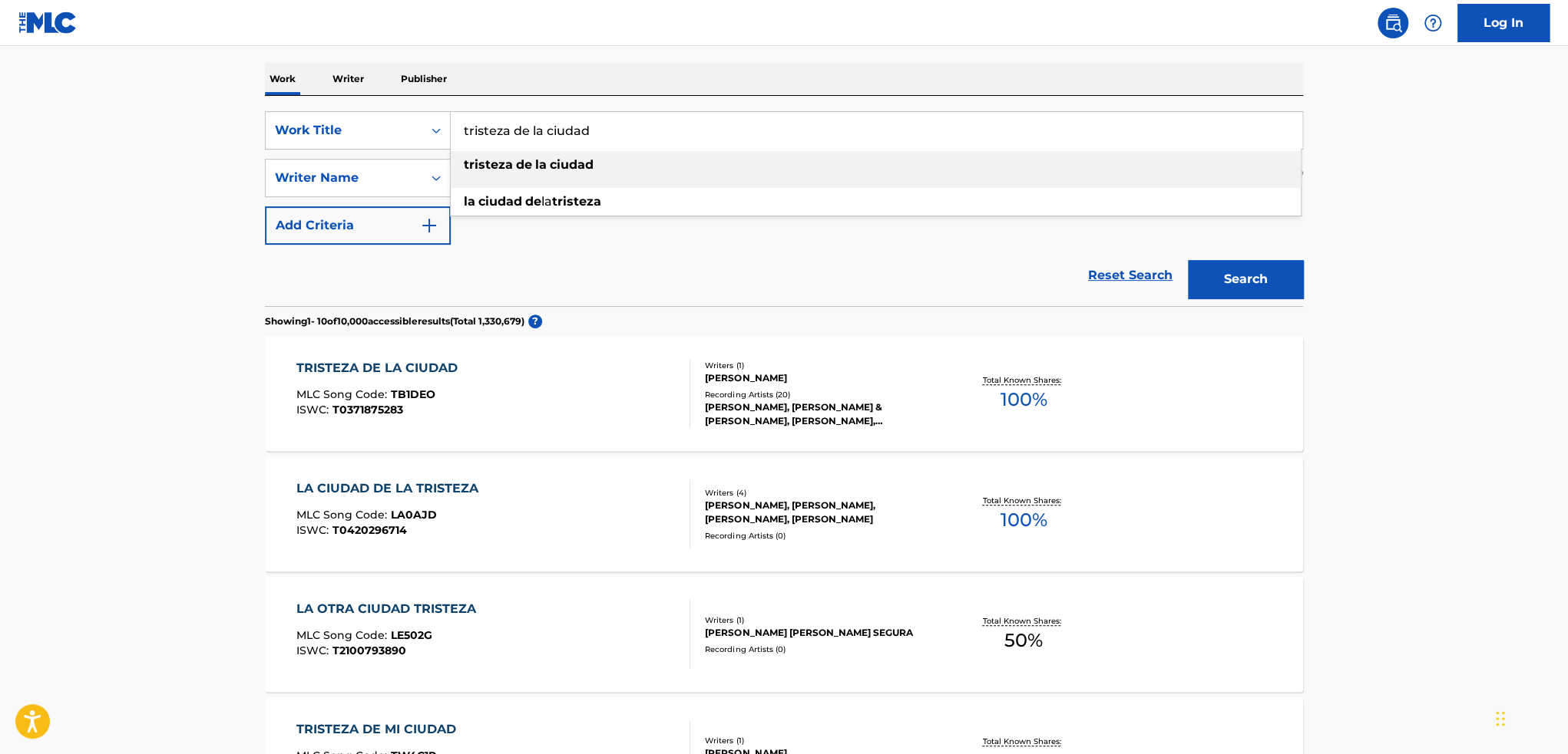
click at [728, 142] on input "tristeza de la ciudad" at bounding box center [877, 131] width 851 height 37
paste input "Hombre Lobo [1]"
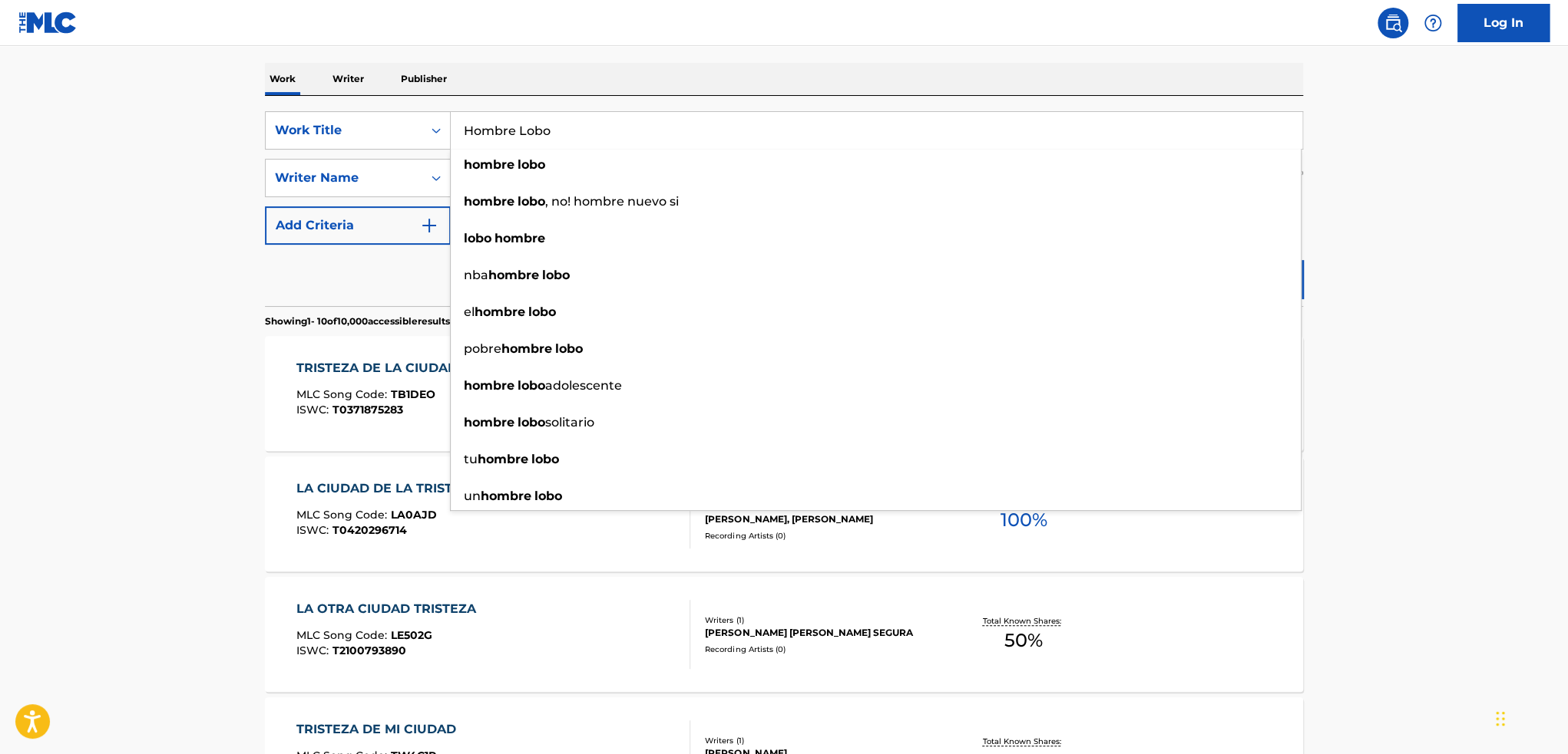
type input "Hombre Lobo"
click at [1188, 260] on button "Search" at bounding box center [1245, 279] width 115 height 38
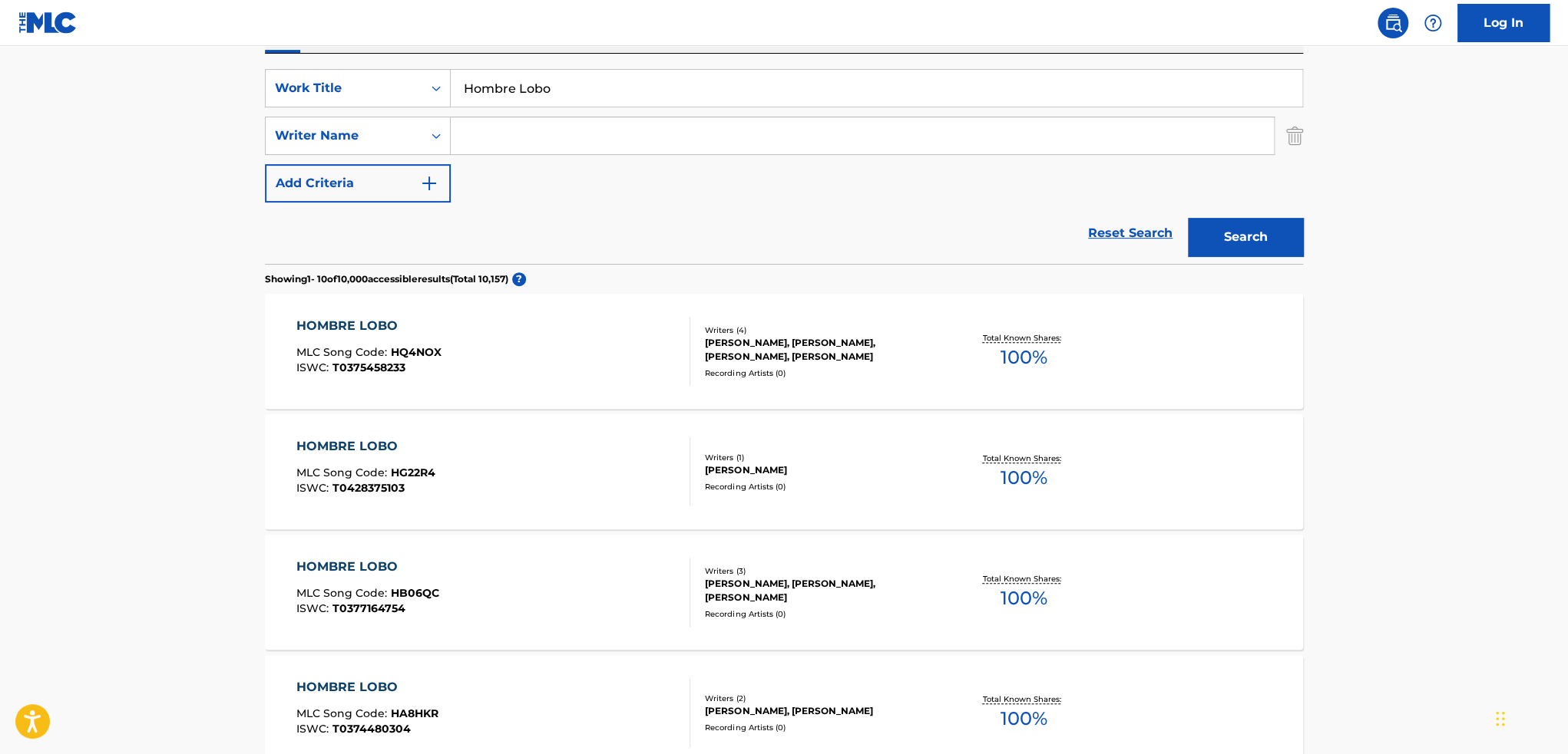
scroll to position [307, 0]
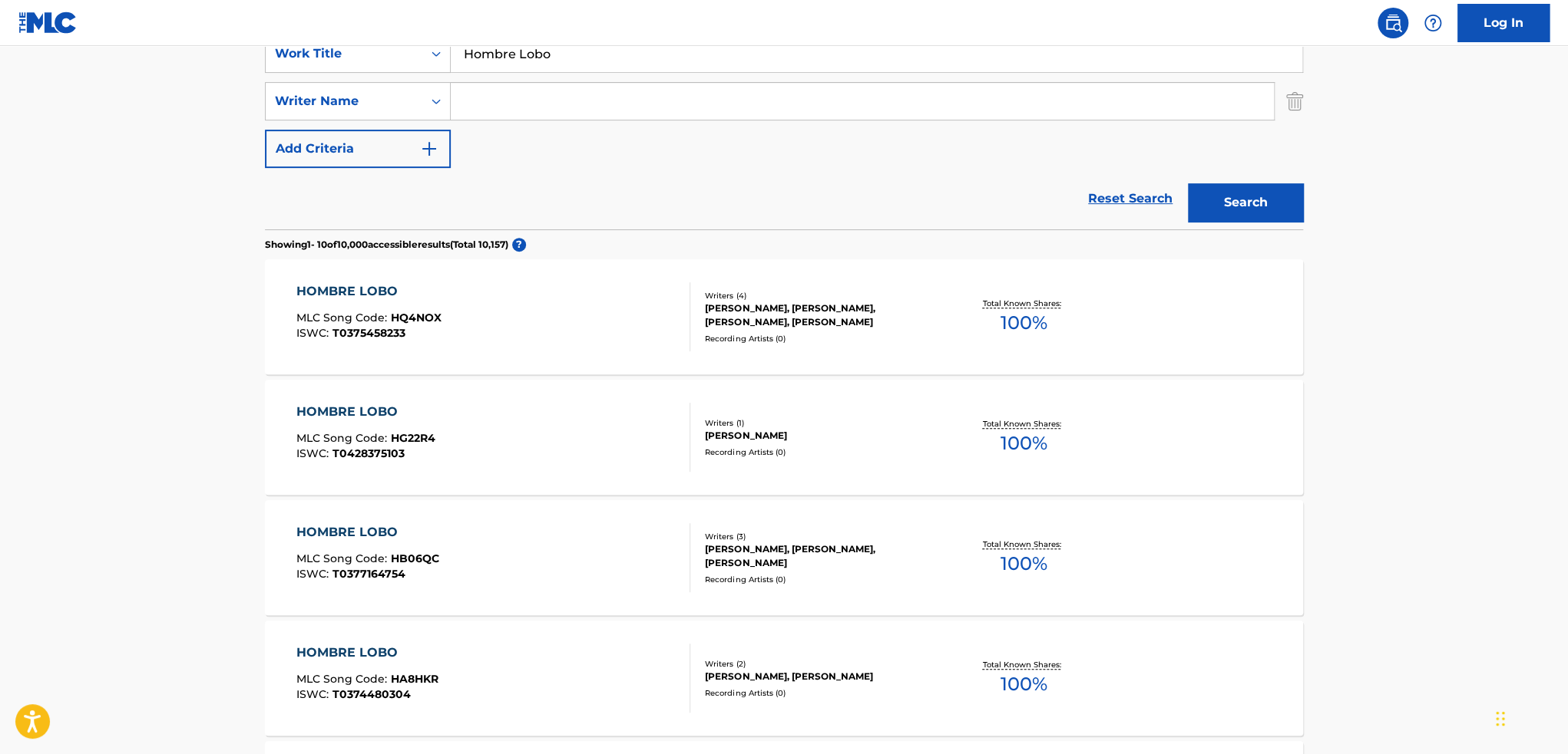
click at [594, 99] on input "Search Form" at bounding box center [862, 101] width 823 height 37
type input "[PERSON_NAME]"
click at [1188, 184] on button "Search" at bounding box center [1245, 203] width 115 height 38
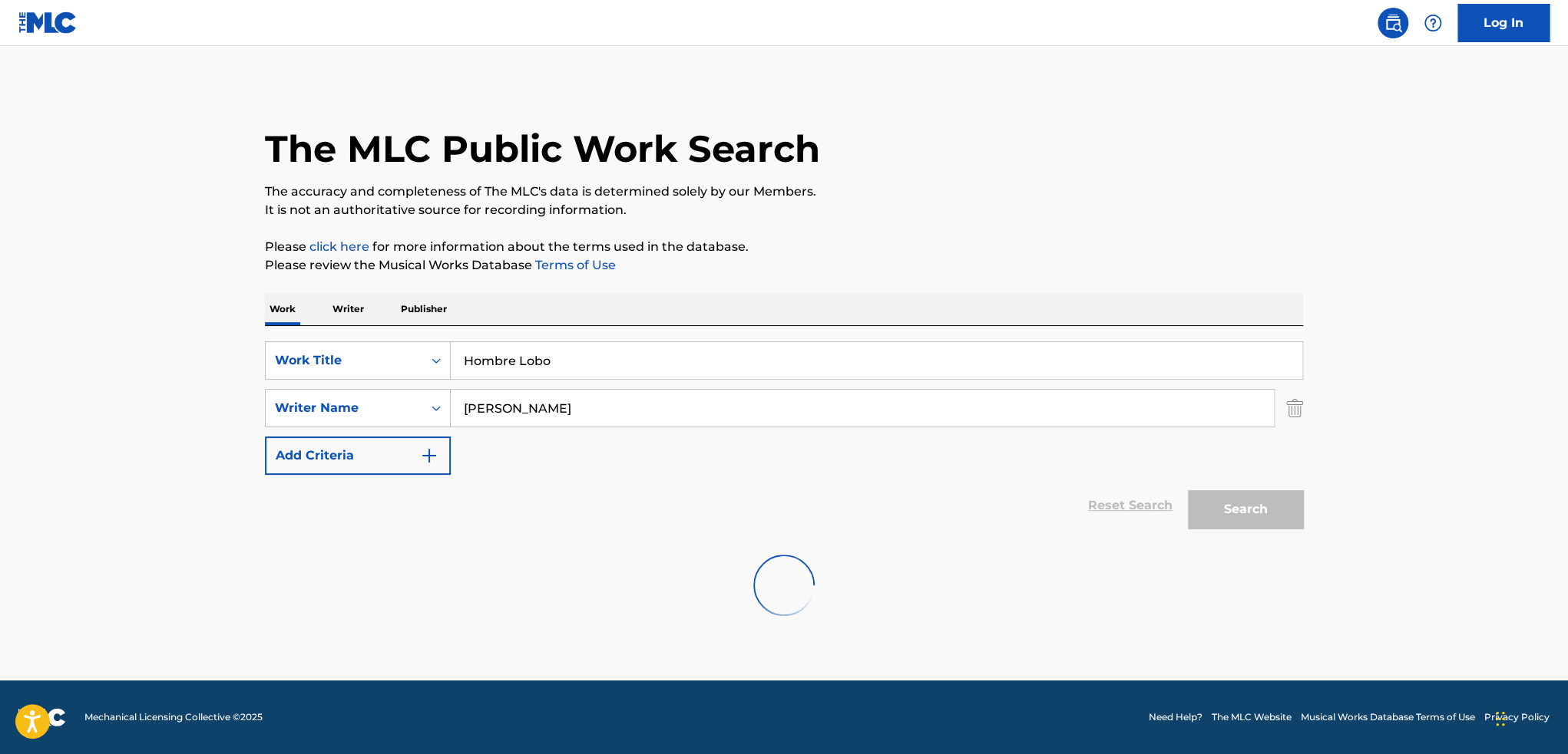
scroll to position [0, 0]
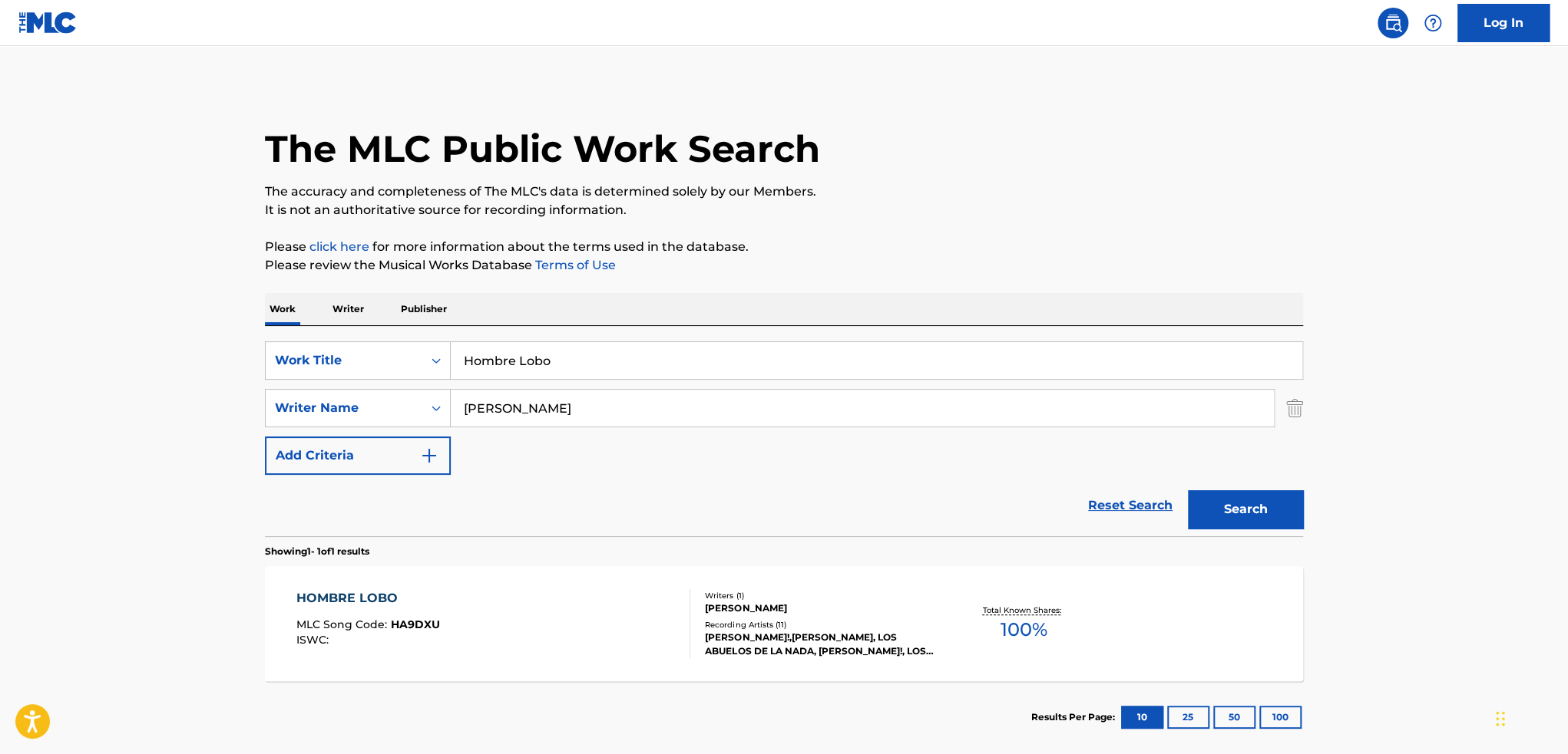
click at [793, 633] on div "[PERSON_NAME]!,[PERSON_NAME], LOS ABUELOS DE LA NADA, [PERSON_NAME]!, LOS ABUEL…" at bounding box center [820, 645] width 232 height 28
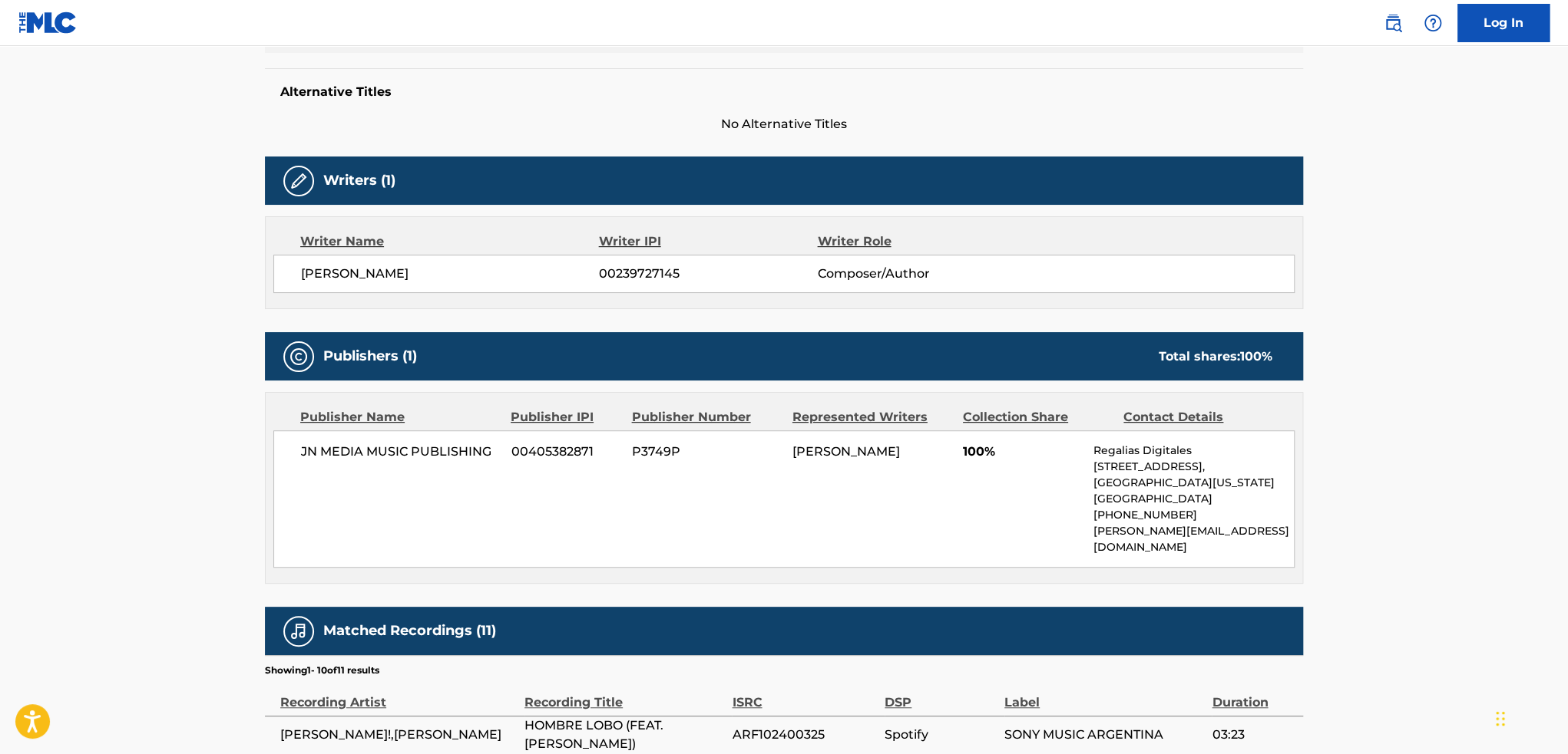
scroll to position [154, 0]
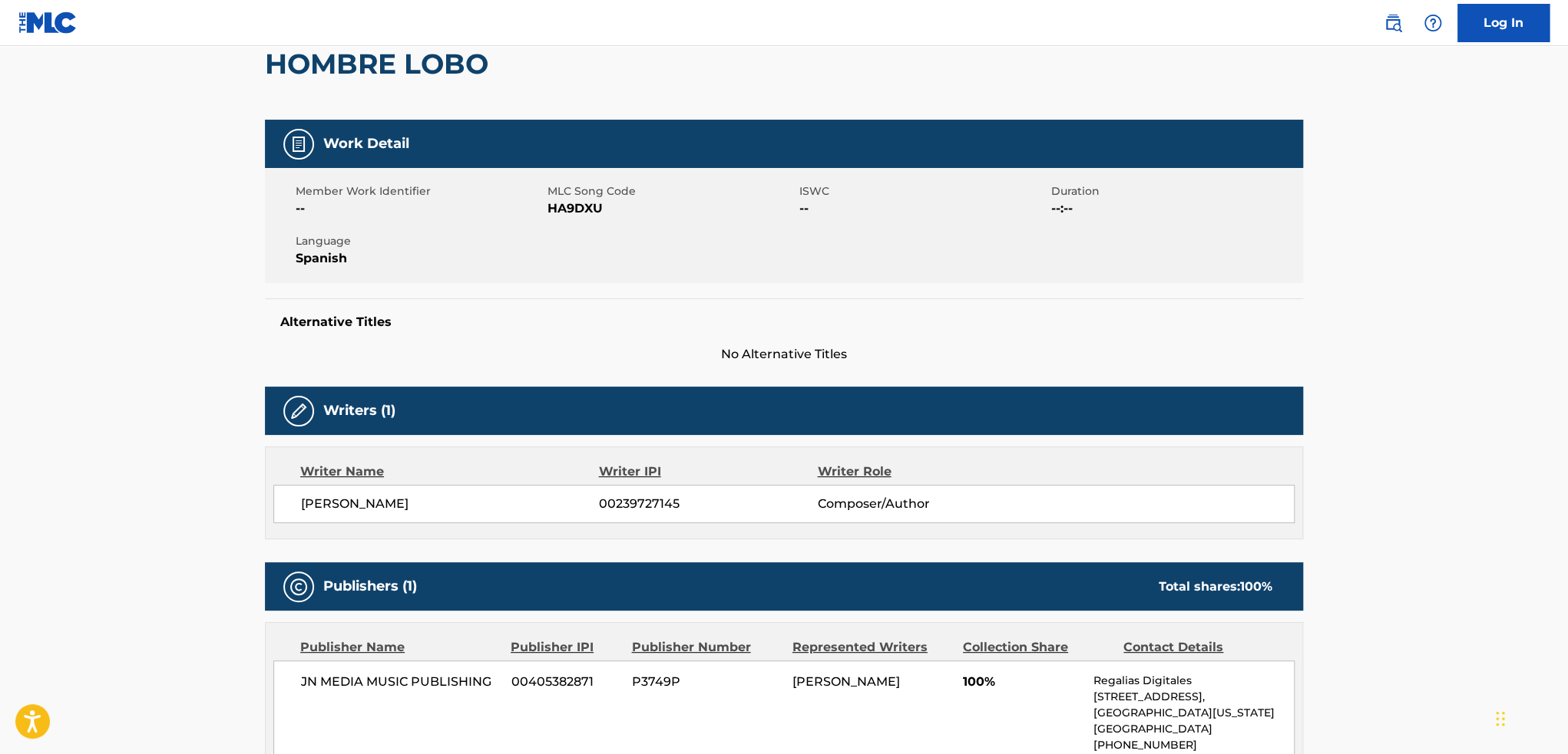
click at [583, 206] on span "HA9DXU" at bounding box center [671, 209] width 248 height 18
copy span "HA9DXU"
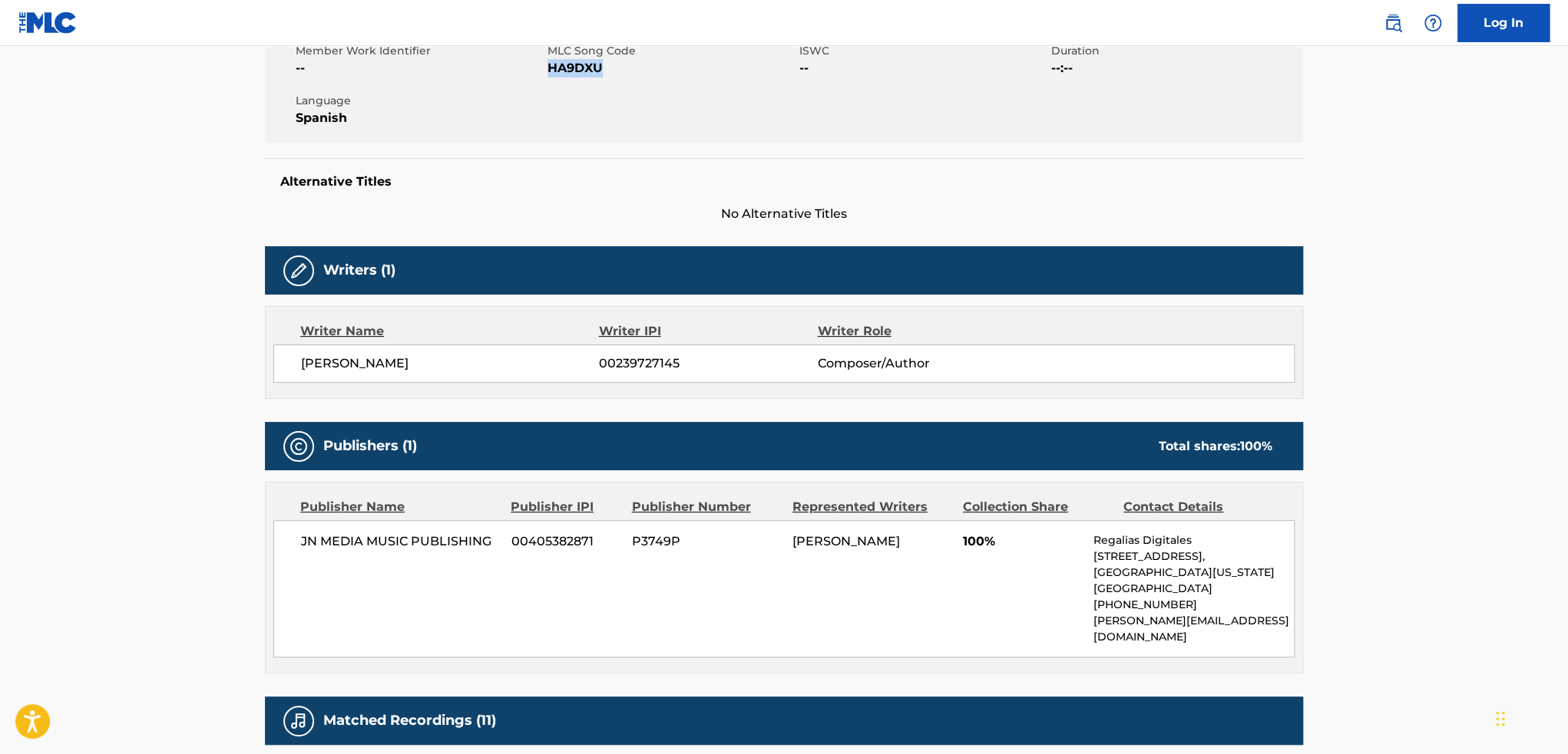
scroll to position [307, 0]
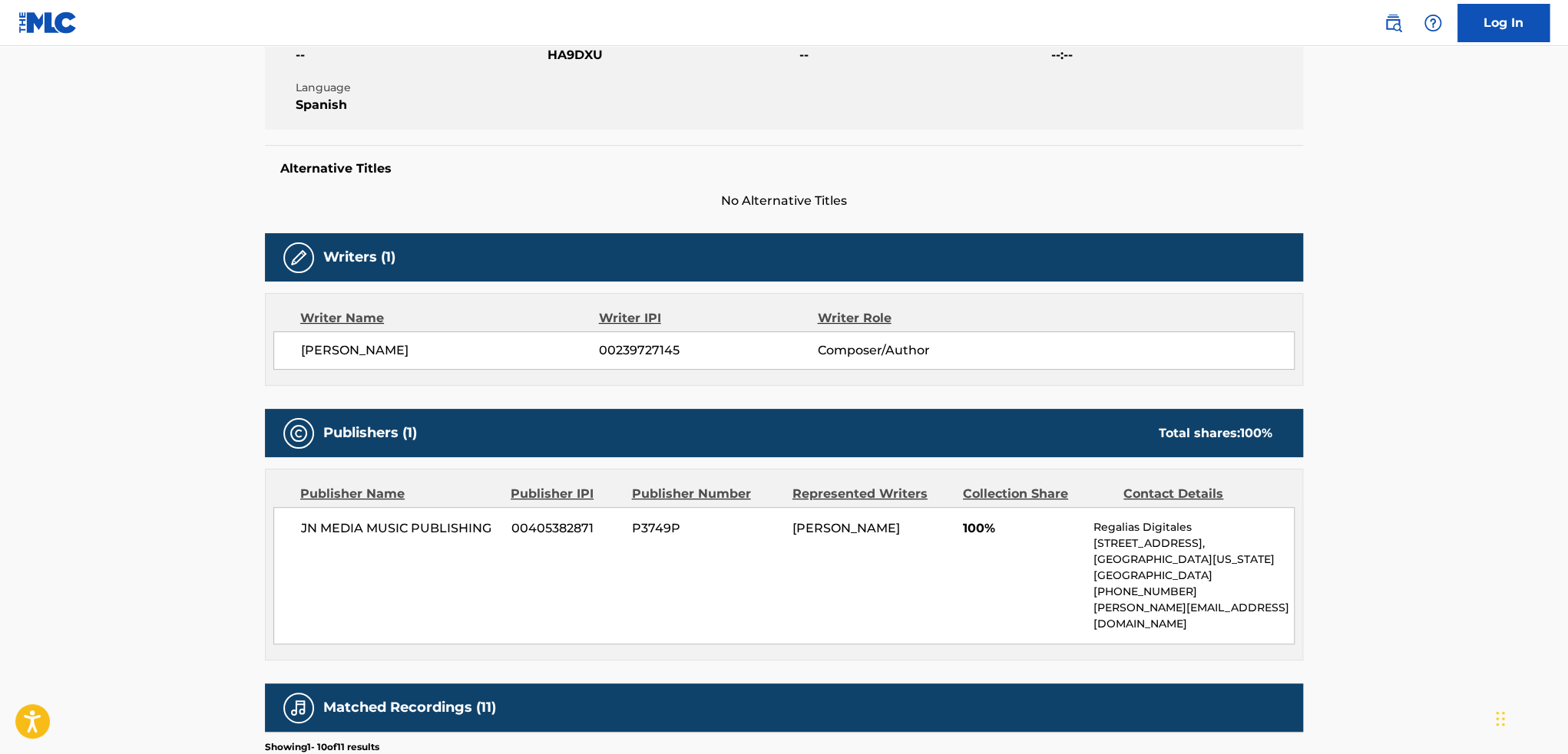
click at [363, 522] on span "JN MEDIA MUSIC PUBLISHING" at bounding box center [400, 529] width 199 height 18
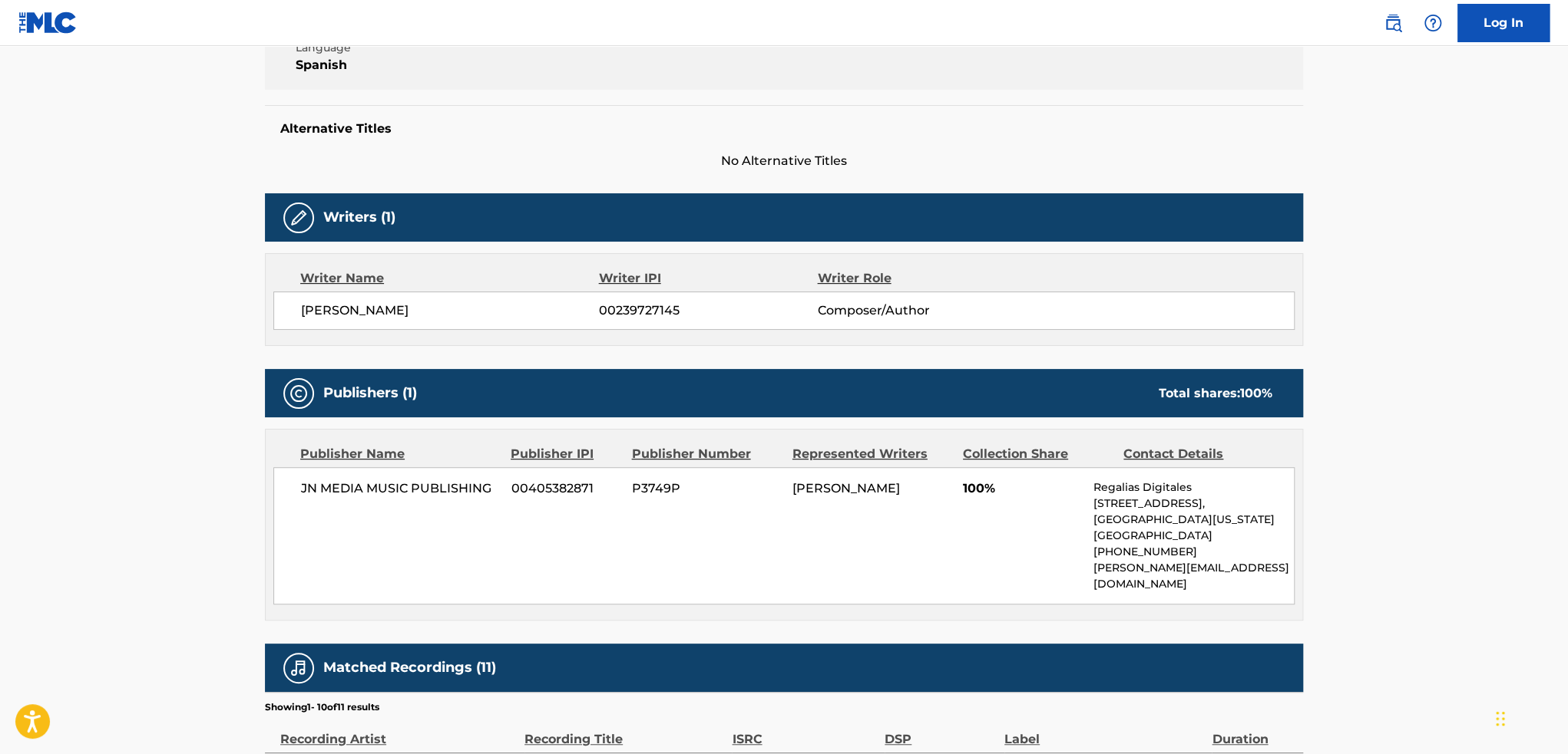
scroll to position [0, 0]
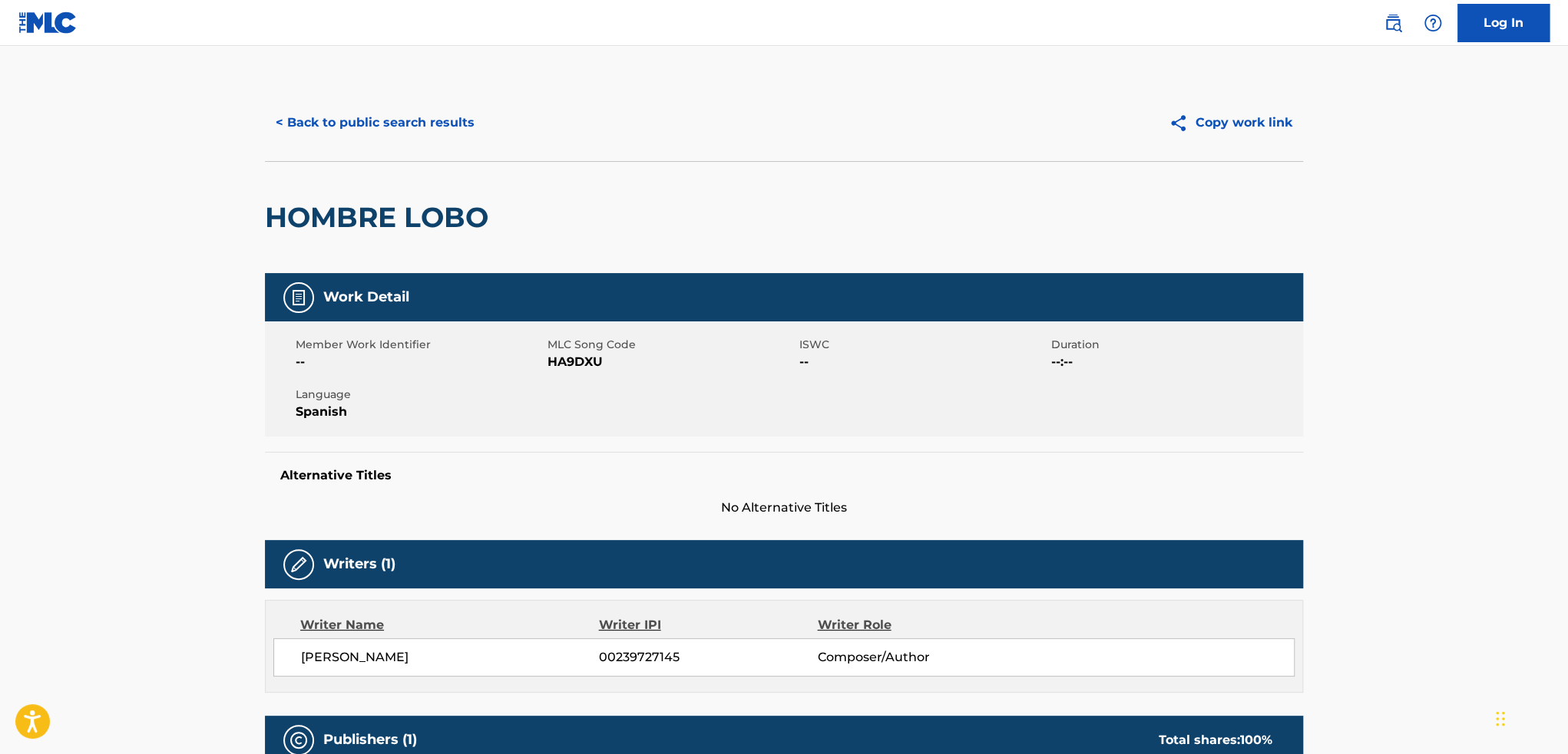
click at [562, 366] on span "HA9DXU" at bounding box center [671, 362] width 248 height 18
click at [353, 94] on div "< Back to public search results Copy work link" at bounding box center [784, 123] width 1038 height 77
click at [353, 104] on button "< Back to public search results" at bounding box center [375, 123] width 220 height 38
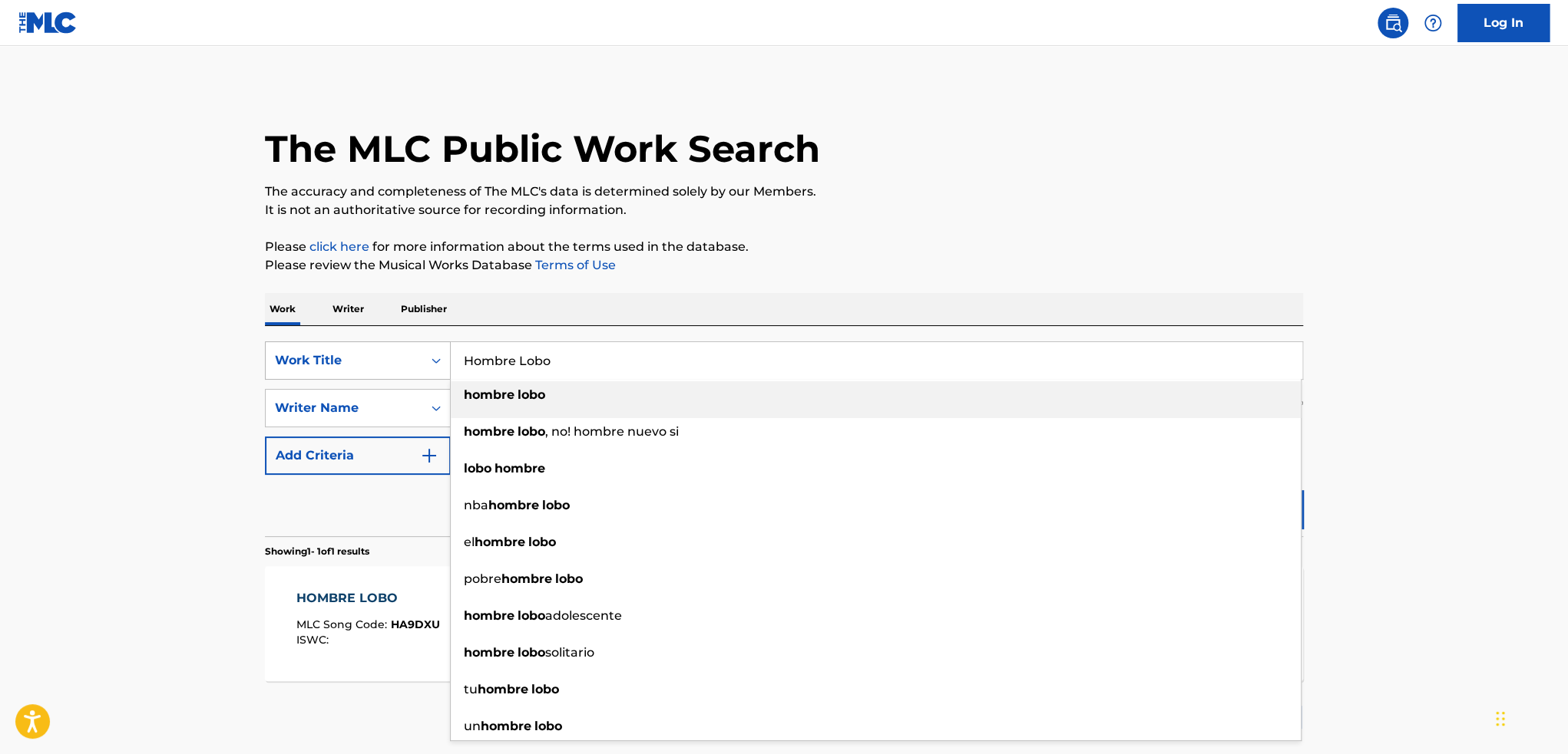
drag, startPoint x: 593, startPoint y: 351, endPoint x: 408, endPoint y: 346, distance: 185.1
click at [408, 346] on div "SearchWithCriteria204e9e19-c138-4be2-bd26-4daadc29de48 Work Title Hombre Lobo h…" at bounding box center [784, 361] width 1038 height 38
paste input "No Se Desesperen [1]"
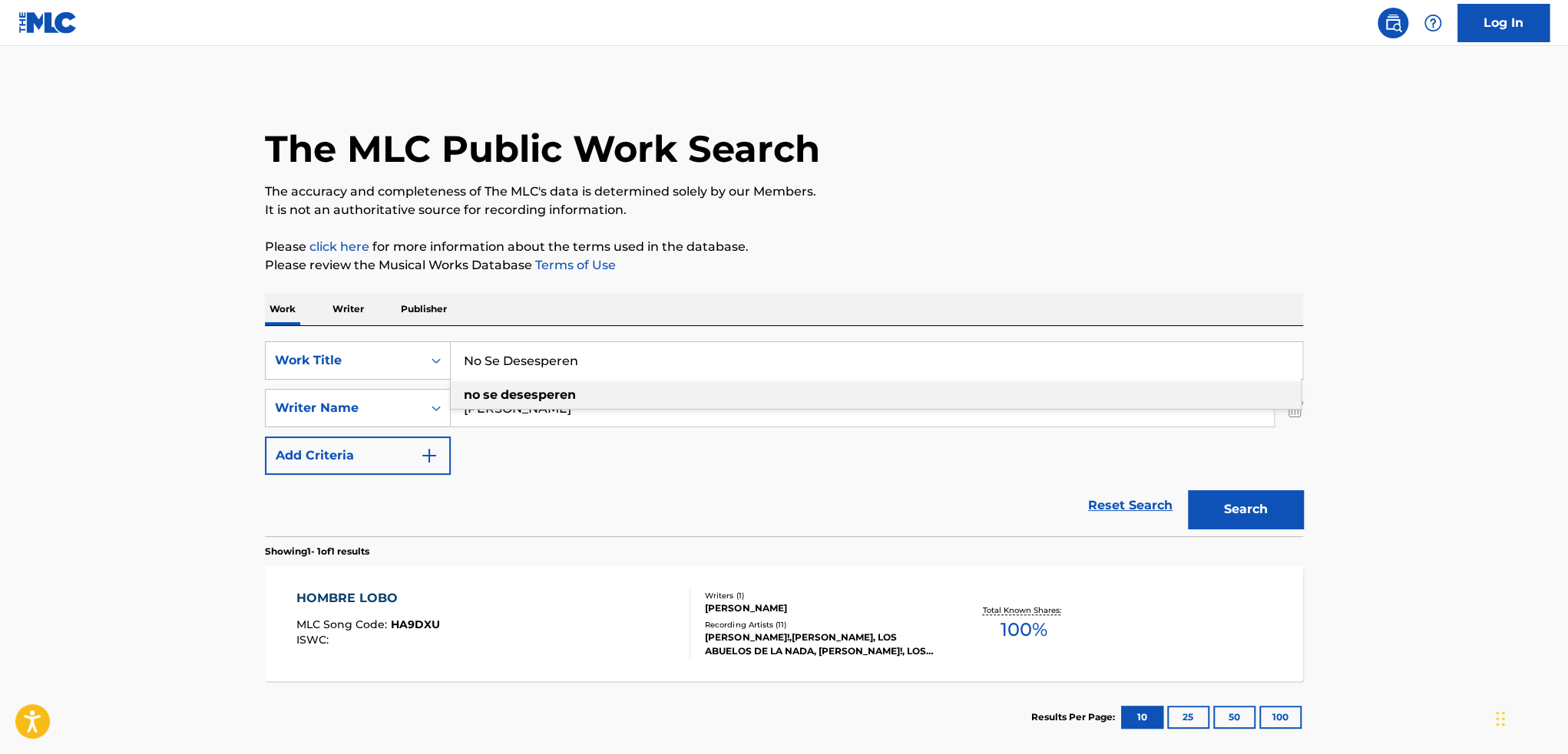
type input "No Se Desesperen"
drag, startPoint x: 592, startPoint y: 417, endPoint x: 303, endPoint y: 414, distance: 289.0
click at [314, 414] on div "SearchWithCriteriadaeec725-a311-40d4-8f19-79a66df199d8 Writer Name [PERSON_NAME]" at bounding box center [784, 408] width 1038 height 38
type input "[PERSON_NAME]"
click at [1188, 491] on button "Search" at bounding box center [1245, 510] width 115 height 38
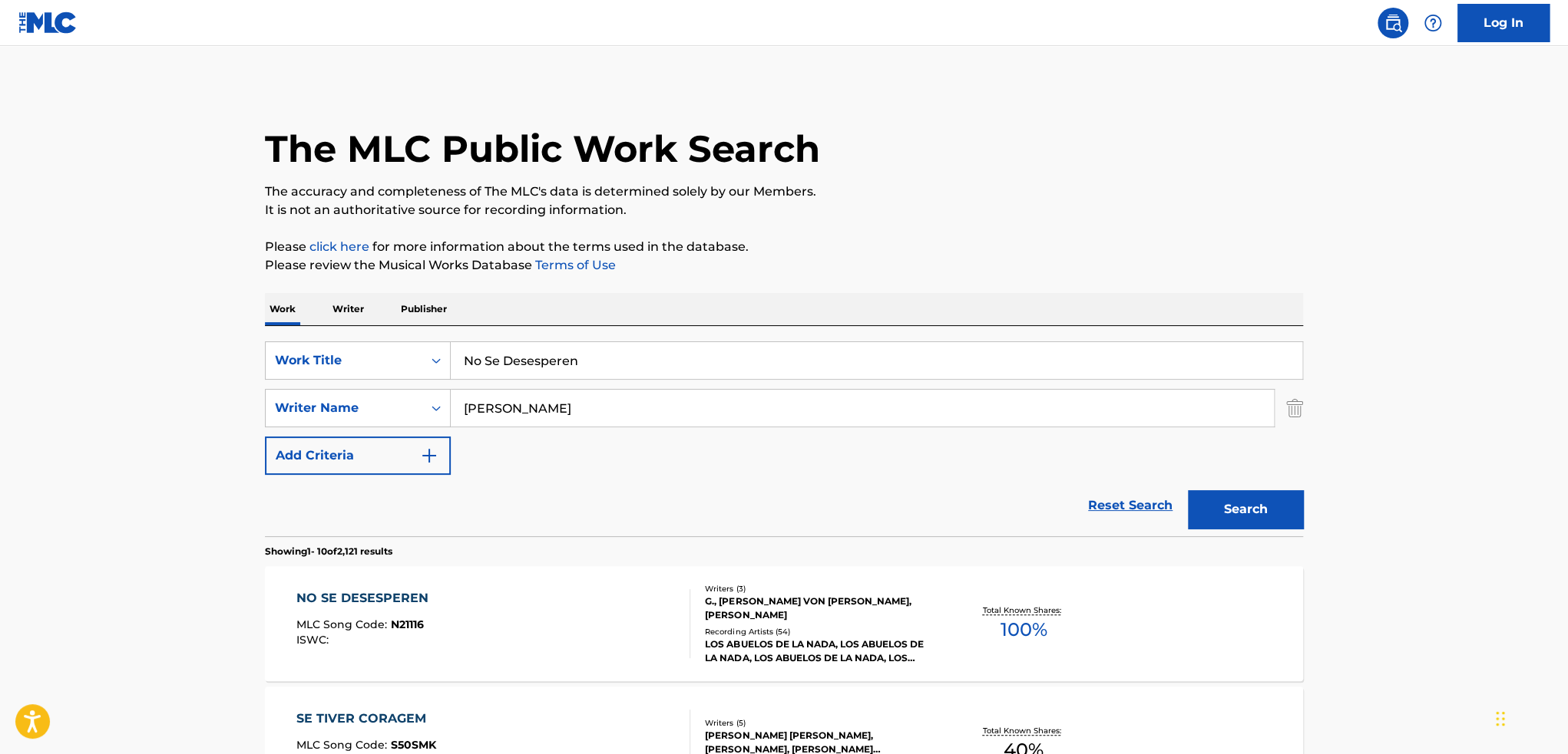
click at [832, 638] on div "LOS ABUELOS DE LA NADA, LOS ABUELOS DE LA NADA, LOS ABUELOS DE LA NADA, LOS ABU…" at bounding box center [820, 652] width 232 height 28
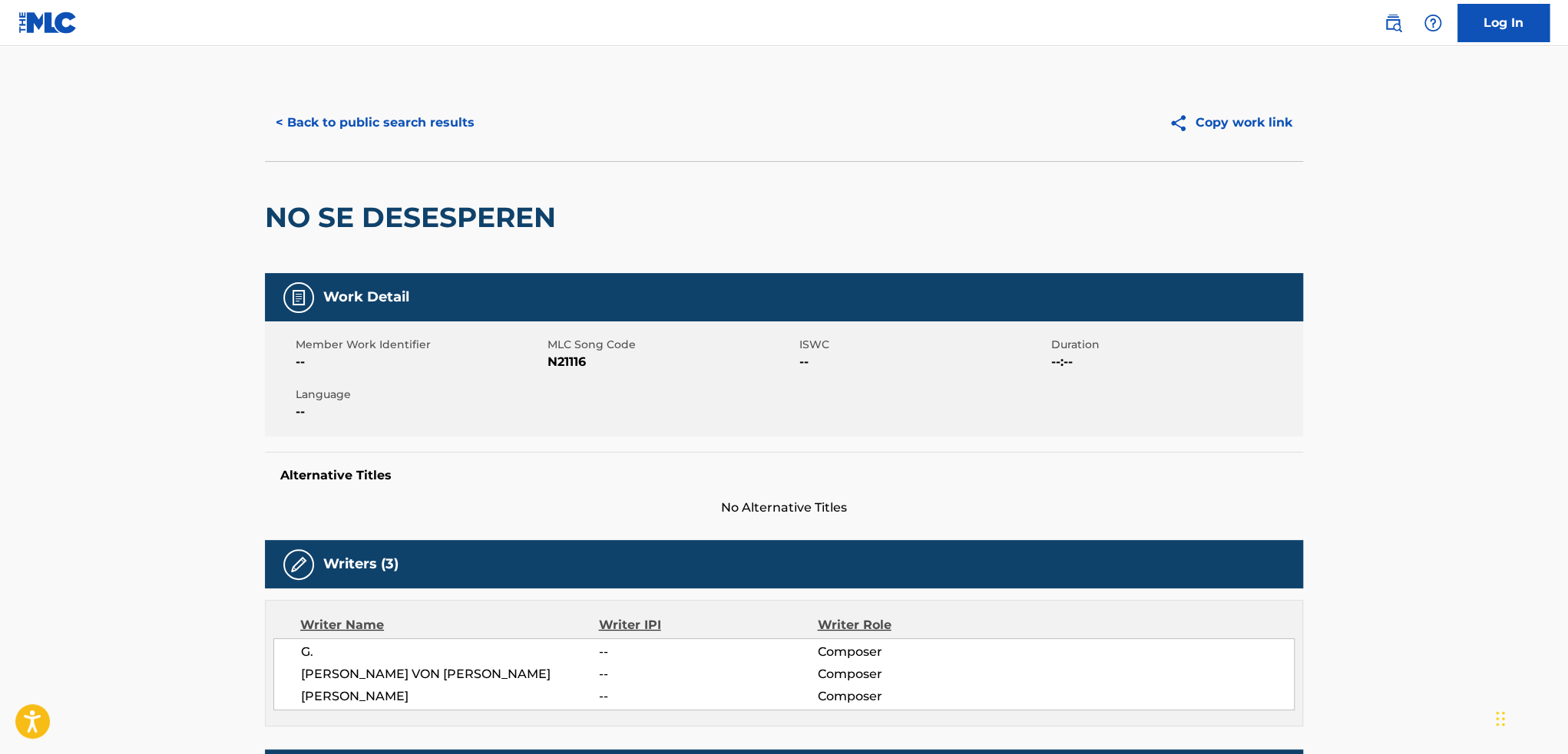
click at [439, 124] on button "< Back to public search results" at bounding box center [375, 123] width 220 height 38
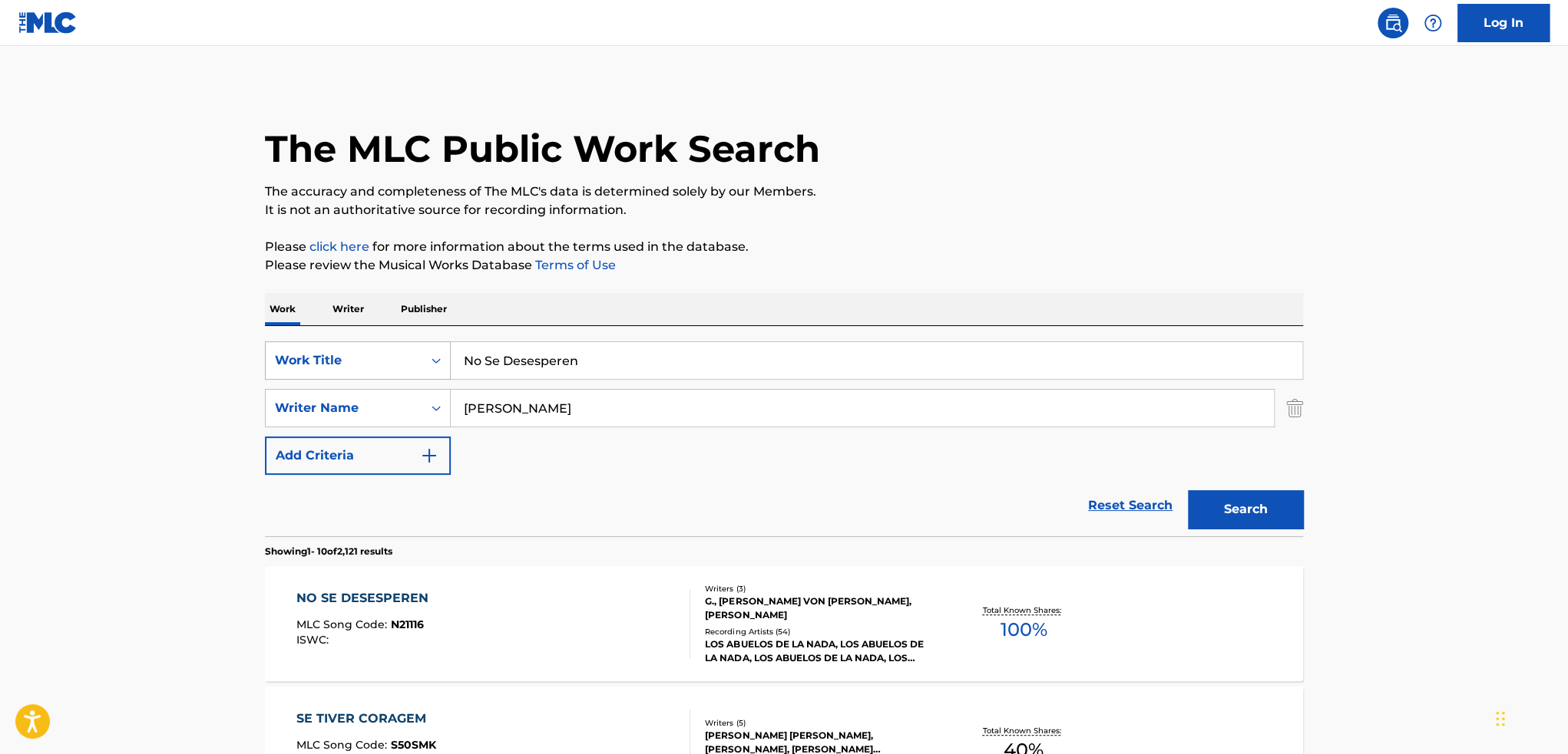
drag, startPoint x: 663, startPoint y: 365, endPoint x: 298, endPoint y: 349, distance: 365.4
click at [298, 349] on div "SearchWithCriteria204e9e19-c138-4be2-bd26-4daadc29de48 Work Title No Se Desespe…" at bounding box center [784, 361] width 1038 height 38
paste input "Te Enamores Nunca de Aquel Marinero Bengalí [1]"
type input "No Te Enamores Nunca de Aquel Marinero Bengalí"
click at [1298, 407] on img "Search Form" at bounding box center [1295, 408] width 17 height 38
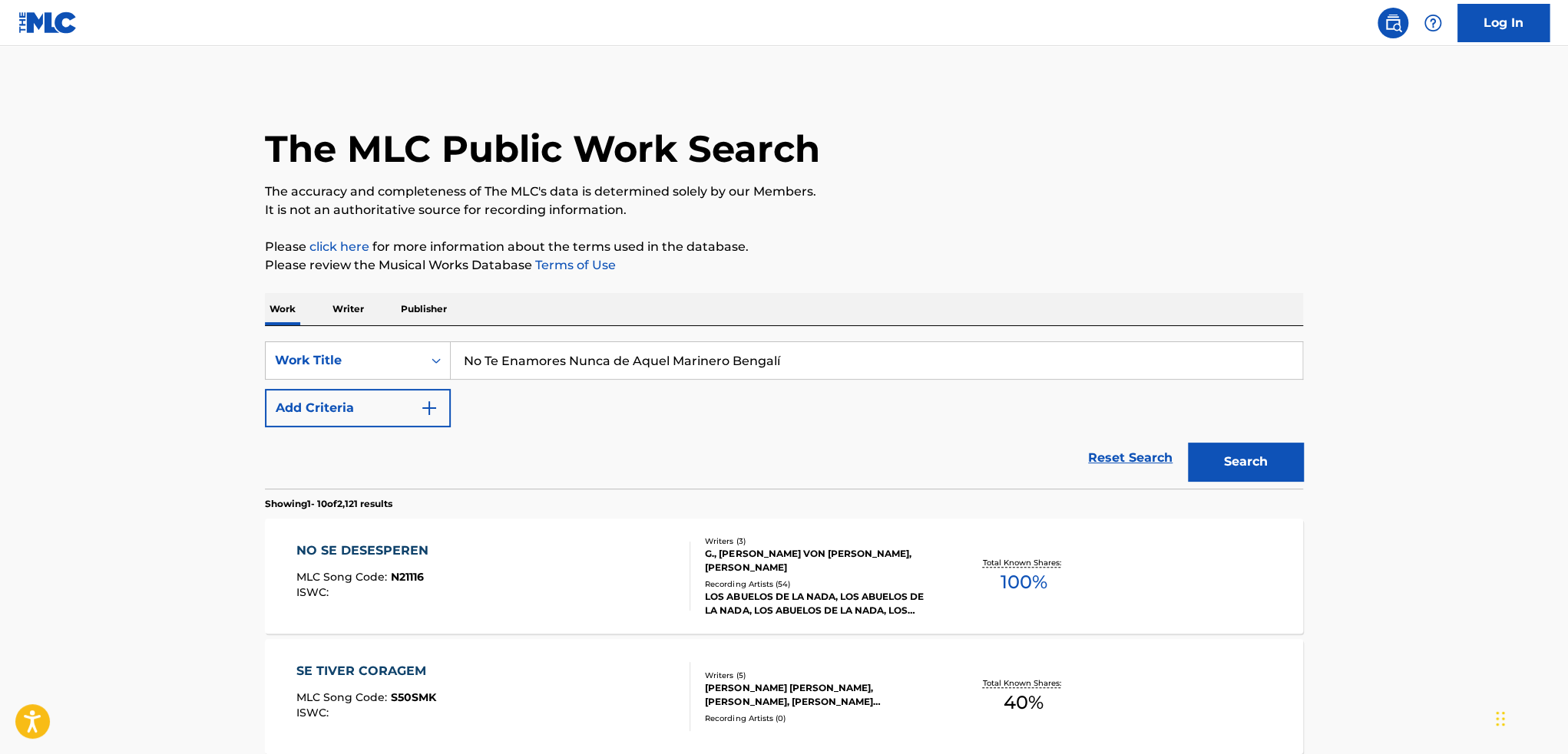
click at [1251, 469] on button "Search" at bounding box center [1245, 462] width 115 height 38
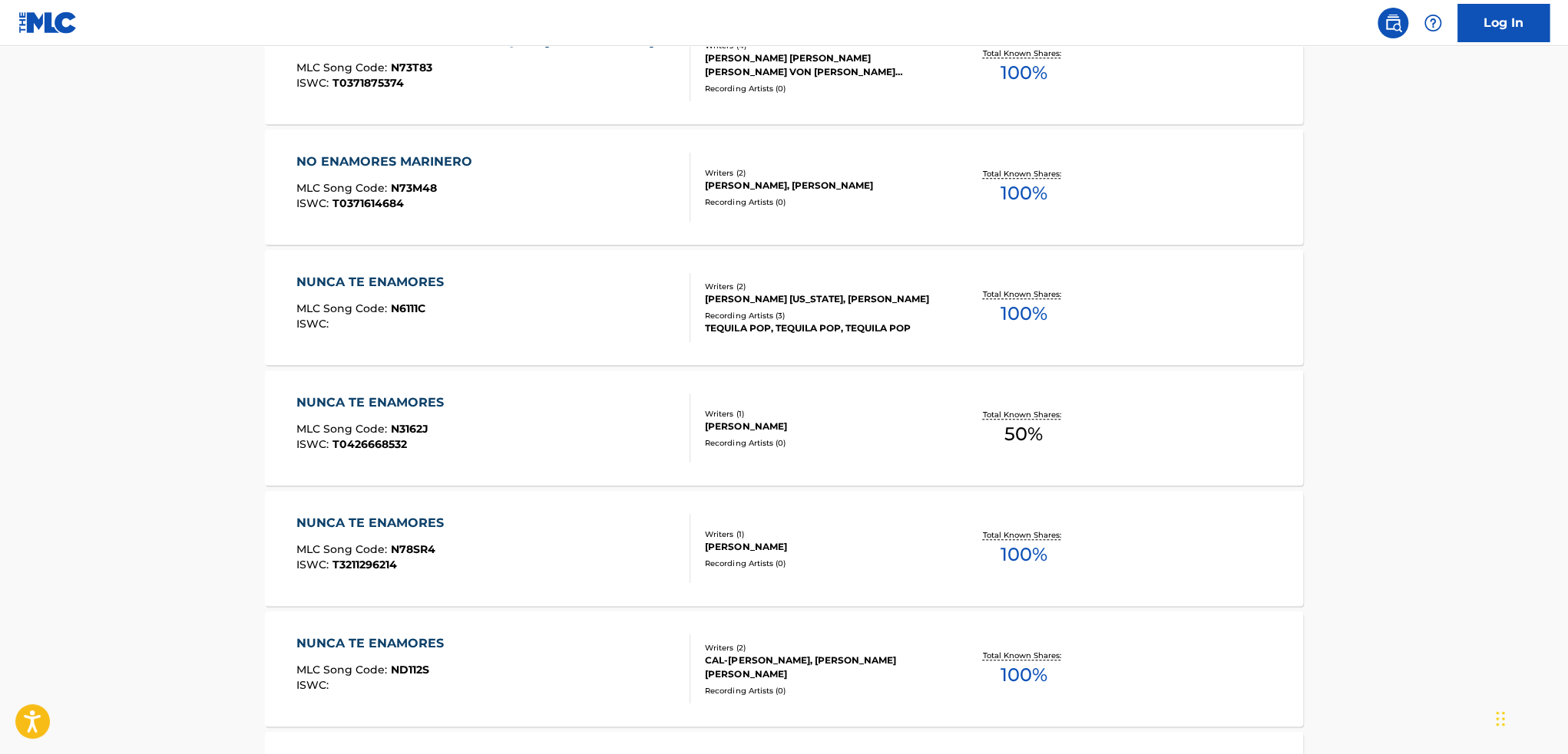
scroll to position [921, 0]
